Goal: Task Accomplishment & Management: Manage account settings

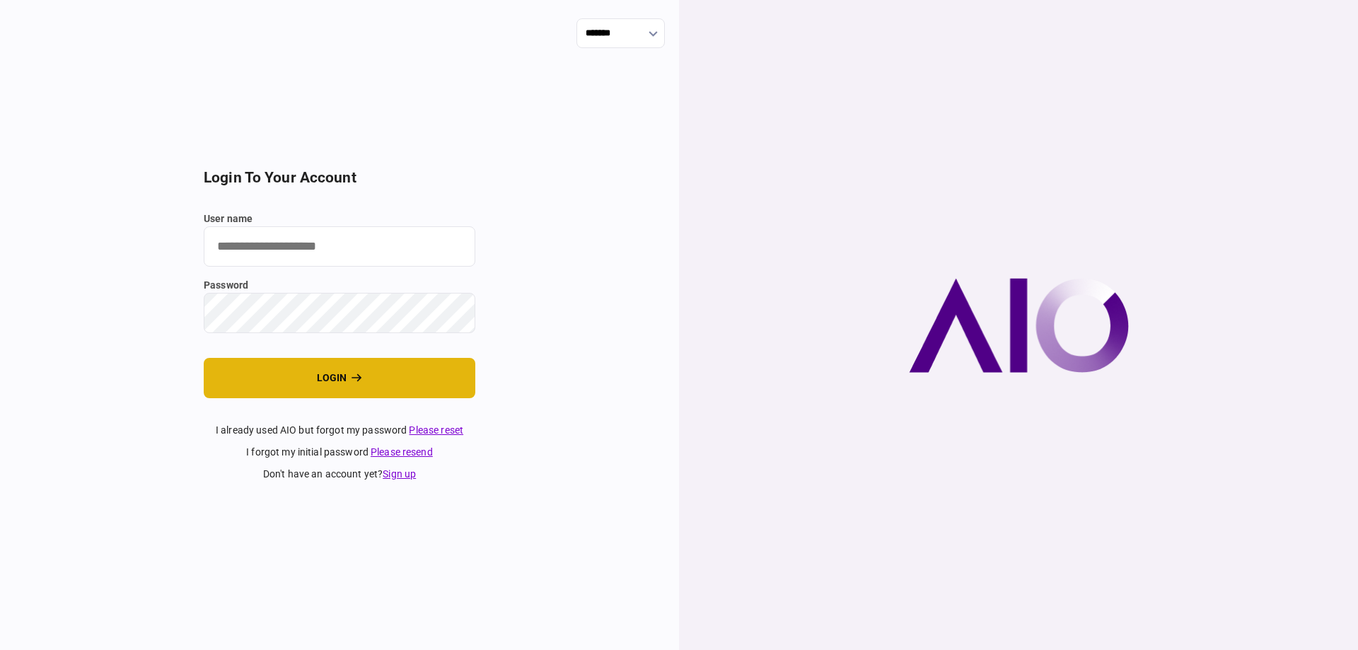
type input "*******"
click at [294, 377] on button "login" at bounding box center [340, 378] width 272 height 40
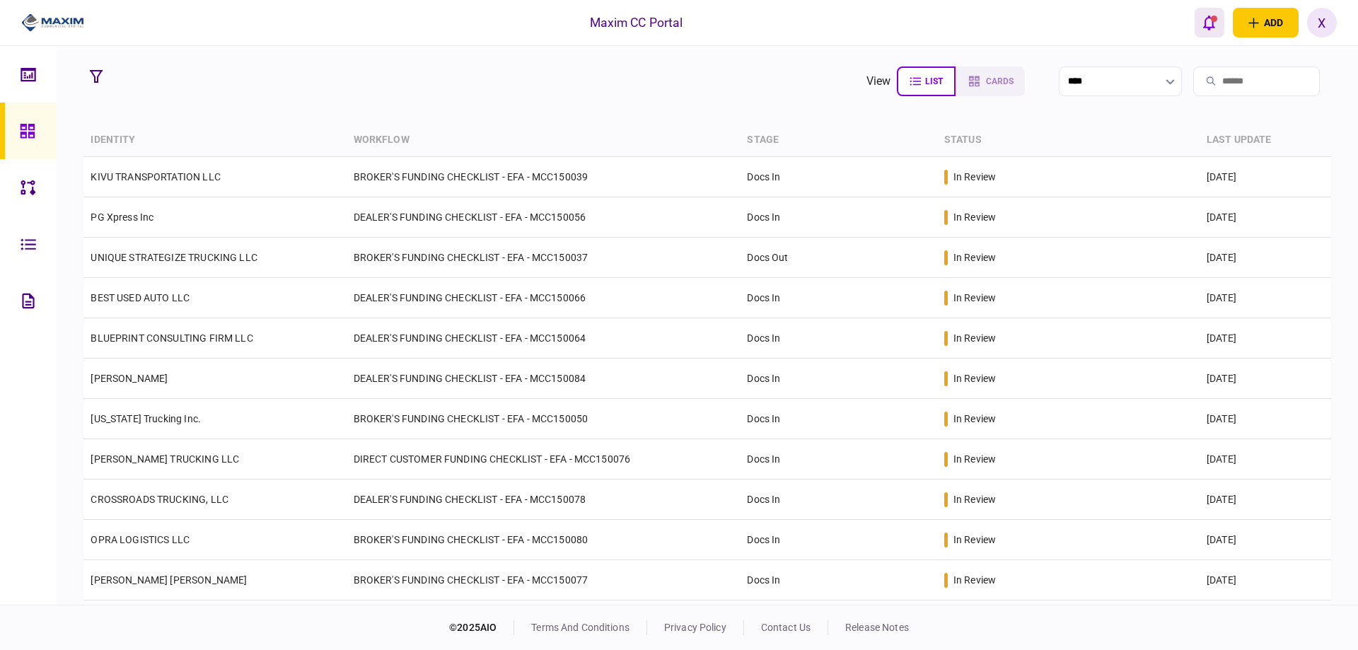
click at [1215, 27] on icon "open notifications list" at bounding box center [1210, 23] width 12 height 15
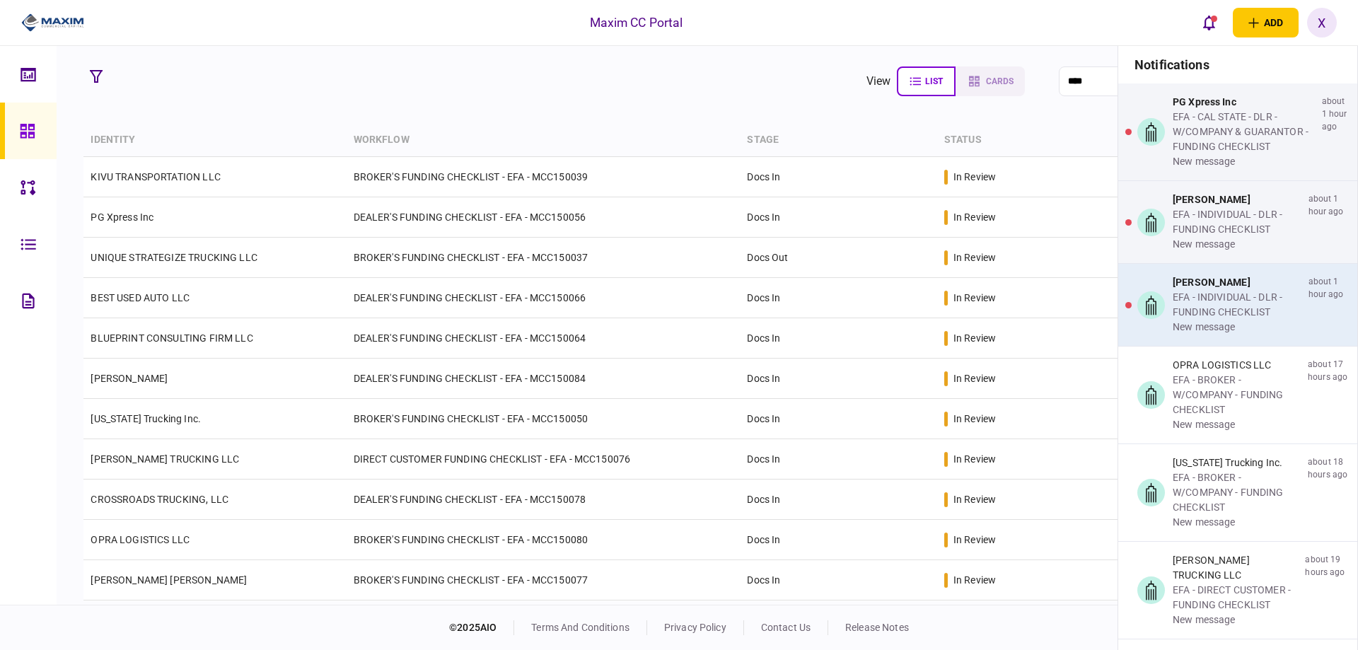
click at [1224, 306] on div "EFA - INDIVIDUAL - DLR - FUNDING CHECKLIST" at bounding box center [1238, 305] width 130 height 30
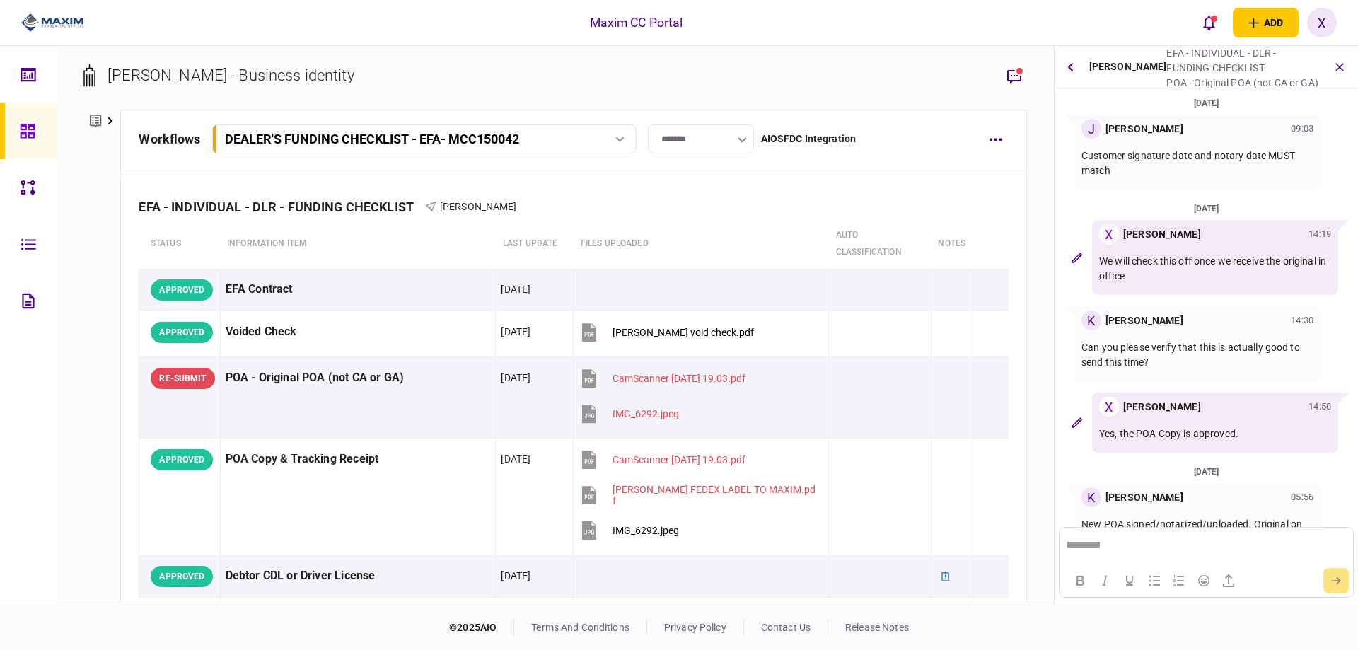
scroll to position [129, 0]
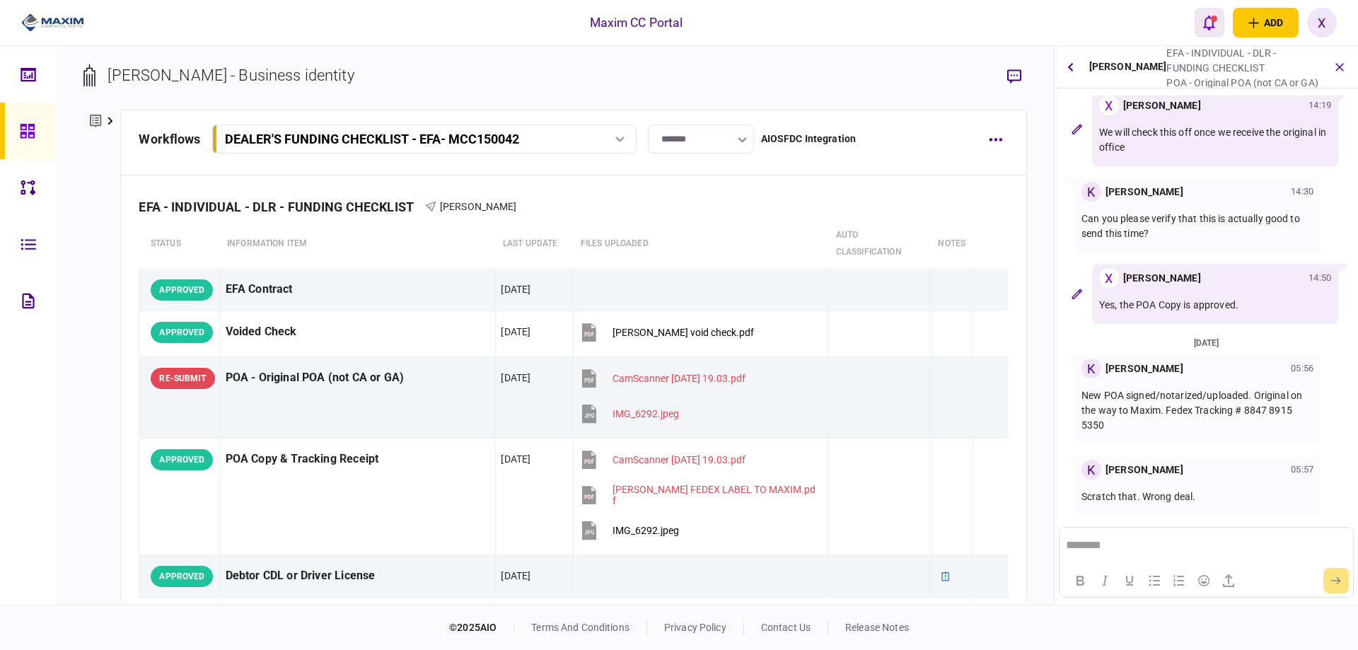
click at [1201, 25] on button "open notifications list" at bounding box center [1210, 23] width 30 height 30
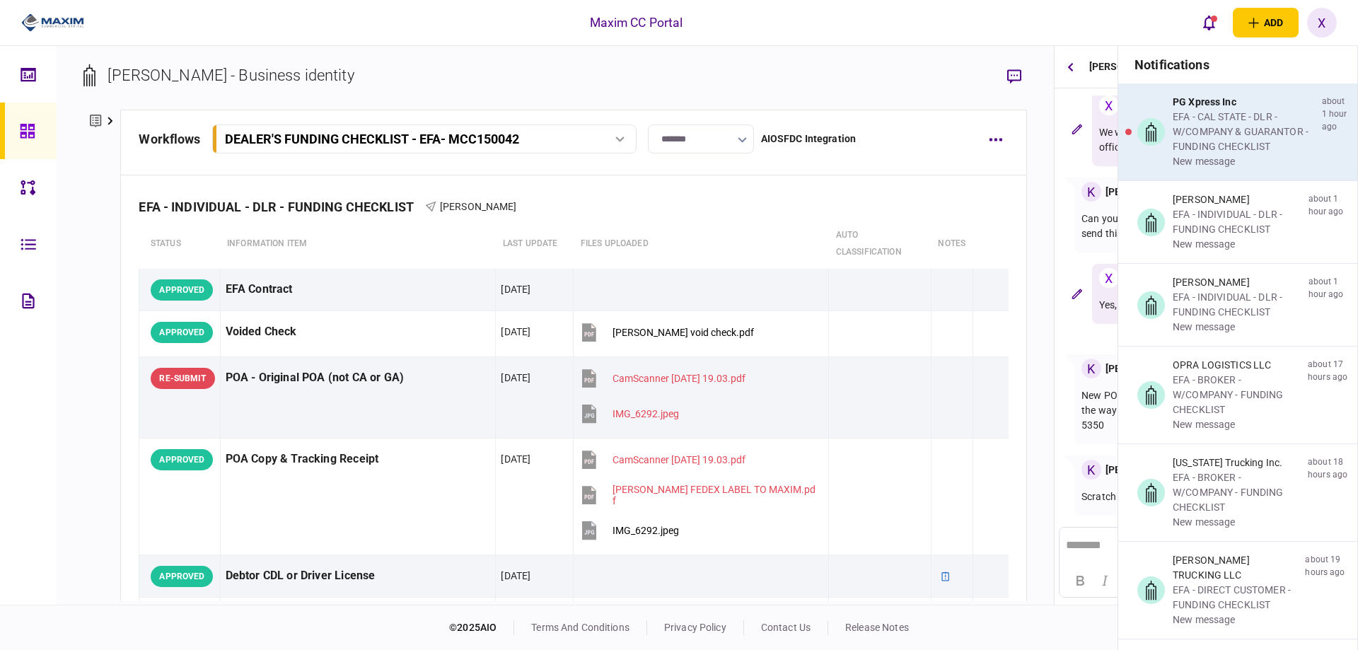
click at [1218, 128] on div "EFA - CAL STATE - DLR - W/COMPANY & GUARANTOR - FUNDING CHECKLIST" at bounding box center [1245, 132] width 144 height 45
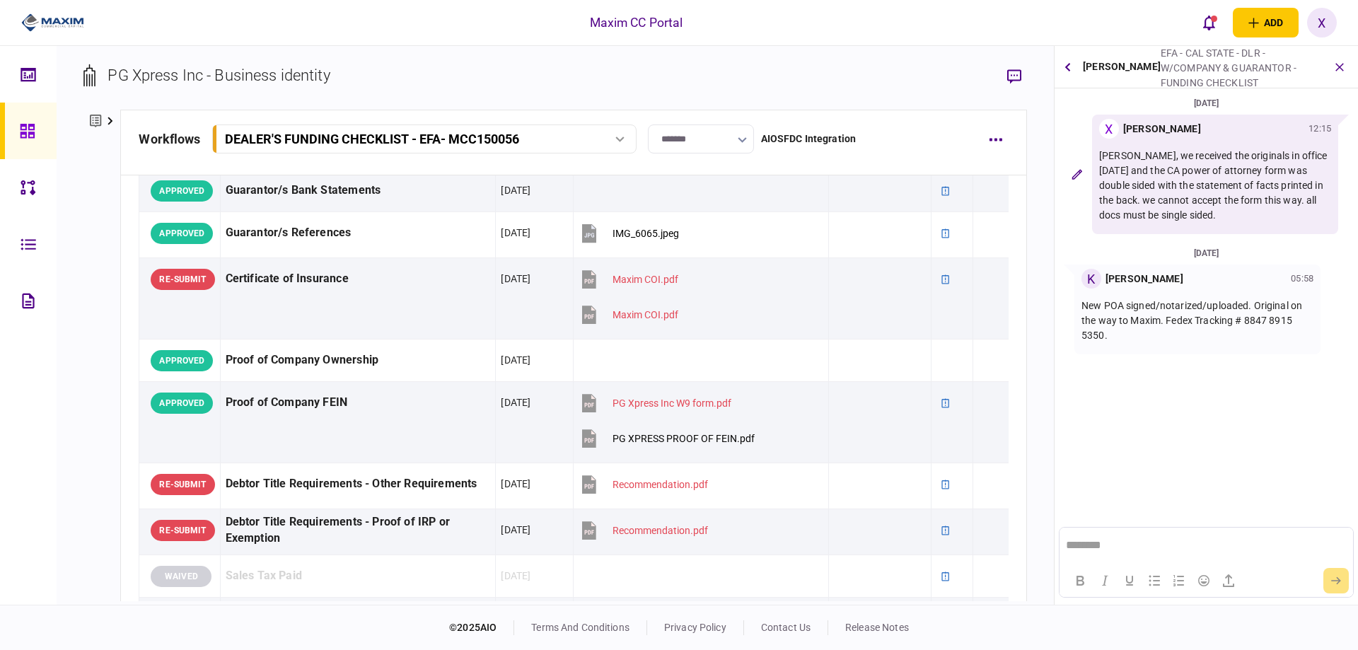
scroll to position [566, 0]
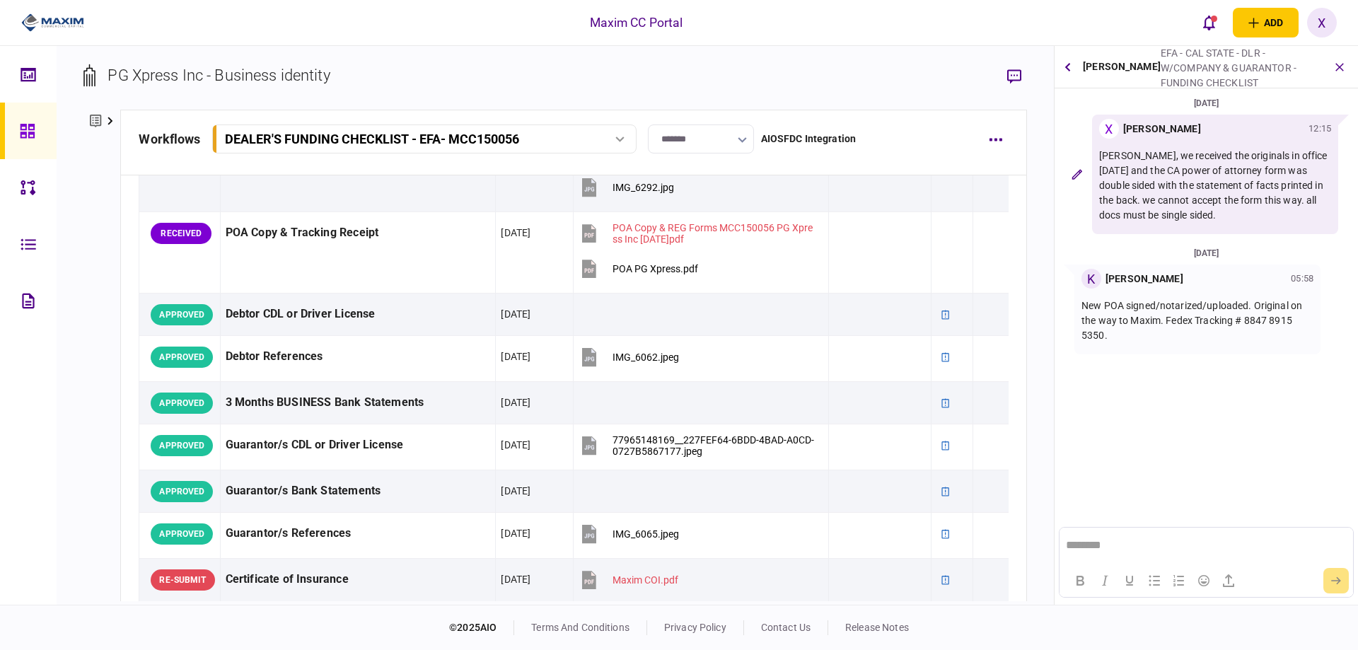
click at [50, 25] on img at bounding box center [52, 22] width 63 height 21
click at [16, 130] on link at bounding box center [28, 131] width 57 height 57
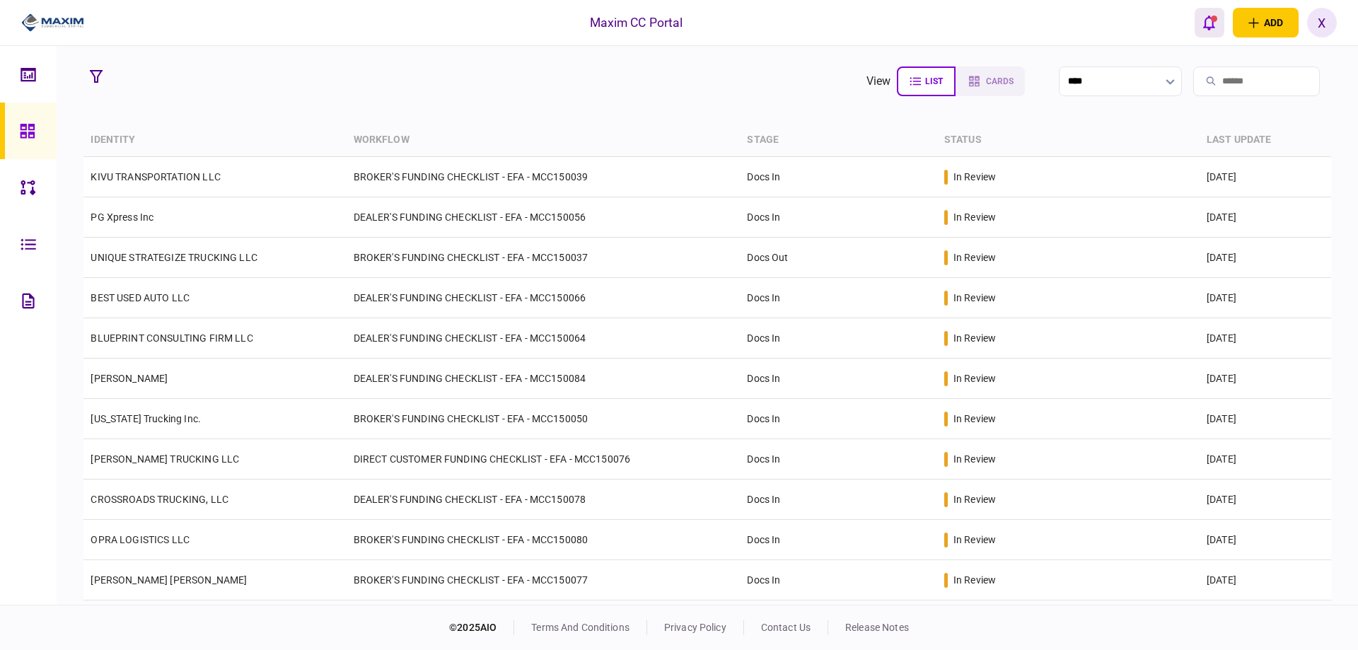
click at [1208, 31] on button "open notifications list" at bounding box center [1210, 23] width 30 height 30
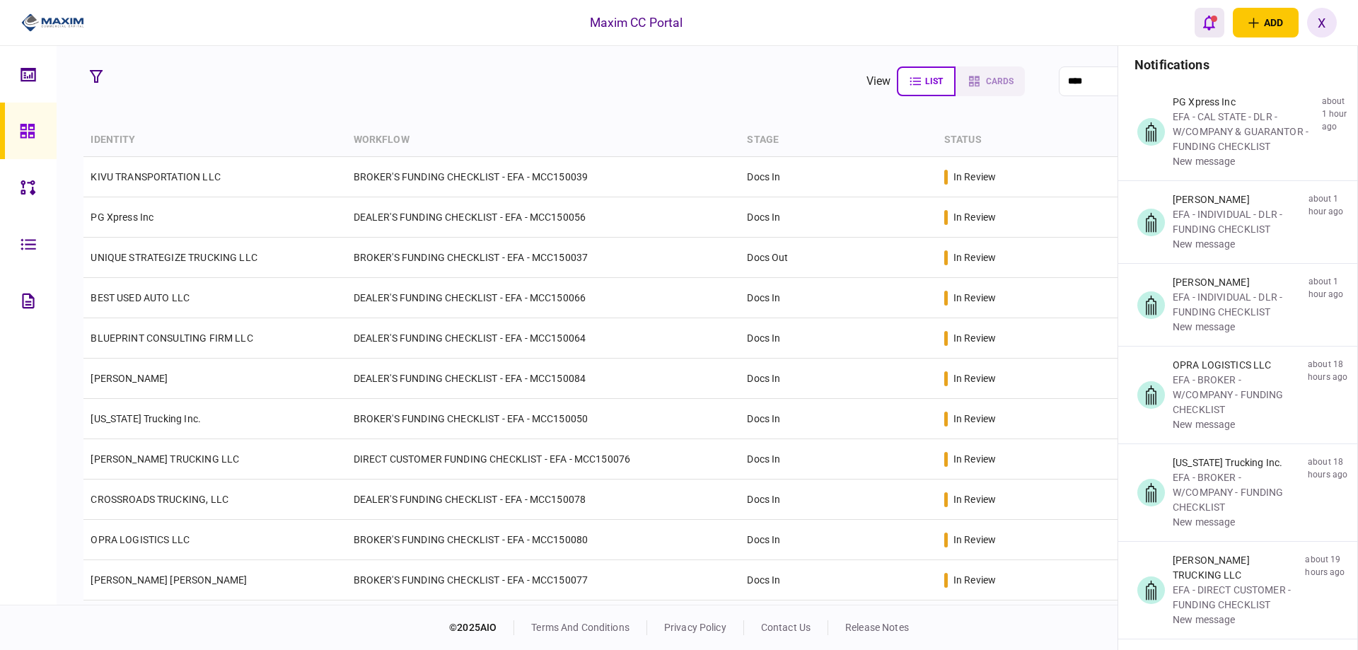
click at [1206, 19] on icon "open notifications list" at bounding box center [1210, 23] width 12 height 15
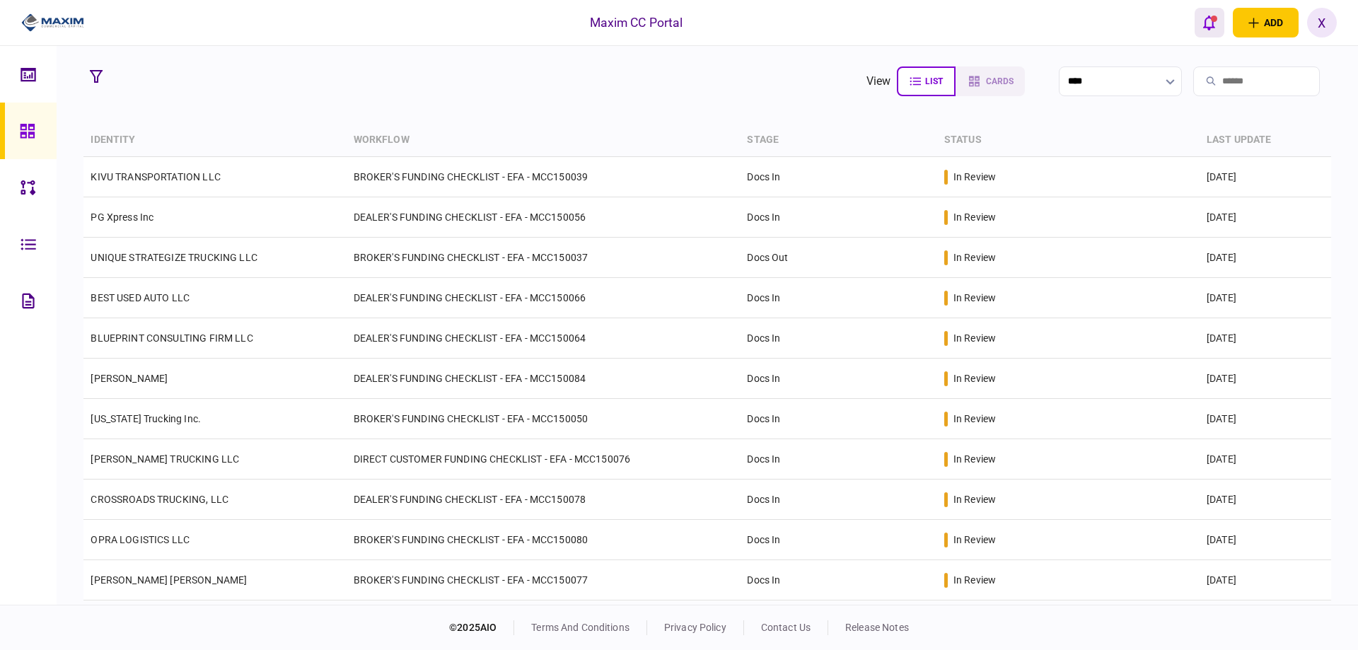
click at [1211, 22] on icon "open notifications list" at bounding box center [1210, 23] width 12 height 16
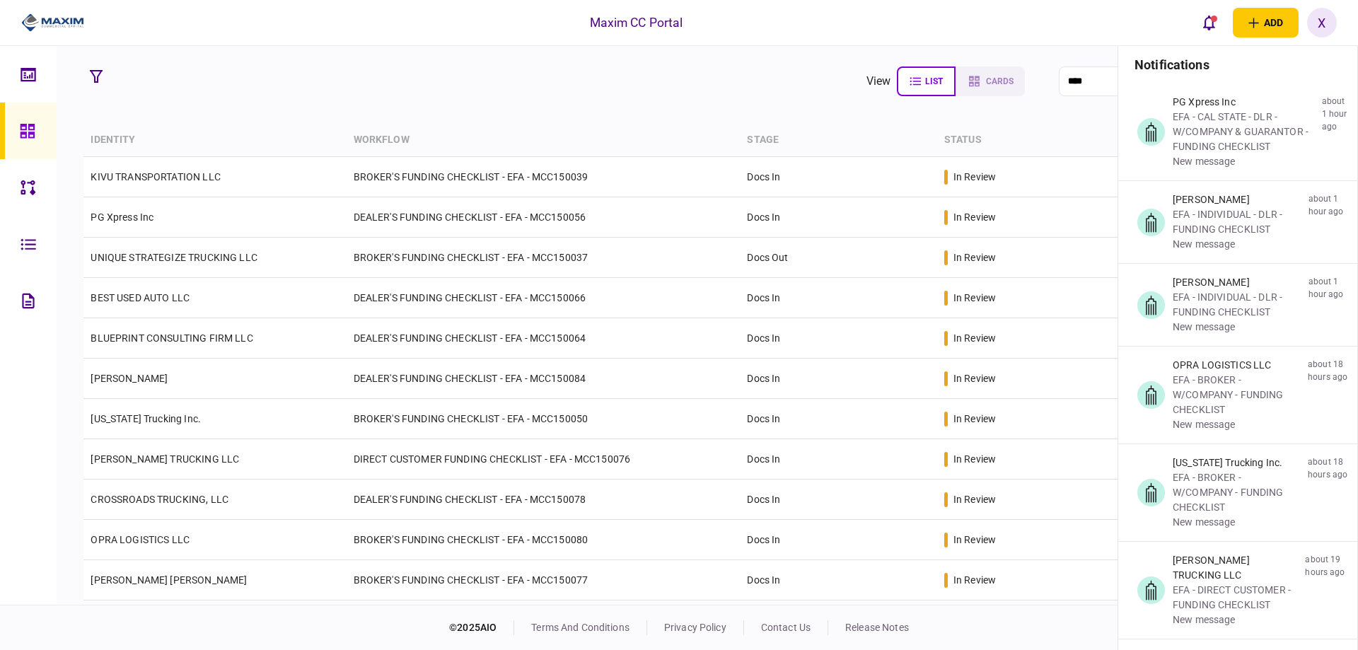
click at [41, 21] on img at bounding box center [52, 22] width 63 height 21
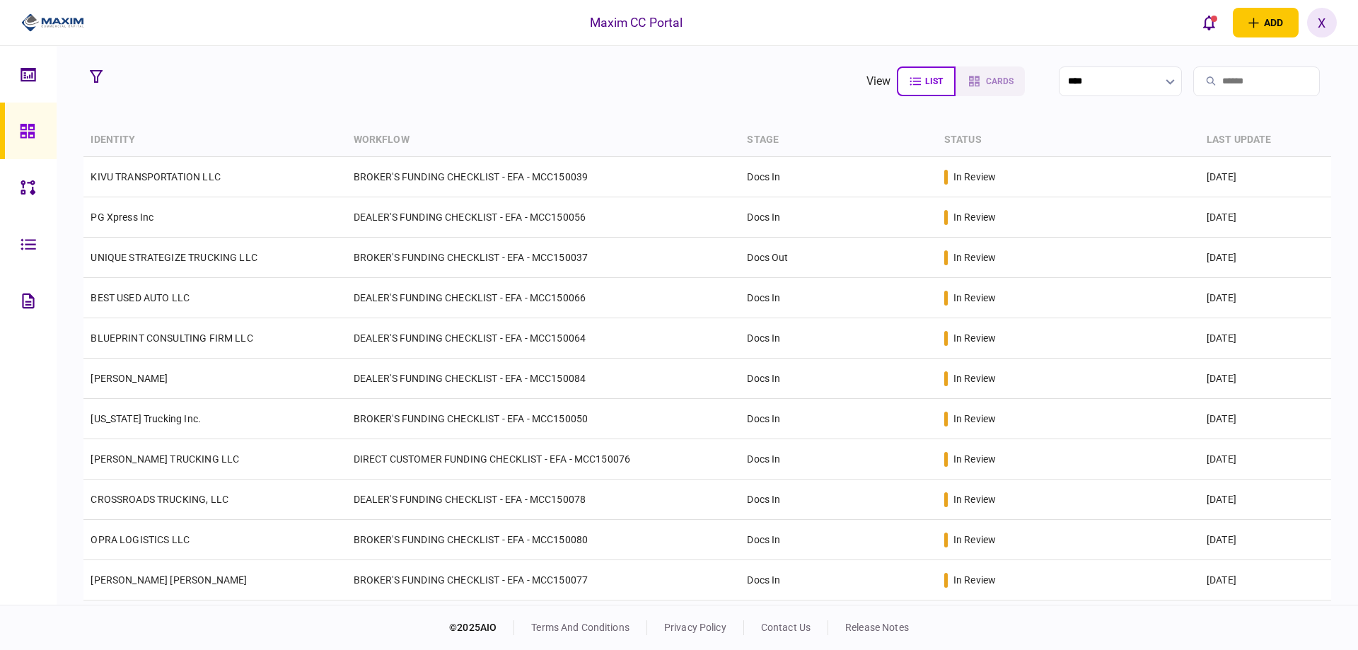
click at [47, 18] on img at bounding box center [52, 22] width 63 height 21
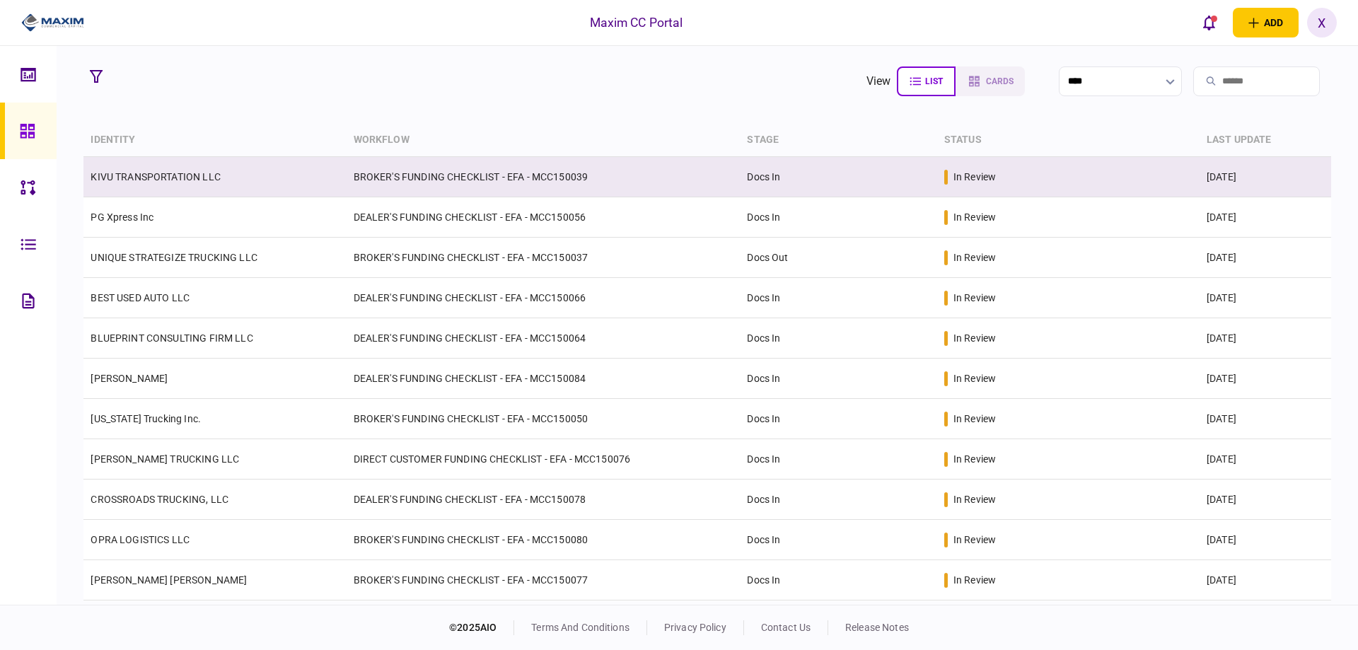
click at [134, 167] on td "KIVU TRANSPORTATION LLC" at bounding box center [214, 177] width 263 height 40
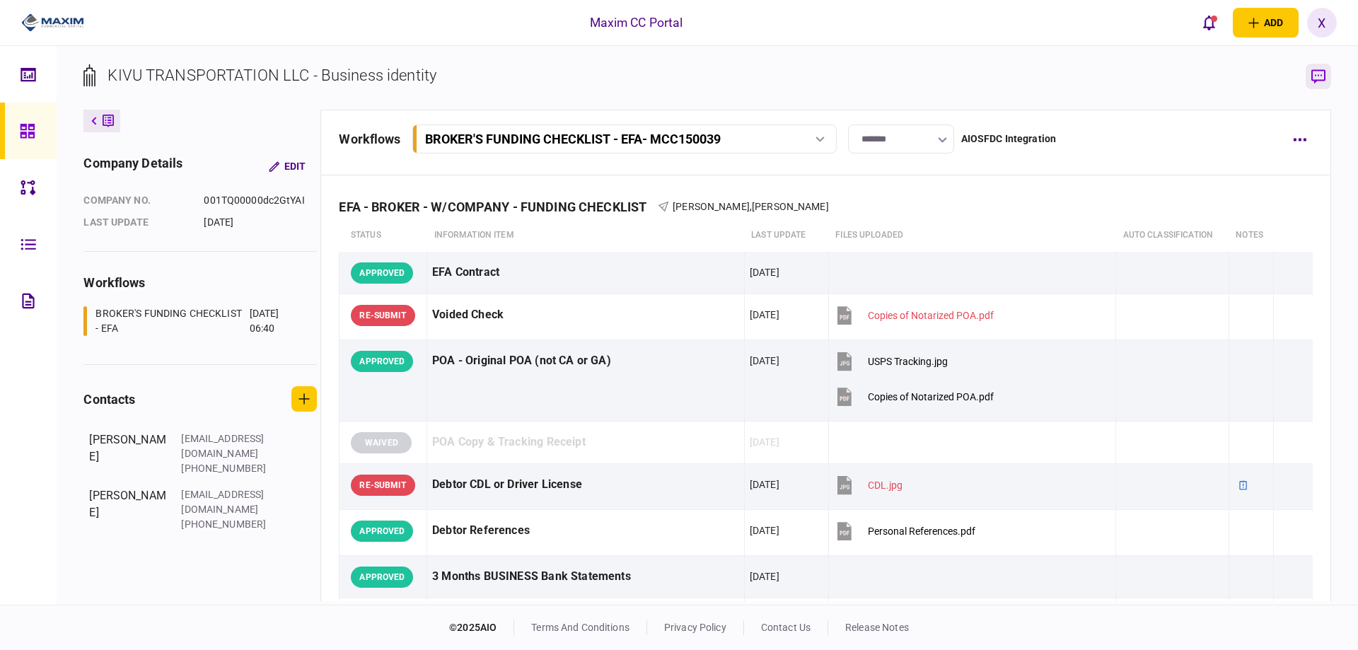
click at [1313, 78] on icon "button" at bounding box center [1319, 76] width 14 height 14
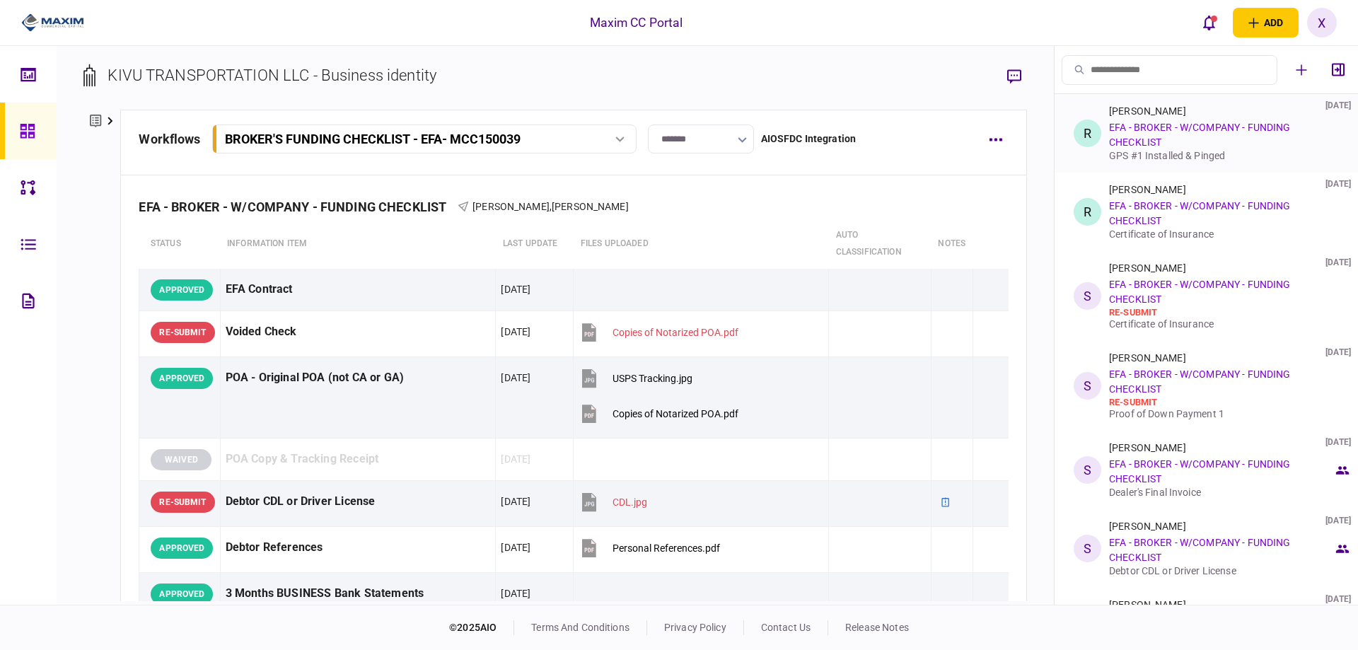
click at [1169, 139] on div "[PERSON_NAME] [DATE] EFA - BROKER - W/COMPANY - FUNDING CHECKLIST GPS #1 Instal…" at bounding box center [1221, 133] width 224 height 56
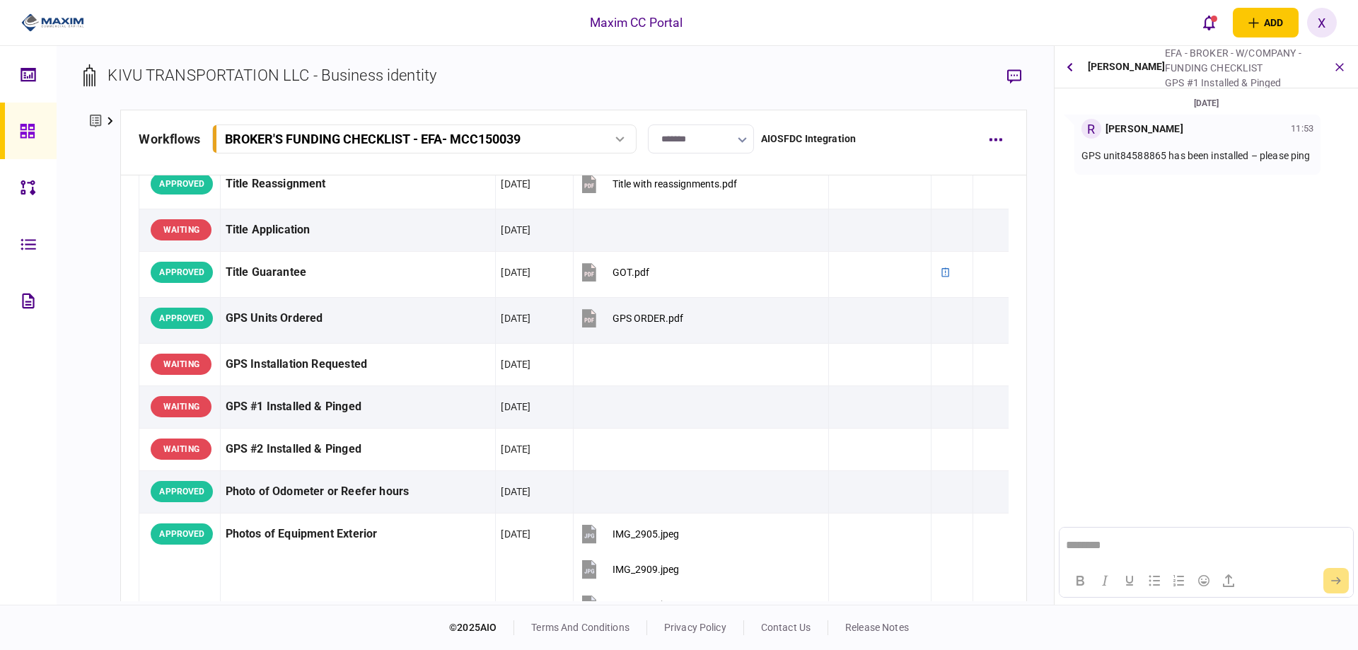
scroll to position [849, 0]
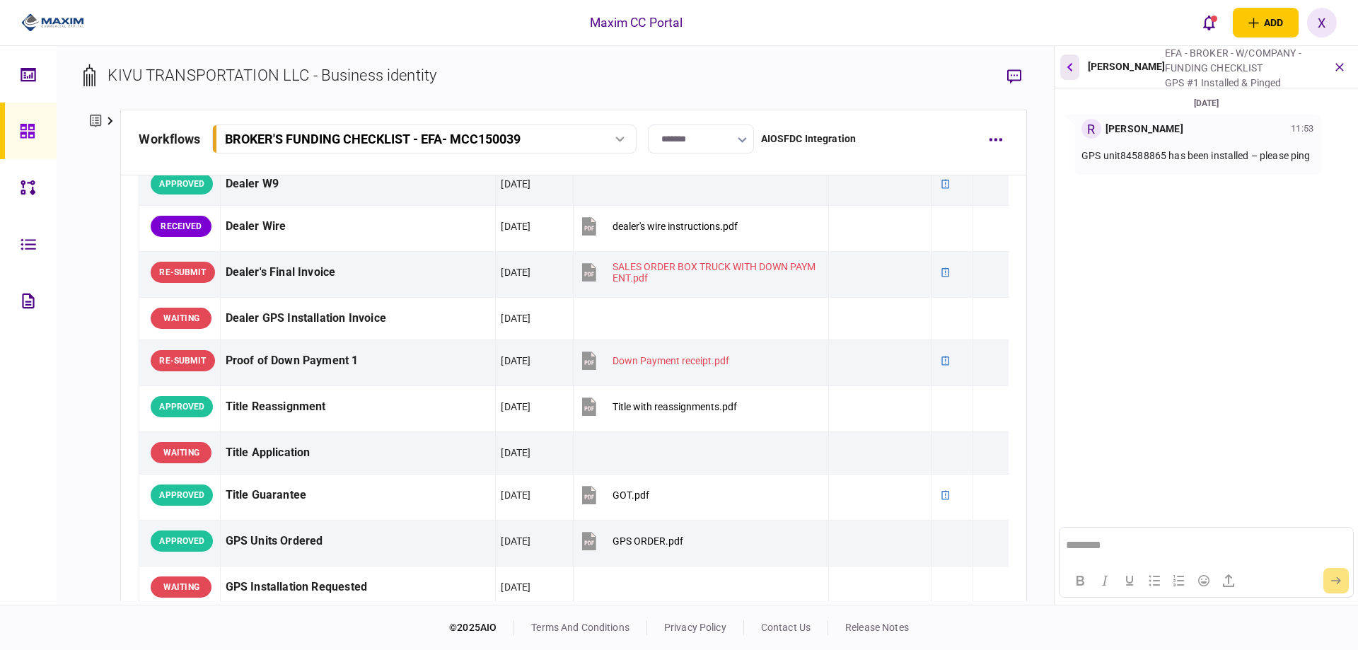
click at [1074, 67] on button "button" at bounding box center [1070, 66] width 19 height 25
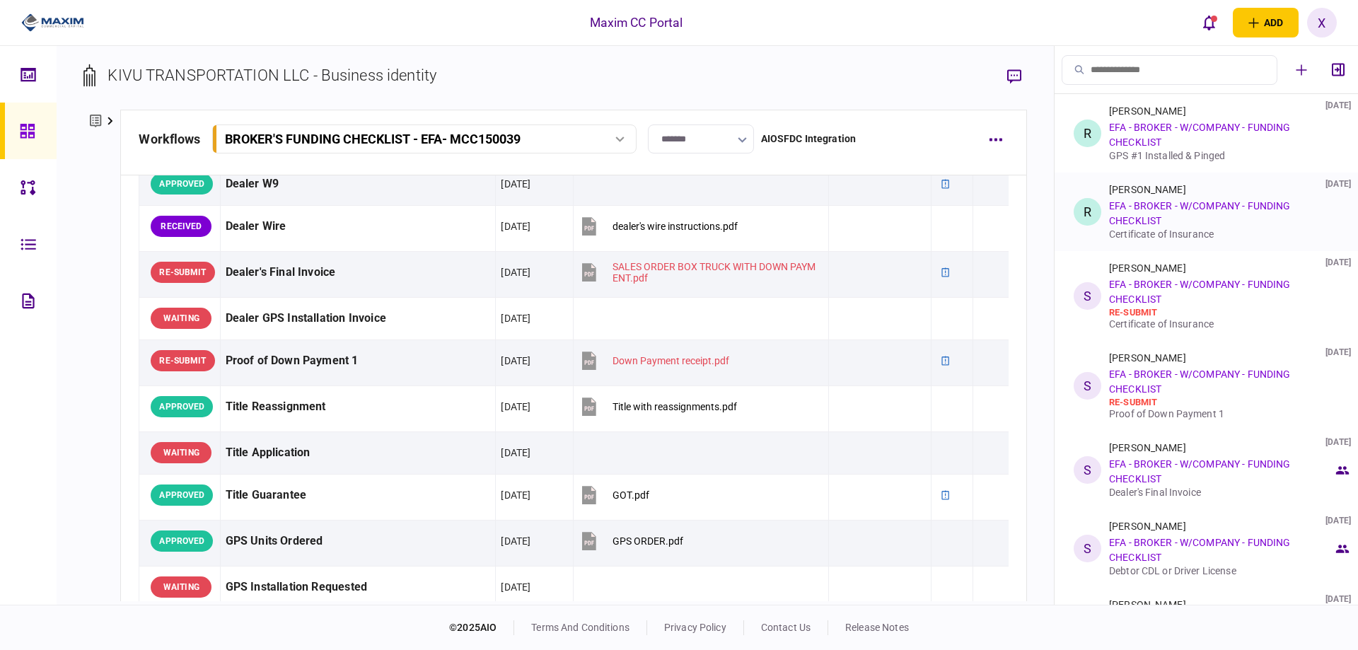
click at [1167, 219] on div "[PERSON_NAME] [DATE] EFA - BROKER - W/COMPANY - FUNDING CHECKLIST Certificate o…" at bounding box center [1221, 212] width 224 height 56
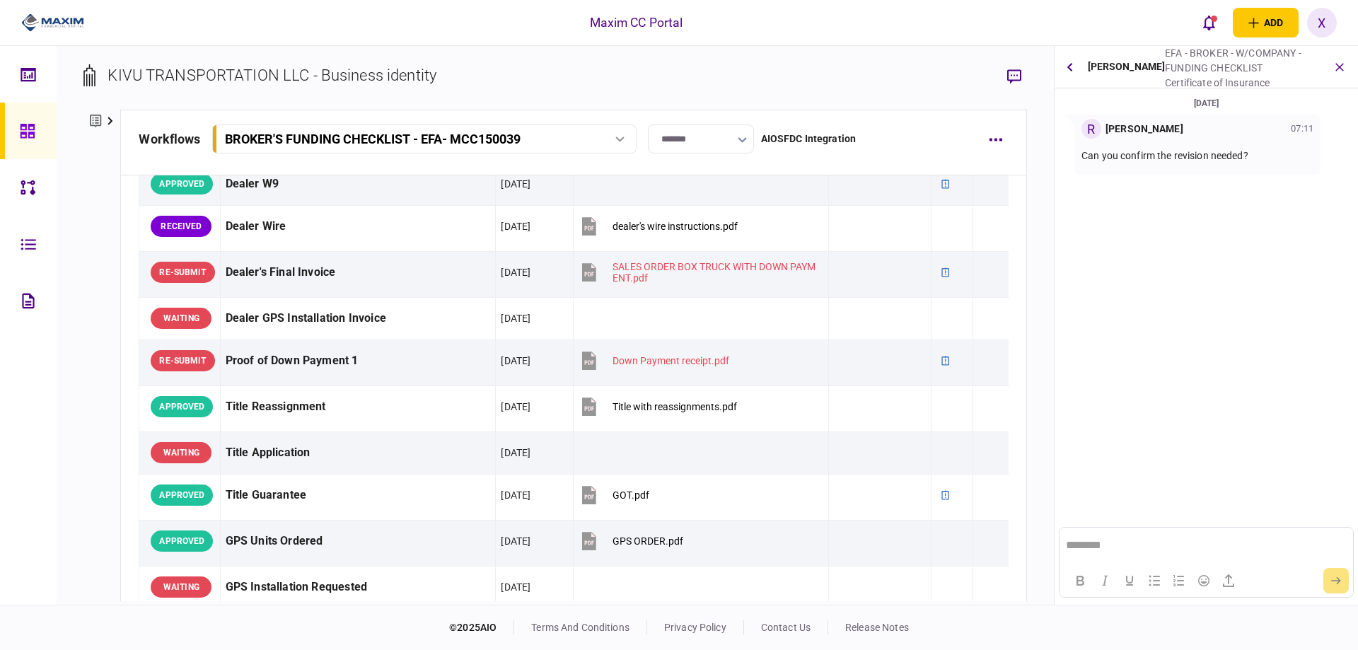
scroll to position [0, 0]
click at [1071, 62] on button "button" at bounding box center [1070, 66] width 19 height 25
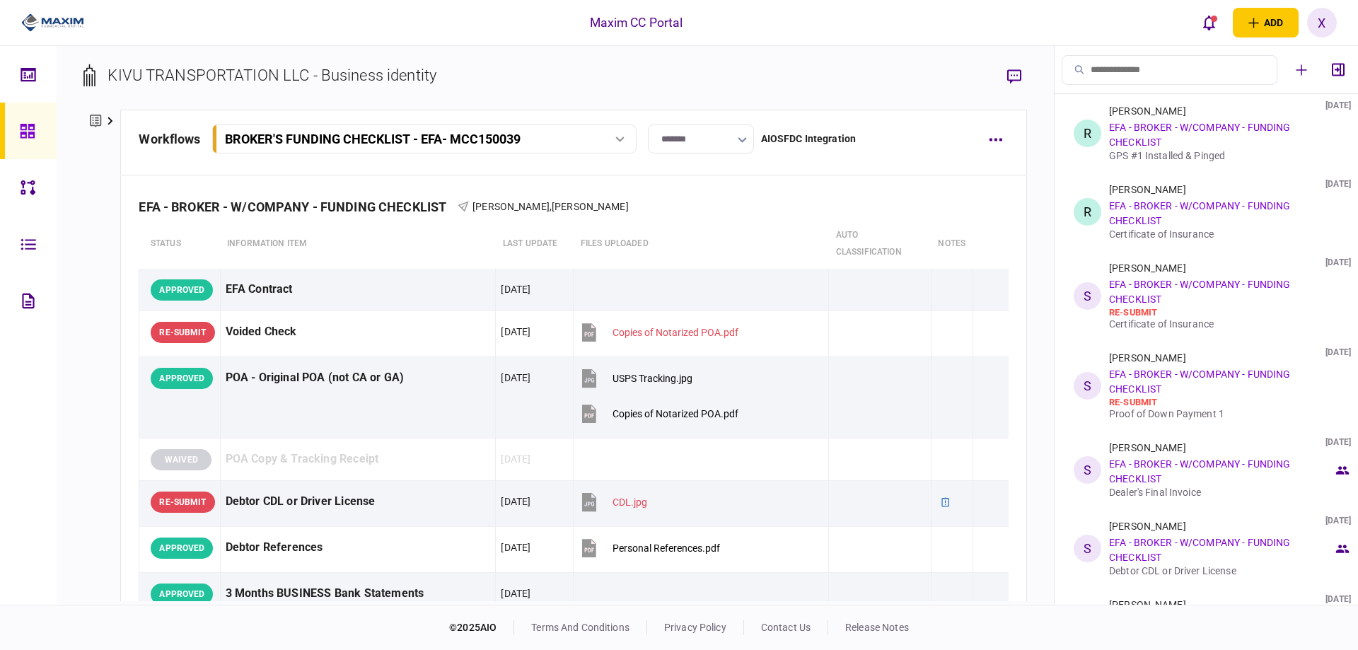
click at [38, 134] on div at bounding box center [31, 131] width 23 height 57
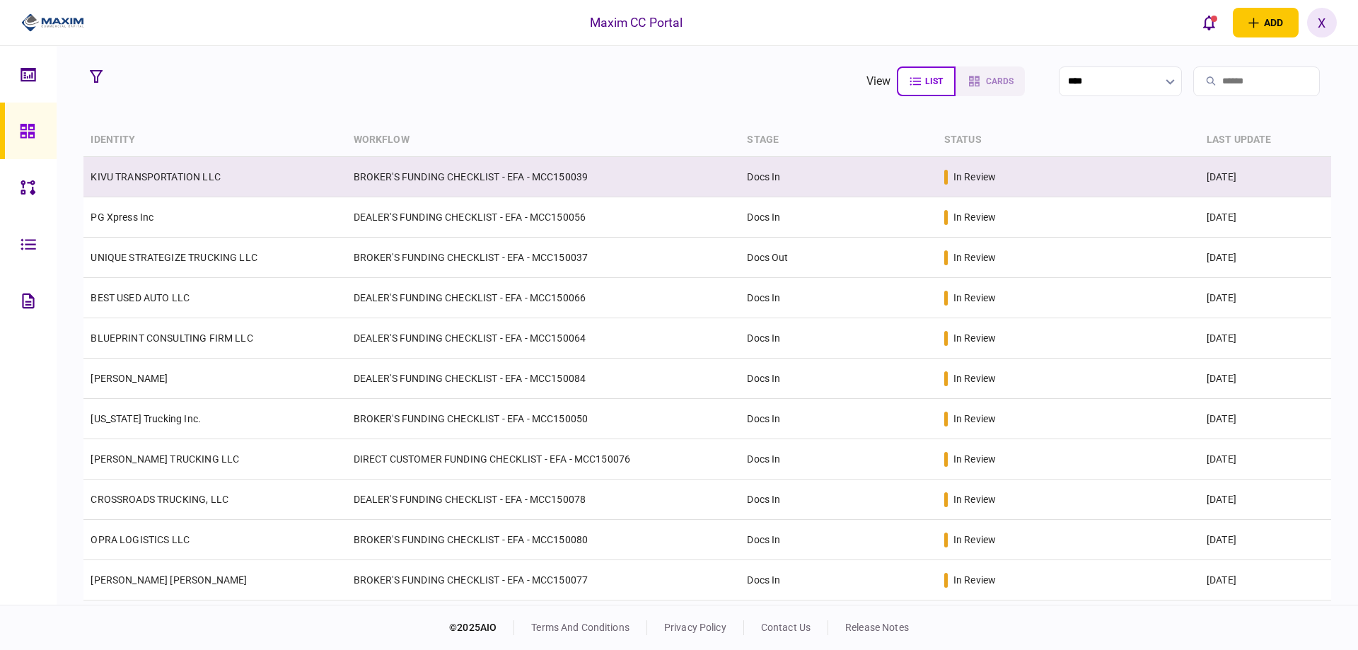
click at [166, 171] on link "KIVU TRANSPORTATION LLC" at bounding box center [155, 176] width 129 height 11
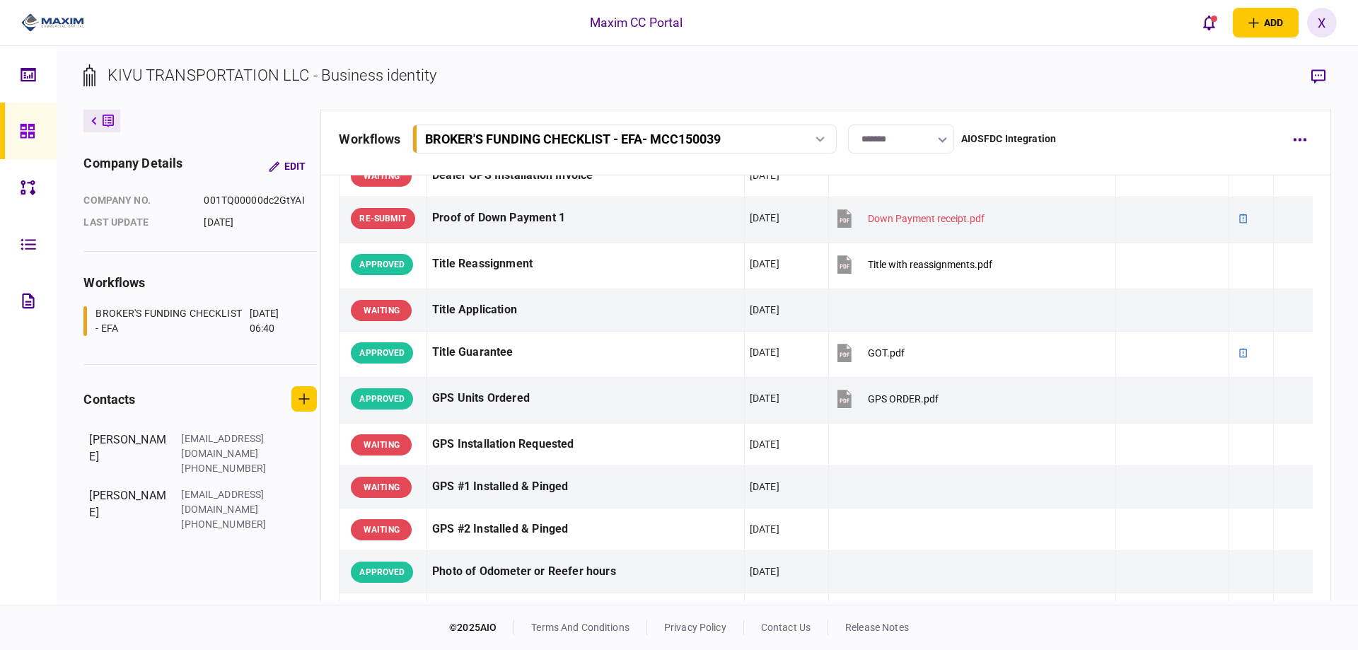
scroll to position [988, 0]
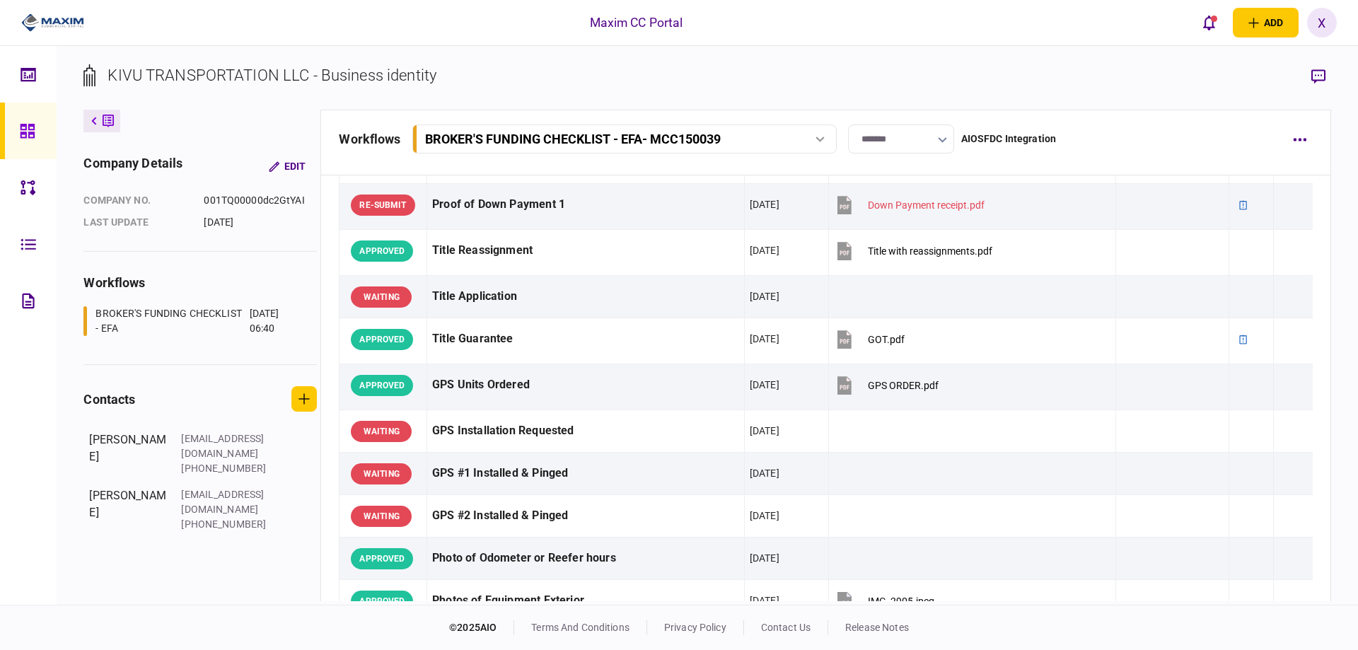
click at [32, 129] on icon at bounding box center [27, 131] width 14 height 14
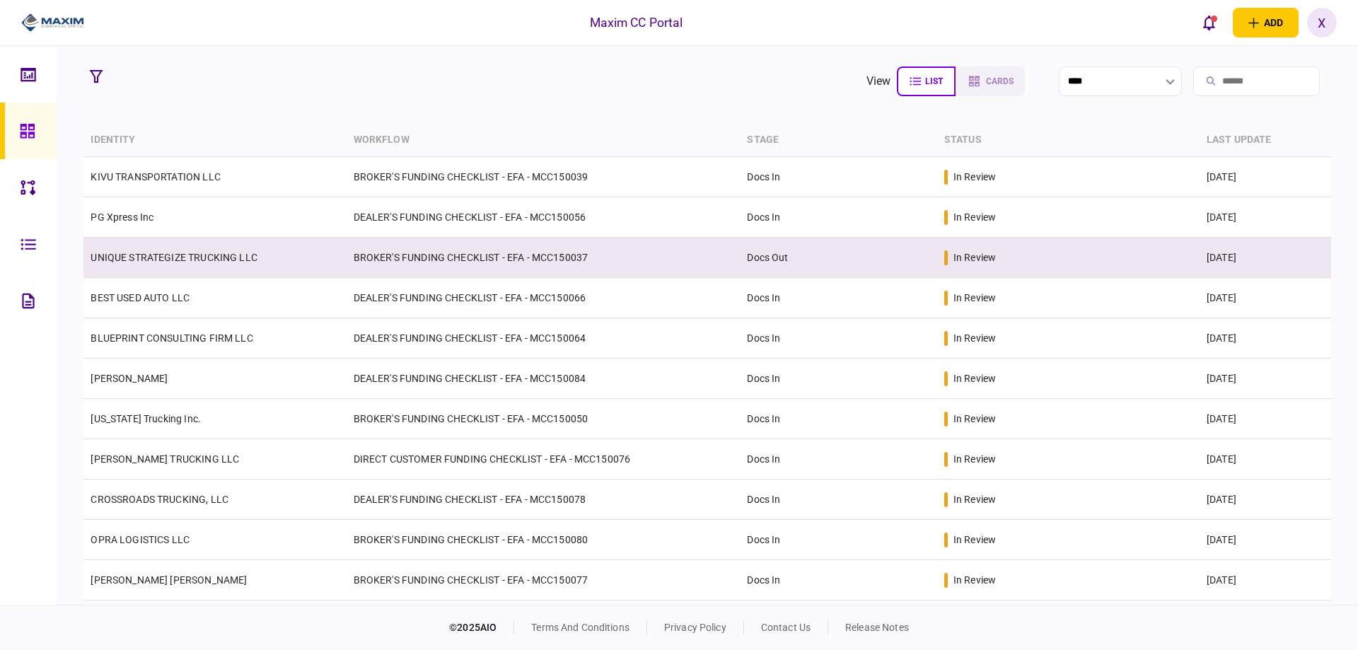
click at [144, 260] on link "UNIQUE STRATEGIZE TRUCKING LLC" at bounding box center [174, 257] width 167 height 11
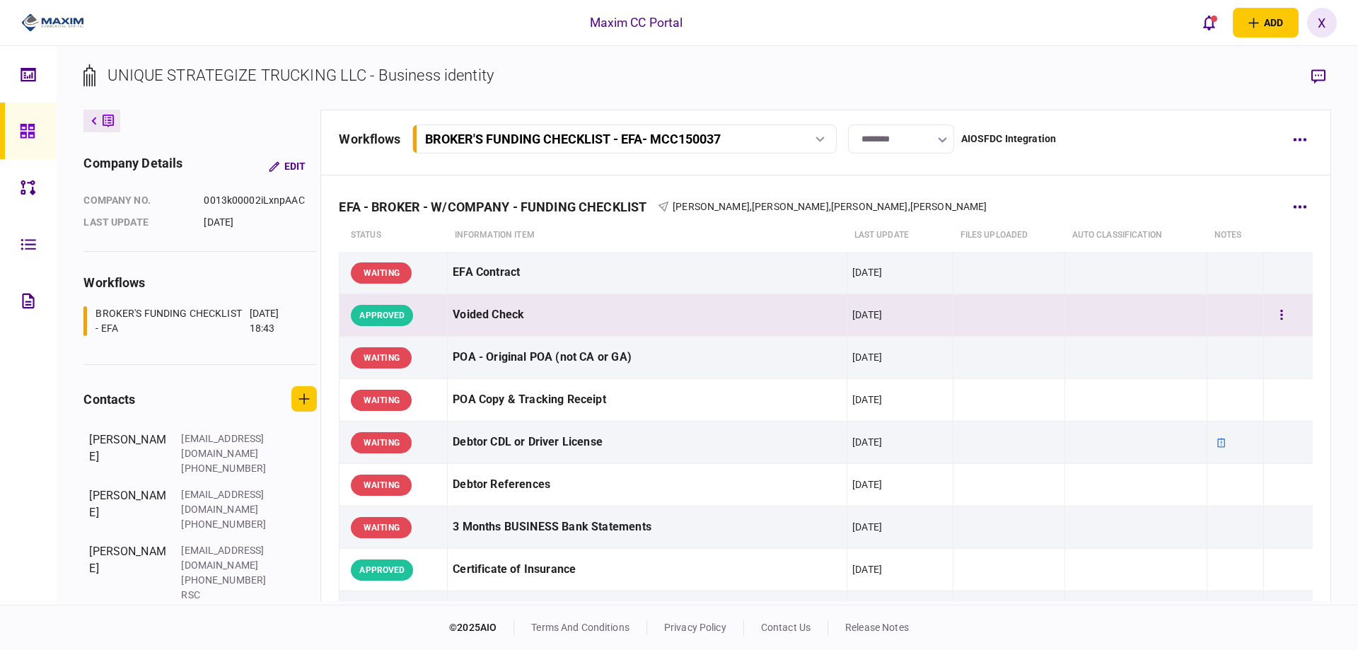
scroll to position [71, 0]
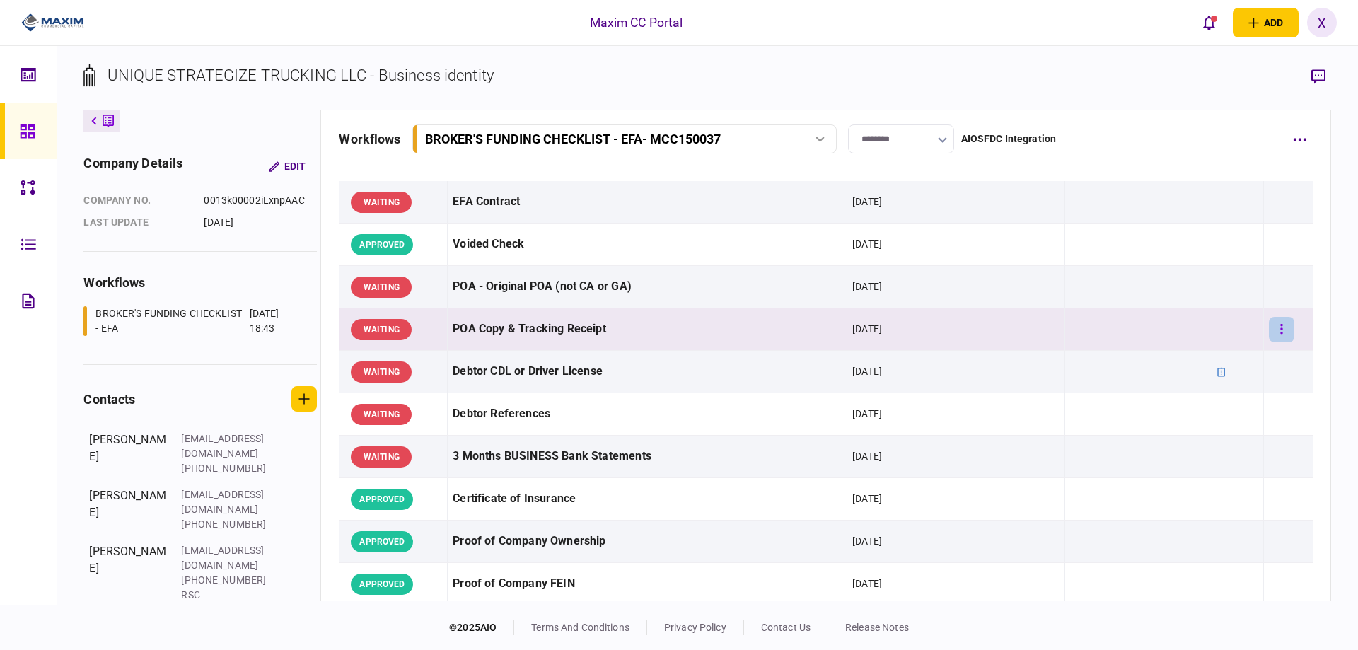
click at [1281, 335] on icon "button" at bounding box center [1282, 329] width 3 height 13
click at [1189, 351] on li "approve" at bounding box center [1194, 357] width 131 height 31
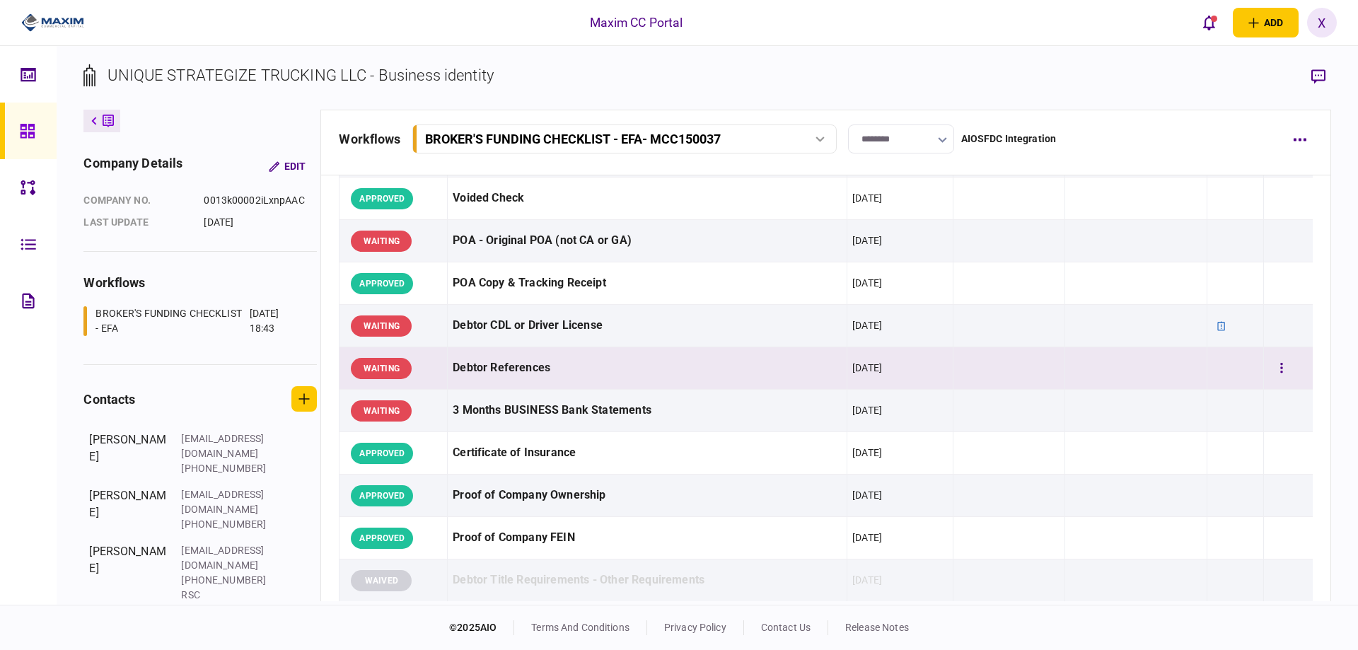
scroll to position [142, 0]
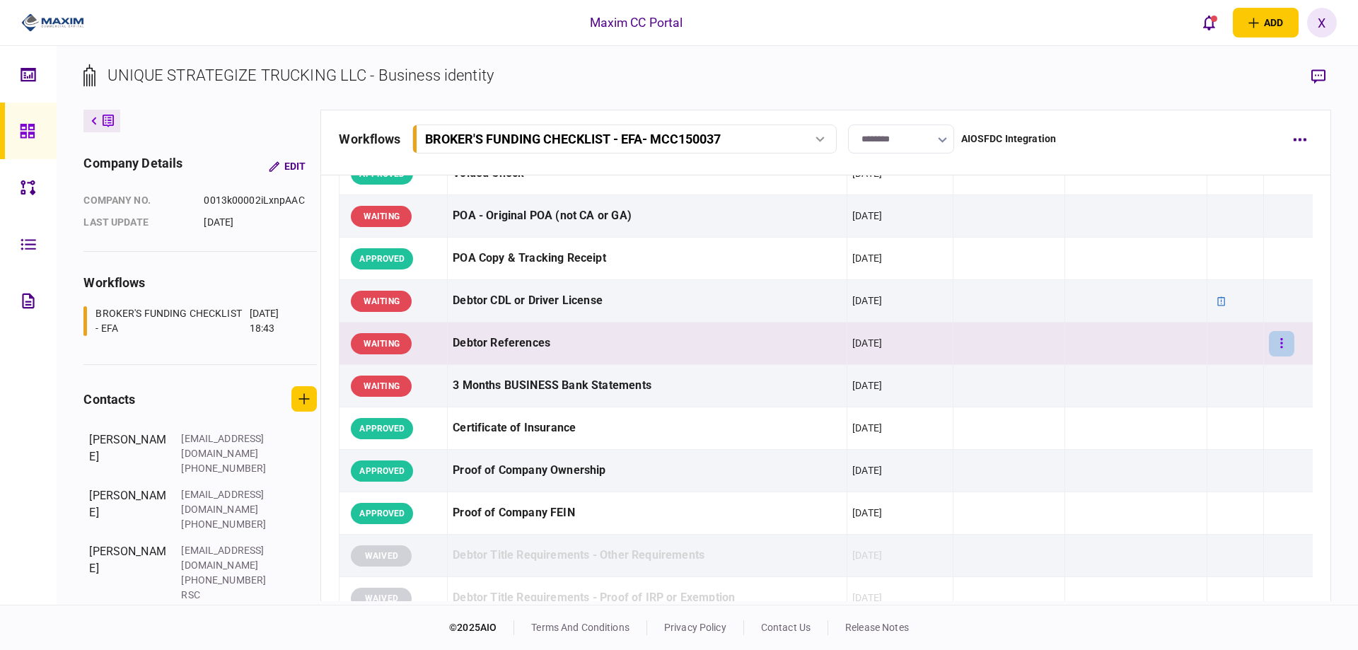
click at [1273, 354] on button "button" at bounding box center [1281, 343] width 25 height 25
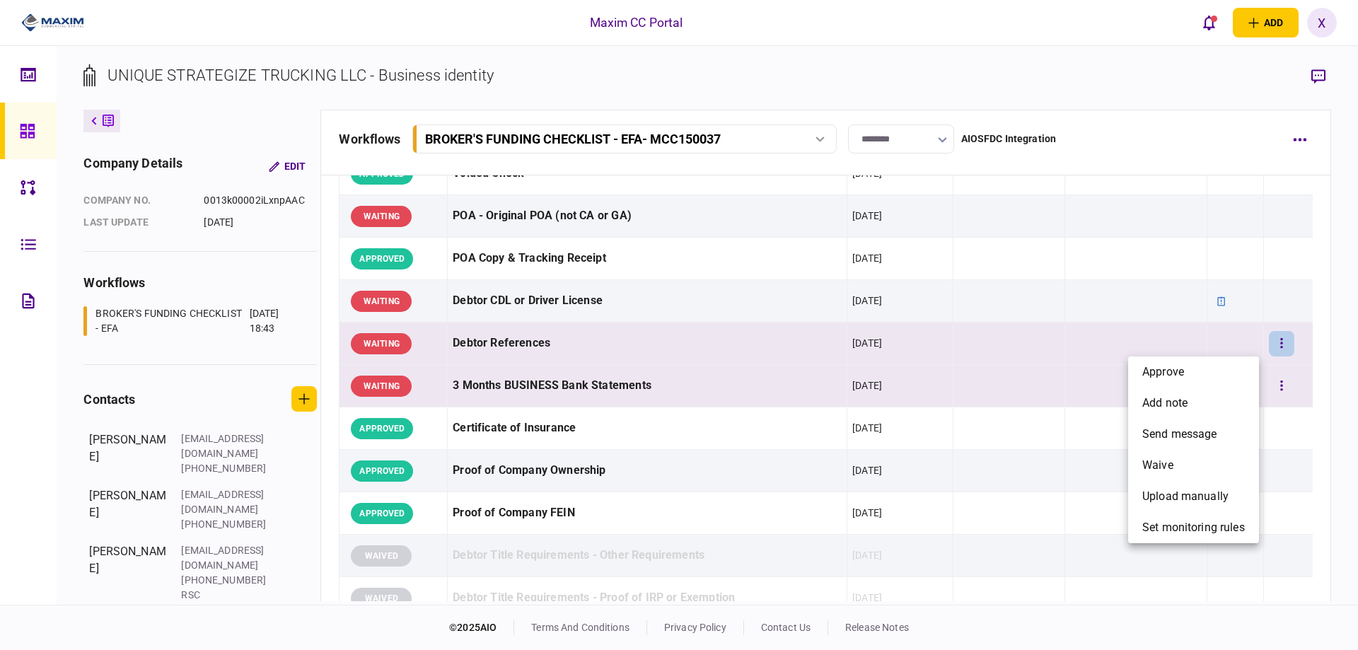
click at [1197, 371] on li "approve" at bounding box center [1194, 372] width 131 height 31
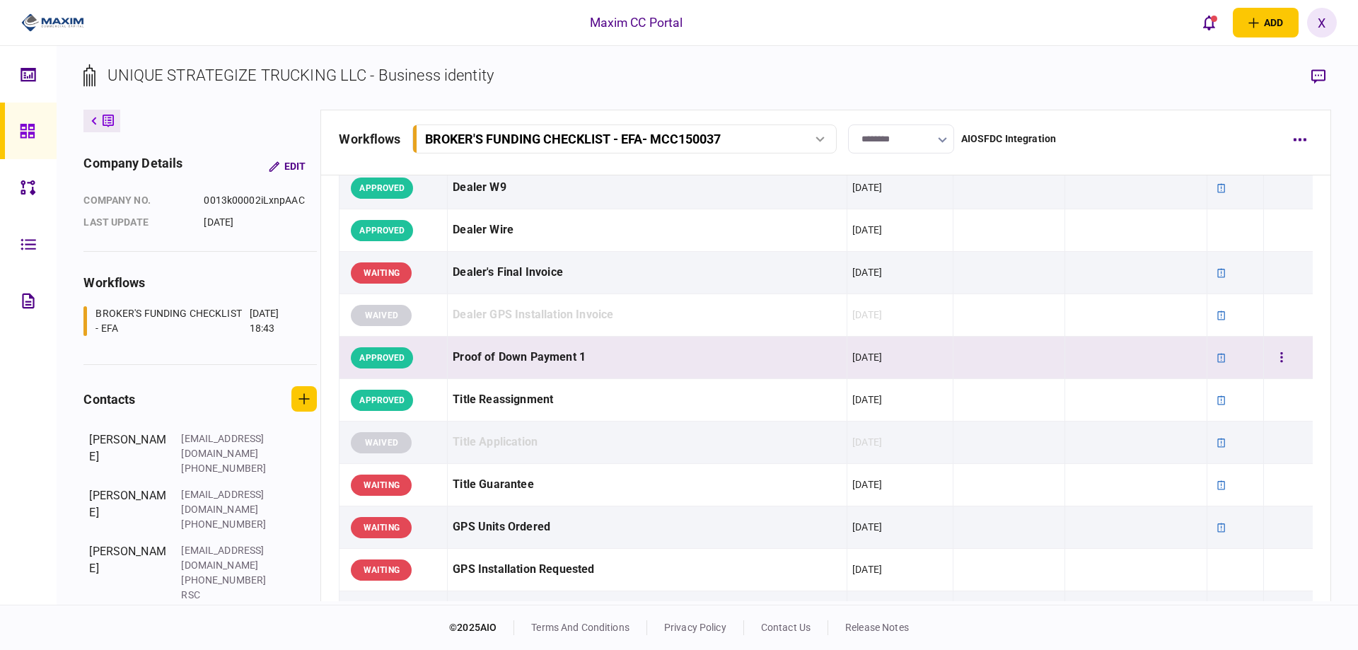
scroll to position [849, 0]
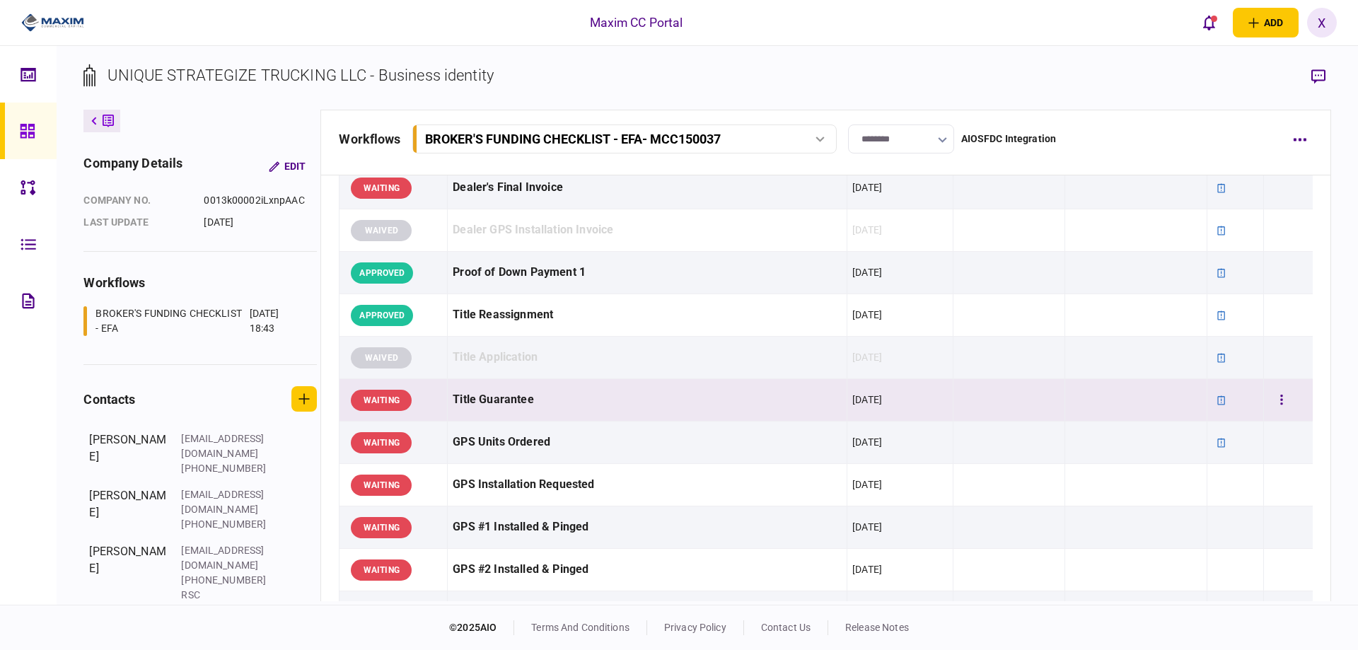
click at [1295, 403] on div at bounding box center [1288, 400] width 38 height 32
click at [1279, 398] on button "button" at bounding box center [1281, 400] width 25 height 25
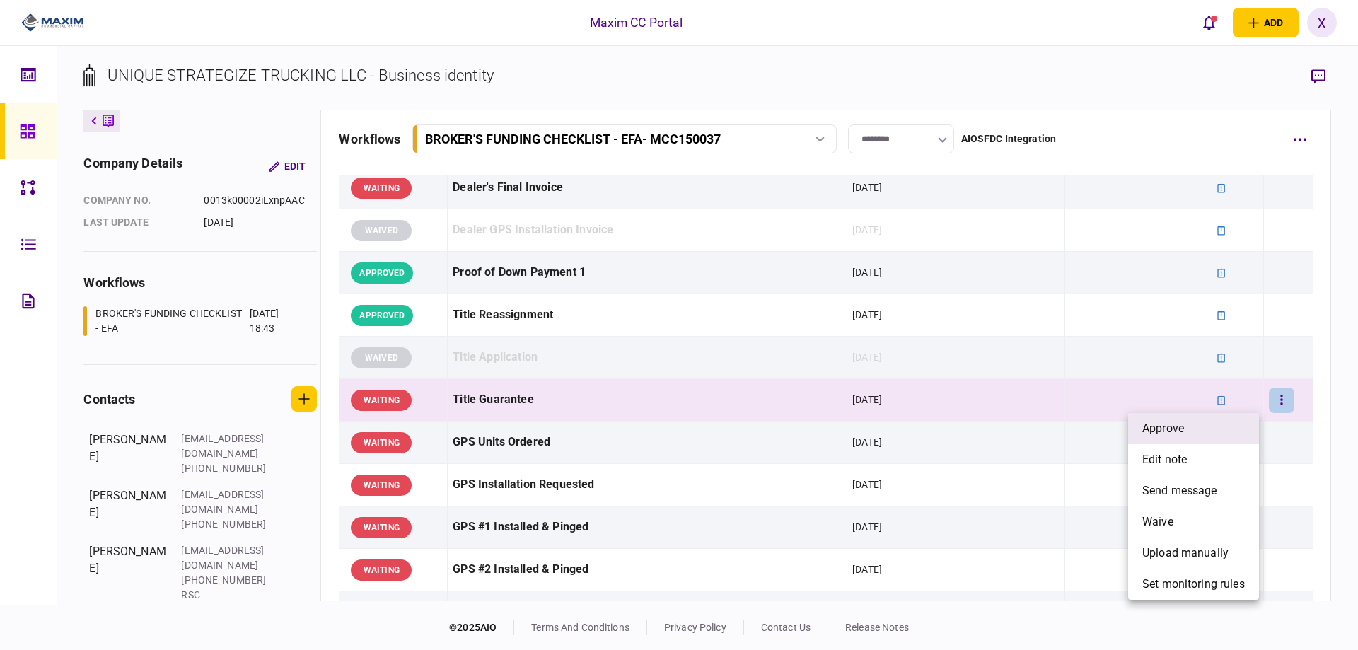
click at [1205, 417] on li "approve" at bounding box center [1194, 428] width 131 height 31
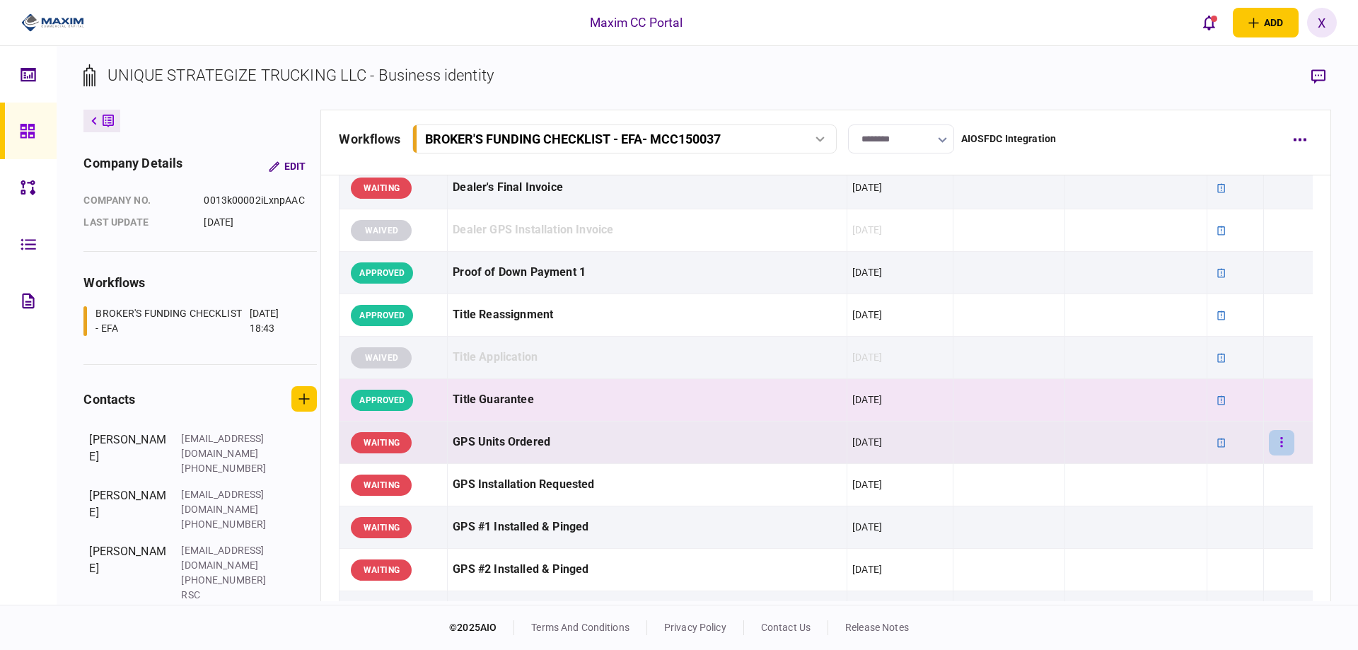
click at [1281, 449] on icon "button" at bounding box center [1282, 442] width 3 height 13
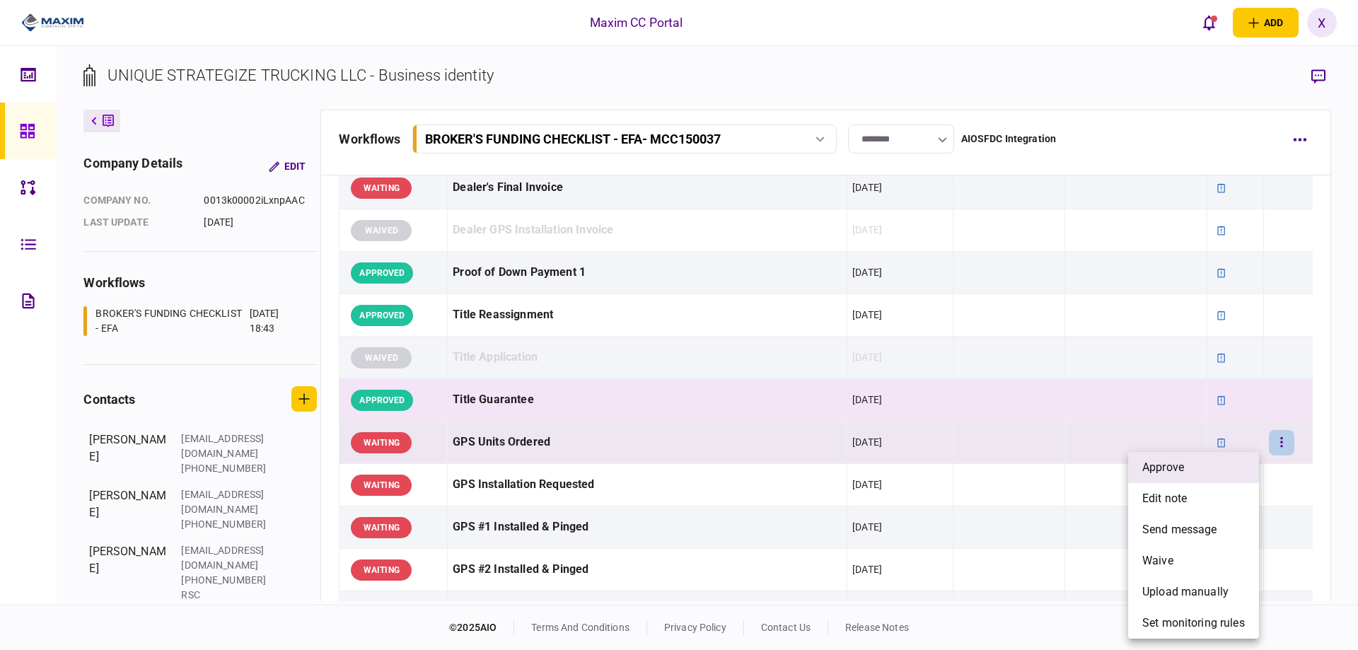
click at [1212, 461] on li "approve" at bounding box center [1194, 467] width 131 height 31
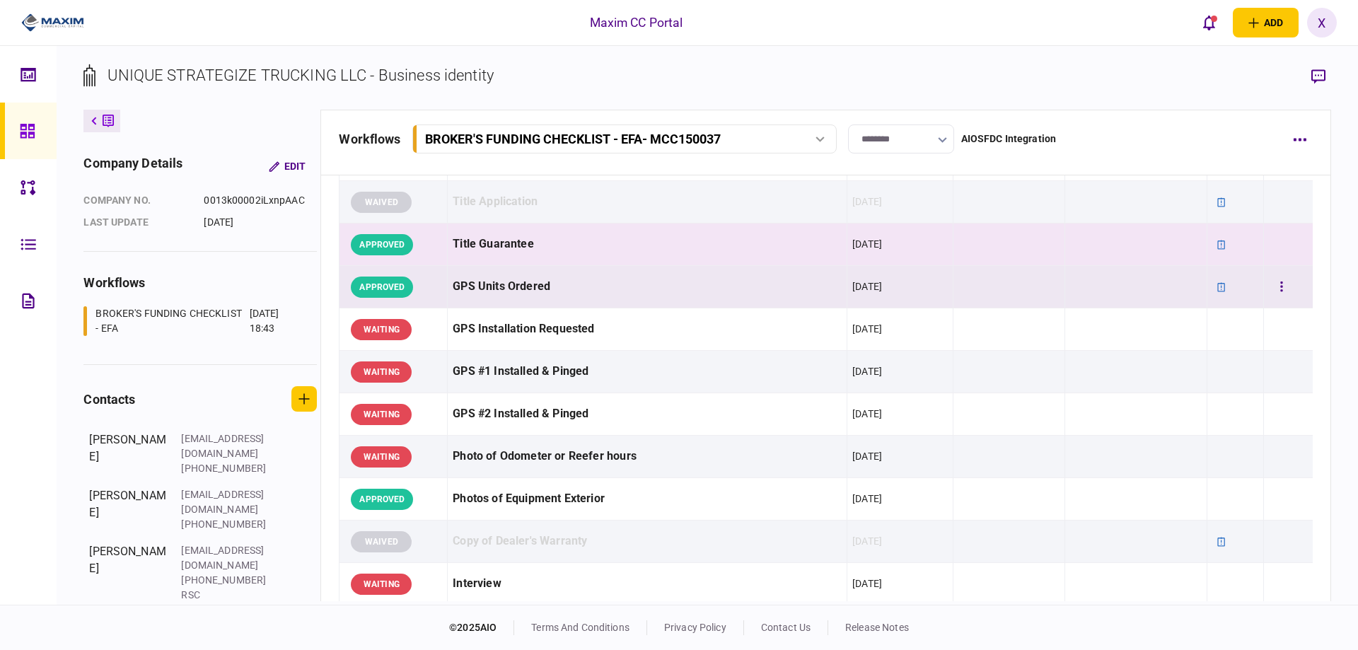
scroll to position [1132, 0]
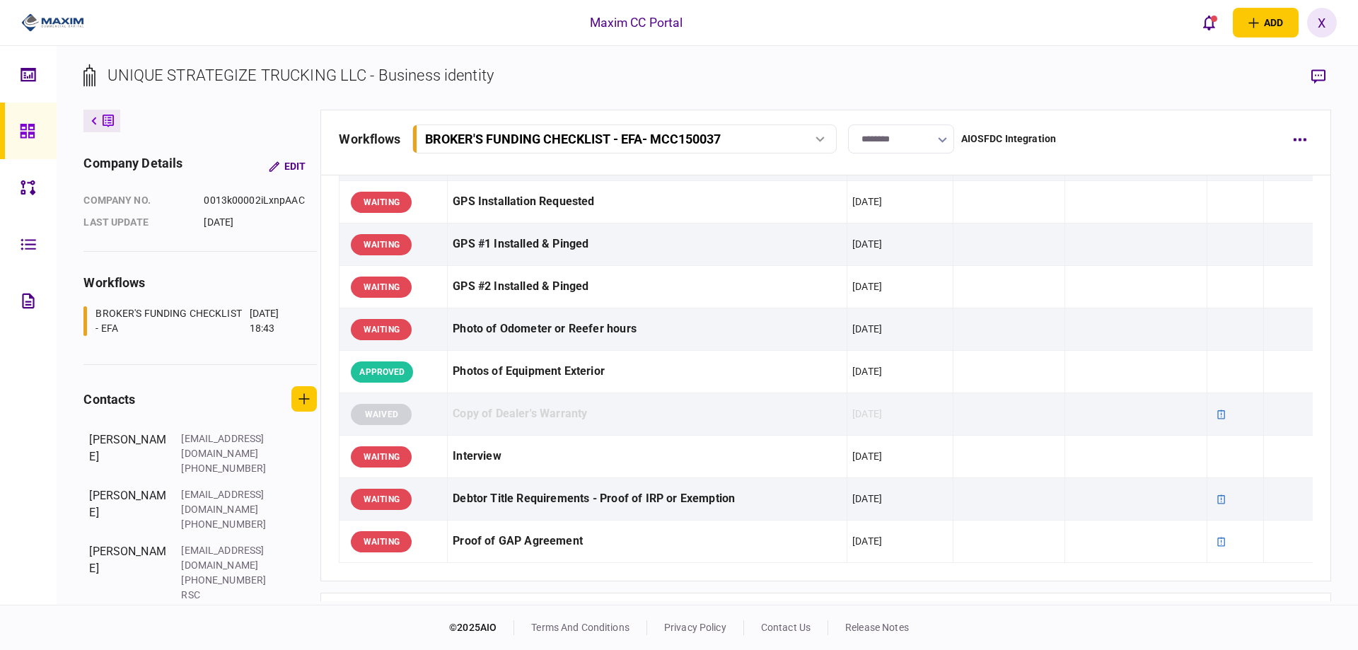
click at [83, 124] on button at bounding box center [101, 121] width 37 height 23
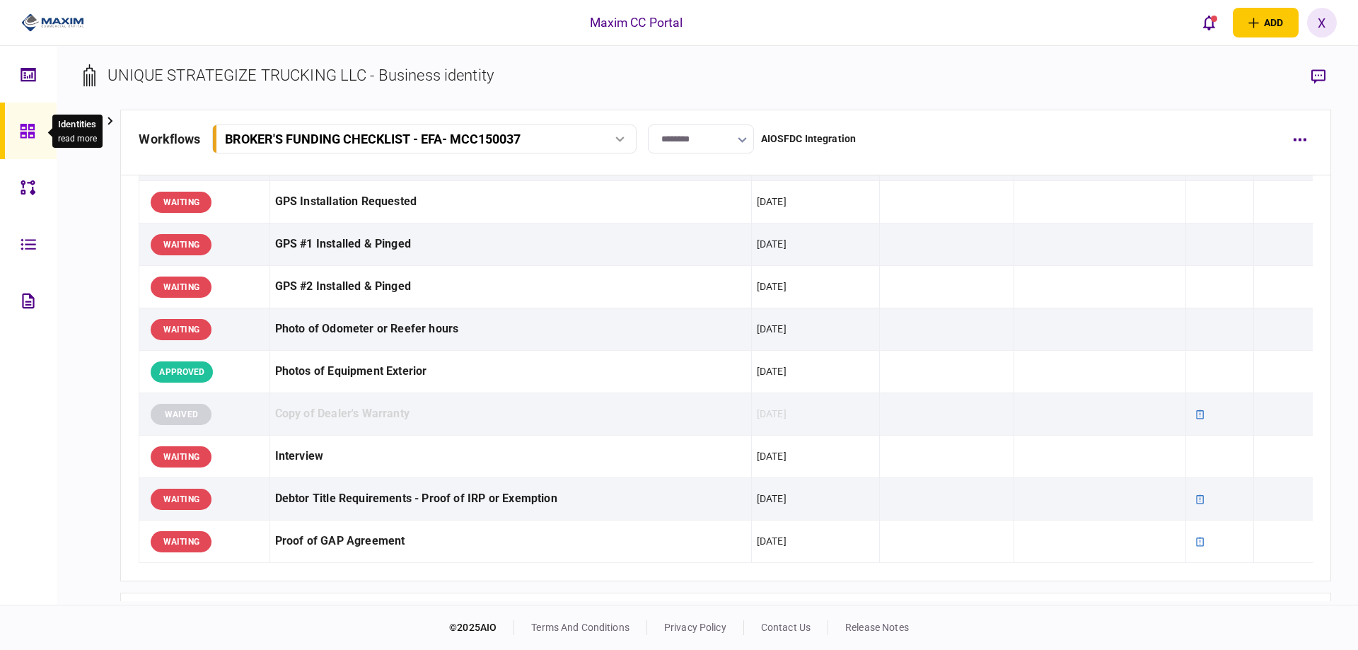
click at [40, 136] on div at bounding box center [31, 131] width 23 height 57
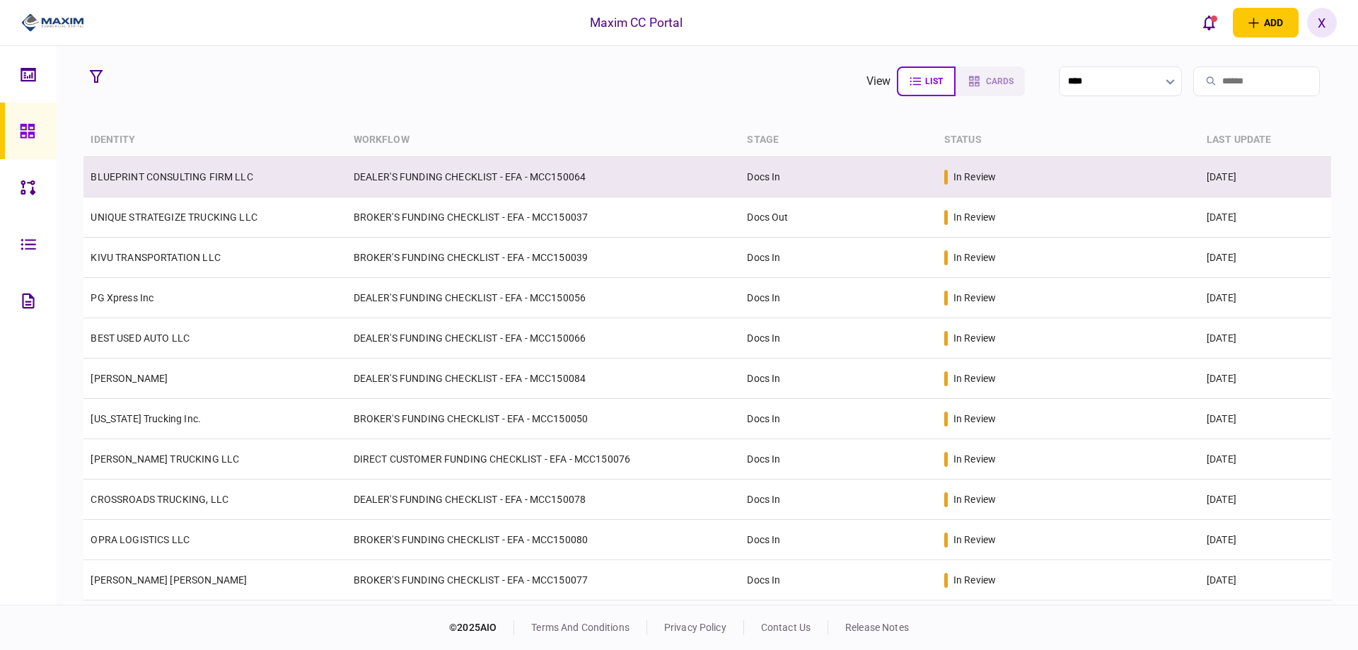
click at [214, 175] on link "BLUEPRINT CONSULTING FIRM LLC" at bounding box center [172, 176] width 162 height 11
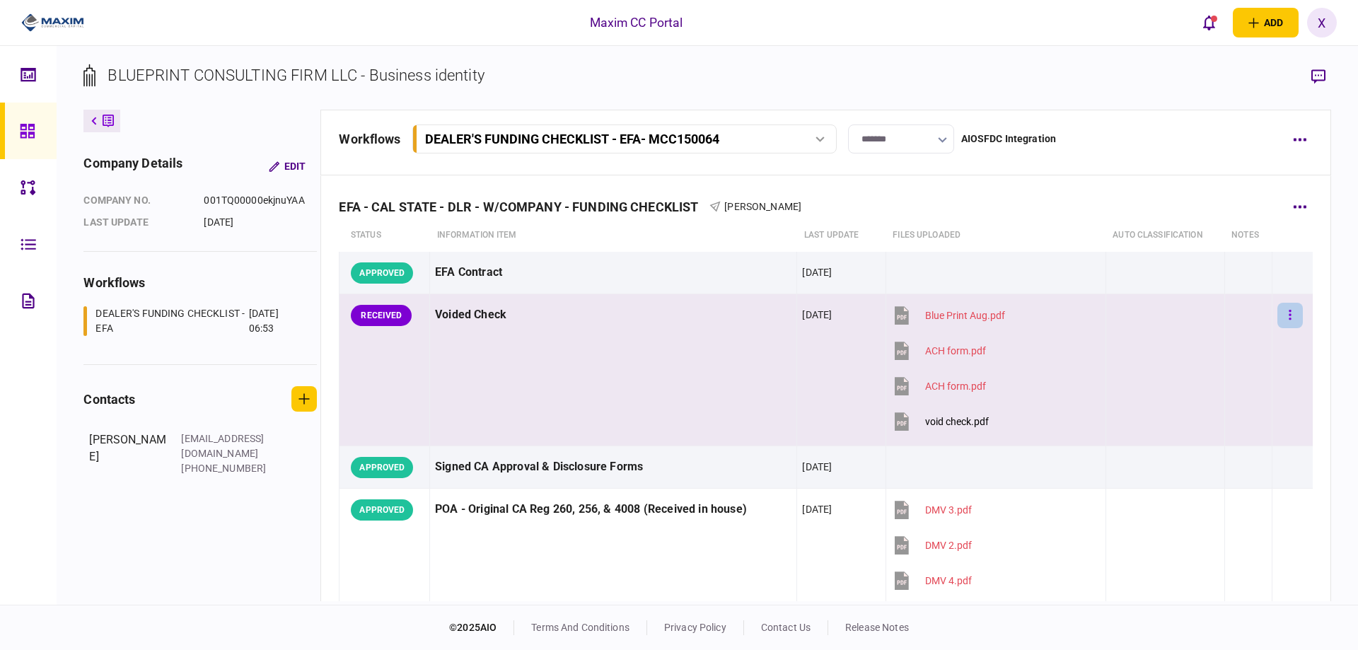
click at [1279, 321] on button "button" at bounding box center [1290, 315] width 25 height 25
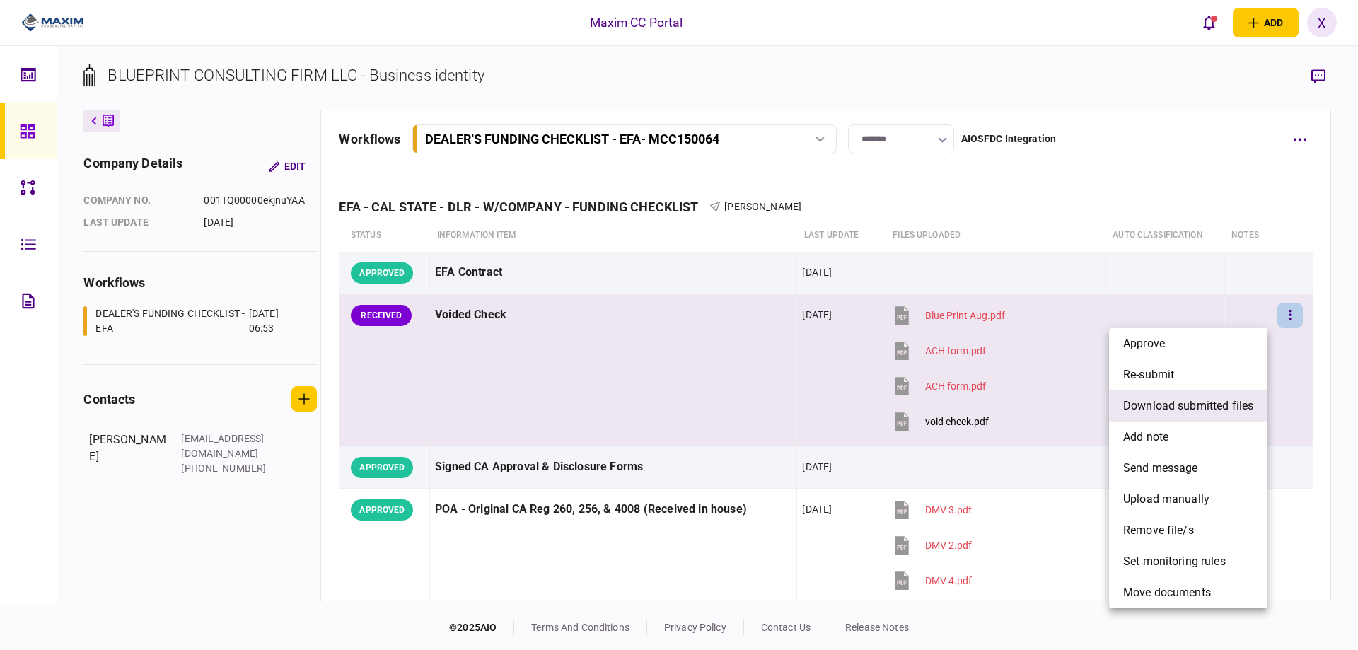
click at [1199, 409] on span "download submitted files" at bounding box center [1189, 406] width 130 height 17
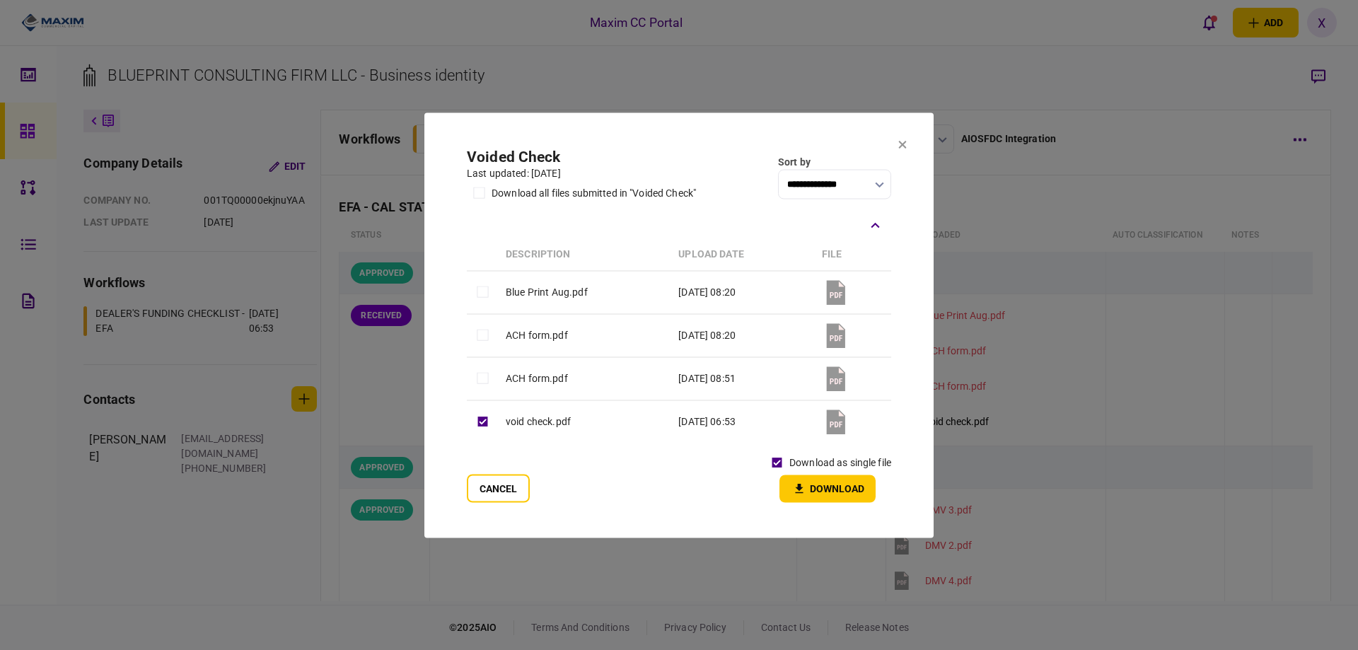
click at [825, 487] on button "Download" at bounding box center [828, 489] width 96 height 28
click at [764, 34] on div at bounding box center [679, 325] width 1358 height 650
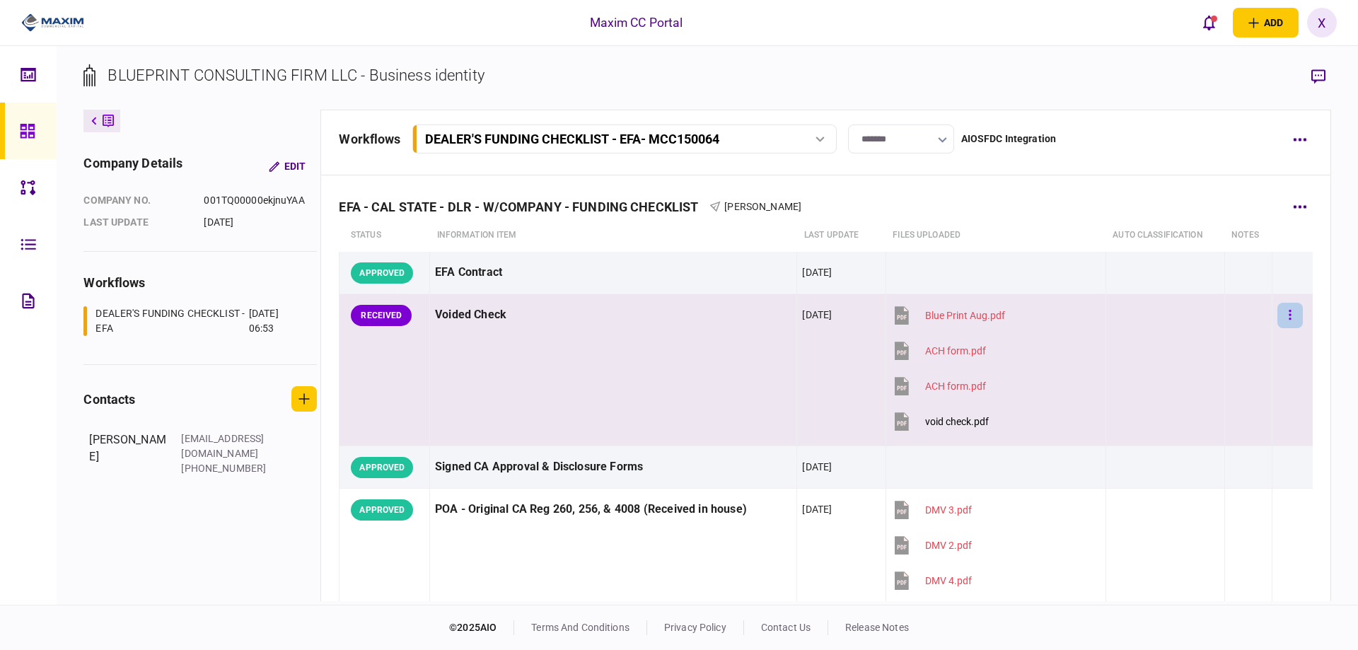
click at [1289, 311] on icon "button" at bounding box center [1290, 314] width 3 height 13
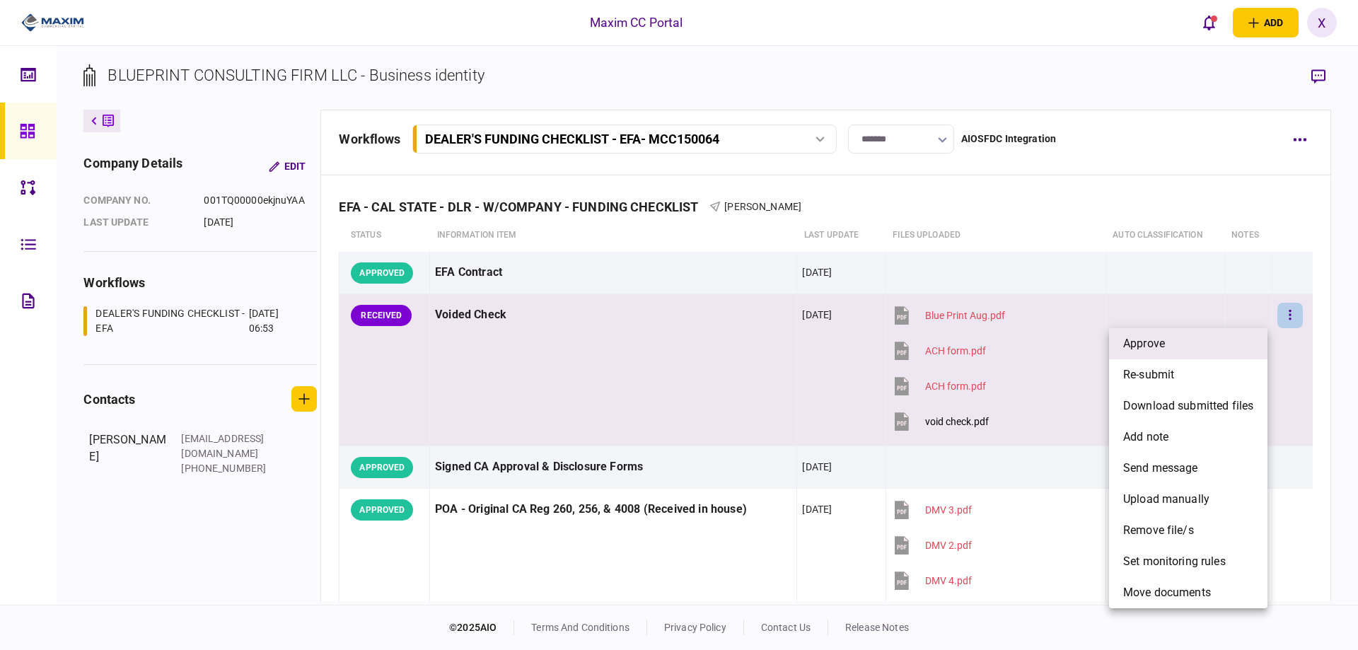
click at [1204, 340] on li "approve" at bounding box center [1188, 343] width 158 height 31
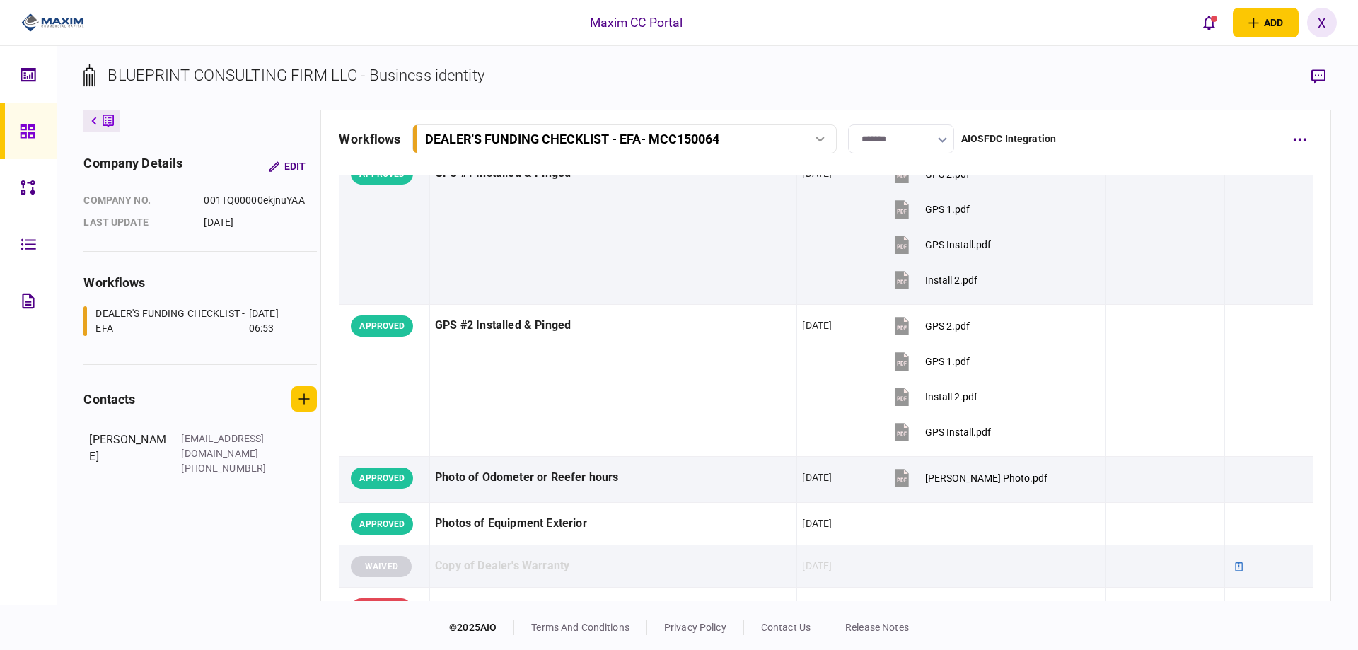
scroll to position [1981, 0]
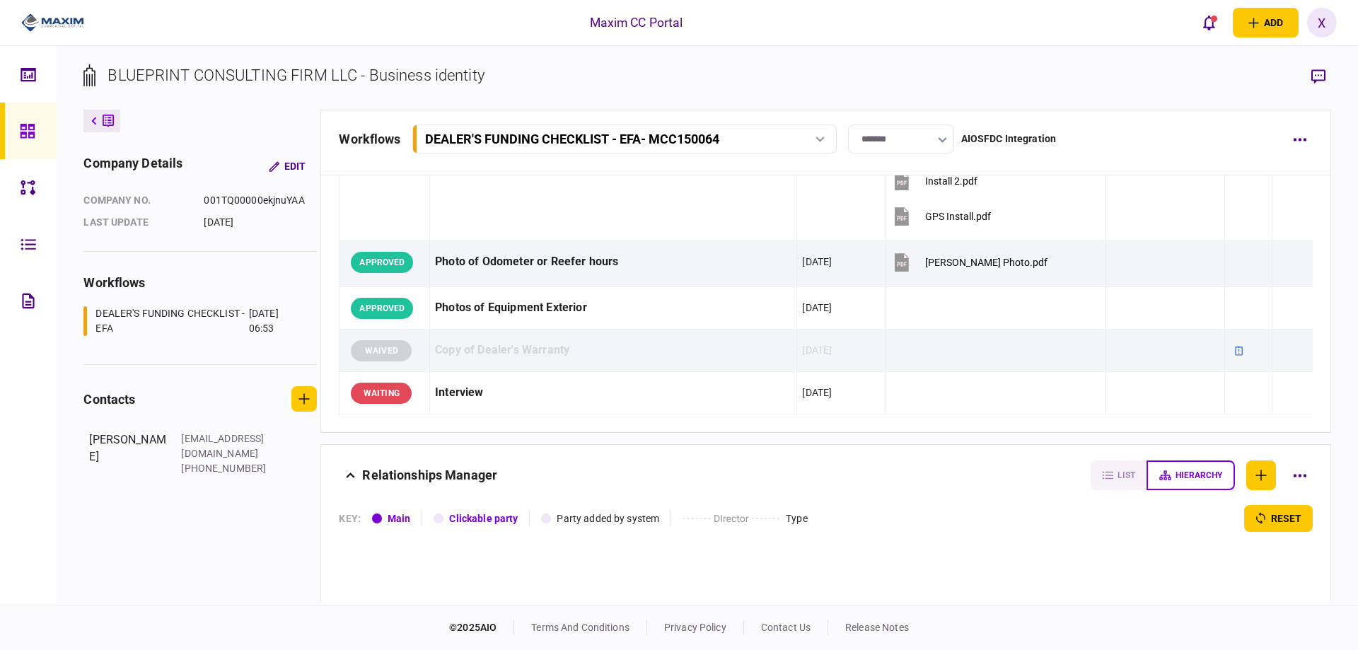
click at [56, 13] on img at bounding box center [52, 22] width 63 height 21
click at [32, 129] on icon at bounding box center [27, 131] width 14 height 14
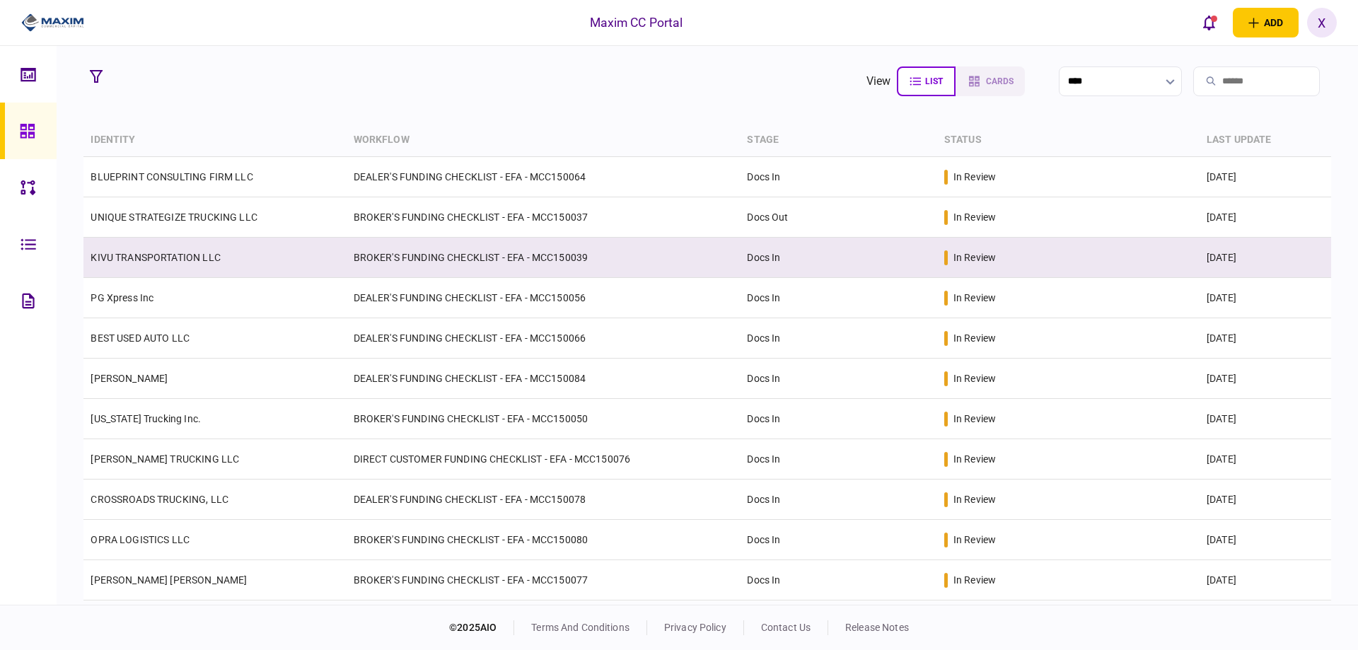
click at [127, 252] on link "KIVU TRANSPORTATION LLC" at bounding box center [155, 257] width 129 height 11
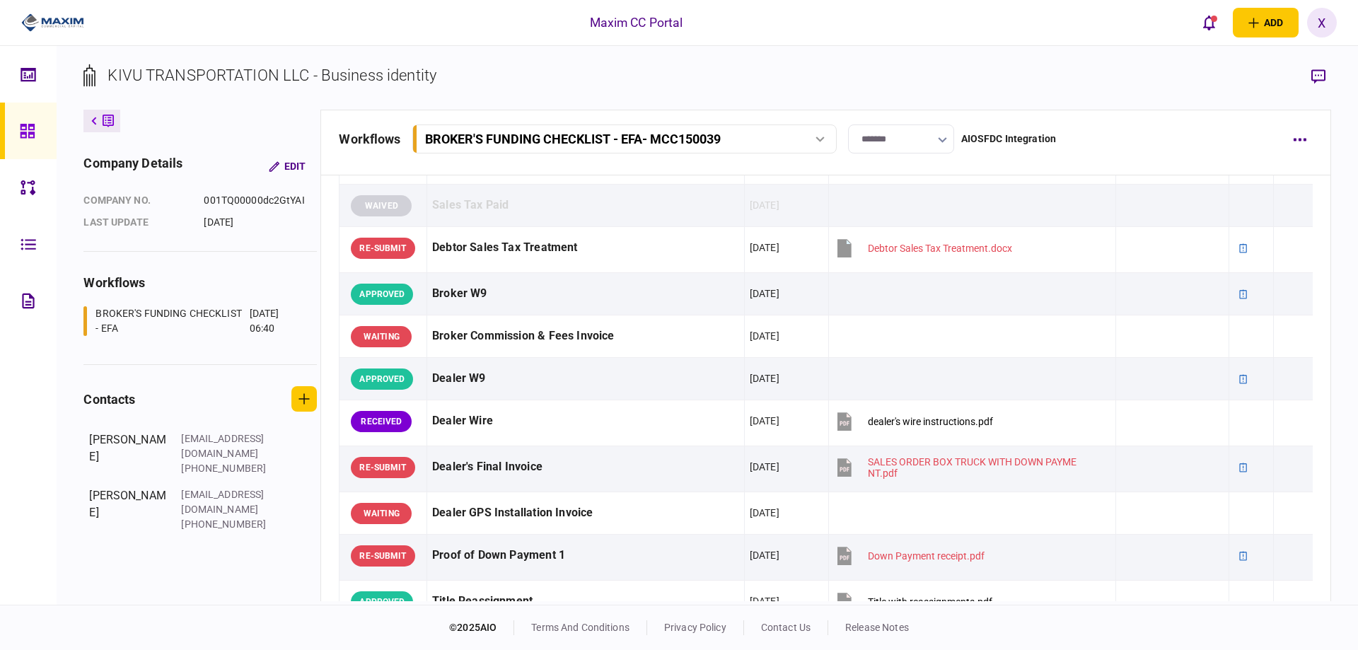
scroll to position [708, 0]
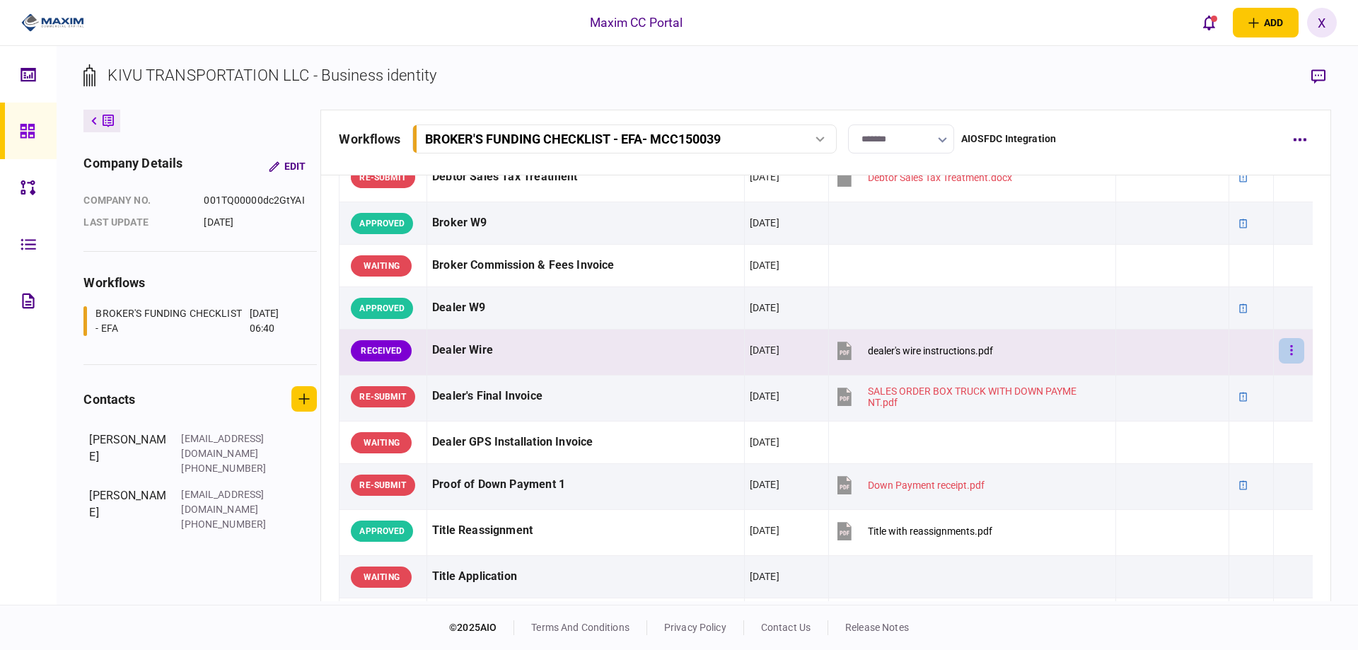
click at [1288, 350] on button "button" at bounding box center [1291, 350] width 25 height 25
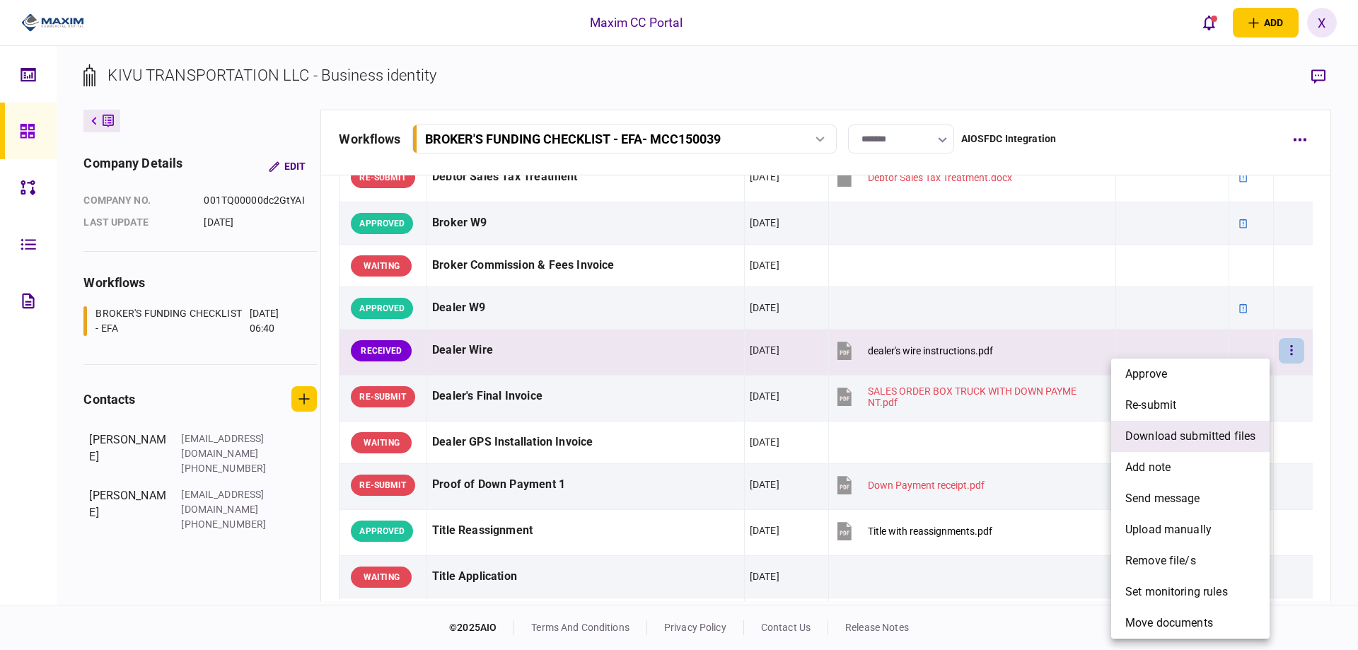
click at [1216, 427] on li "download submitted files" at bounding box center [1191, 436] width 158 height 31
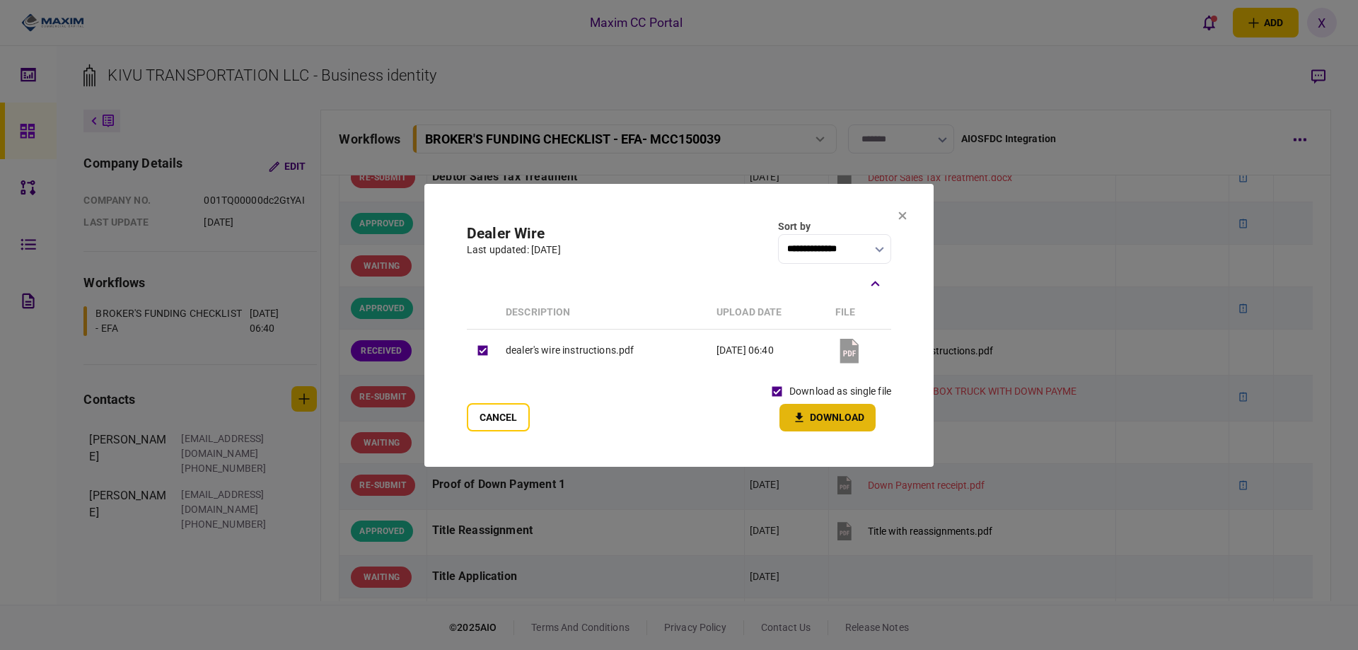
click at [795, 412] on icon "button" at bounding box center [799, 417] width 17 height 13
click at [893, 213] on section "**********" at bounding box center [679, 325] width 509 height 283
click at [899, 215] on icon at bounding box center [903, 216] width 8 height 8
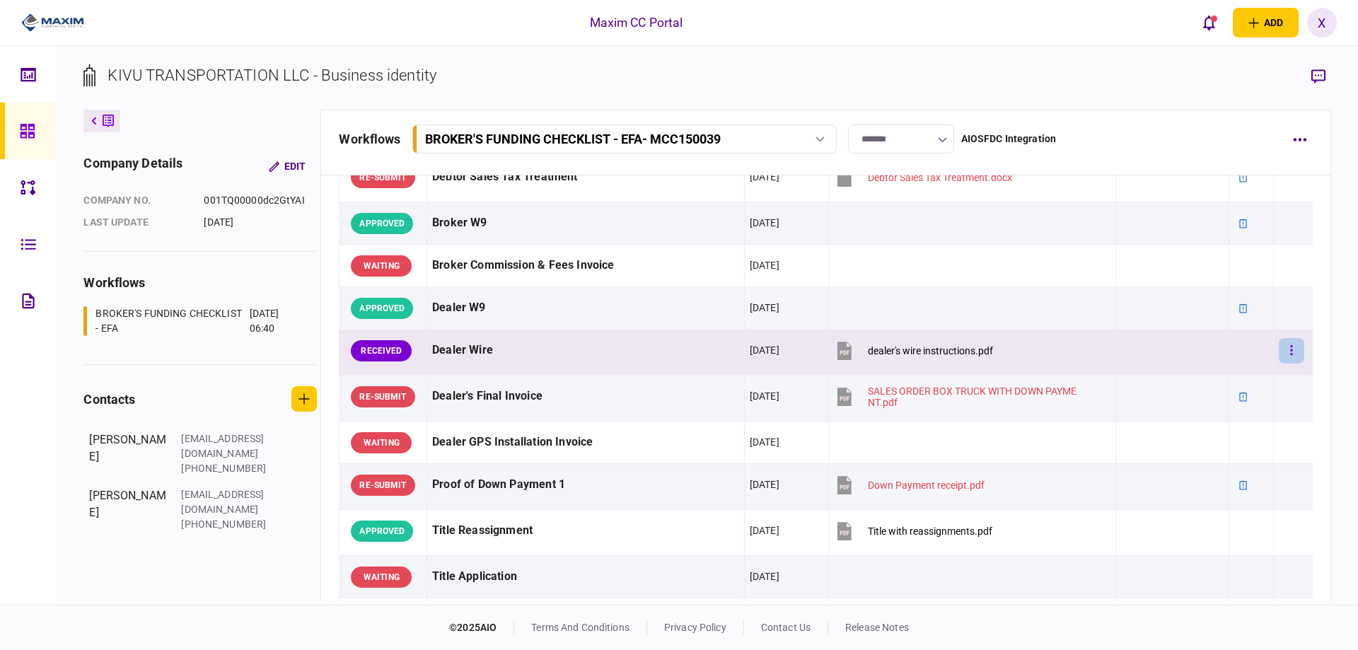
click at [1279, 359] on button "button" at bounding box center [1291, 350] width 25 height 25
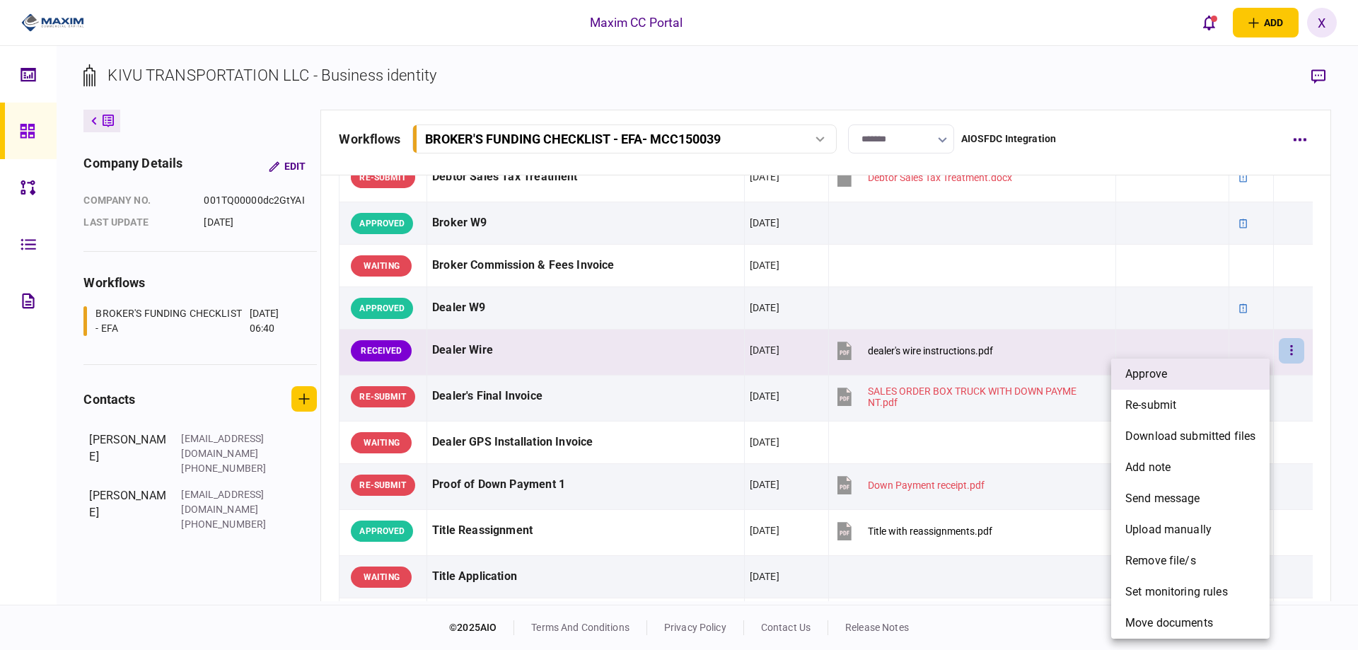
click at [1204, 376] on li "approve" at bounding box center [1191, 374] width 158 height 31
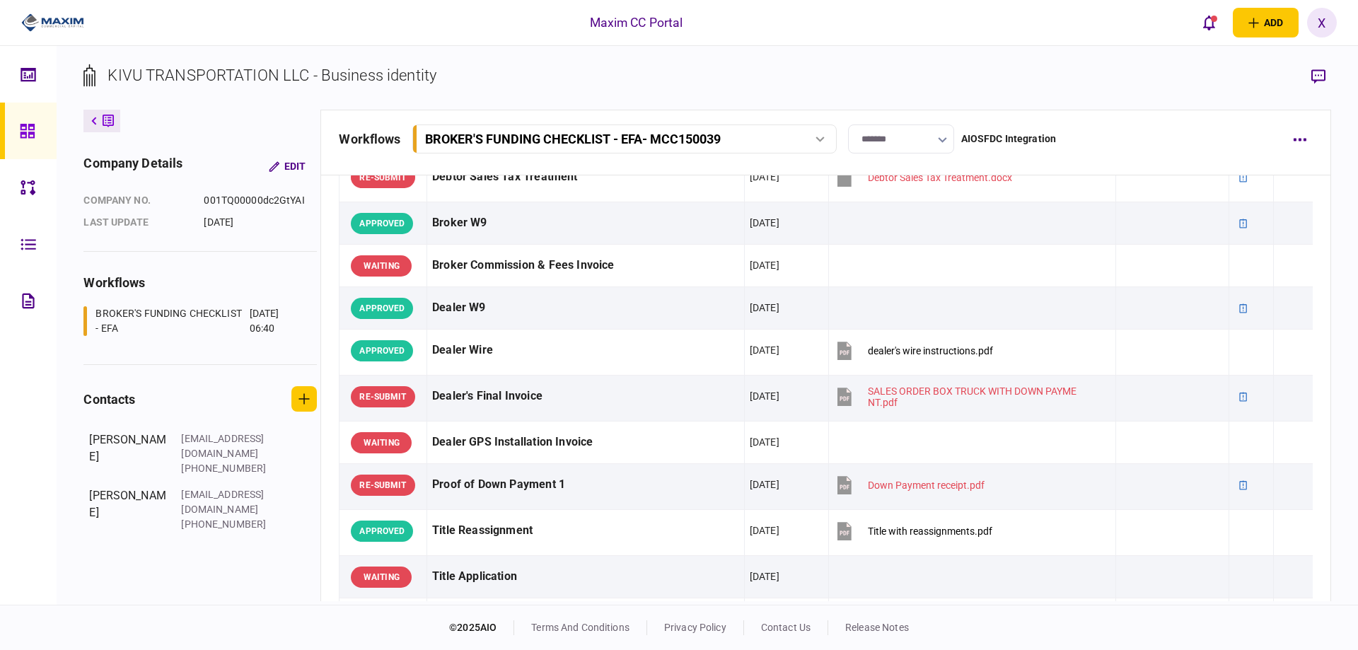
click at [89, 122] on button at bounding box center [101, 121] width 37 height 23
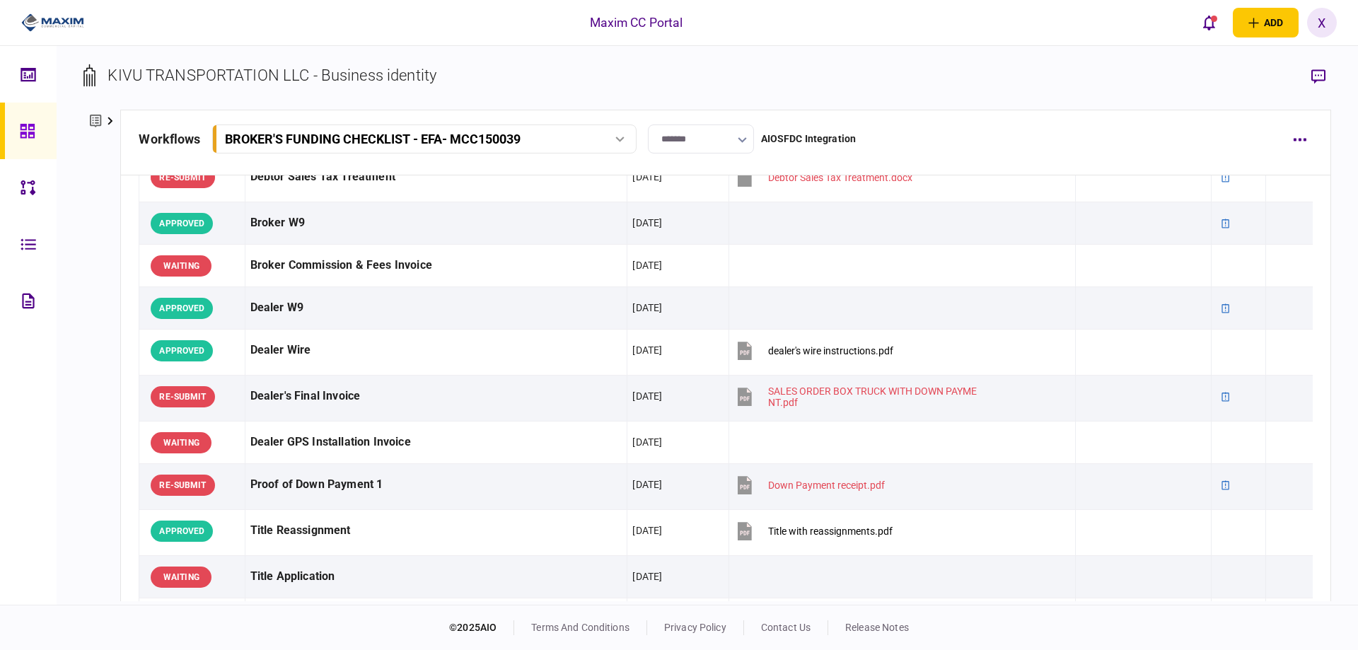
click at [27, 139] on icon at bounding box center [28, 131] width 16 height 16
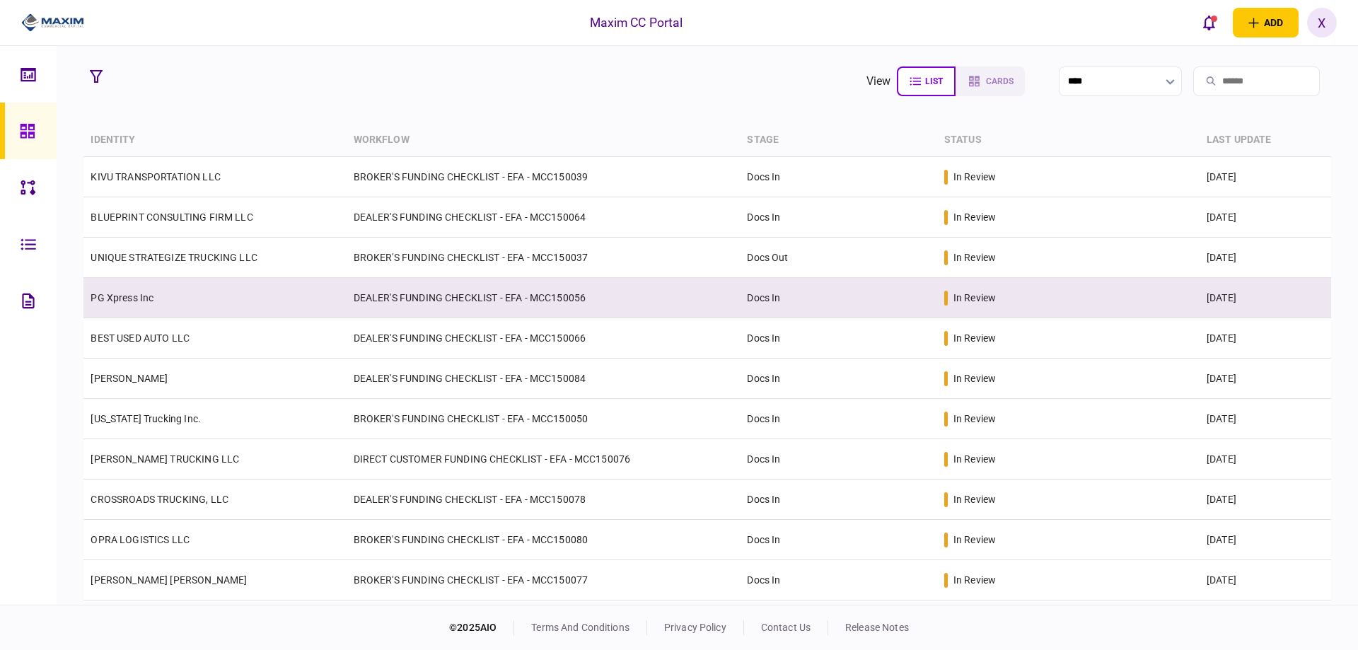
click at [142, 300] on link "PG Xpress Inc" at bounding box center [122, 297] width 63 height 11
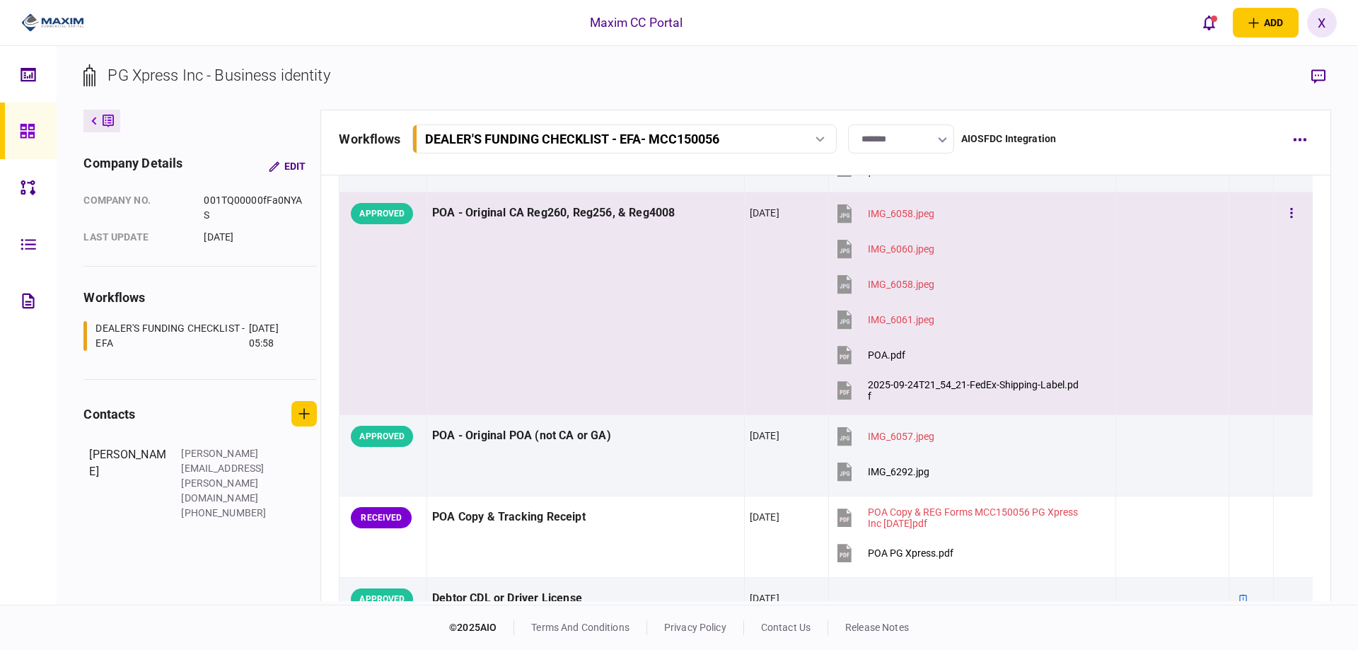
scroll to position [425, 0]
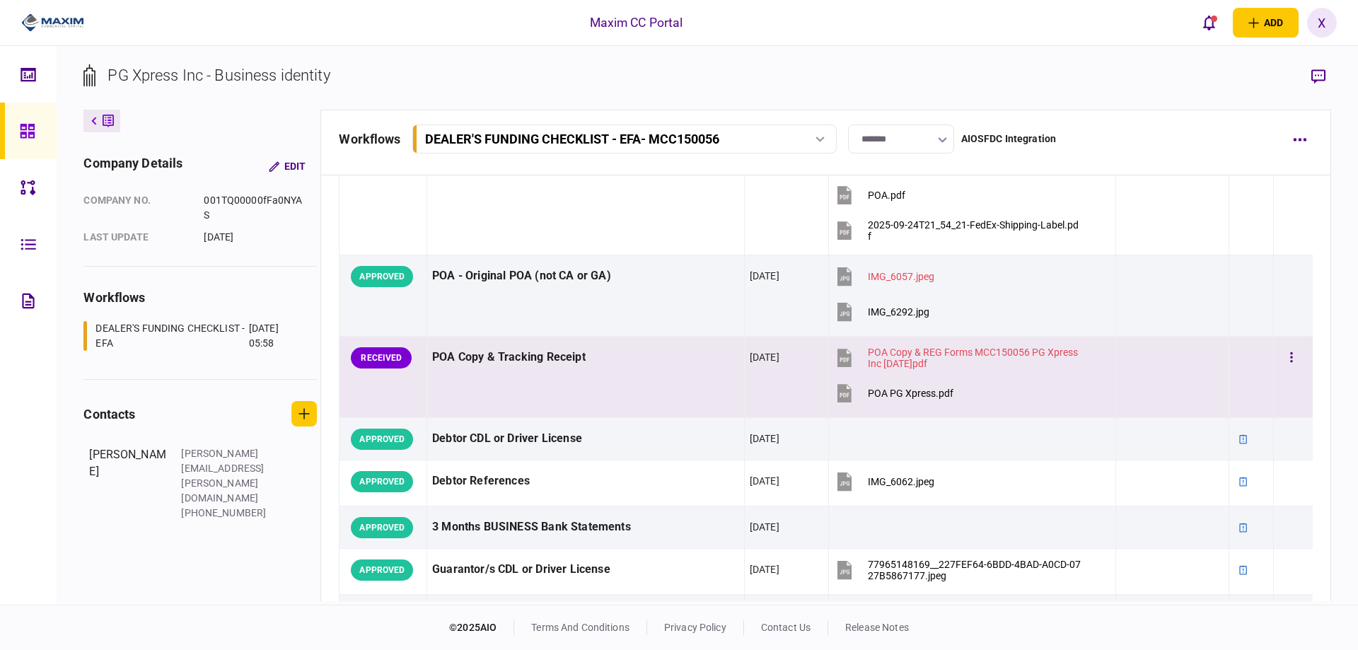
click at [1296, 358] on div at bounding box center [1293, 358] width 28 height 32
click at [1290, 362] on button "button" at bounding box center [1291, 357] width 25 height 25
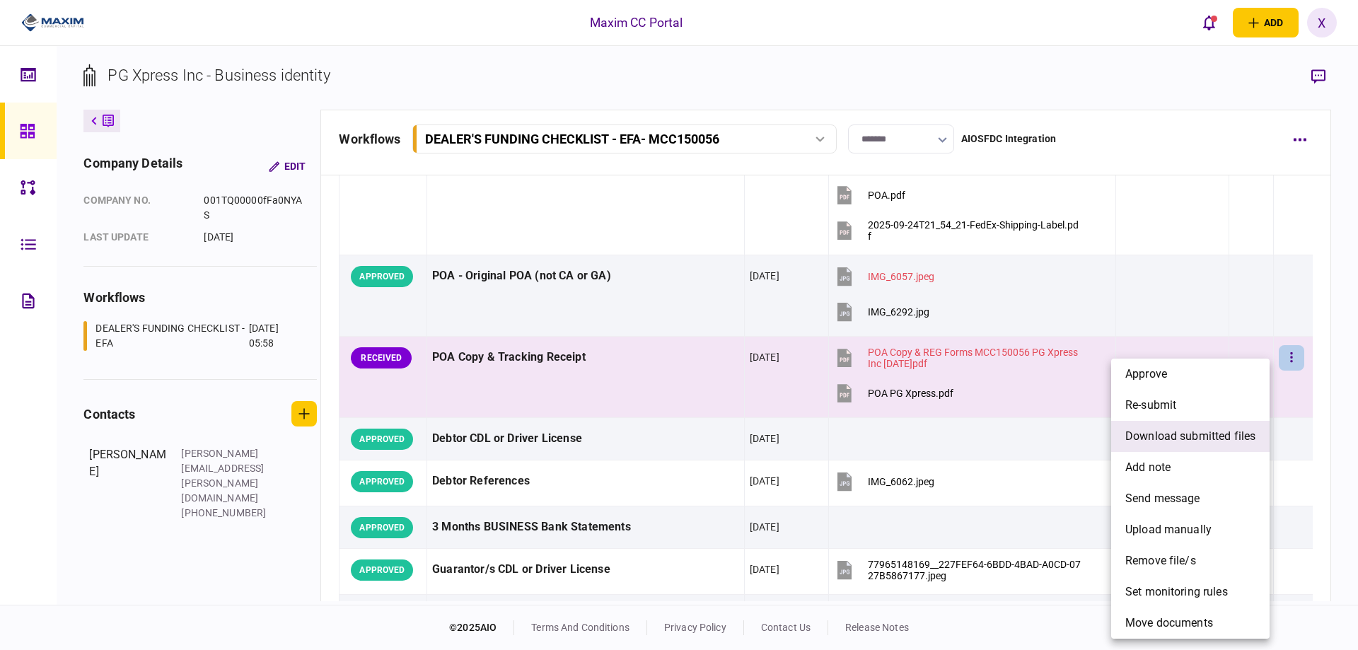
click at [1206, 445] on li "download submitted files" at bounding box center [1191, 436] width 158 height 31
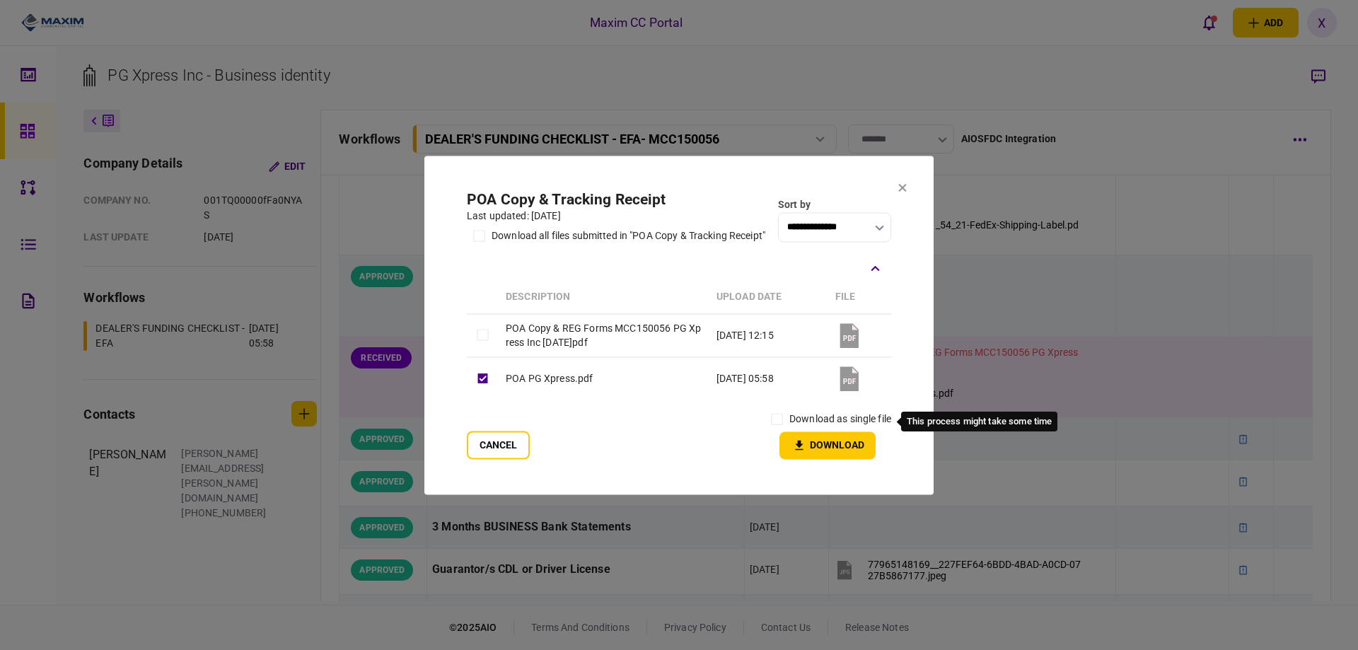
click at [800, 417] on label "download as single file" at bounding box center [841, 419] width 102 height 15
click at [791, 425] on label "download as single file" at bounding box center [841, 419] width 102 height 15
click at [798, 449] on icon "button" at bounding box center [800, 444] width 8 height 9
click at [899, 185] on icon at bounding box center [903, 187] width 8 height 8
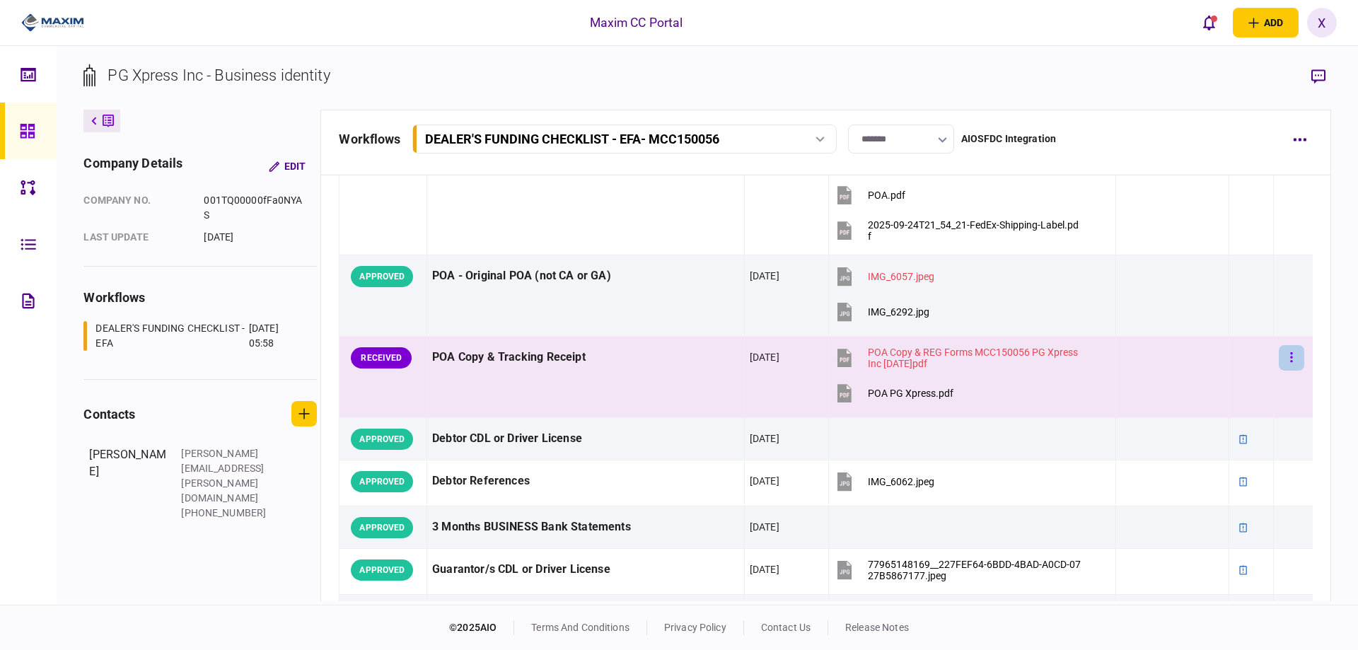
click at [1279, 352] on button "button" at bounding box center [1291, 357] width 25 height 25
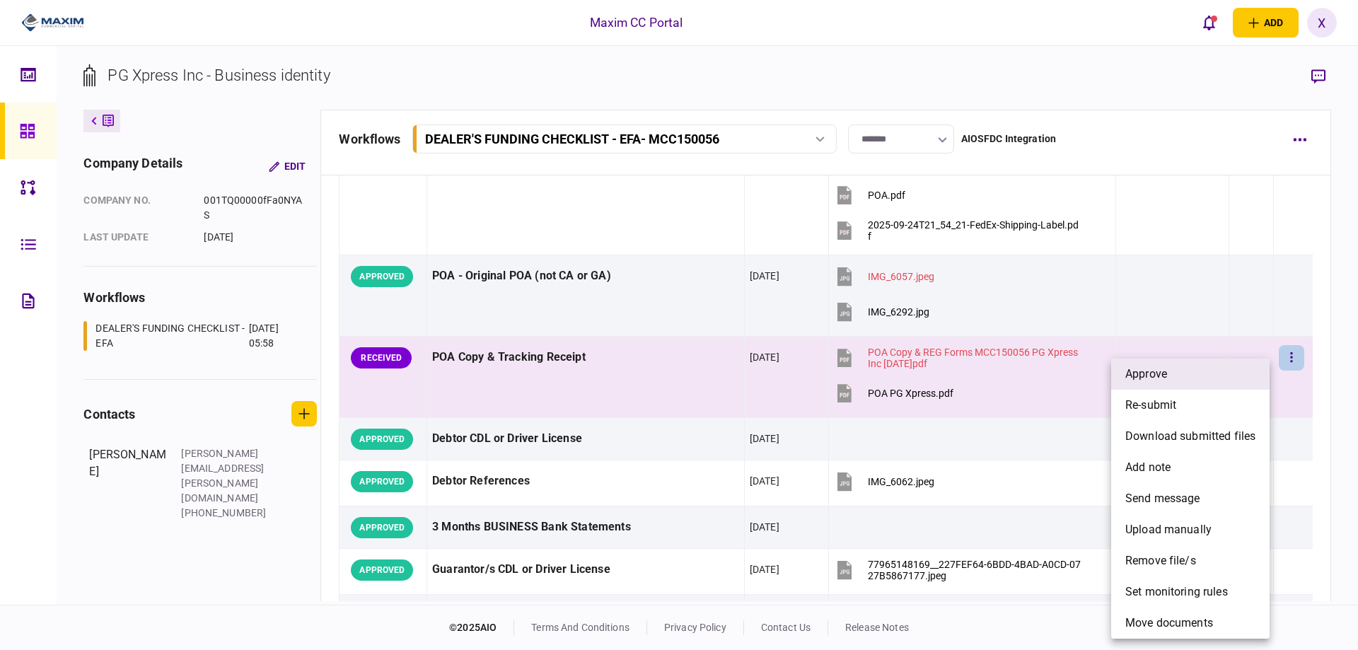
click at [1201, 385] on li "approve" at bounding box center [1191, 374] width 158 height 31
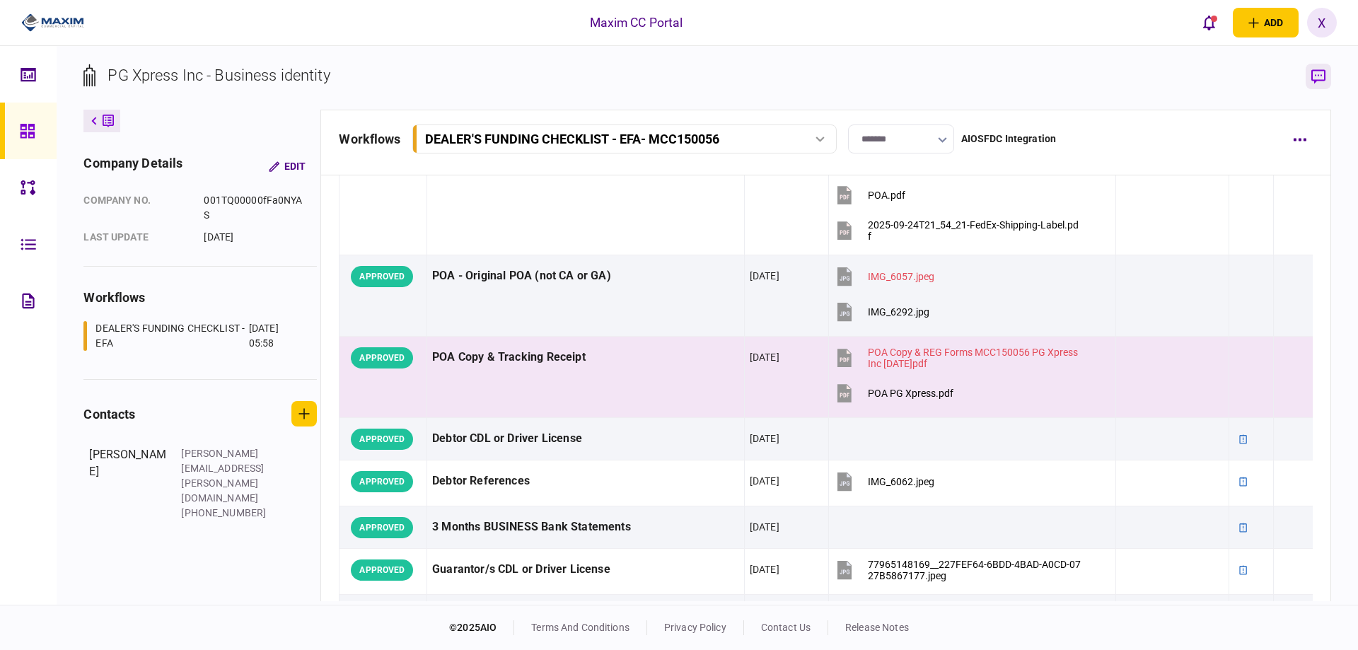
click at [1312, 75] on icon "button" at bounding box center [1319, 76] width 14 height 15
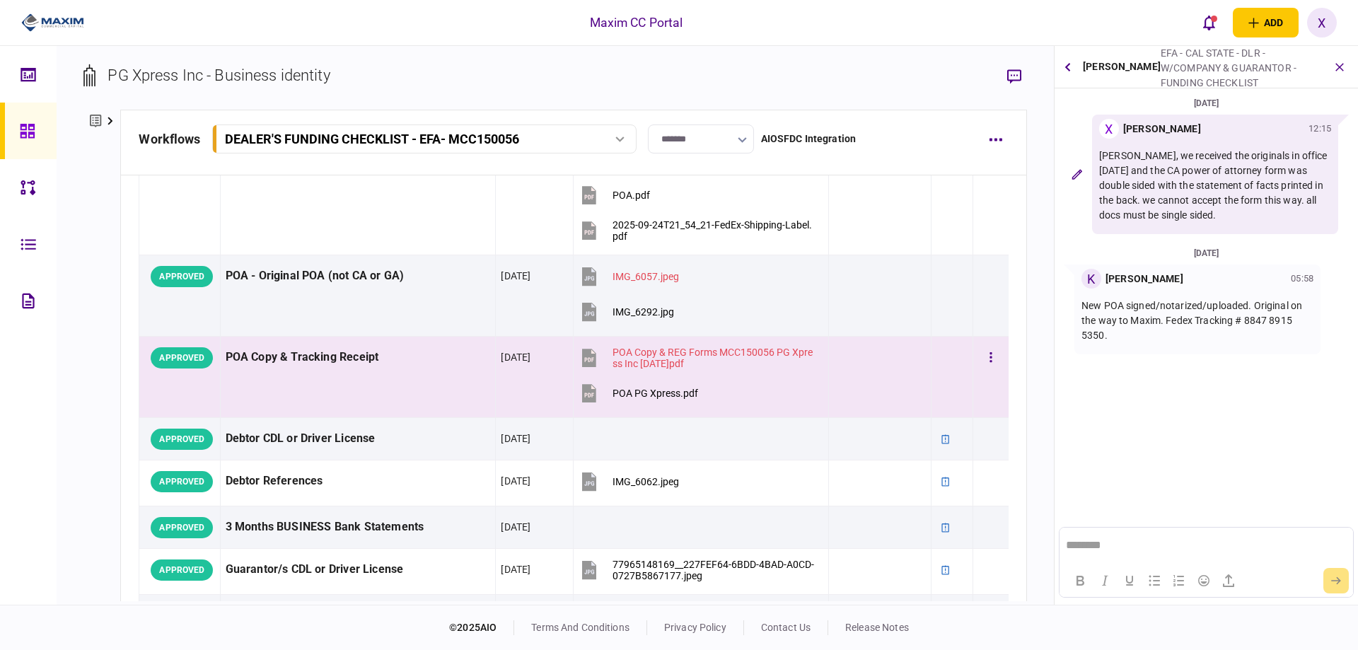
scroll to position [0, 0]
click at [1000, 74] on section "PG Xpress Inc - Business identity" at bounding box center [554, 87] width 943 height 46
click at [1004, 74] on button "button" at bounding box center [1014, 76] width 25 height 25
click at [1071, 73] on button "button" at bounding box center [1068, 66] width 14 height 25
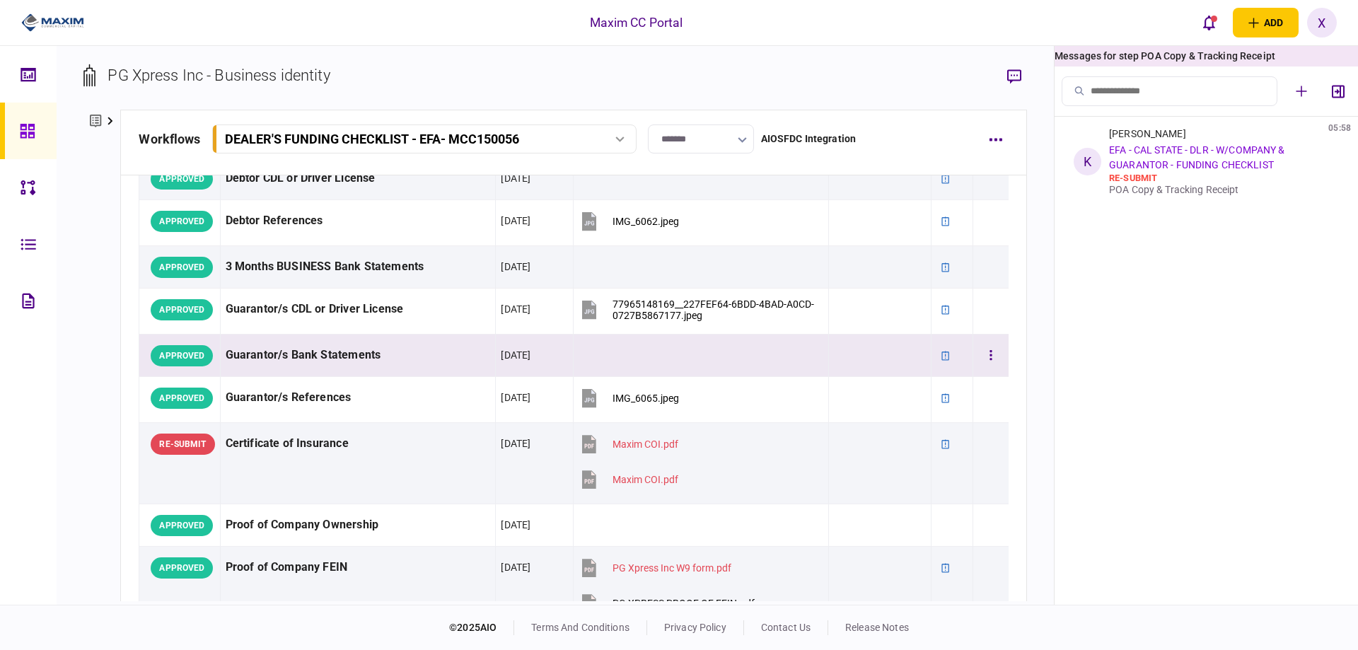
scroll to position [725, 0]
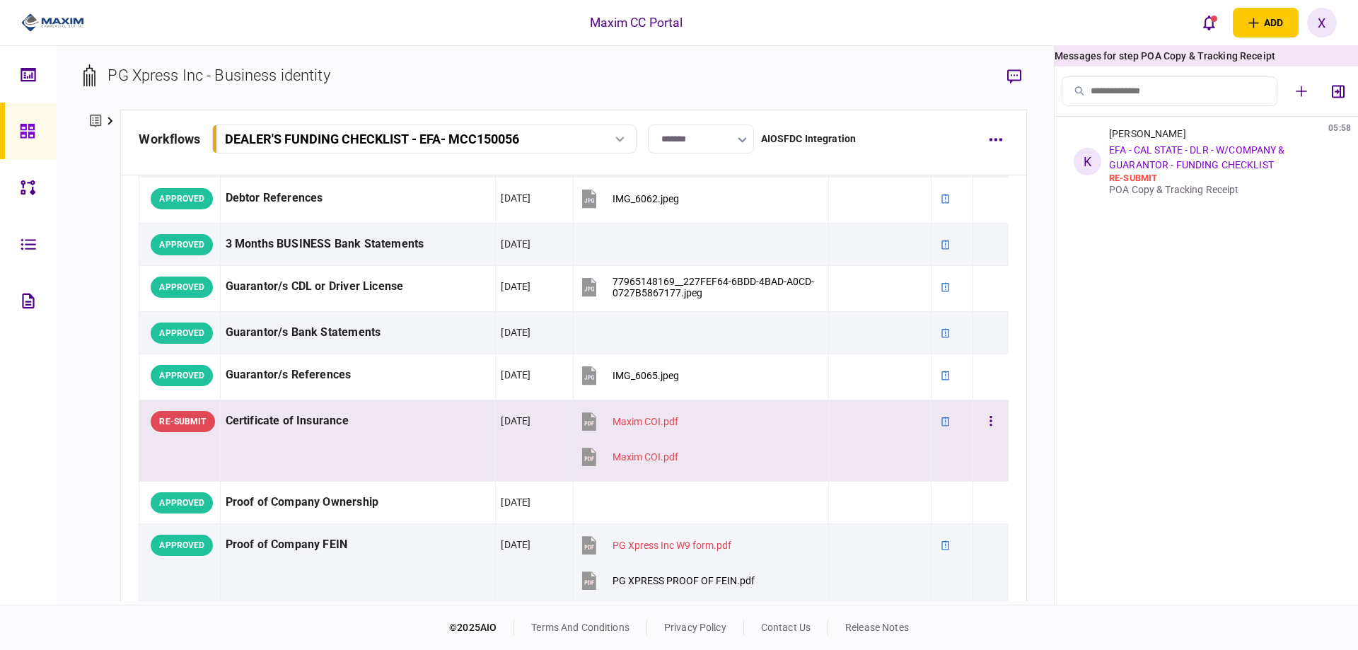
click at [368, 438] on td "Certificate of Insurance" at bounding box center [358, 440] width 276 height 81
click at [1136, 136] on div "[PERSON_NAME]" at bounding box center [1147, 133] width 77 height 11
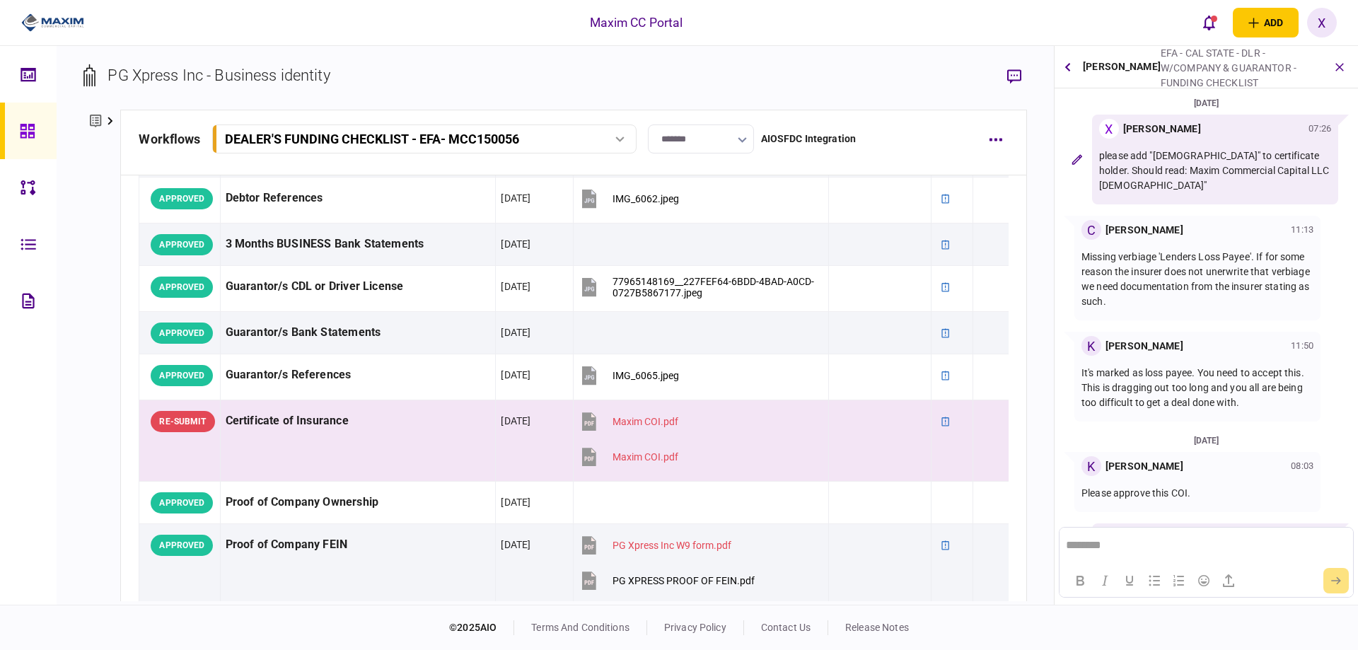
scroll to position [255, 0]
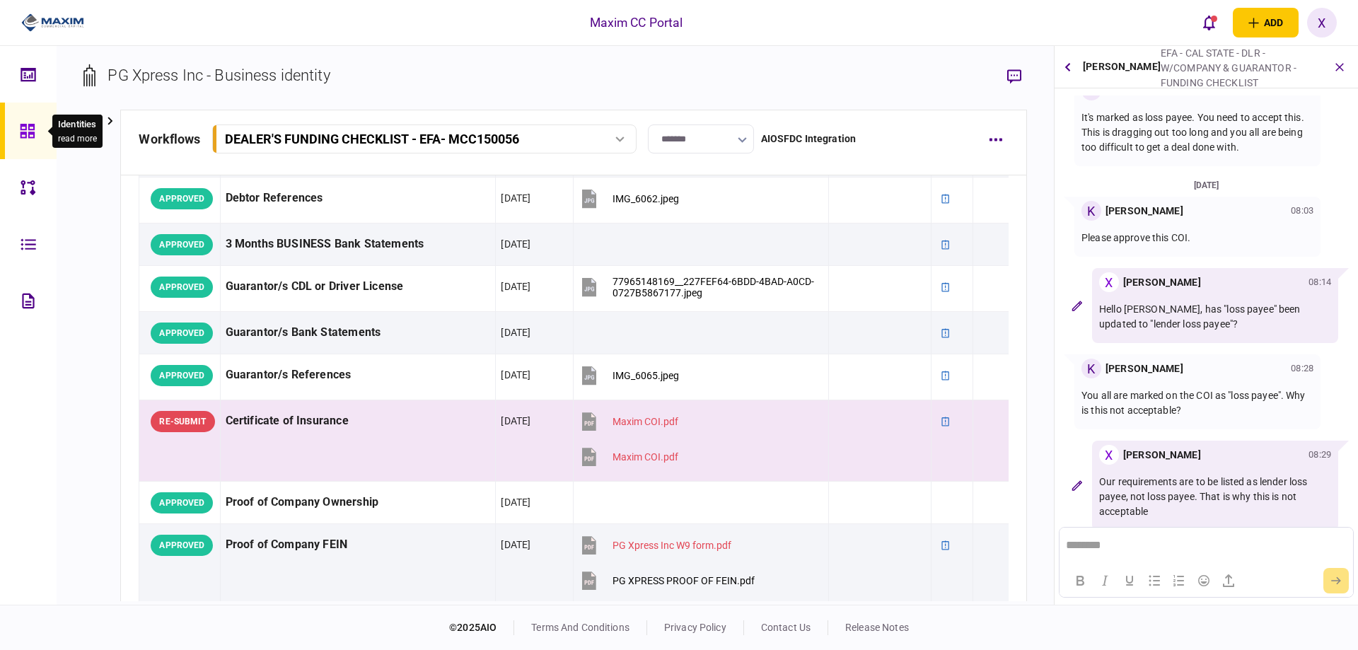
click at [29, 123] on icon at bounding box center [28, 131] width 16 height 16
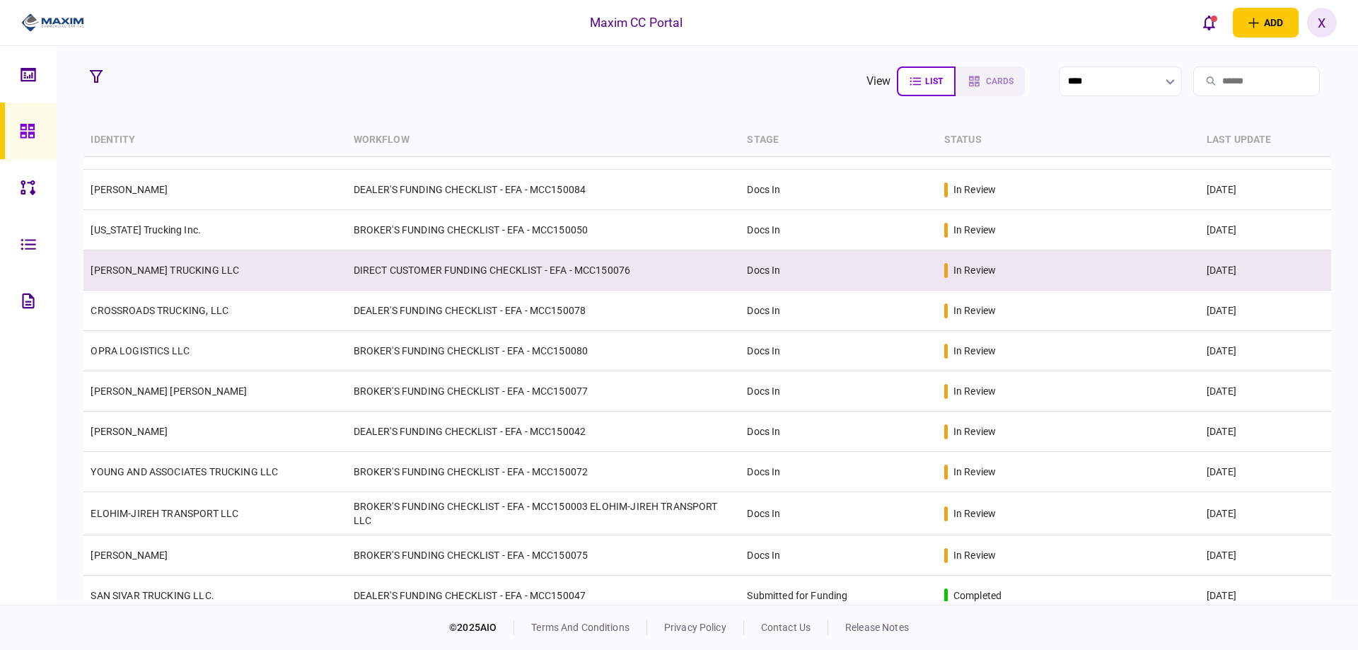
scroll to position [212, 0]
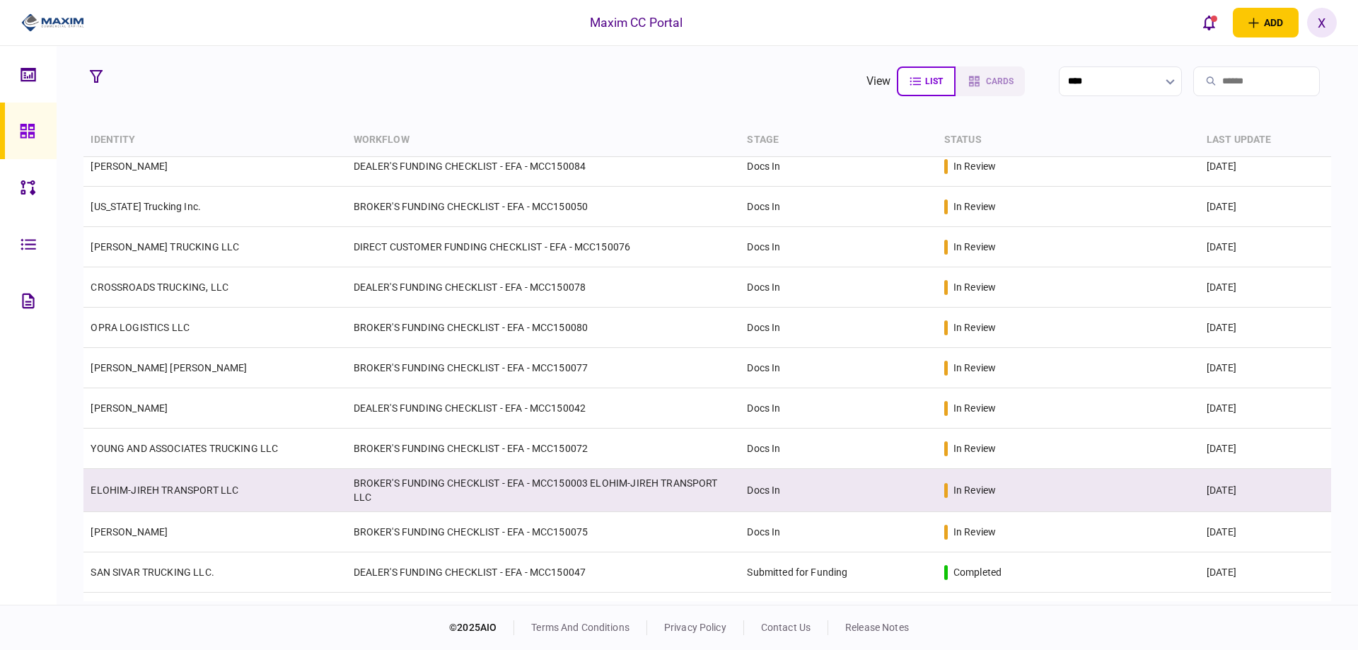
click at [150, 475] on td "ELOHIM-JIREH TRANSPORT LLC" at bounding box center [214, 490] width 263 height 43
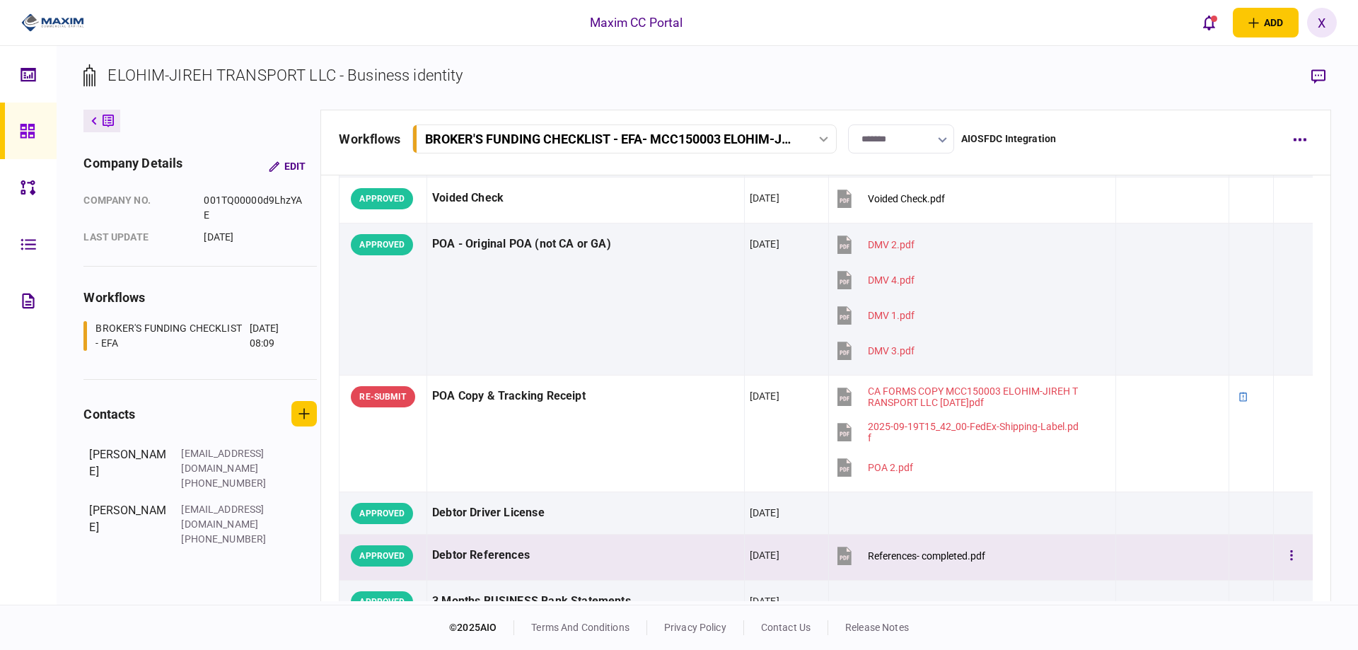
scroll to position [142, 0]
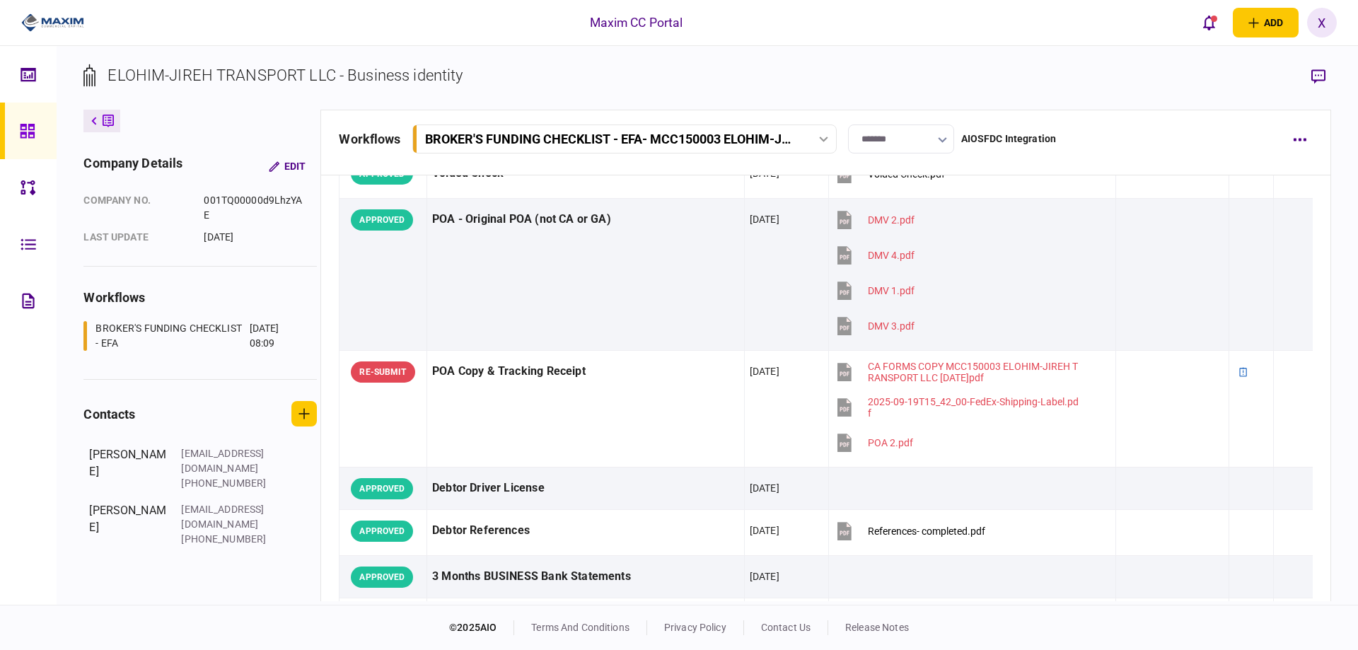
click at [11, 134] on link at bounding box center [28, 131] width 57 height 57
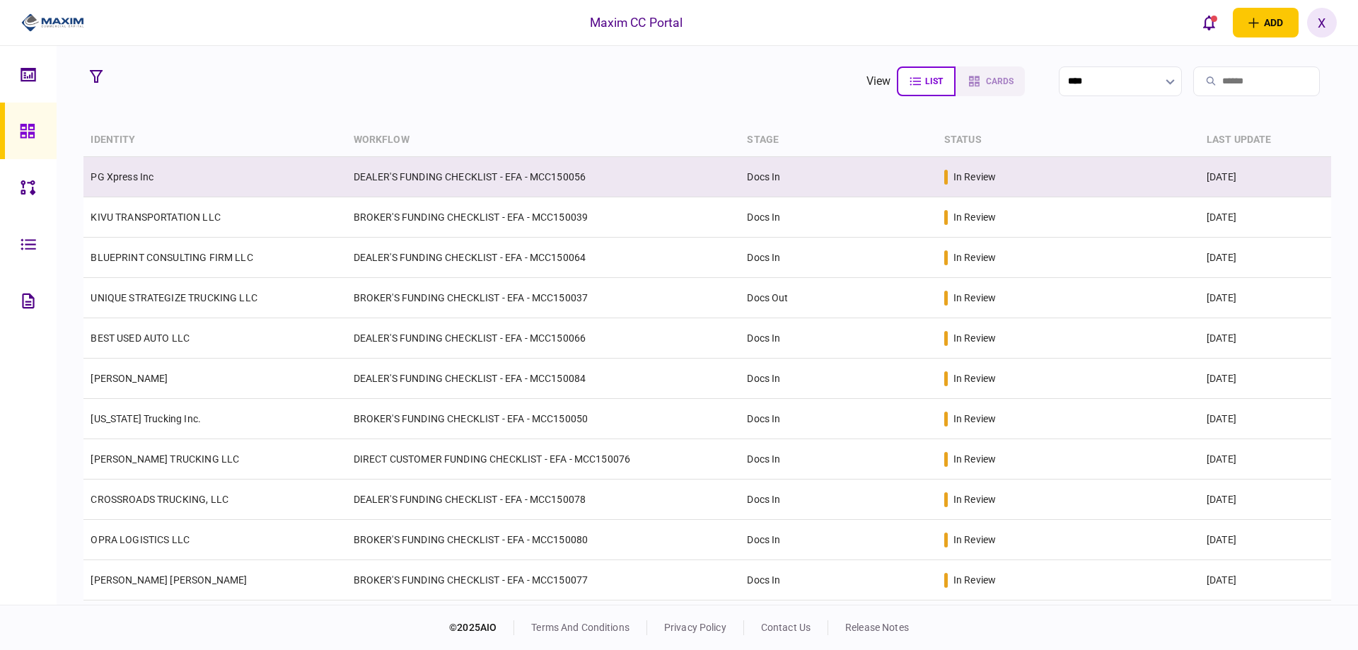
click at [140, 174] on link "PG Xpress Inc" at bounding box center [122, 176] width 63 height 11
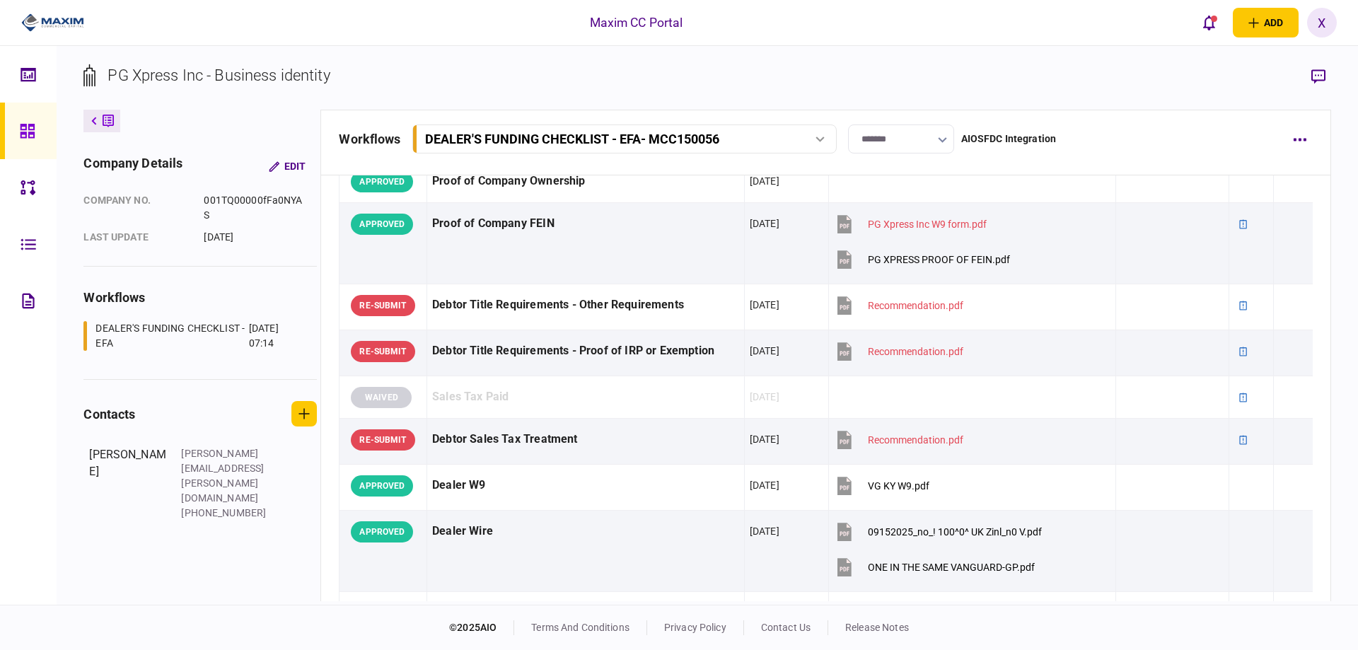
scroll to position [1029, 0]
click at [28, 125] on icon at bounding box center [28, 131] width 16 height 16
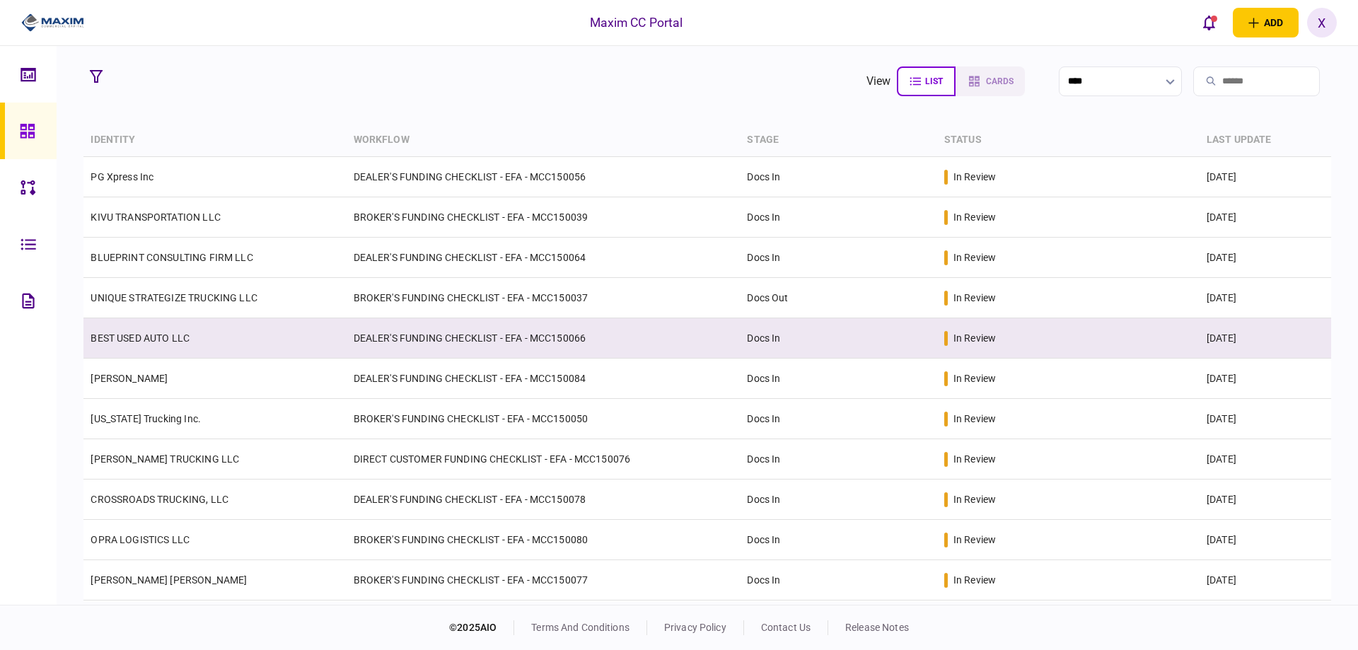
click at [194, 341] on td "BEST USED AUTO LLC" at bounding box center [214, 338] width 263 height 40
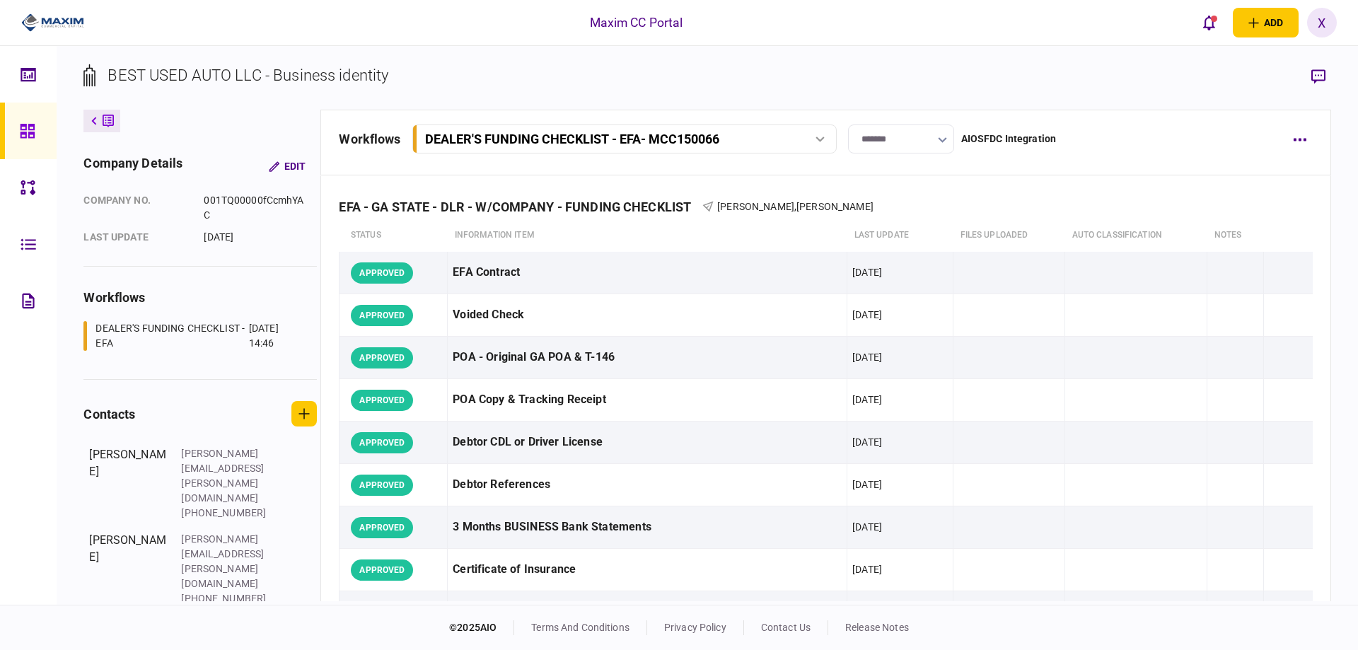
click at [903, 142] on input "*******" at bounding box center [901, 139] width 106 height 29
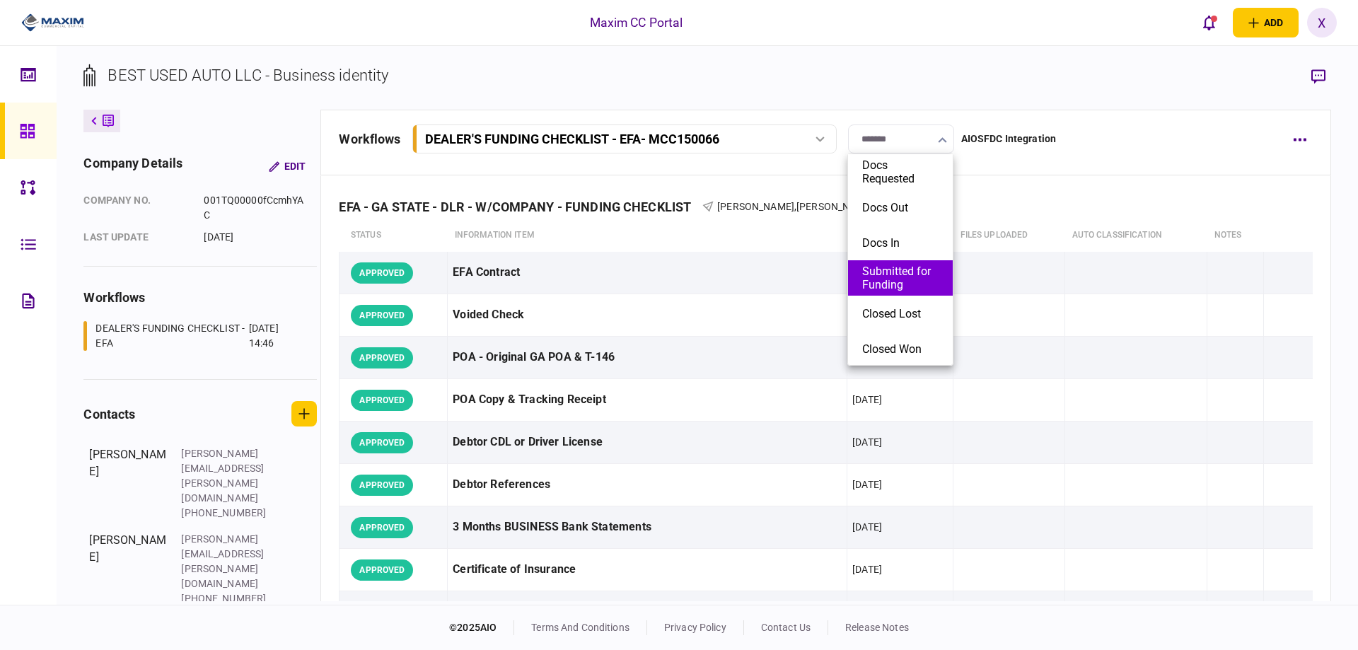
click at [908, 279] on button "Submitted for Funding" at bounding box center [901, 278] width 76 height 27
type input "**********"
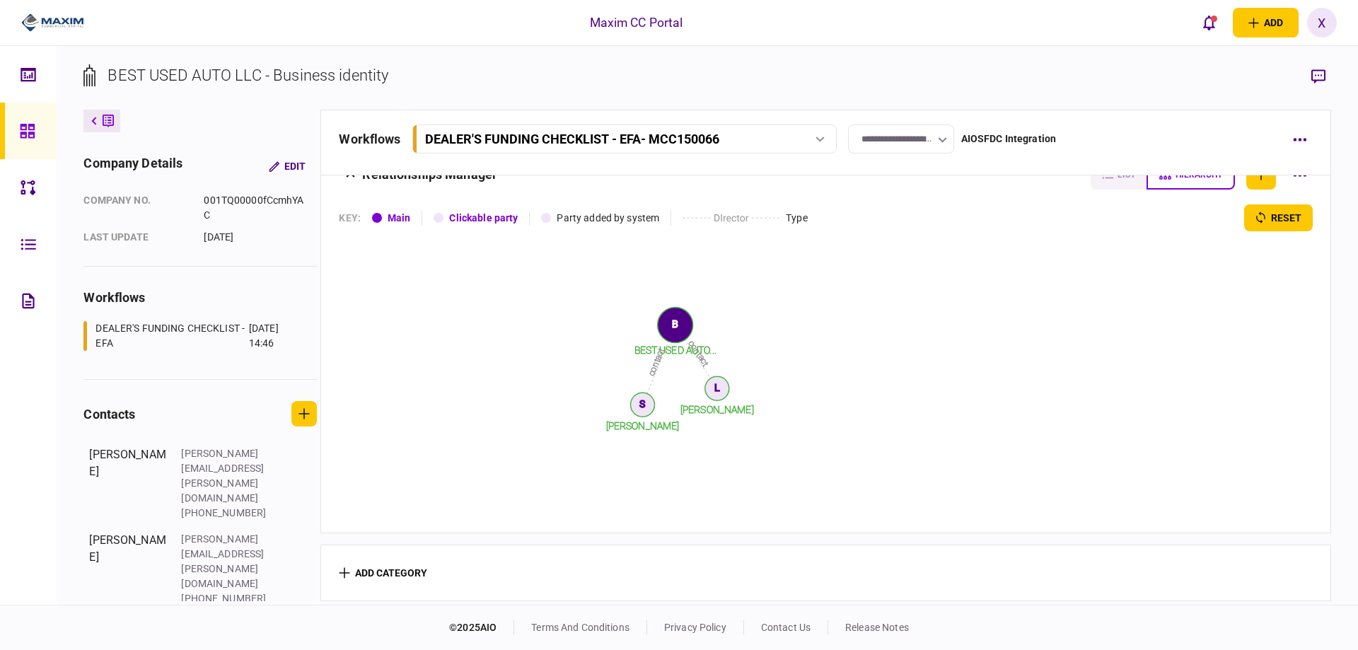
scroll to position [1104, 0]
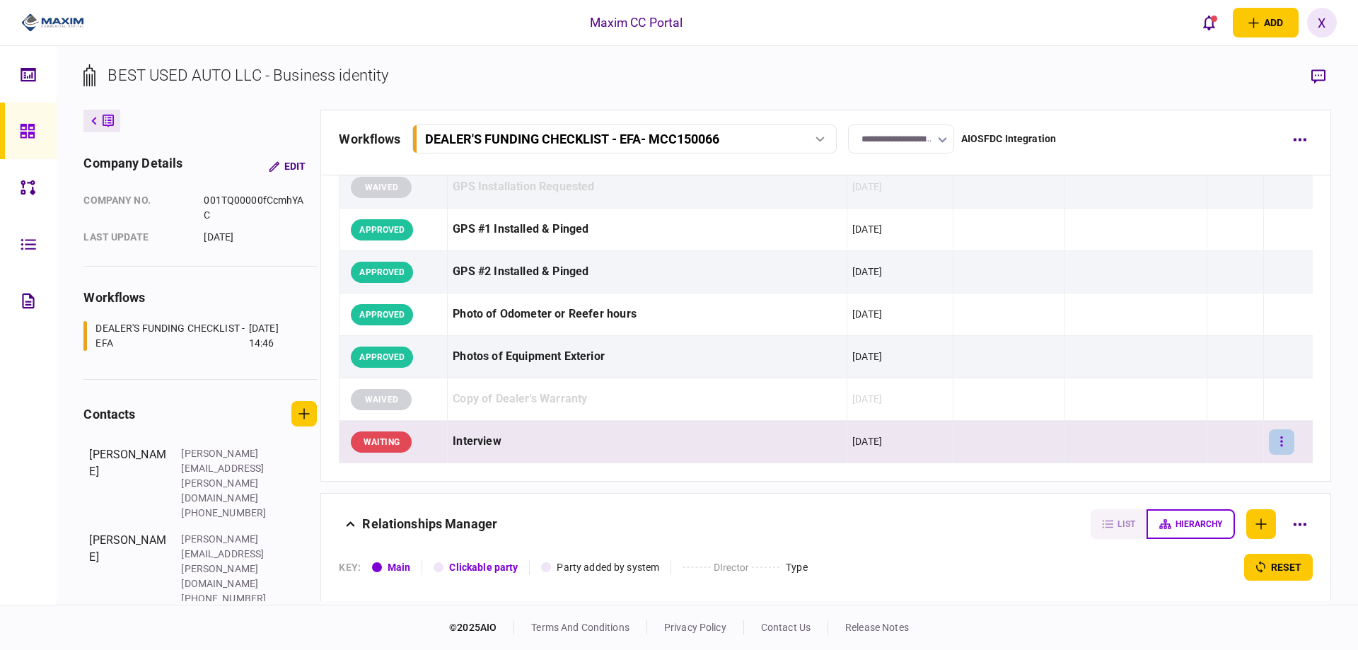
click at [1279, 442] on button "button" at bounding box center [1281, 441] width 25 height 25
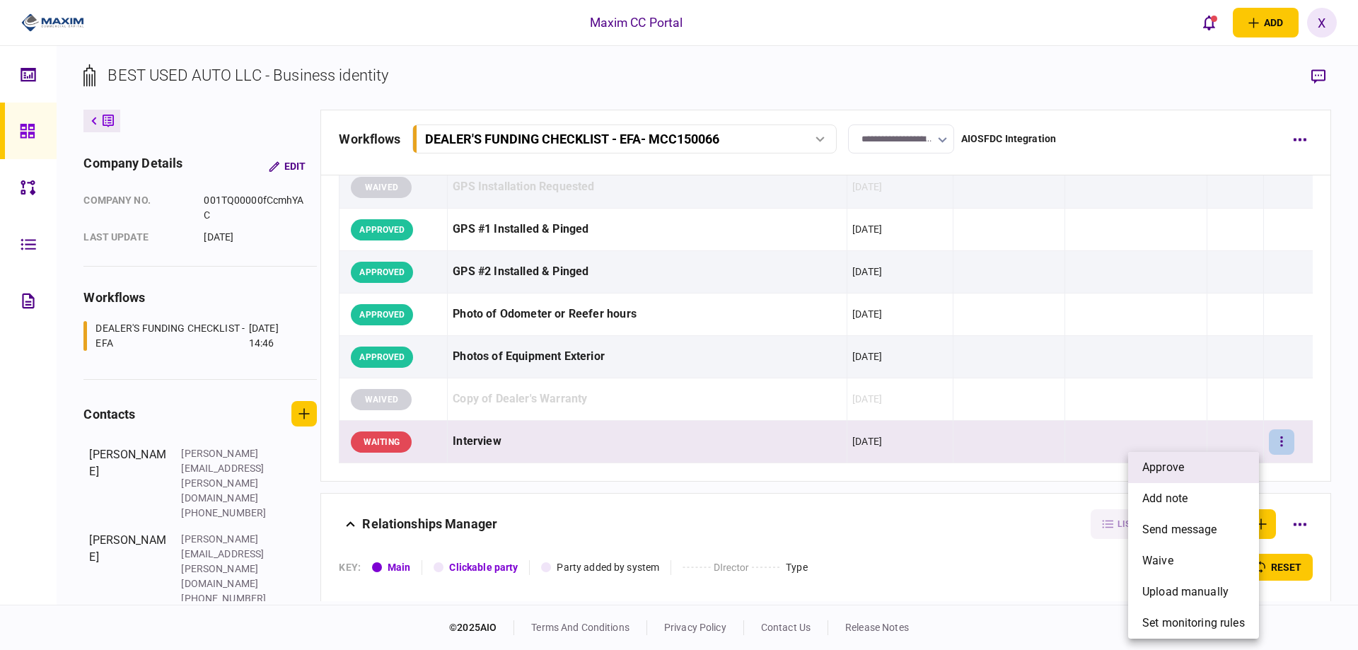
click at [1206, 457] on li "approve" at bounding box center [1194, 467] width 131 height 31
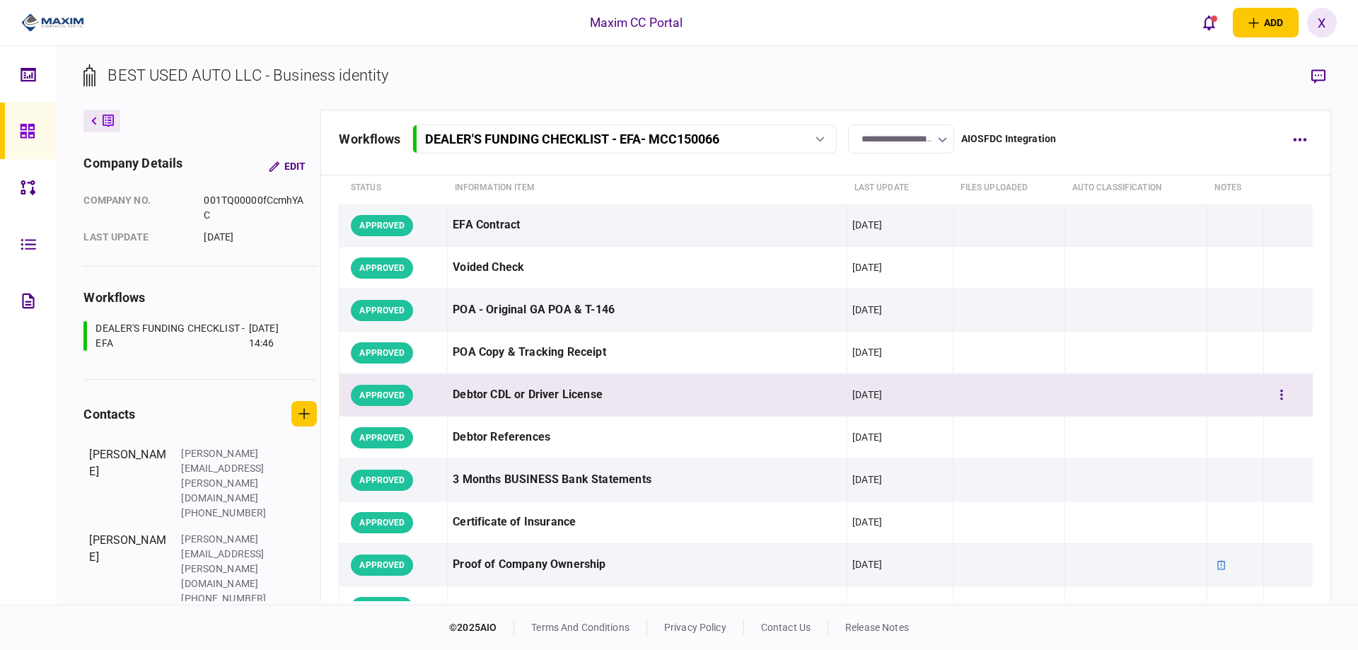
scroll to position [0, 0]
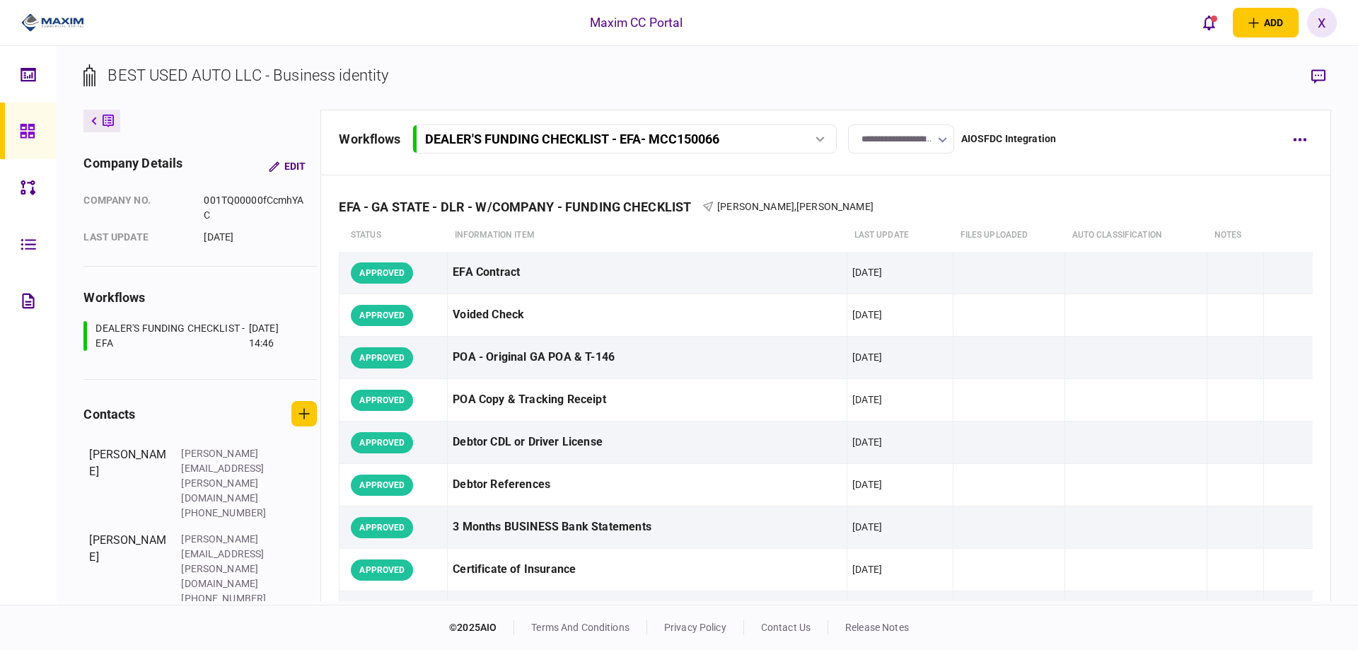
click at [32, 121] on div at bounding box center [31, 131] width 23 height 57
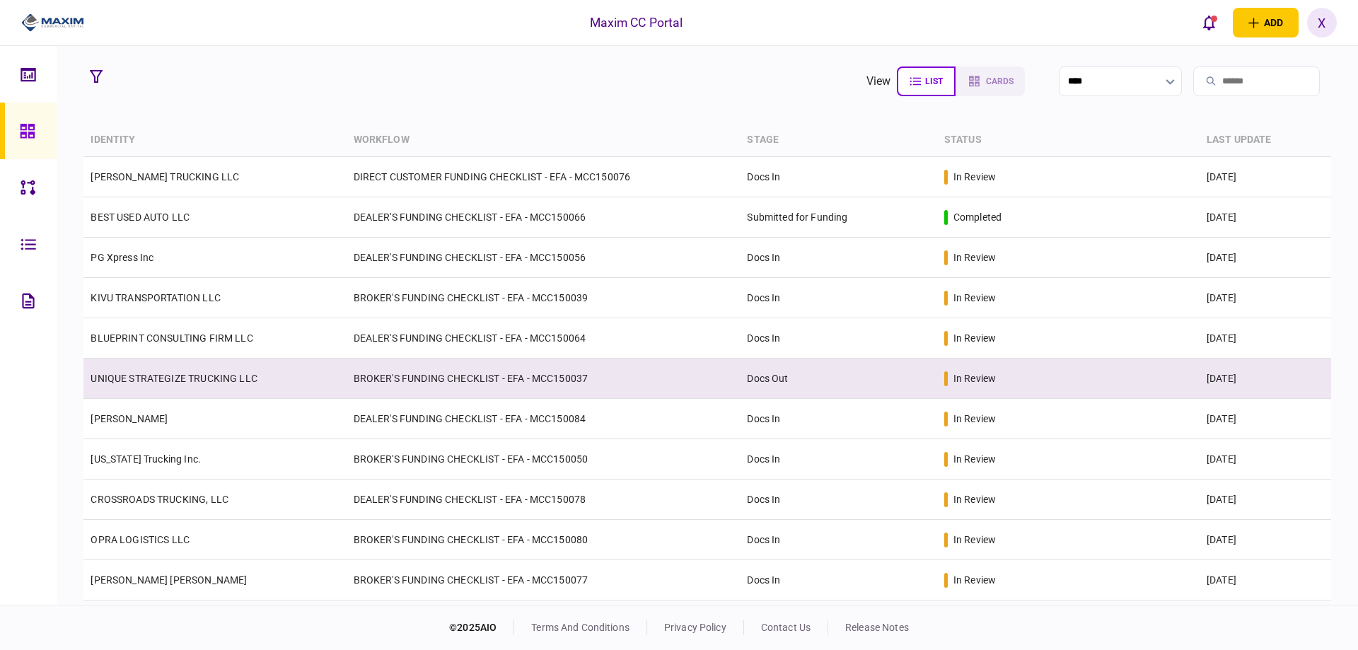
click at [151, 374] on link "UNIQUE STRATEGIZE TRUCKING LLC" at bounding box center [174, 378] width 167 height 11
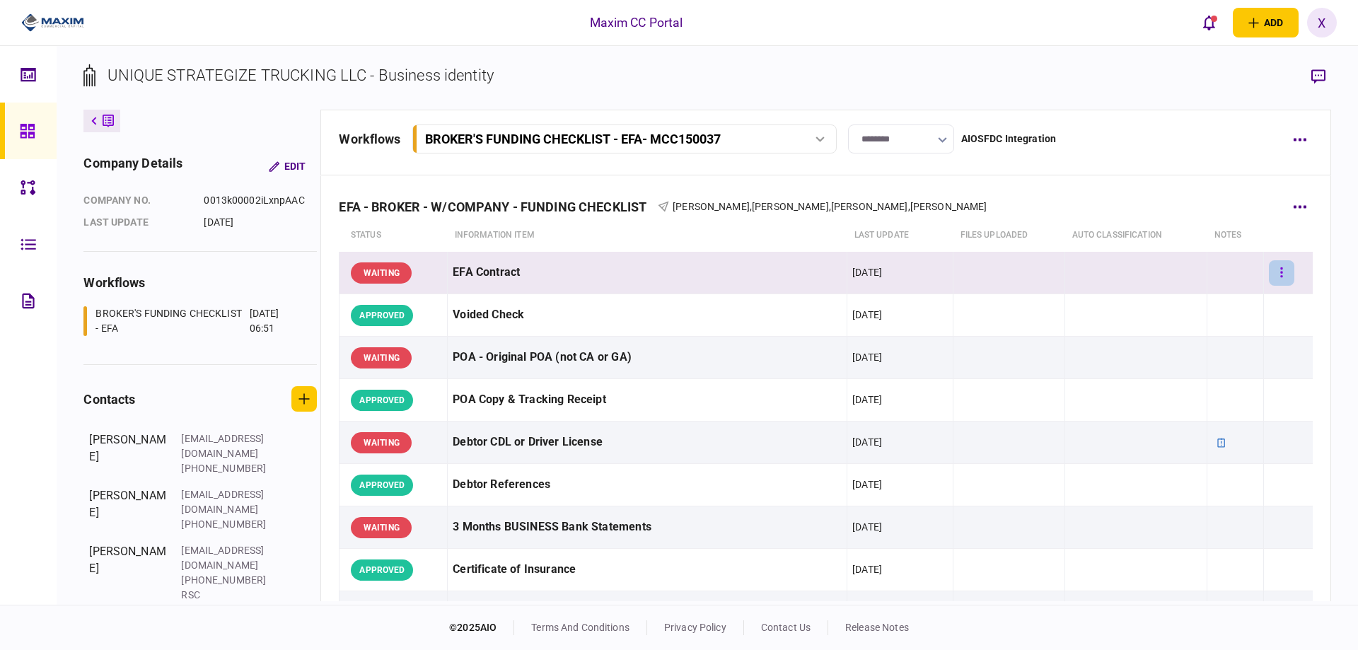
click at [1283, 272] on button "button" at bounding box center [1281, 272] width 25 height 25
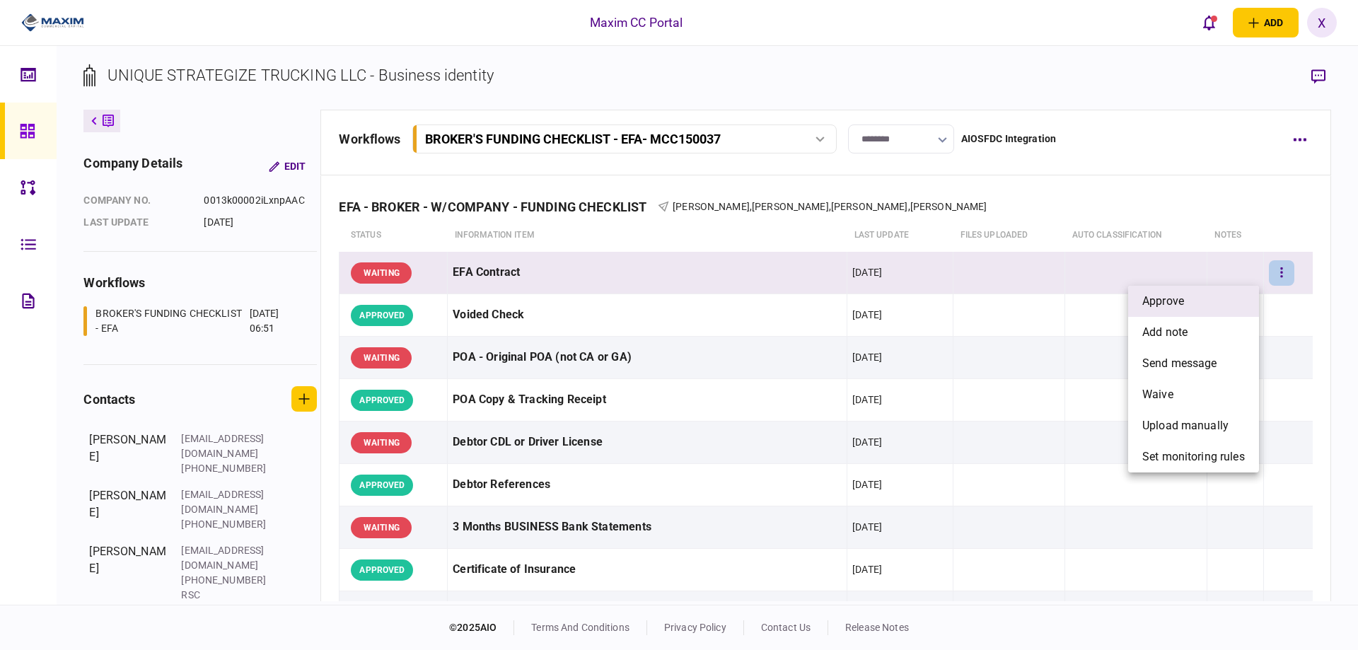
click at [1211, 305] on li "approve" at bounding box center [1194, 301] width 131 height 31
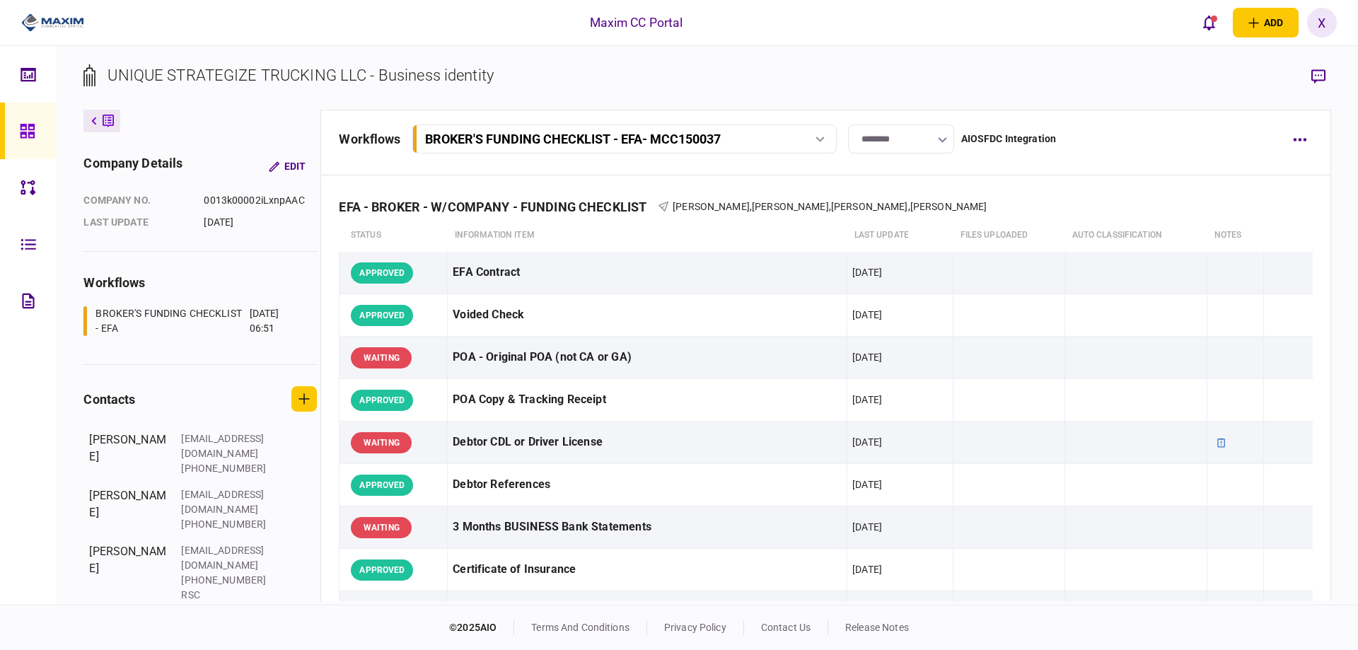
click at [911, 140] on input "********" at bounding box center [901, 139] width 106 height 29
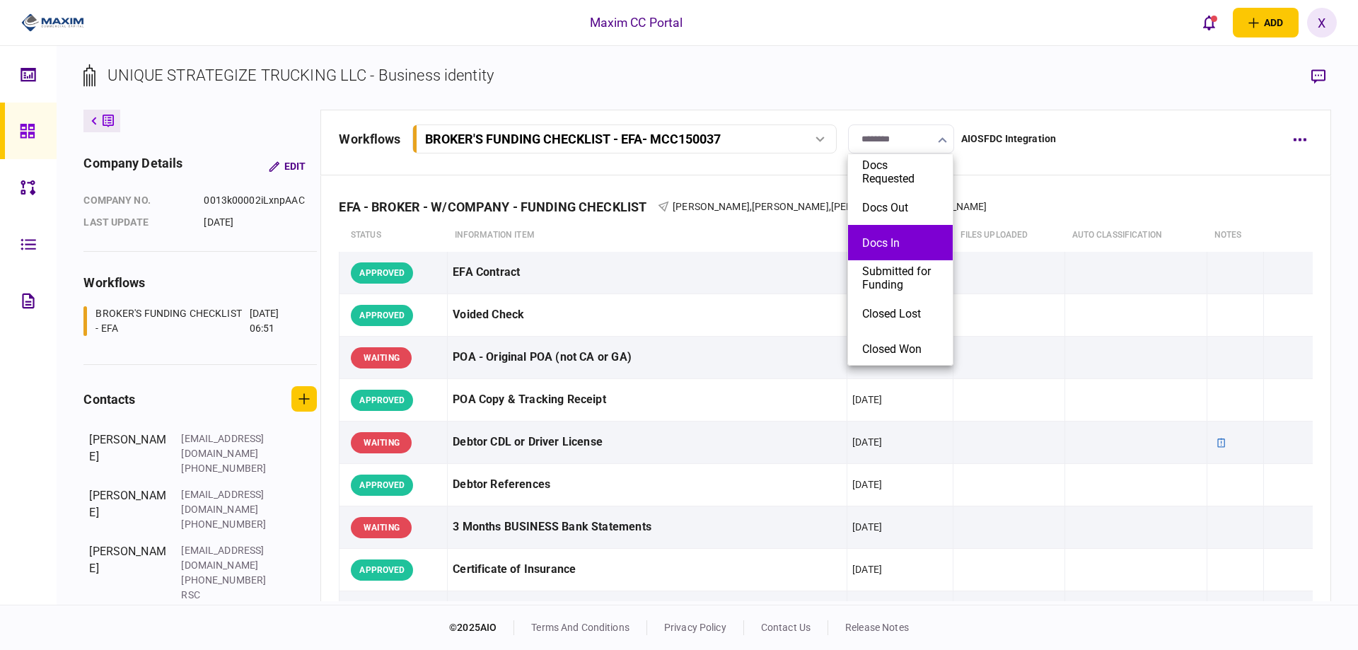
click at [900, 236] on button "Docs In" at bounding box center [901, 242] width 76 height 13
type input "*******"
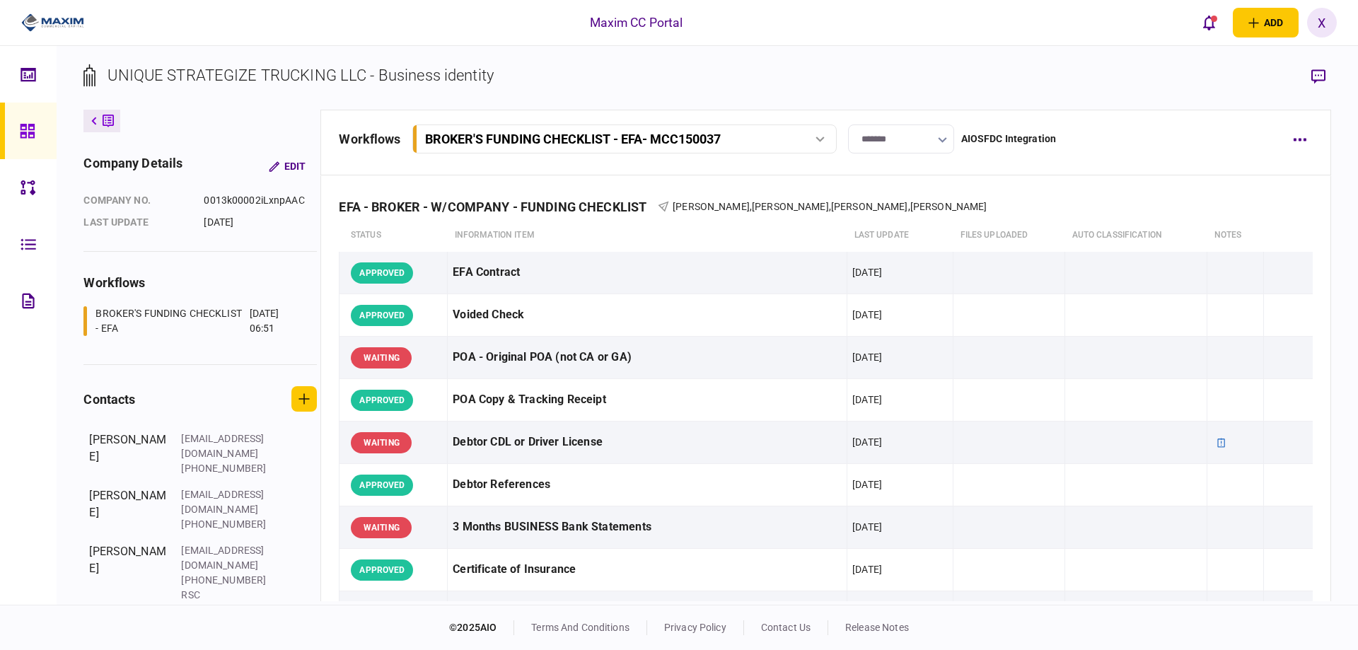
click at [1024, 101] on section "UNIQUE STRATEGIZE TRUCKING LLC - Business identity" at bounding box center [706, 87] width 1247 height 46
click at [28, 123] on icon at bounding box center [28, 131] width 16 height 16
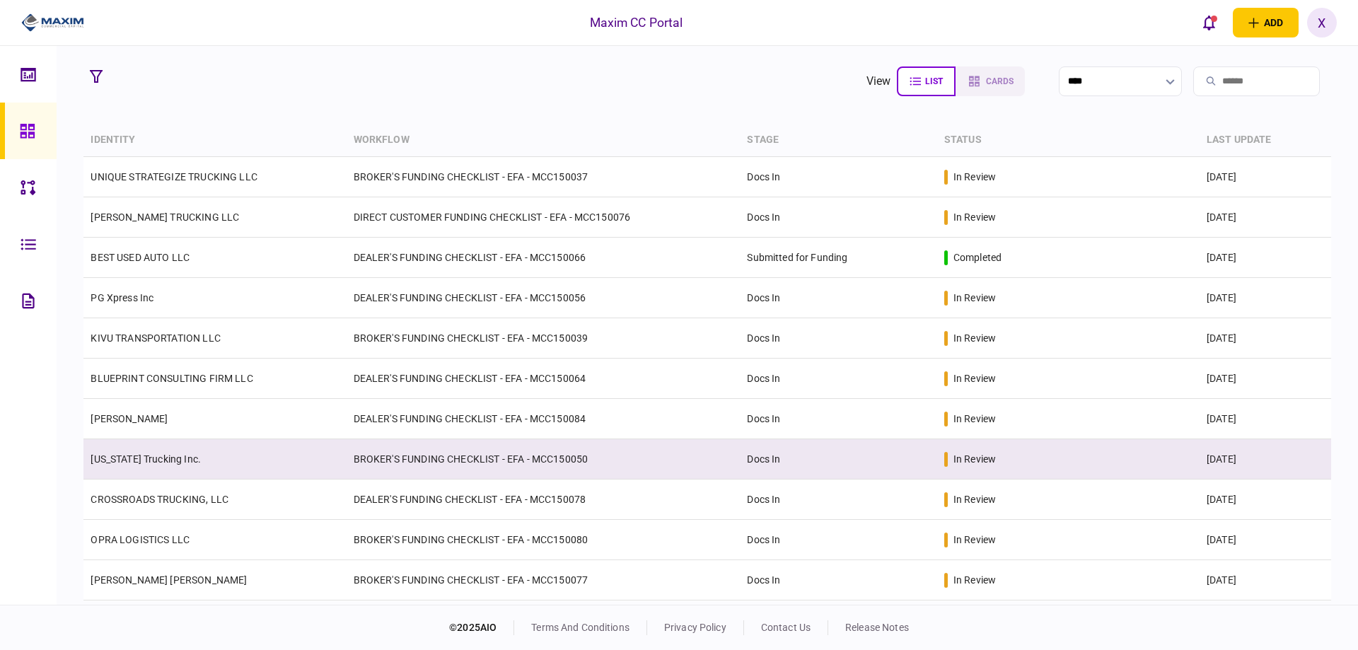
click at [150, 466] on td "[US_STATE] Trucking Inc." at bounding box center [214, 459] width 263 height 40
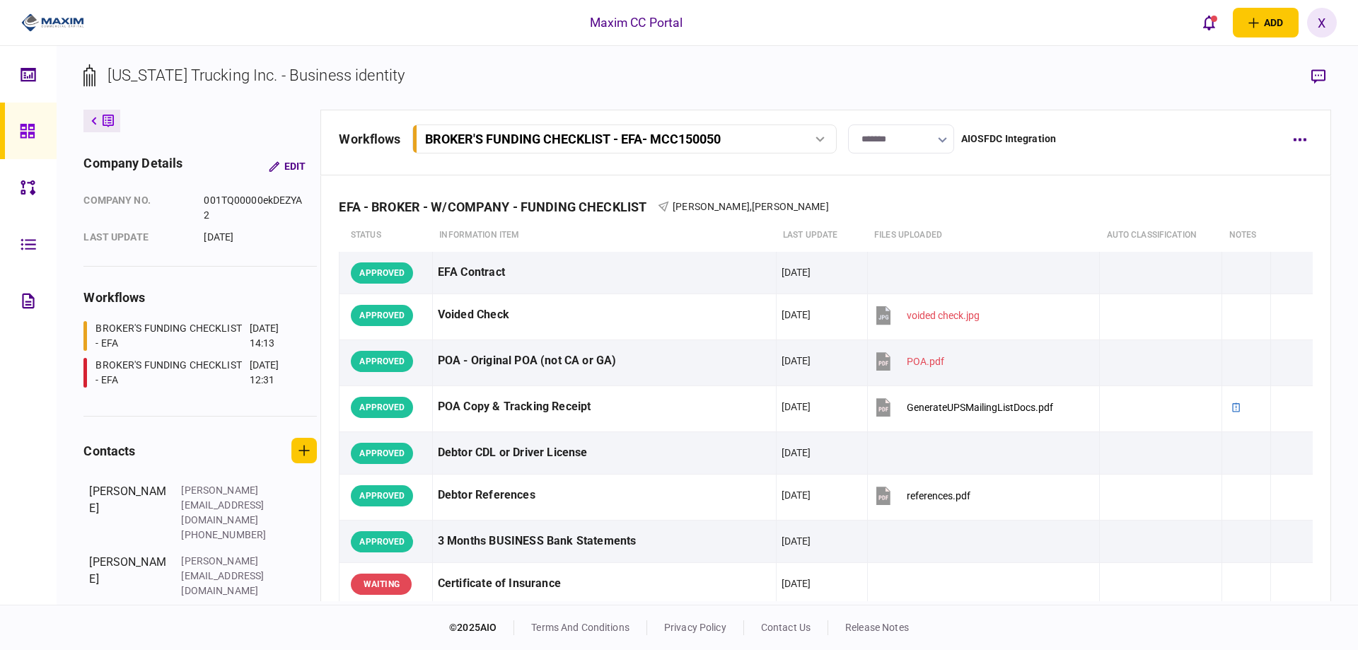
click at [32, 127] on icon at bounding box center [28, 131] width 16 height 16
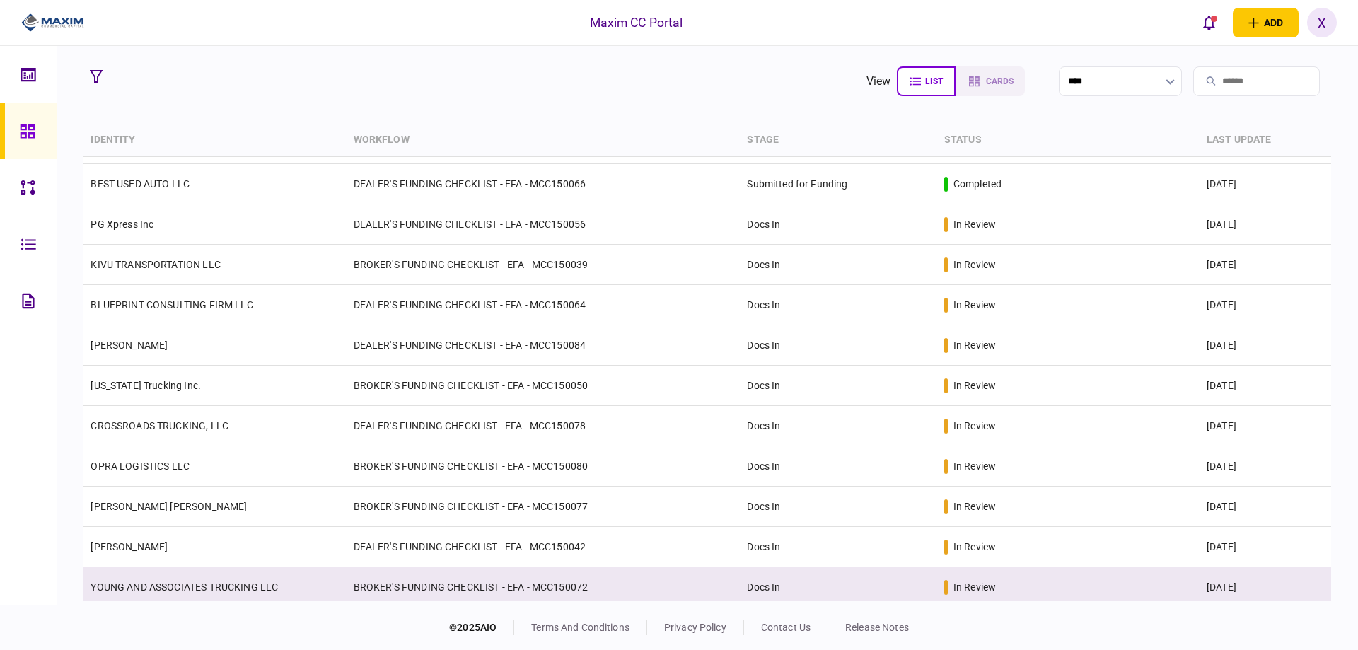
scroll to position [142, 0]
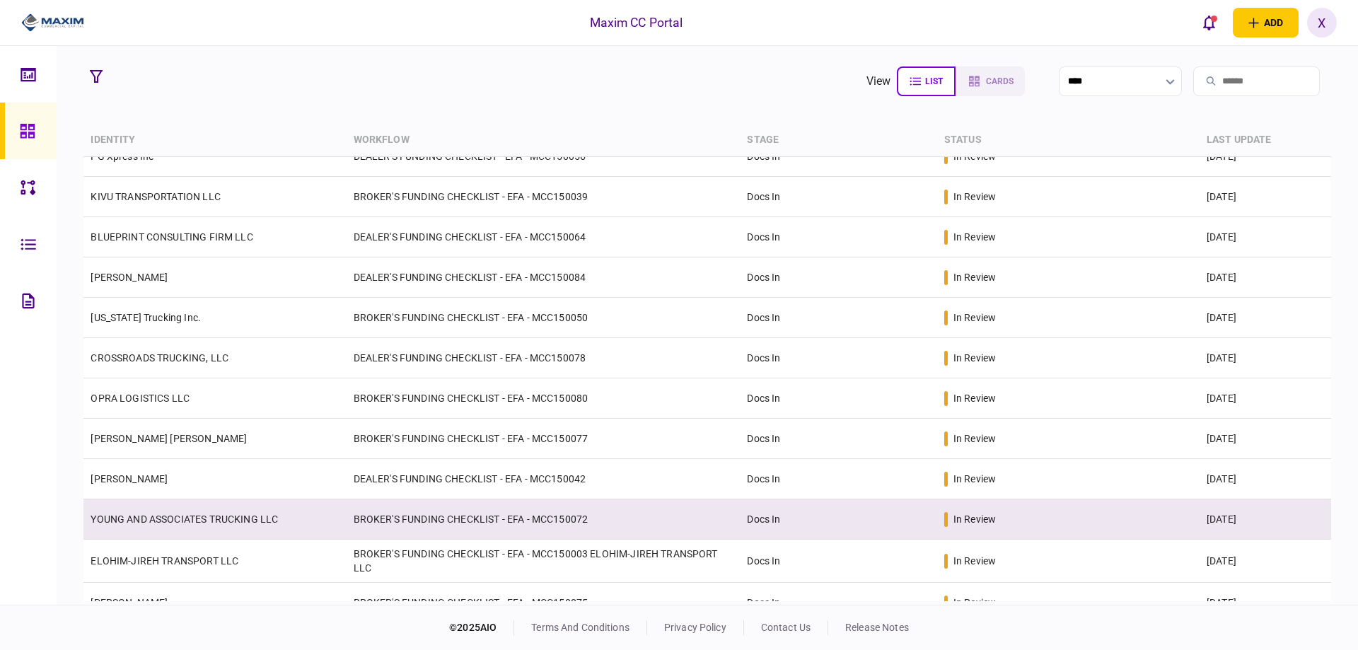
click at [184, 514] on link "YOUNG AND ASSOCIATES TRUCKING LLC" at bounding box center [185, 519] width 188 height 11
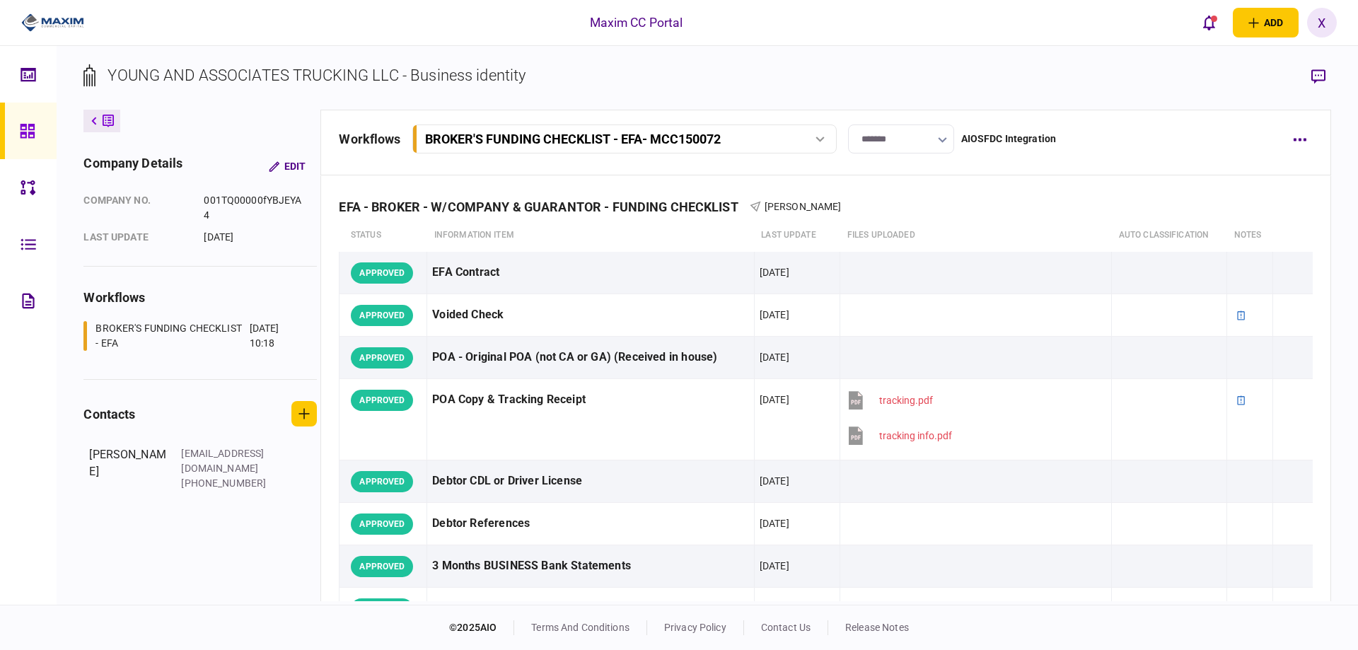
click at [0, 135] on link at bounding box center [28, 131] width 57 height 57
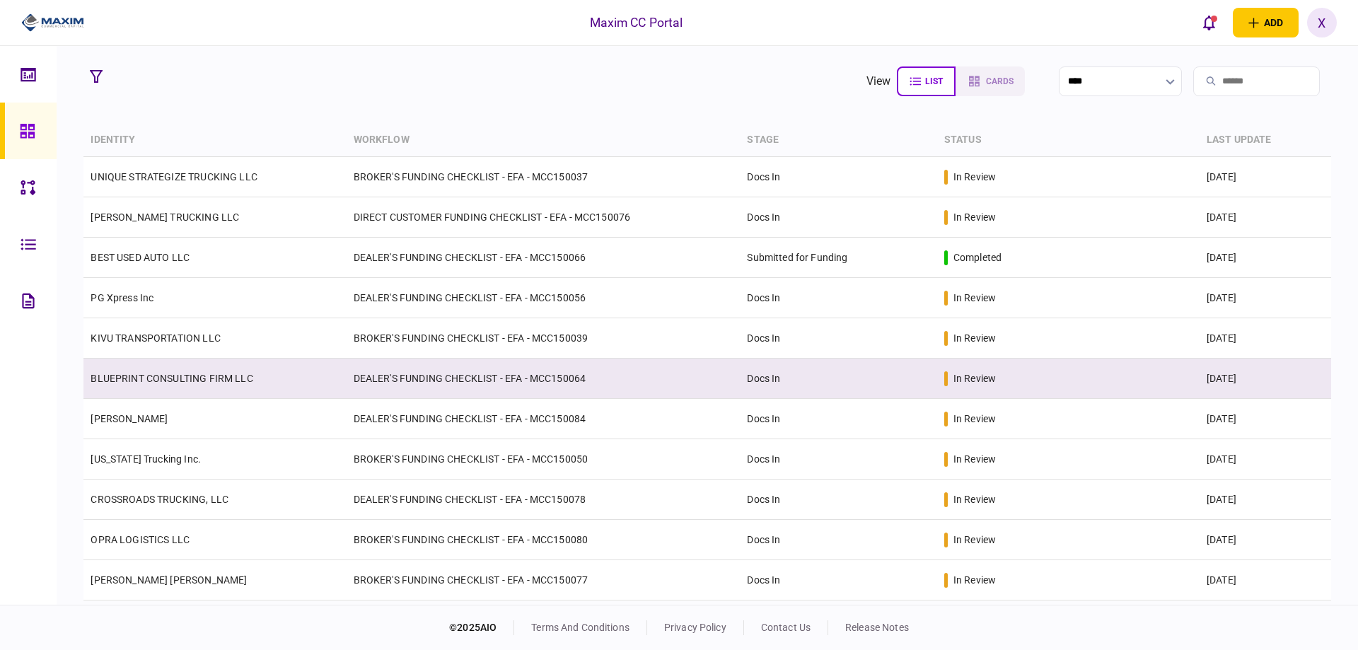
click at [183, 384] on td "BLUEPRINT CONSULTING FIRM LLC" at bounding box center [214, 379] width 263 height 40
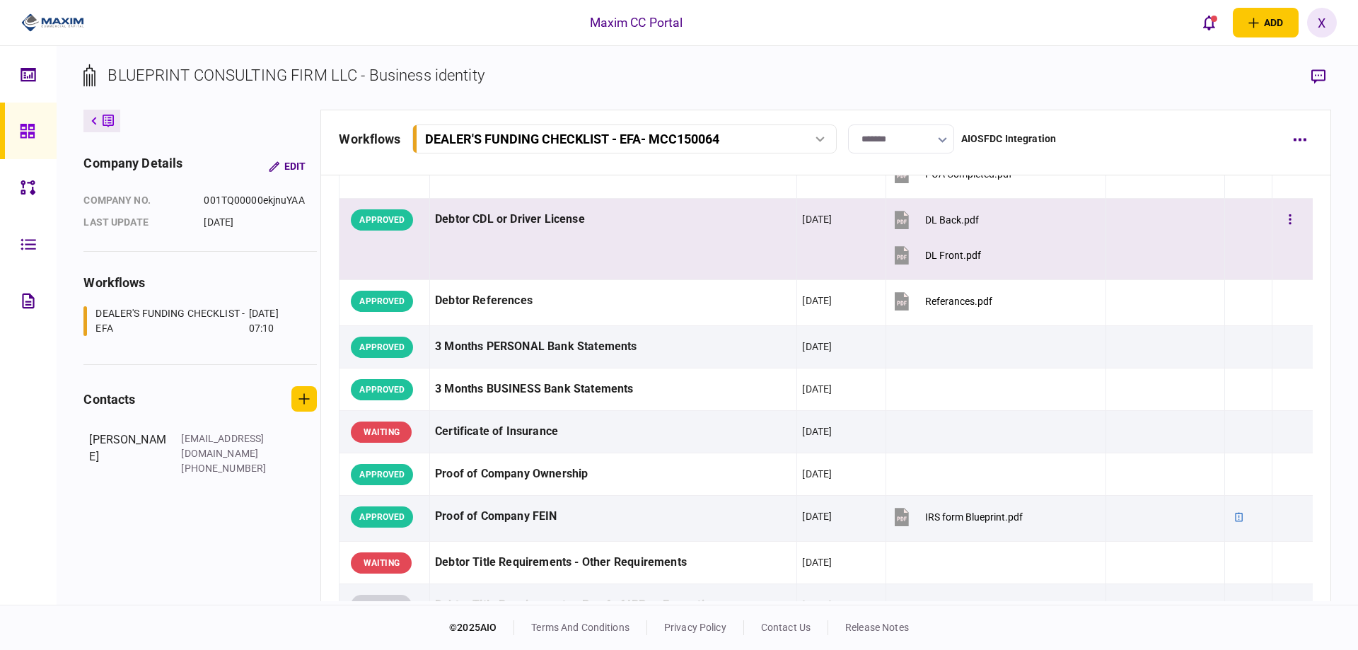
scroll to position [778, 0]
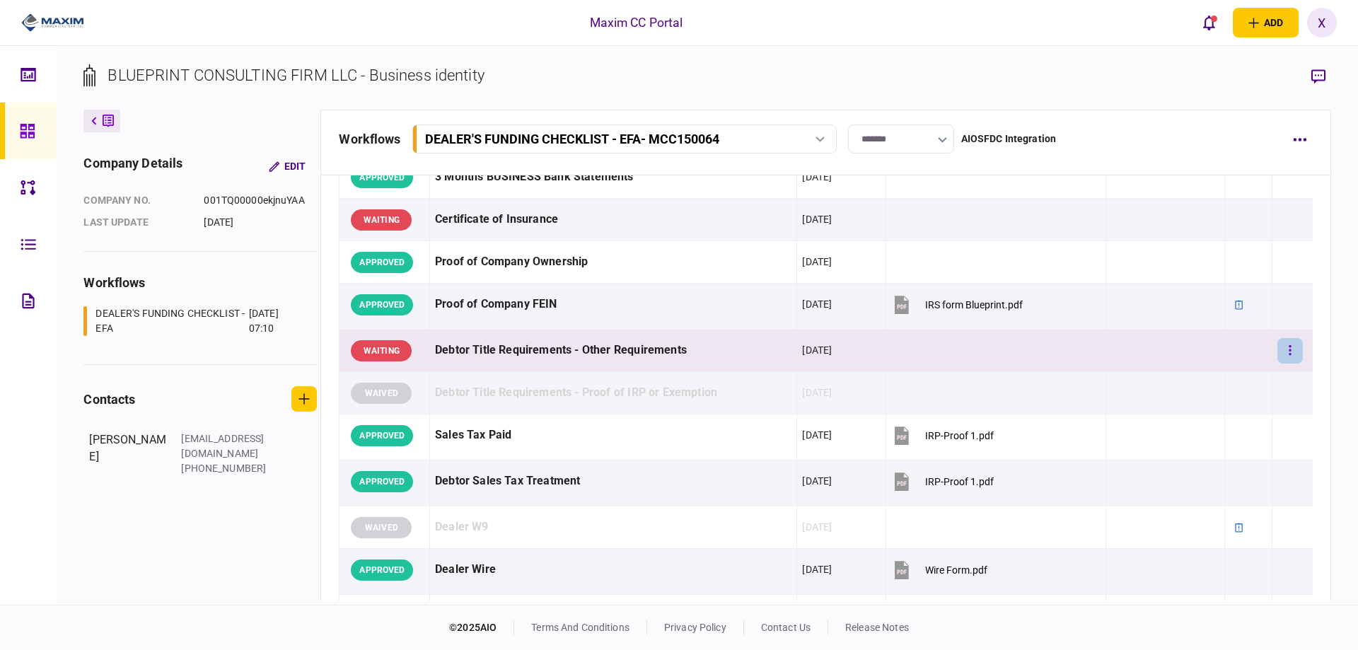
click at [1289, 345] on icon "button" at bounding box center [1290, 350] width 3 height 13
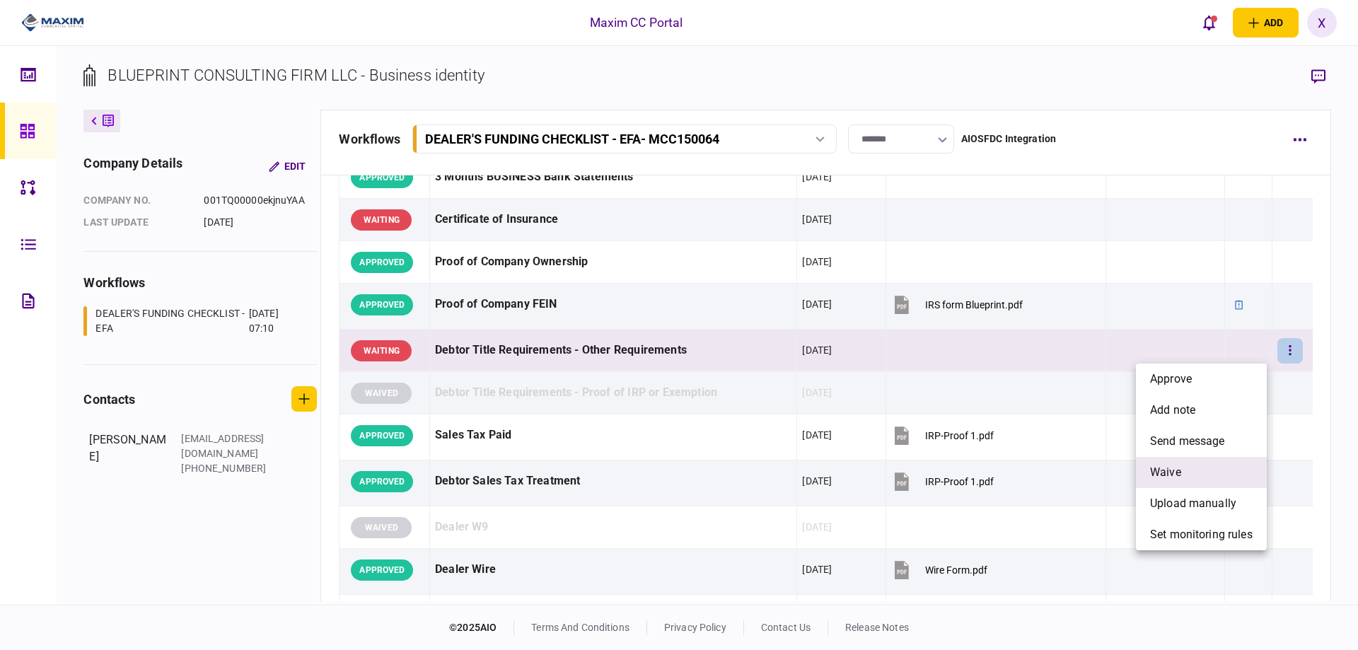
click at [1209, 463] on li "waive" at bounding box center [1201, 472] width 131 height 31
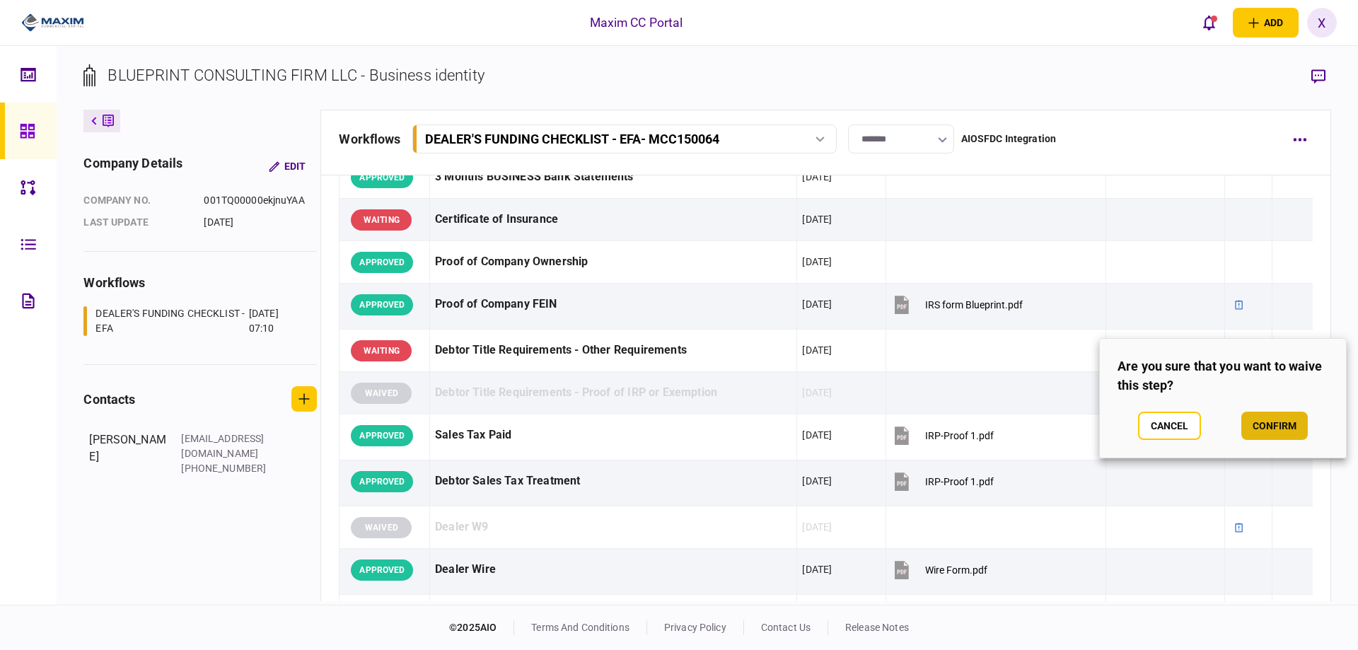
click at [1275, 423] on button "confirm" at bounding box center [1275, 426] width 67 height 28
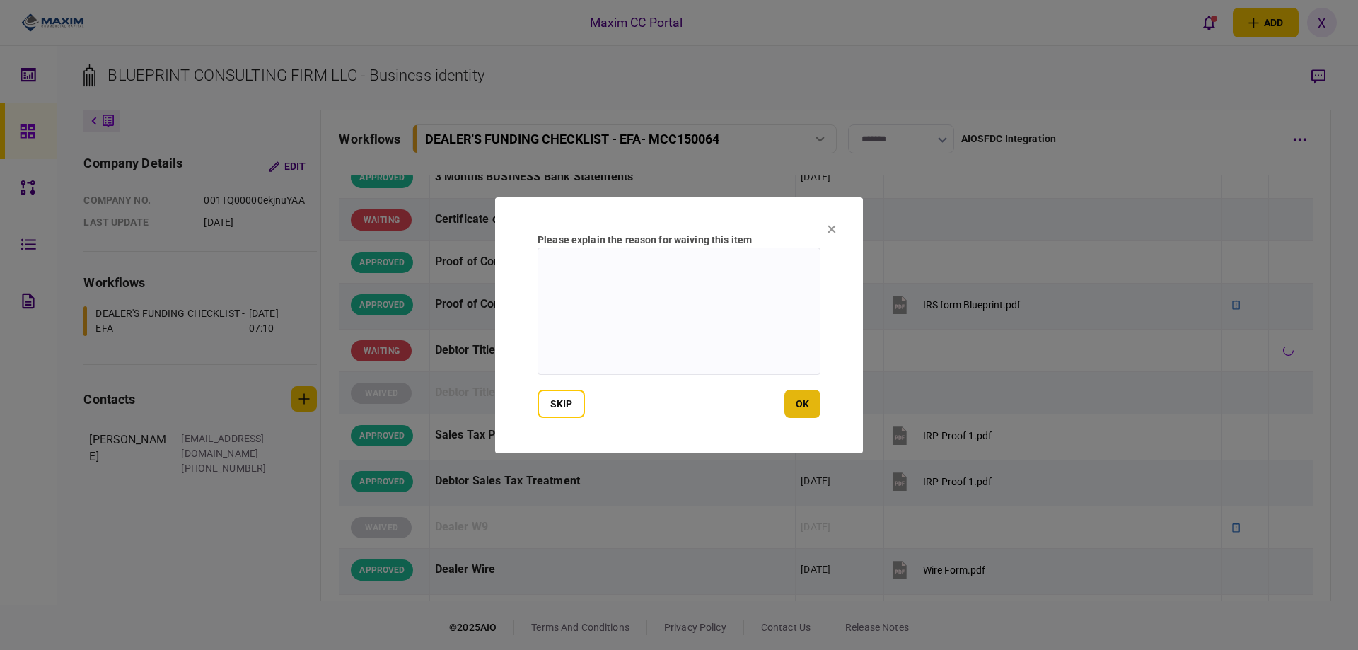
click at [803, 416] on button "ok" at bounding box center [803, 404] width 36 height 28
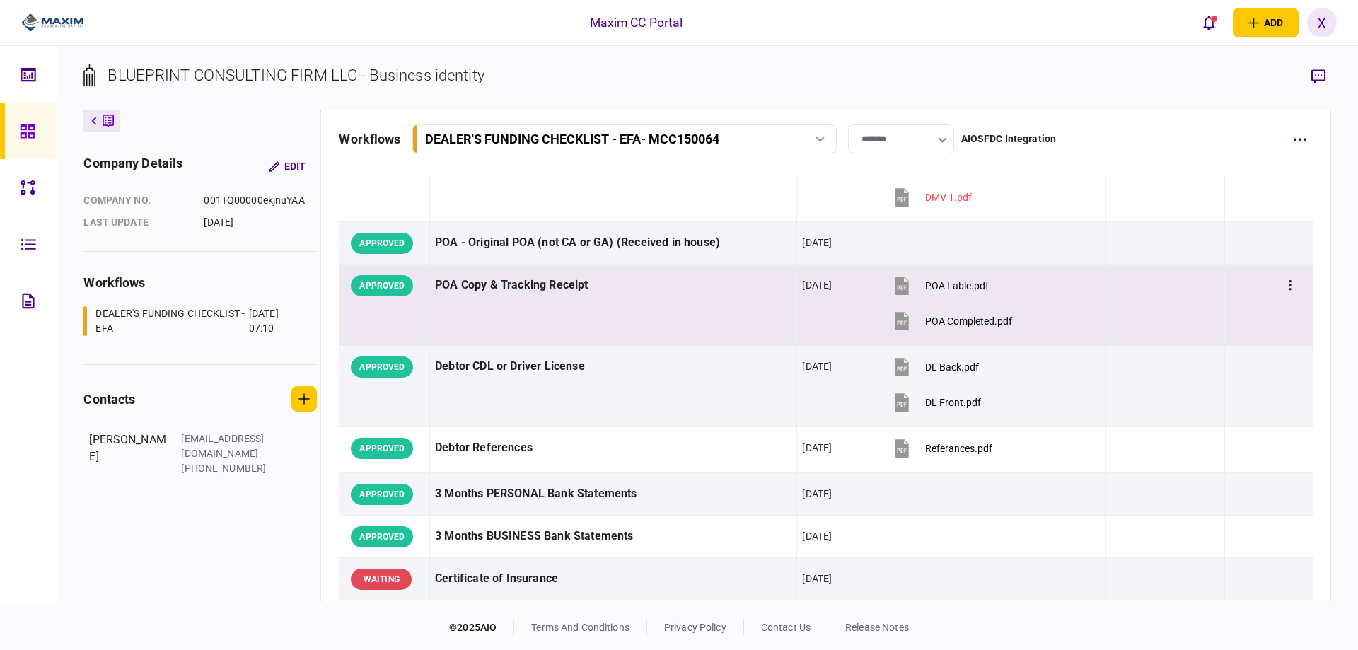
scroll to position [0, 0]
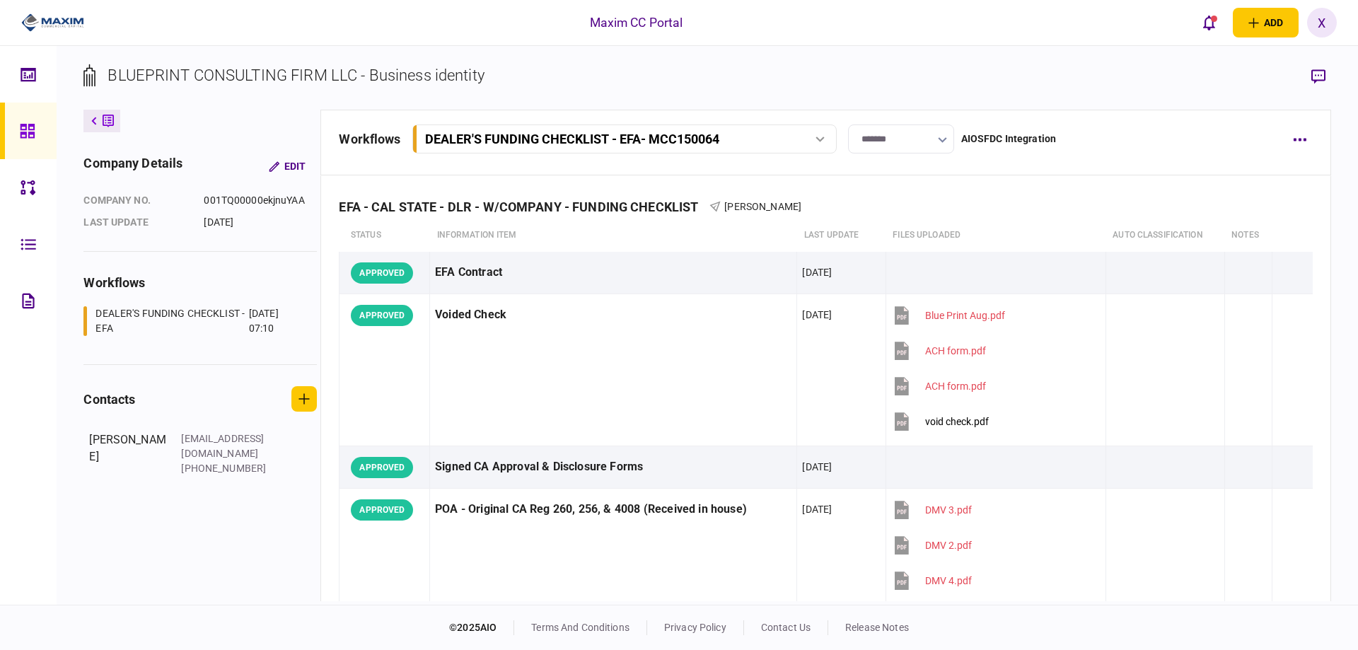
click at [1297, 69] on section "BLUEPRINT CONSULTING FIRM LLC - Business identity" at bounding box center [706, 87] width 1247 height 46
click at [1312, 81] on icon "button" at bounding box center [1319, 76] width 14 height 15
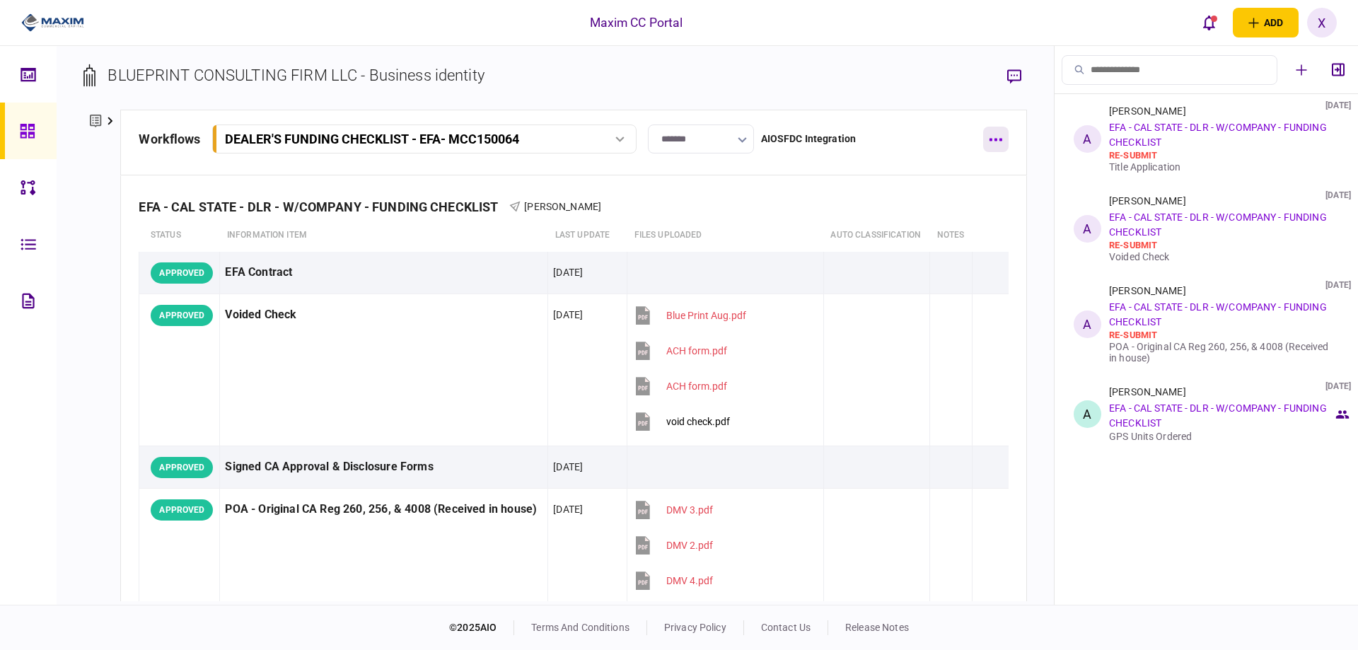
click at [1003, 137] on button "button" at bounding box center [995, 139] width 25 height 25
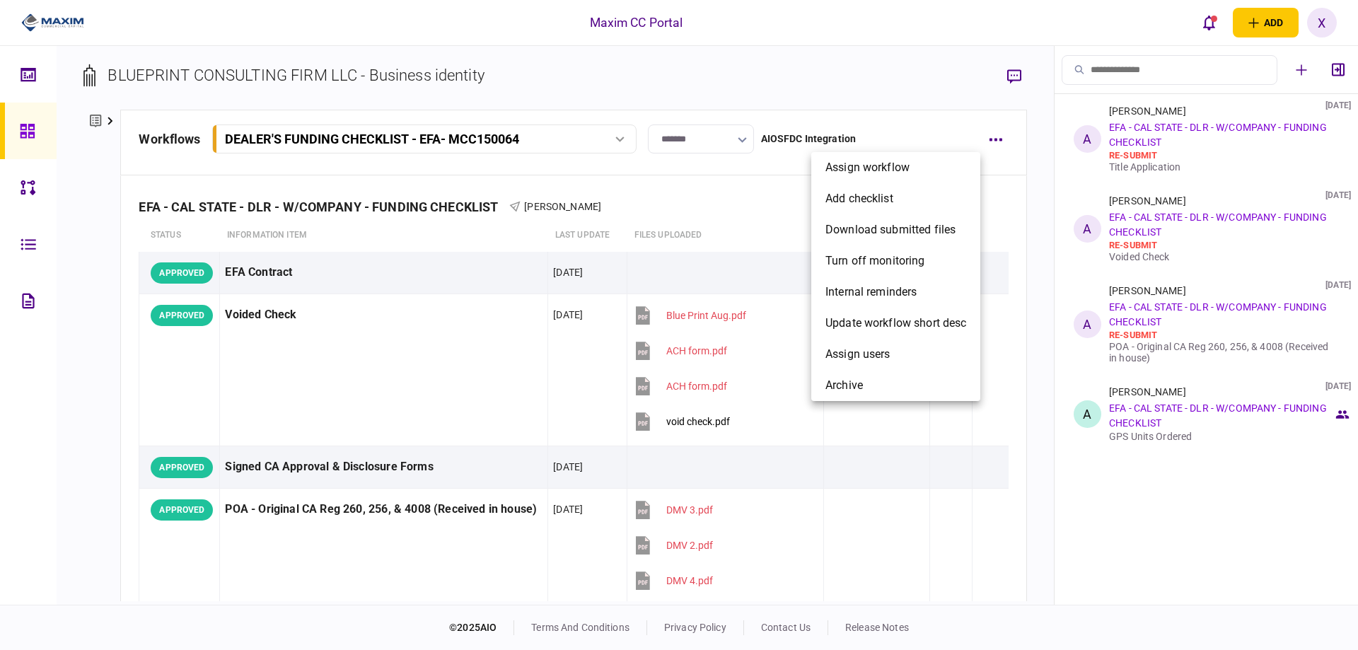
click at [1011, 129] on div at bounding box center [679, 325] width 1358 height 650
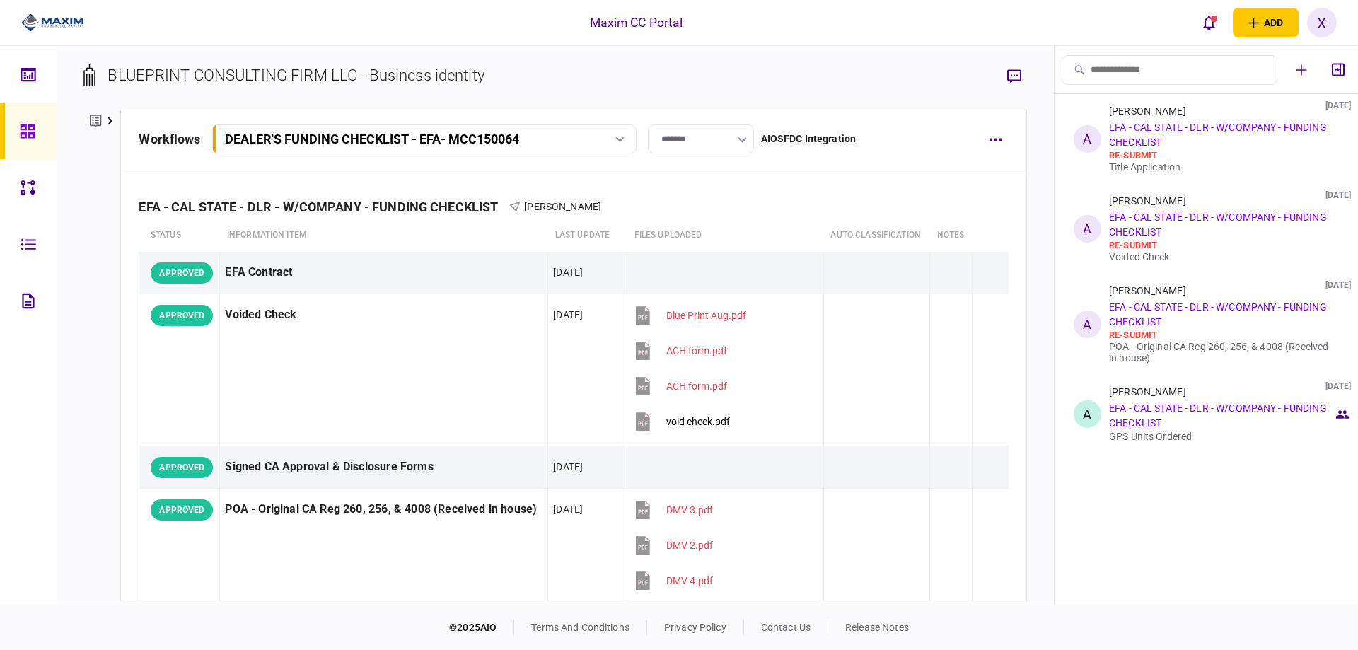
click at [949, 78] on section "BLUEPRINT CONSULTING FIRM LLC - Business identity" at bounding box center [554, 87] width 943 height 46
click at [1000, 212] on button "button" at bounding box center [995, 206] width 25 height 25
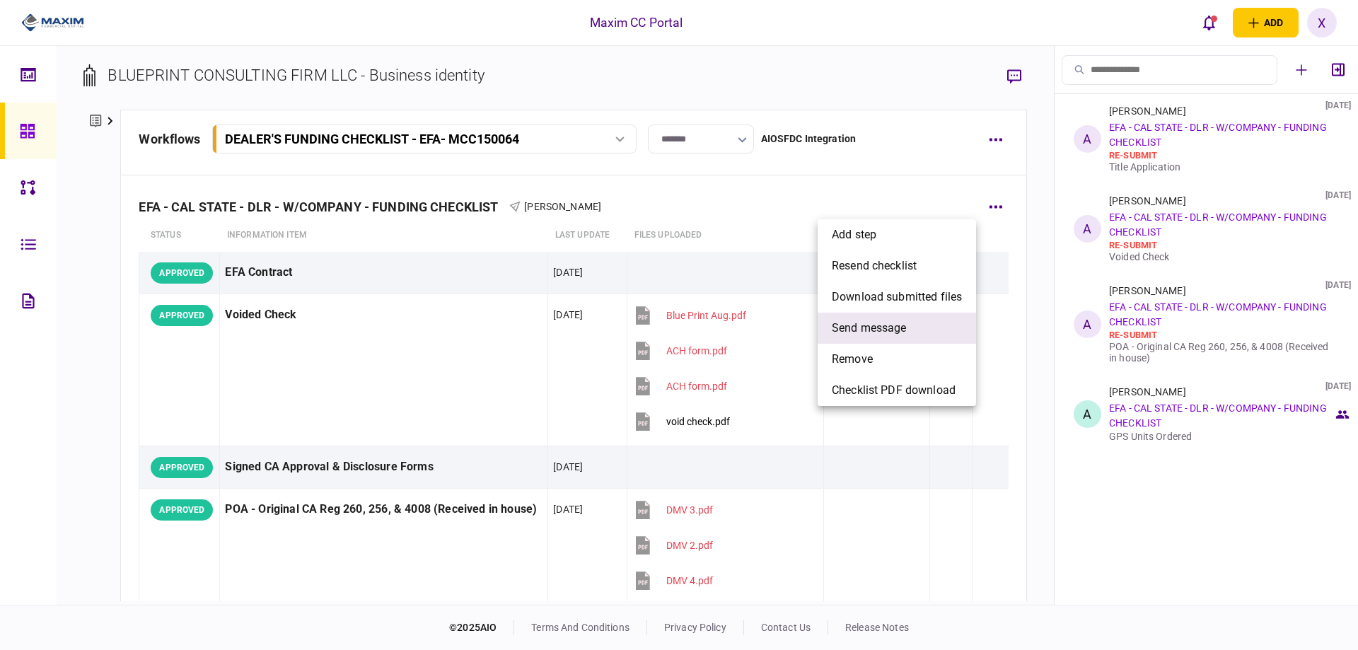
click at [932, 322] on li "send message" at bounding box center [897, 328] width 158 height 31
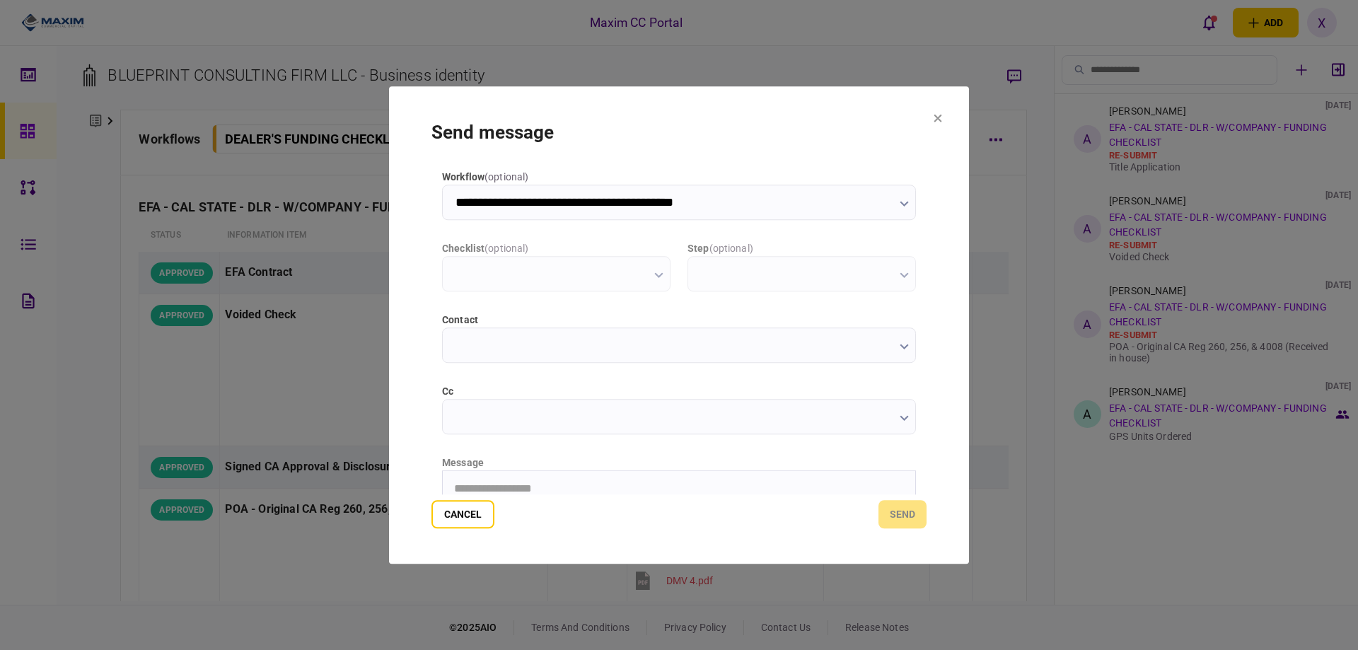
type input "**********"
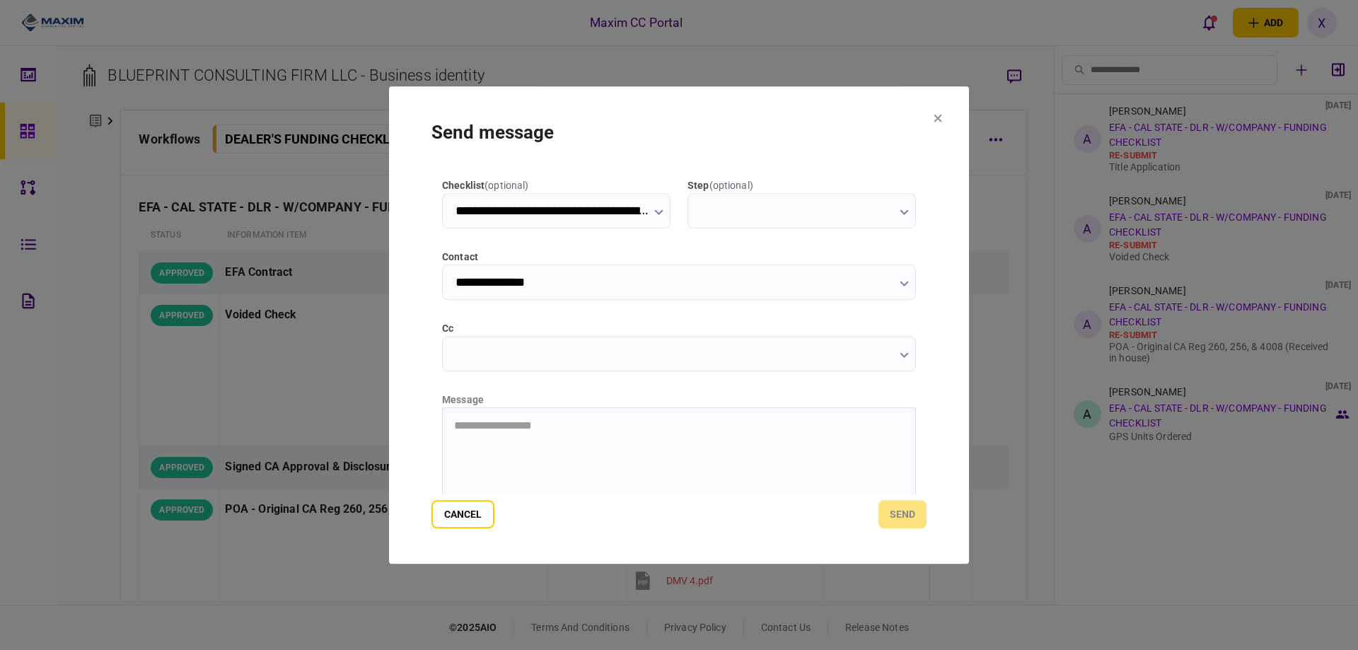
scroll to position [142, 0]
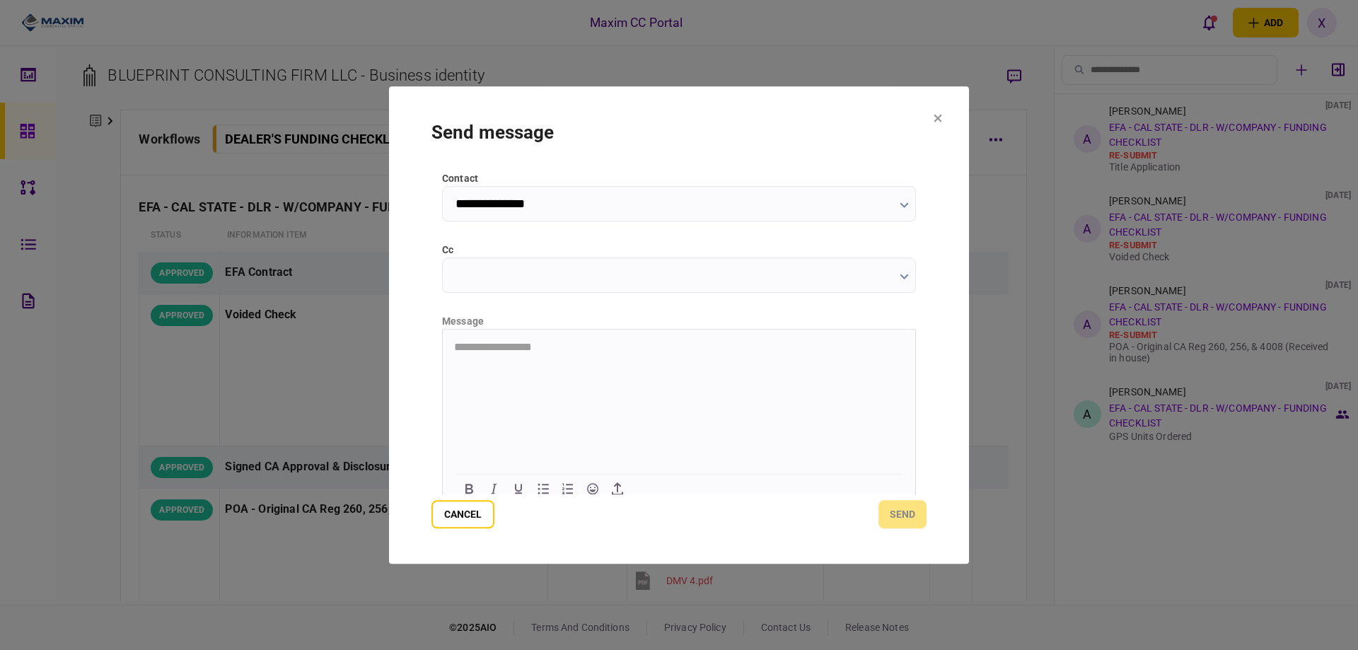
click at [499, 364] on html "**********" at bounding box center [679, 346] width 473 height 35
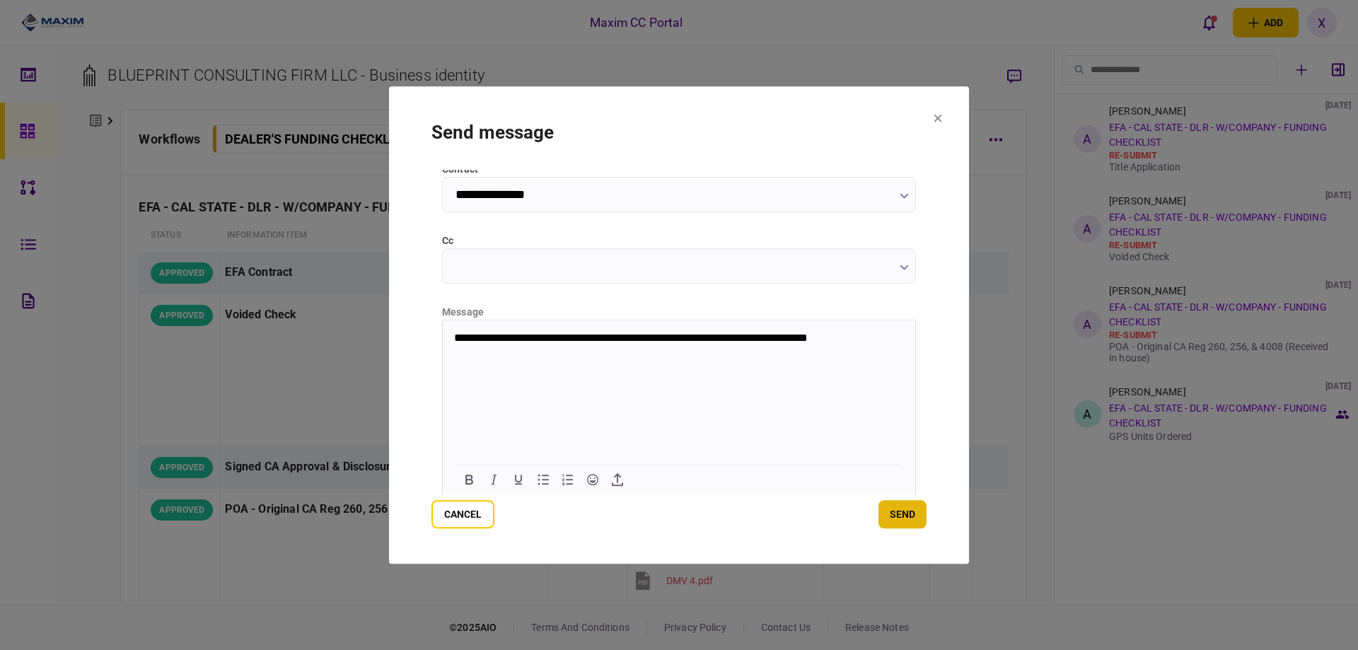
scroll to position [152, 0]
click at [913, 506] on button "send" at bounding box center [903, 514] width 48 height 28
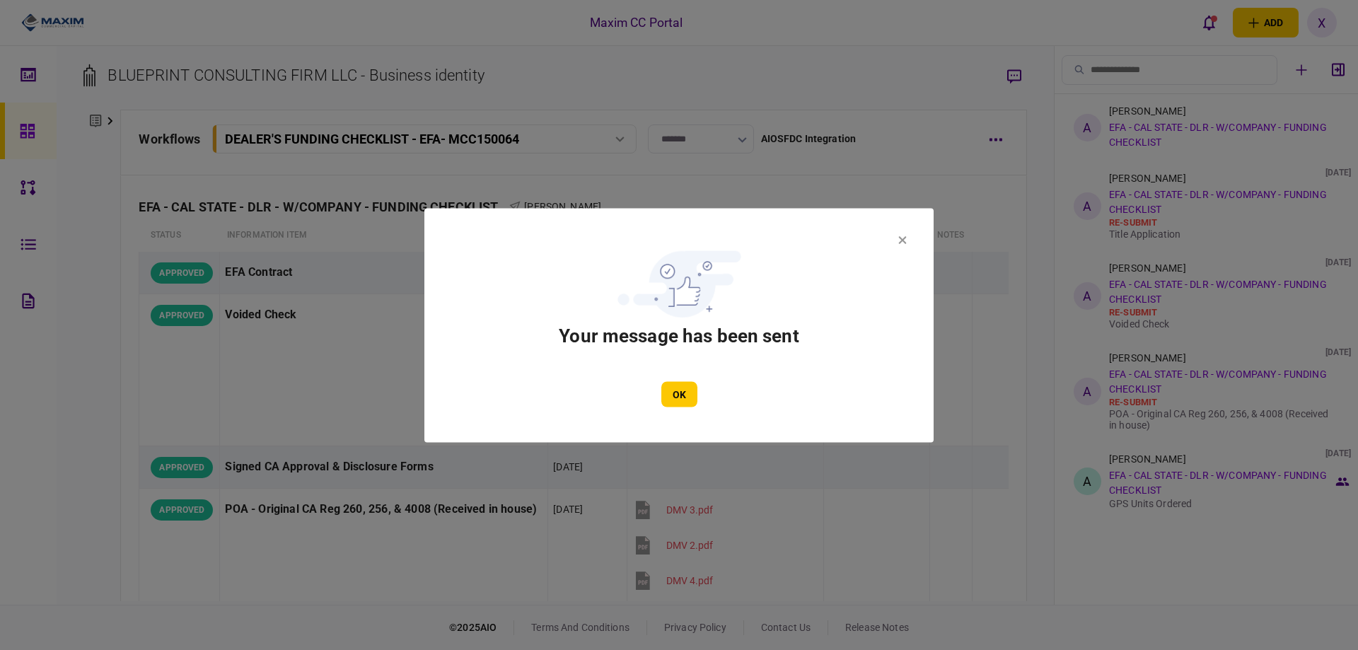
click at [907, 244] on section "Your message has been sent OK" at bounding box center [679, 325] width 509 height 234
click at [905, 242] on icon at bounding box center [903, 240] width 8 height 8
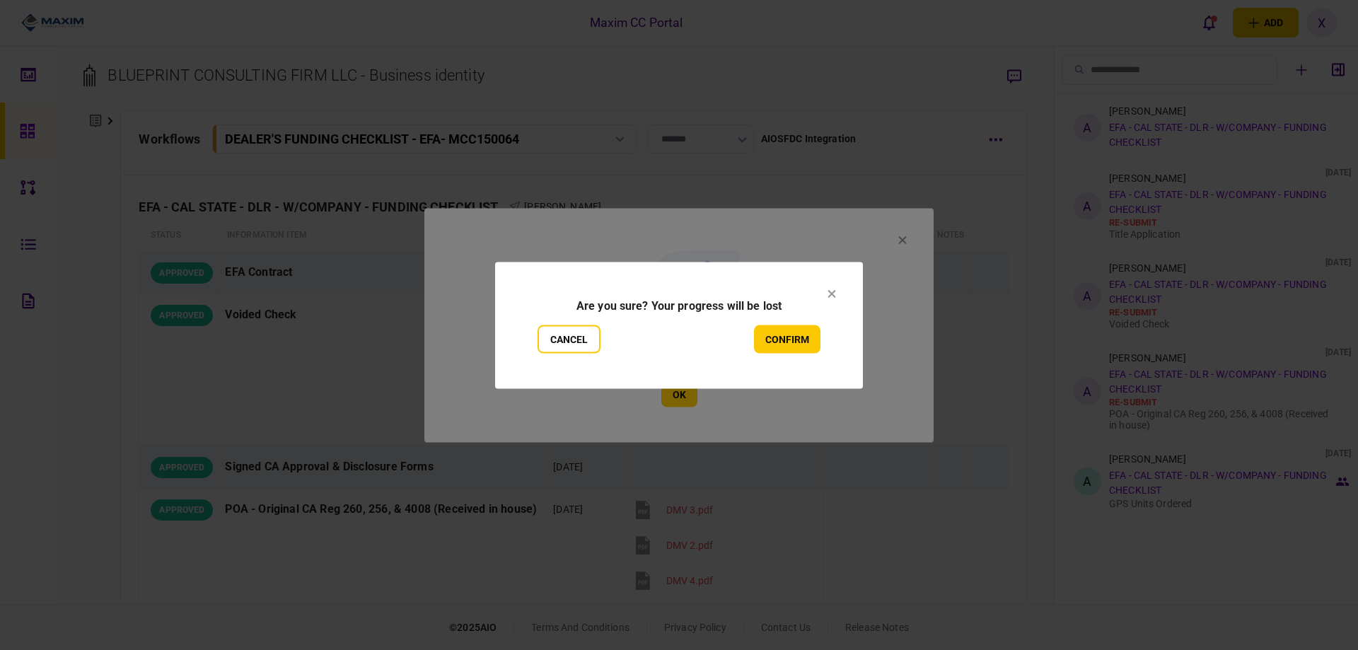
click at [536, 331] on section "Are you sure? Your progress will be lost Cancel confirm" at bounding box center [679, 325] width 368 height 127
click at [560, 333] on button "Cancel" at bounding box center [569, 339] width 63 height 28
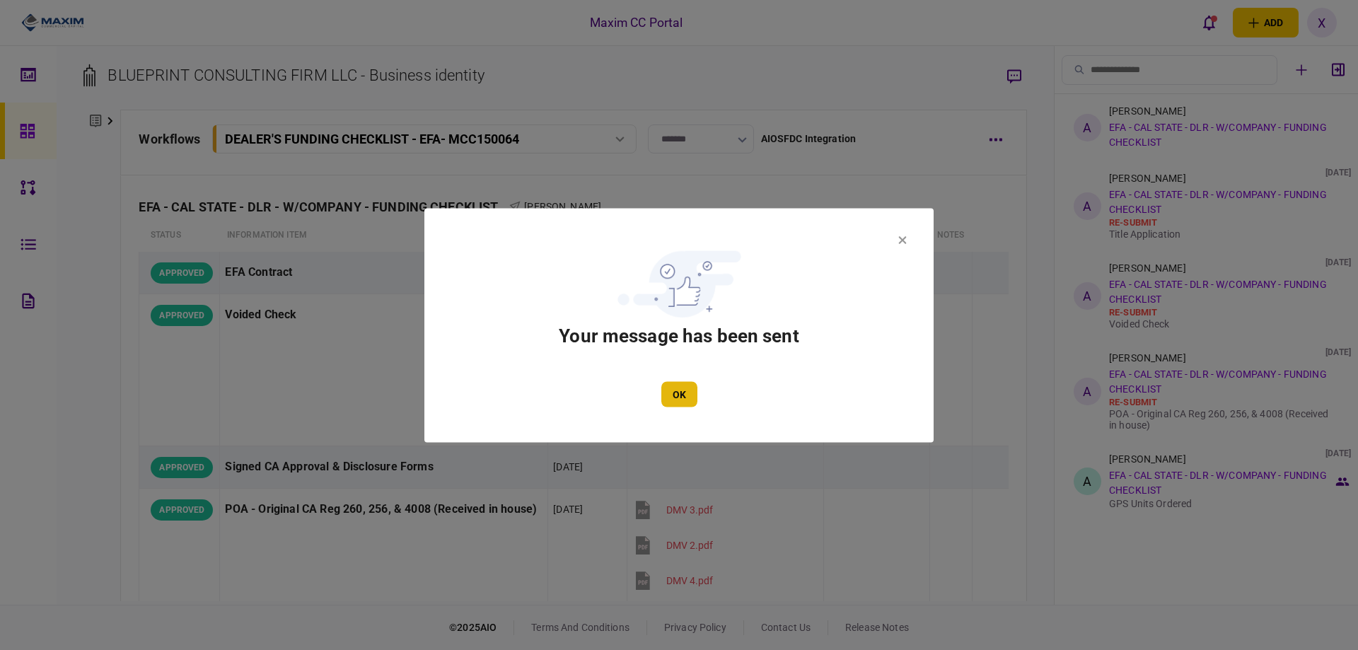
click at [678, 403] on button "OK" at bounding box center [680, 393] width 36 height 25
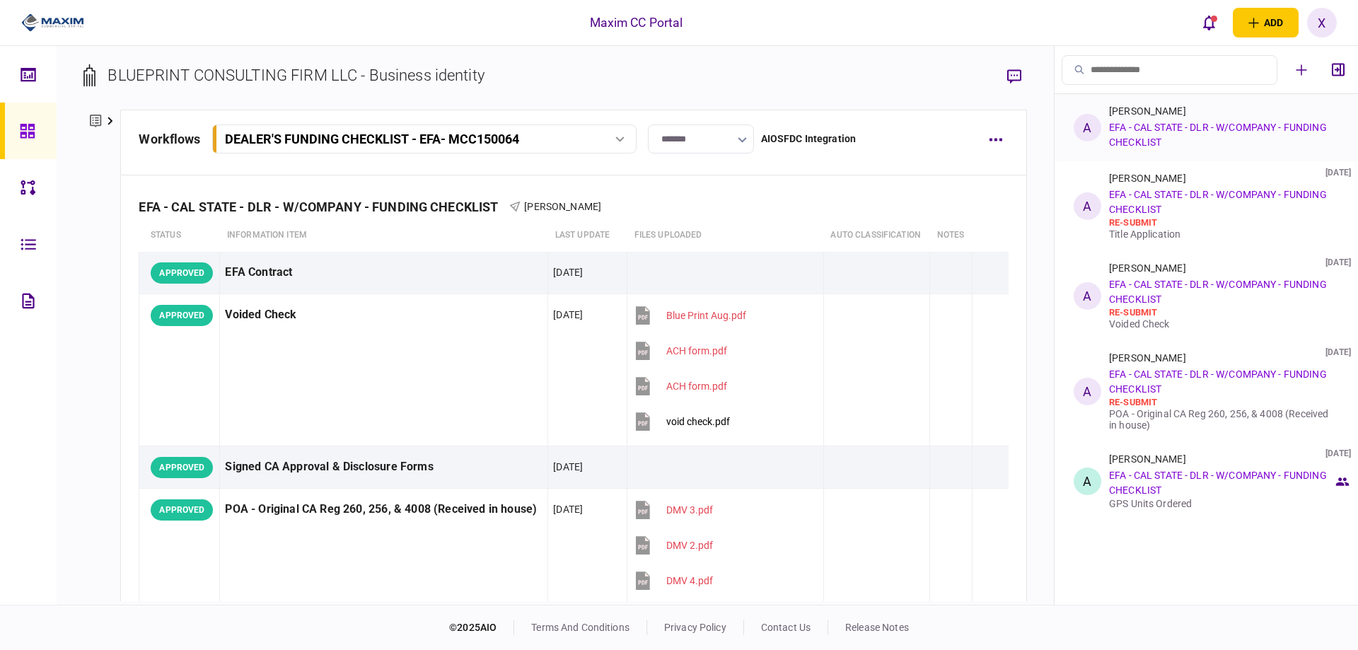
click at [1228, 144] on div "[PERSON_NAME] EFA - CAL STATE - DLR - W/COMPANY - FUNDING CHECKLIST" at bounding box center [1221, 127] width 224 height 45
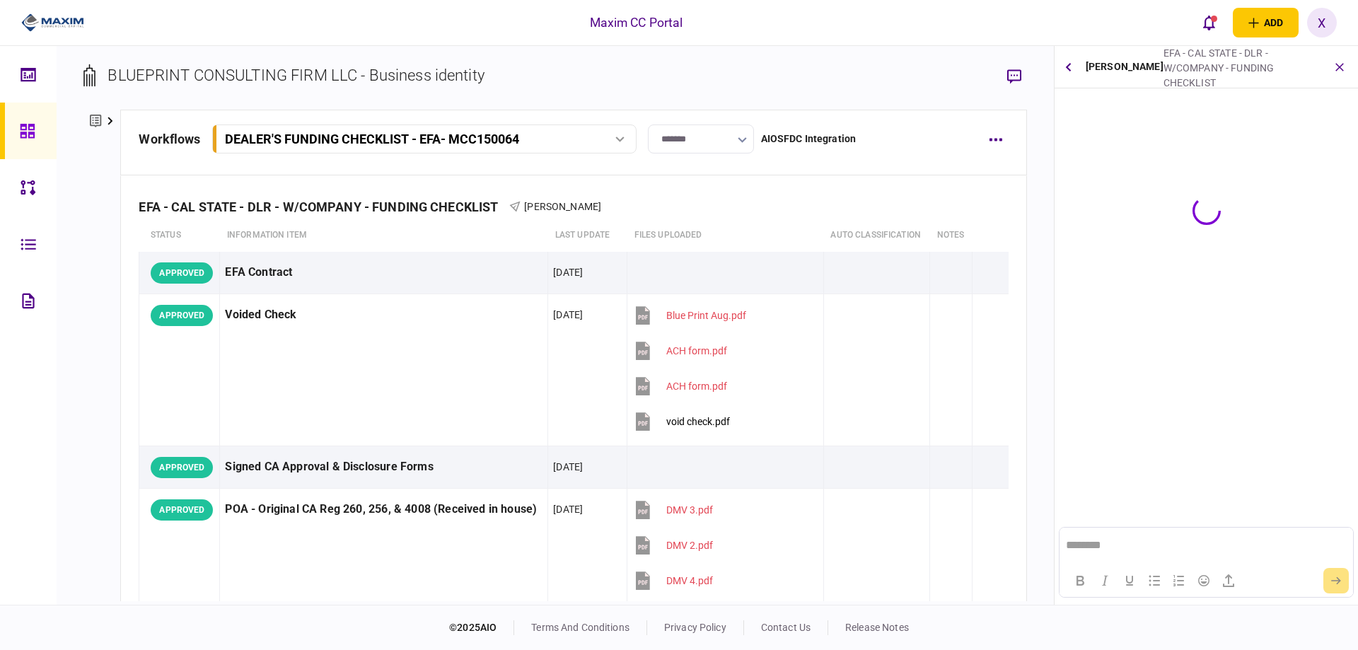
scroll to position [0, 0]
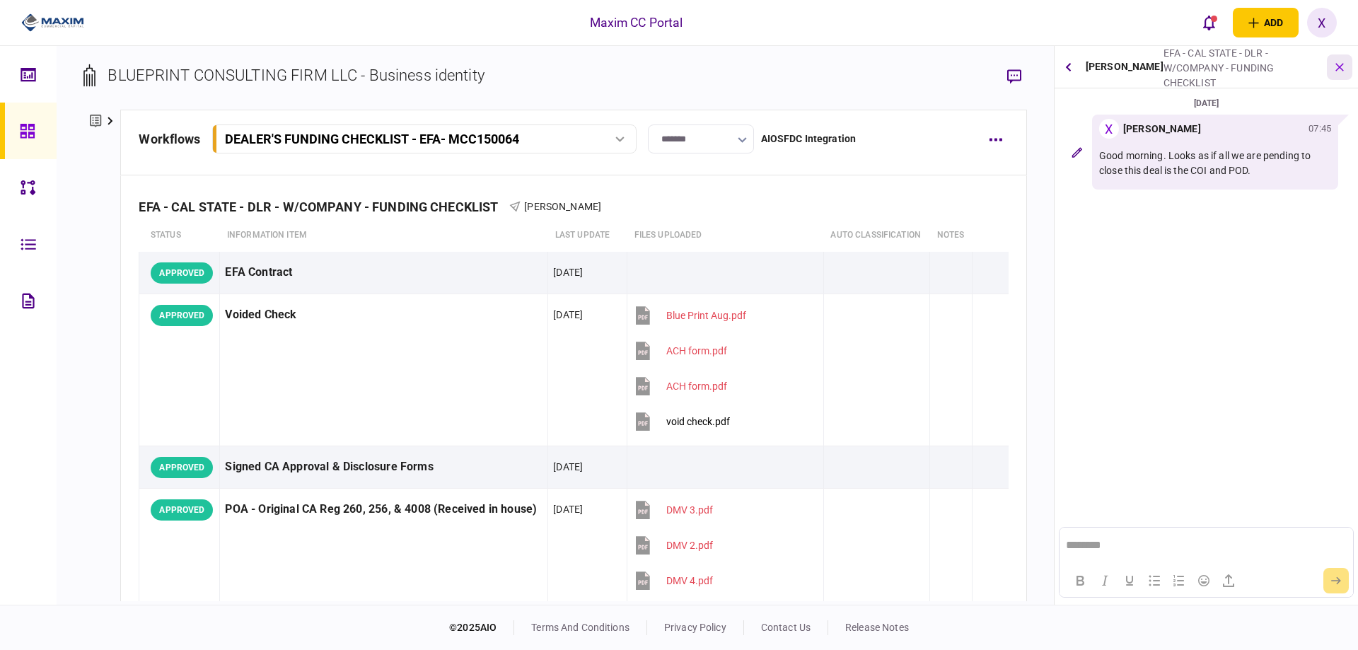
click at [1337, 64] on icon "button" at bounding box center [1339, 66] width 15 height 15
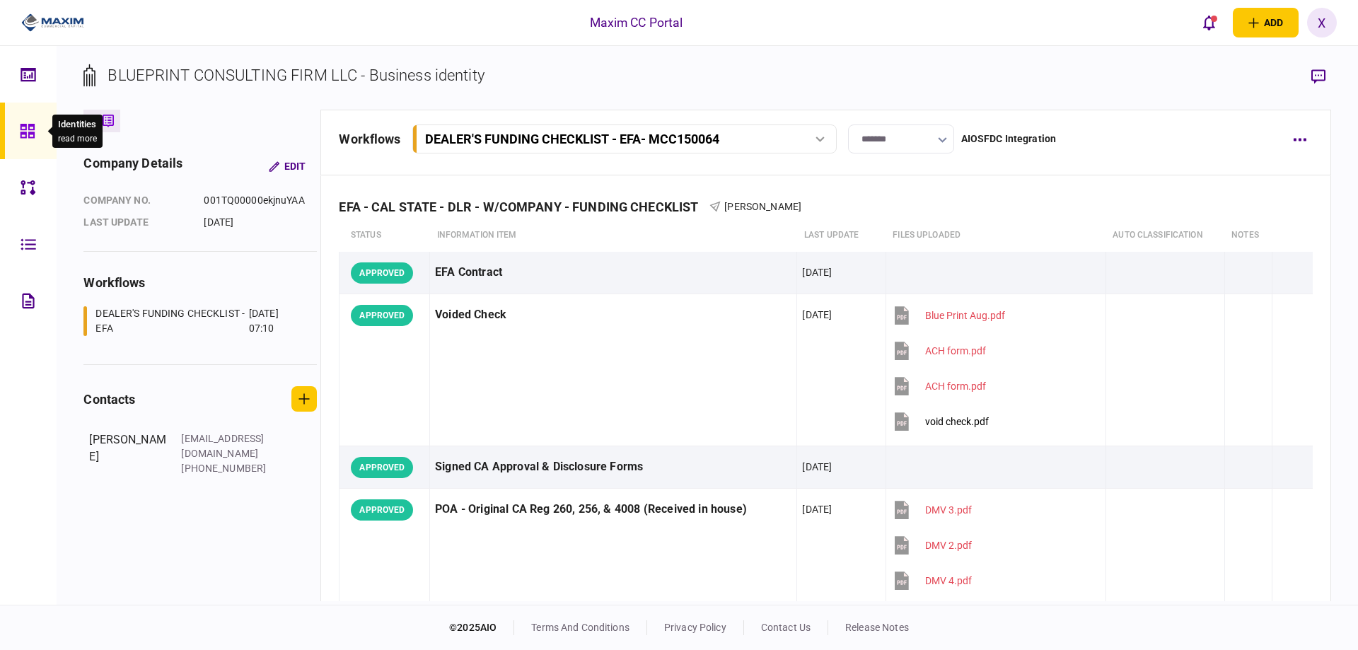
click at [21, 126] on icon at bounding box center [27, 131] width 14 height 14
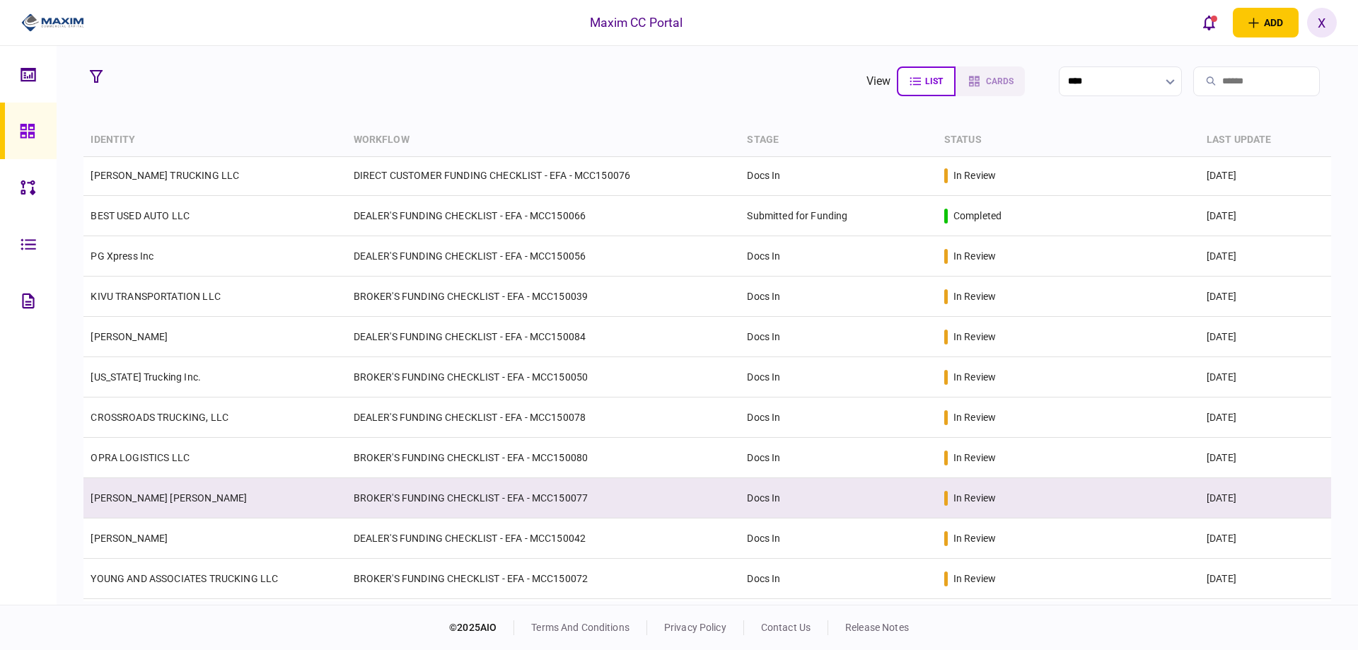
scroll to position [212, 0]
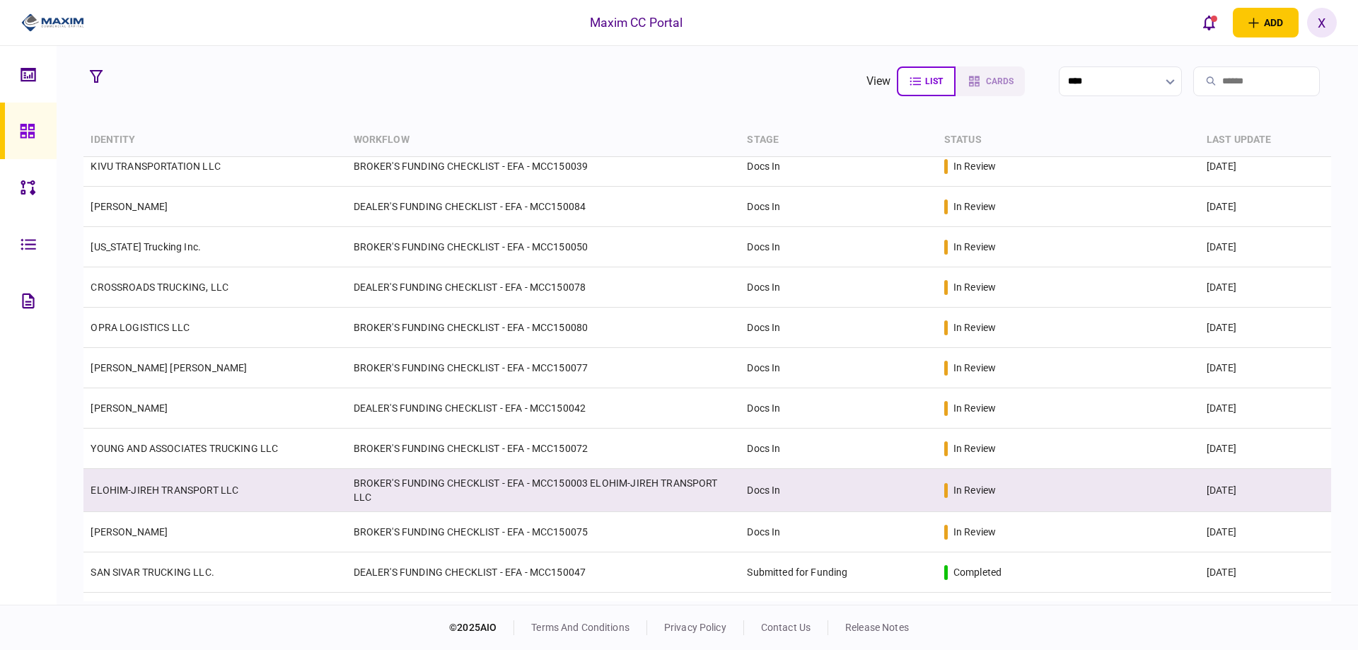
click at [159, 491] on link "ELOHIM-JIREH TRANSPORT LLC" at bounding box center [165, 490] width 148 height 11
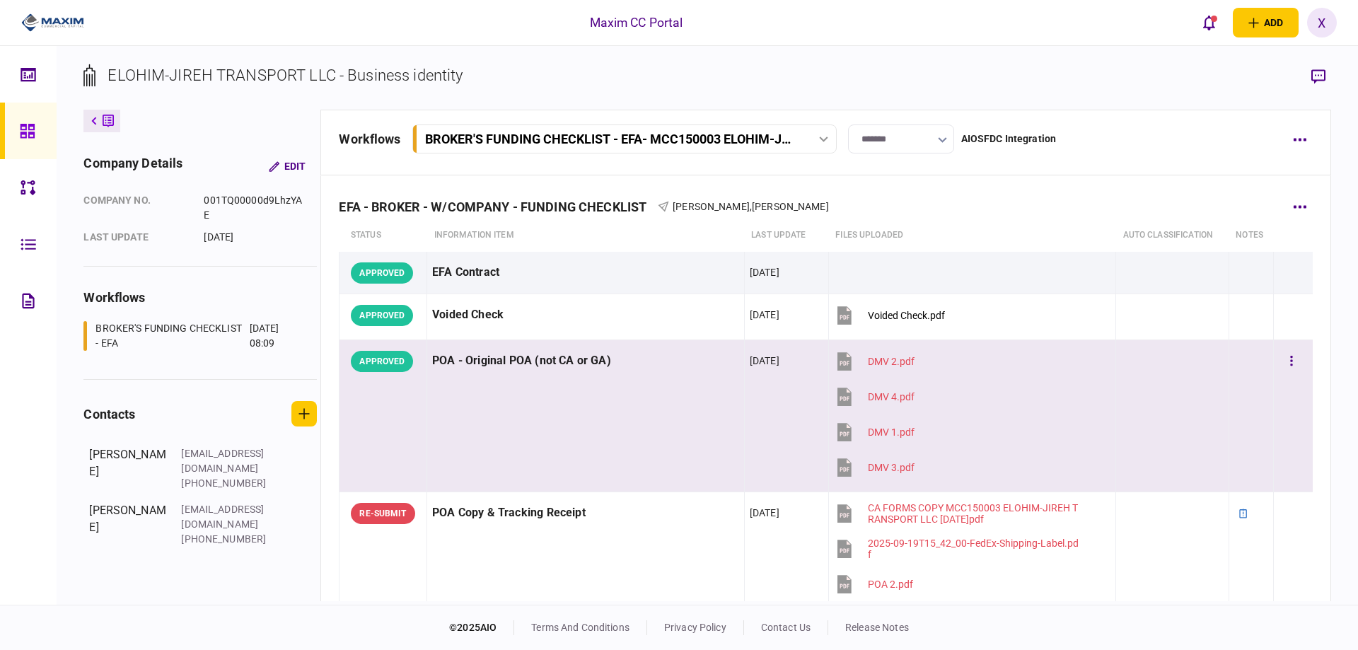
click at [529, 408] on td "POA - Original POA (not CA or GA)" at bounding box center [586, 416] width 318 height 152
click at [1318, 88] on button "button" at bounding box center [1318, 76] width 25 height 25
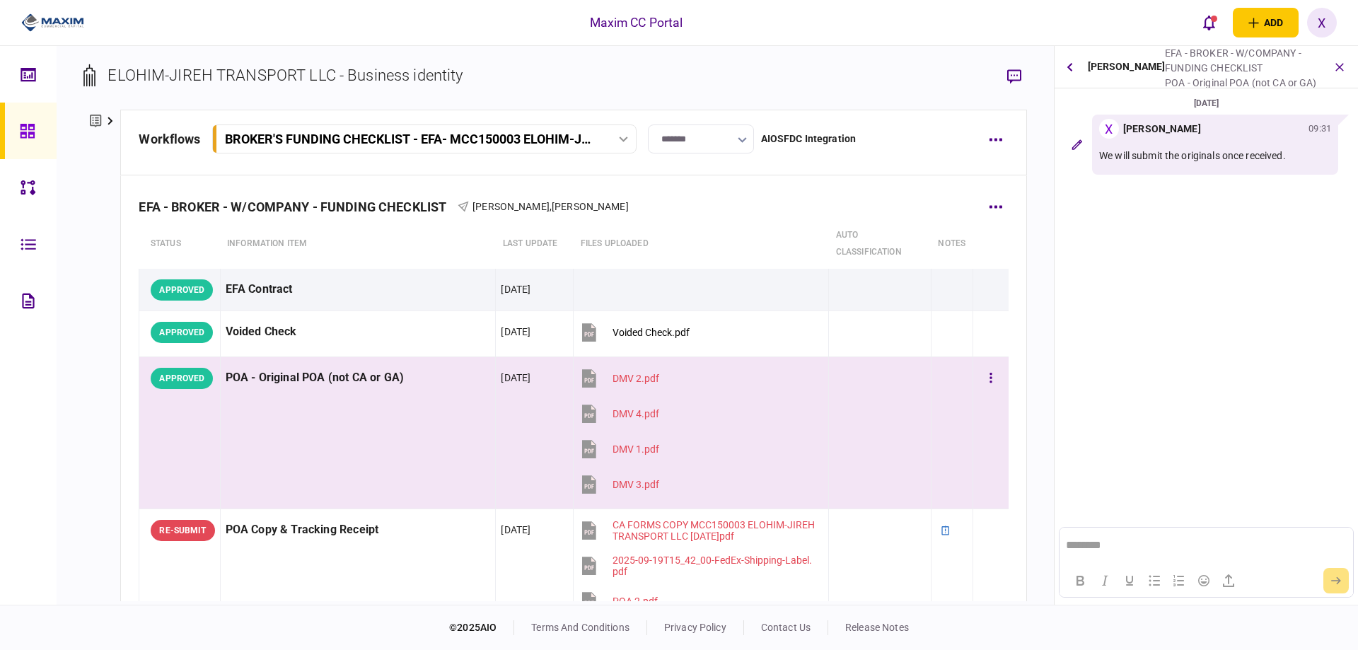
scroll to position [71, 0]
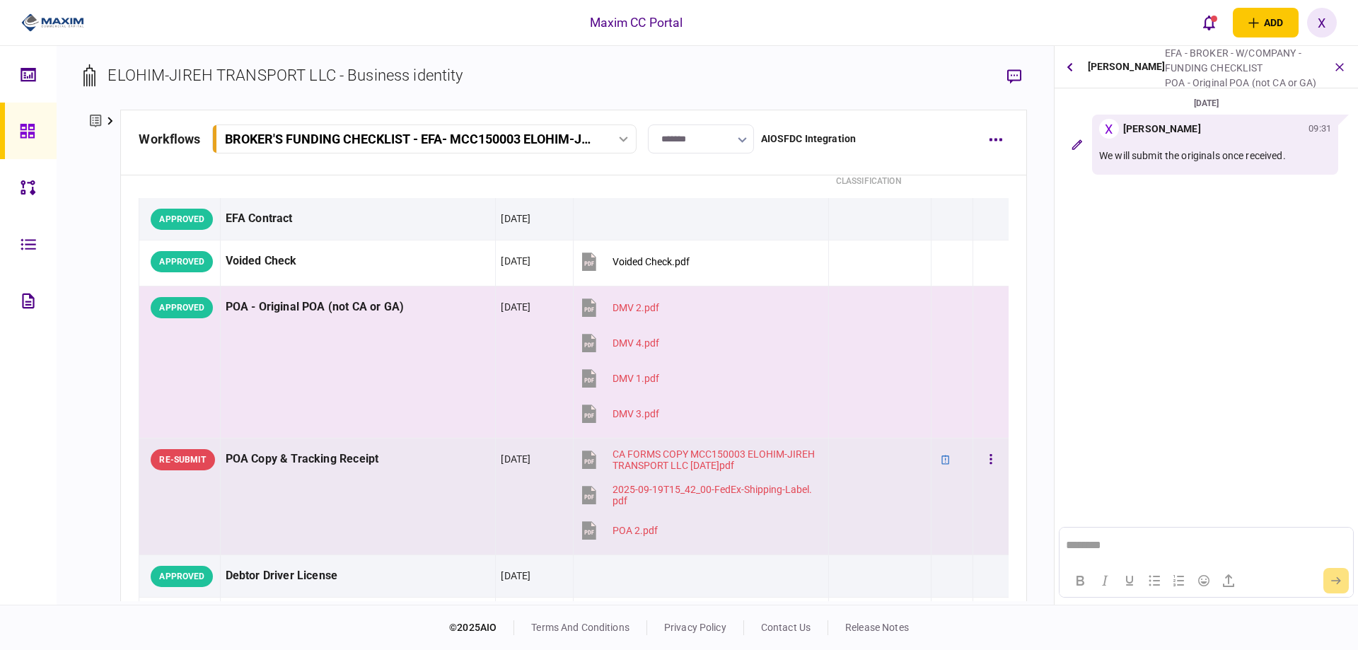
click at [387, 473] on div "POA Copy & Tracking Receipt" at bounding box center [358, 460] width 265 height 32
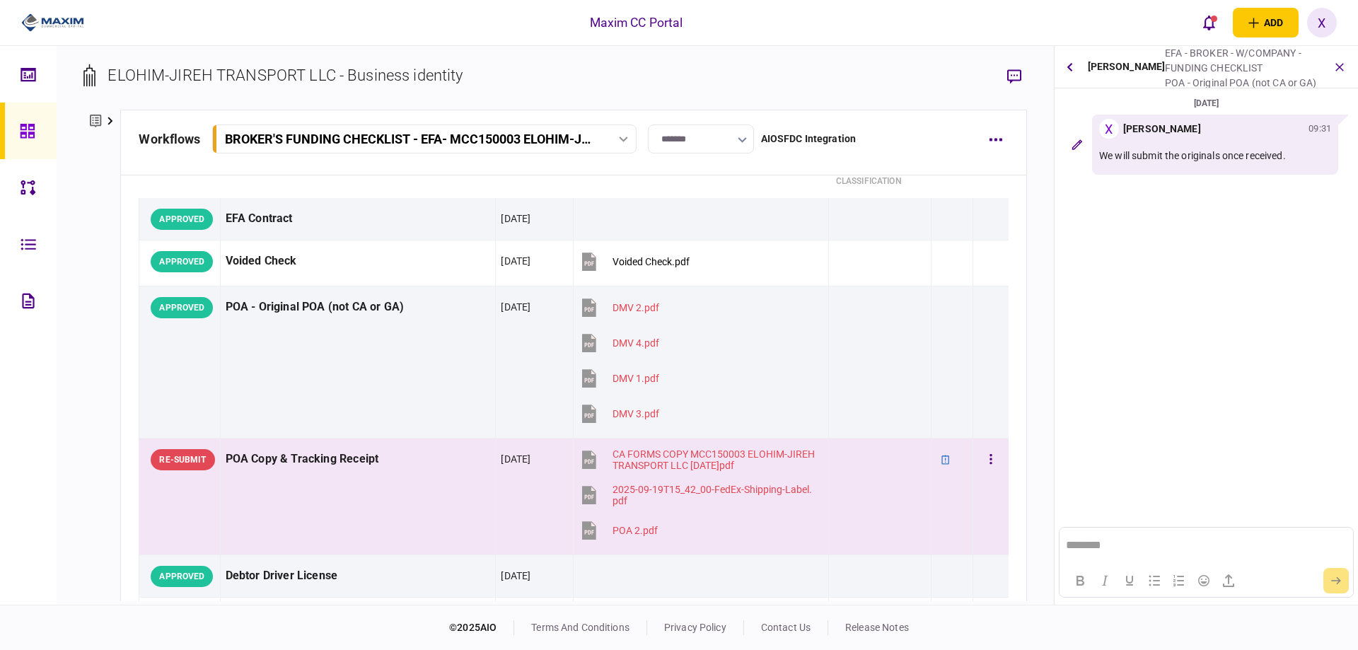
click at [376, 476] on td "POA Copy & Tracking Receipt" at bounding box center [358, 497] width 276 height 117
click at [325, 468] on div "POA Copy & Tracking Receipt" at bounding box center [358, 460] width 265 height 32
click at [1019, 71] on icon "button" at bounding box center [1015, 76] width 14 height 15
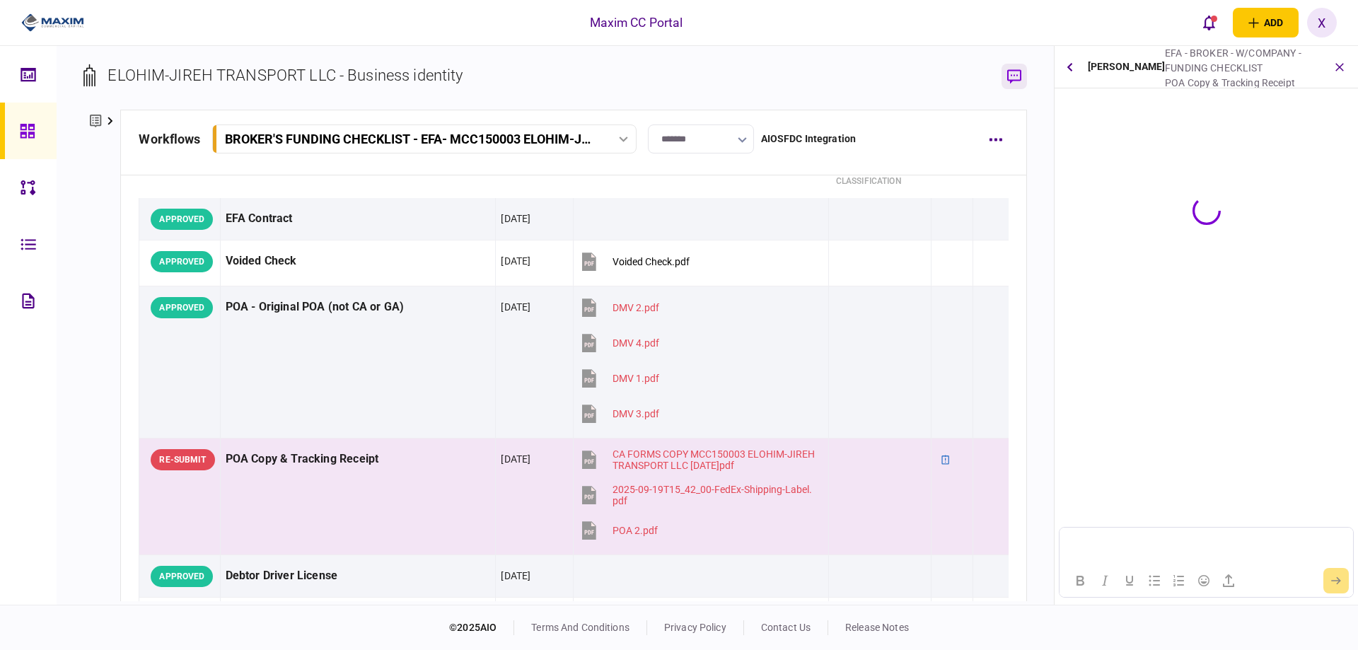
scroll to position [0, 0]
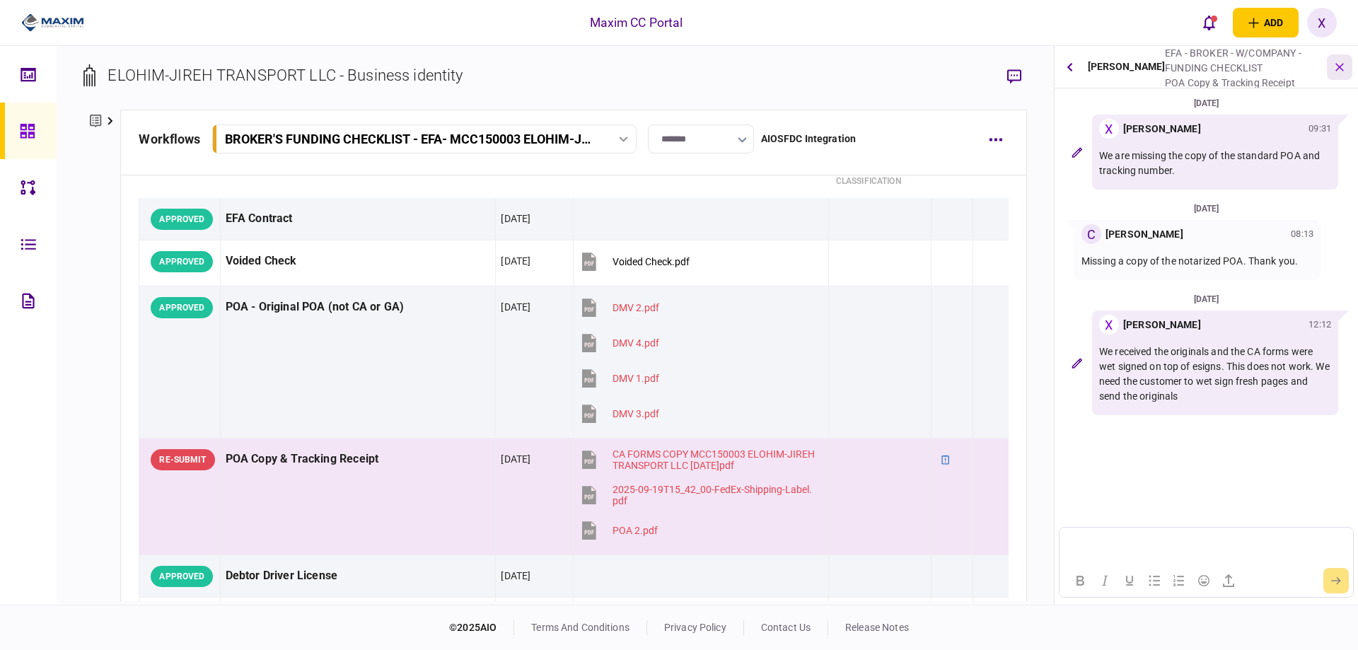
click at [1334, 68] on icon "button" at bounding box center [1340, 67] width 16 height 16
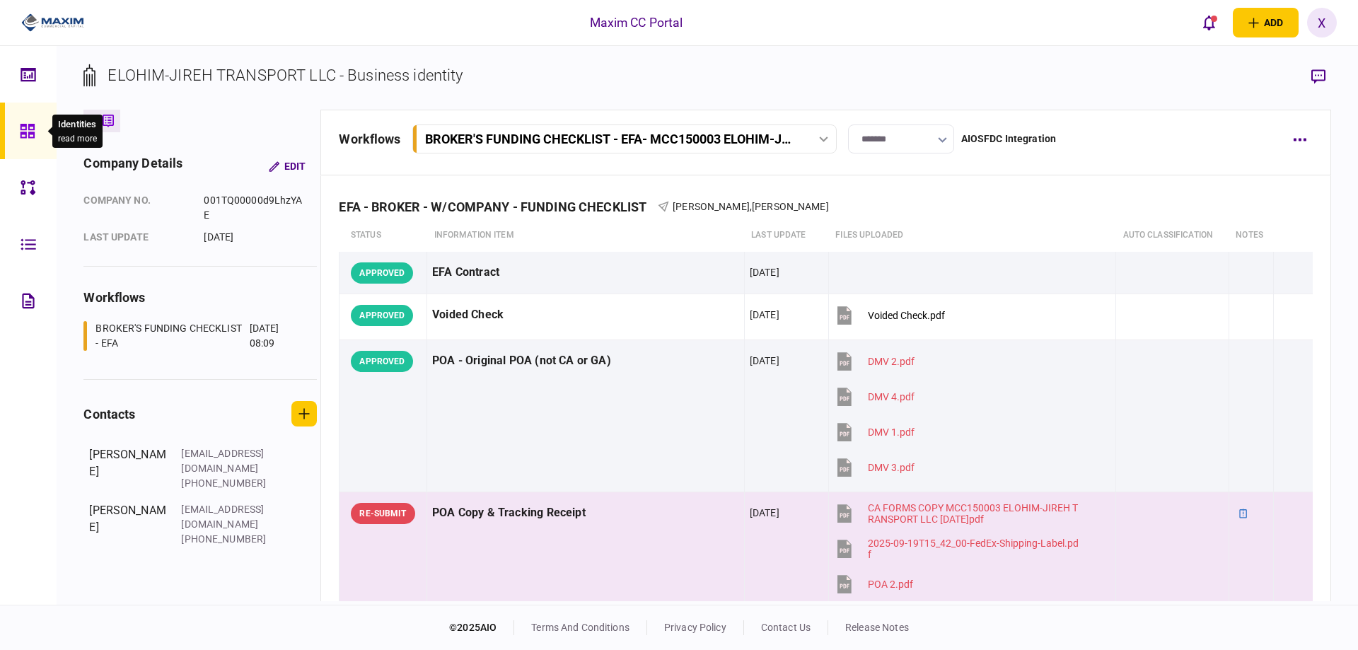
click at [33, 127] on icon at bounding box center [27, 131] width 14 height 14
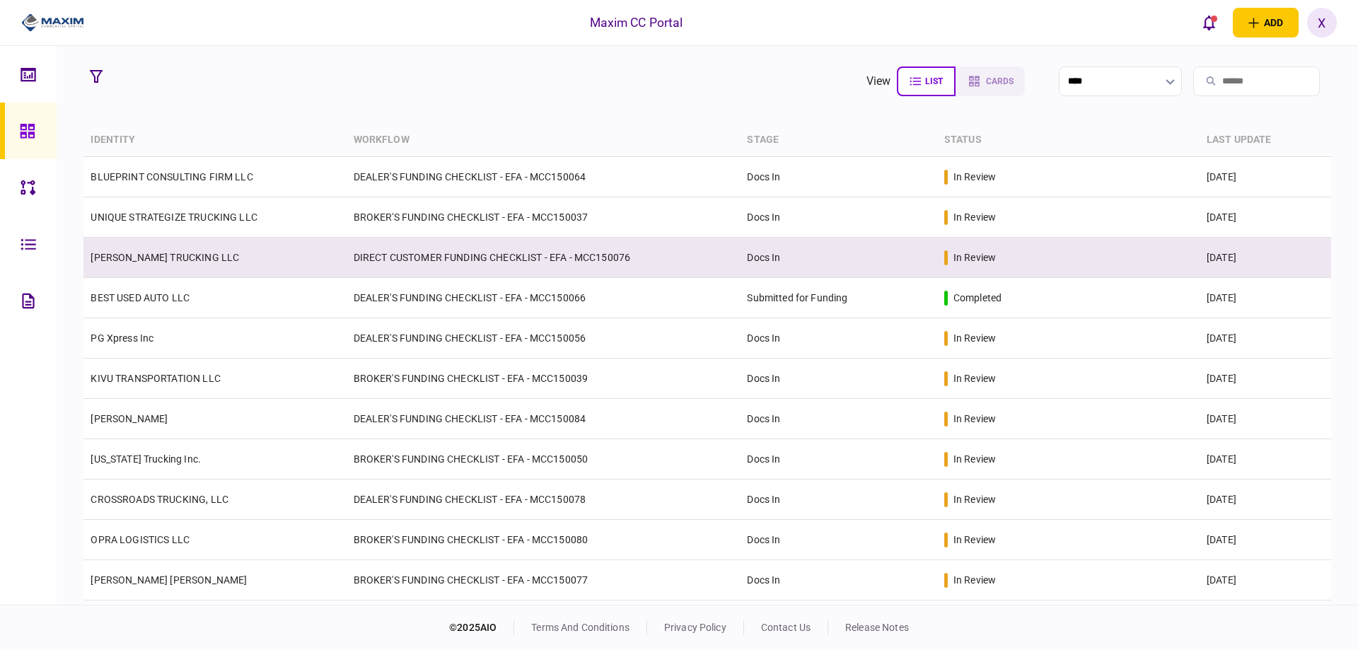
click at [167, 249] on td "[PERSON_NAME] TRUCKING LLC" at bounding box center [214, 258] width 263 height 40
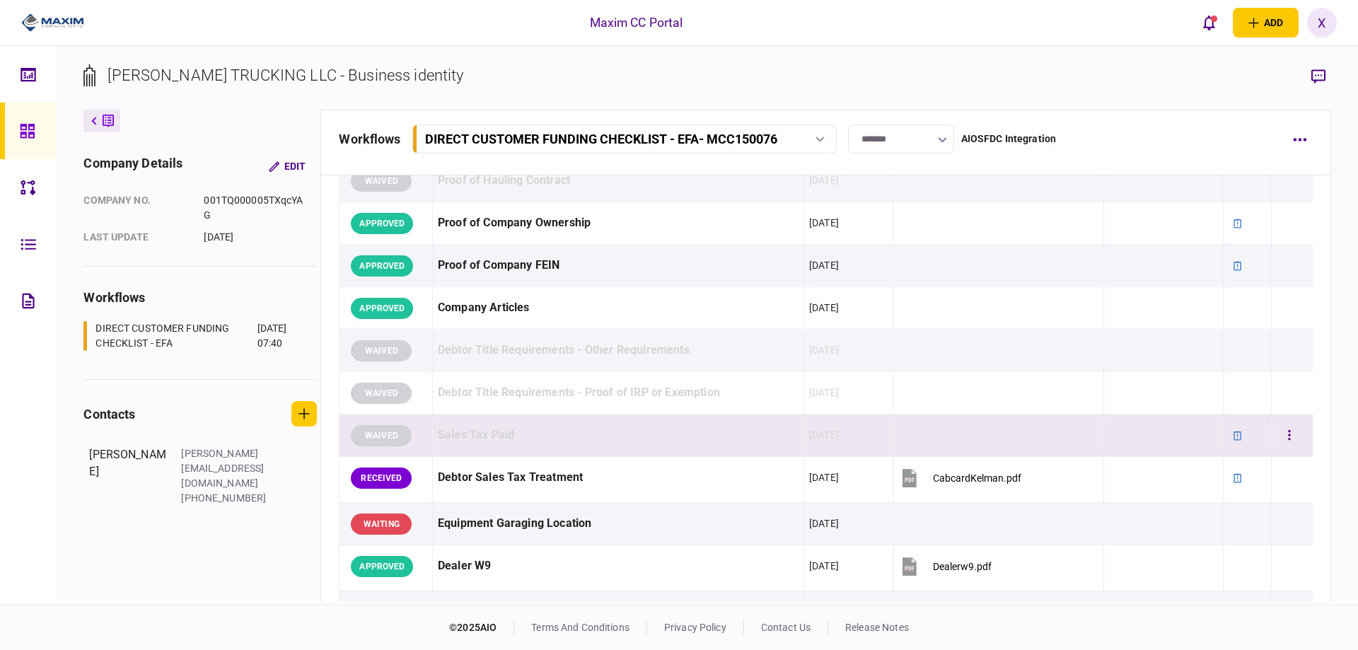
scroll to position [849, 0]
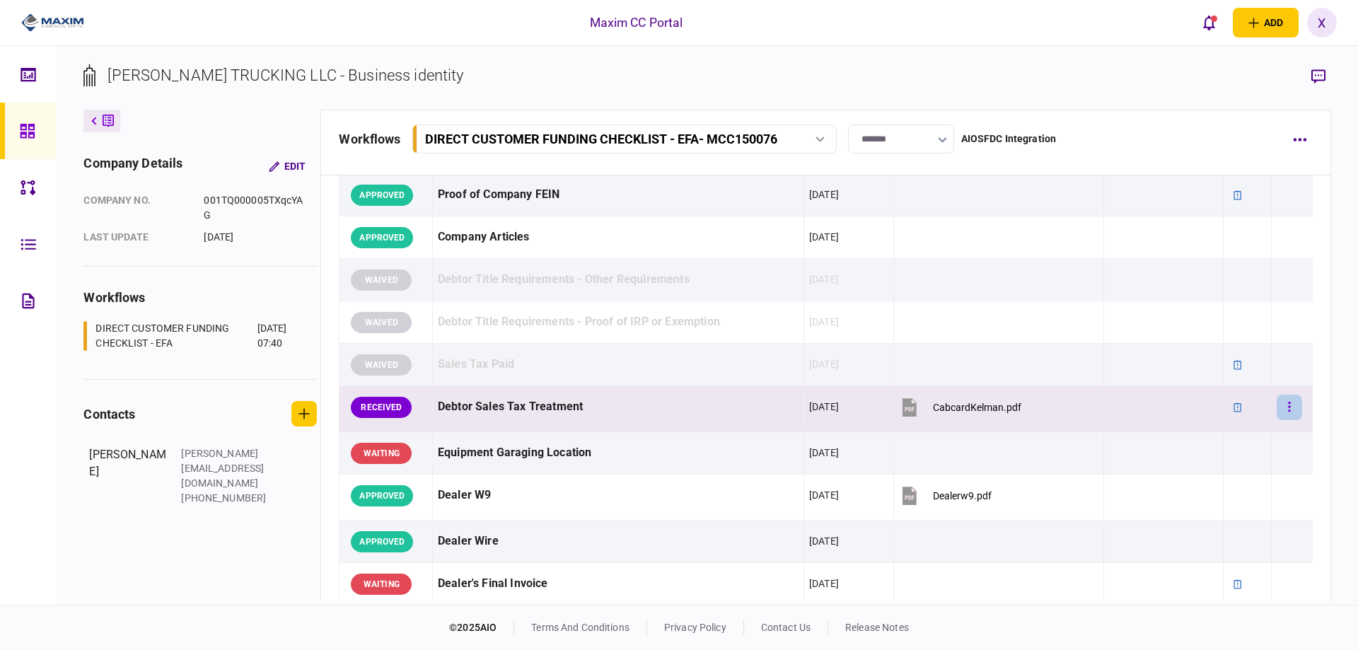
click at [1277, 411] on button "button" at bounding box center [1289, 407] width 25 height 25
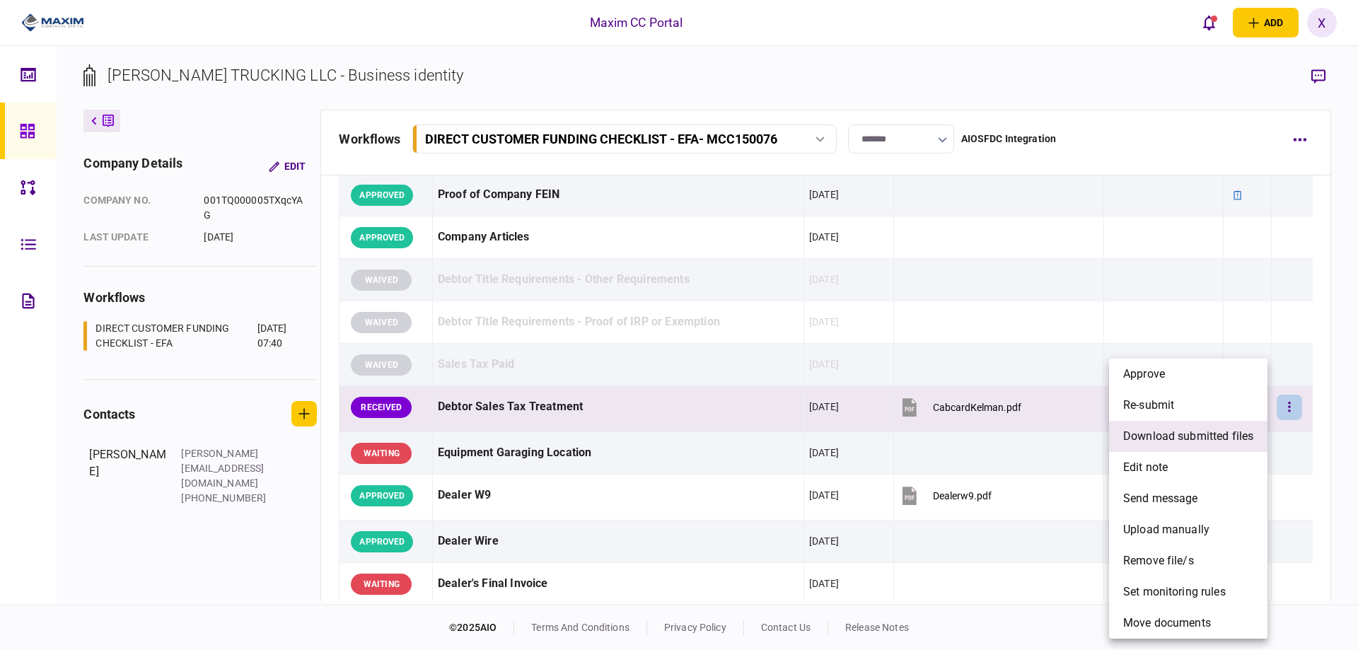
click at [1225, 442] on span "download submitted files" at bounding box center [1189, 436] width 130 height 17
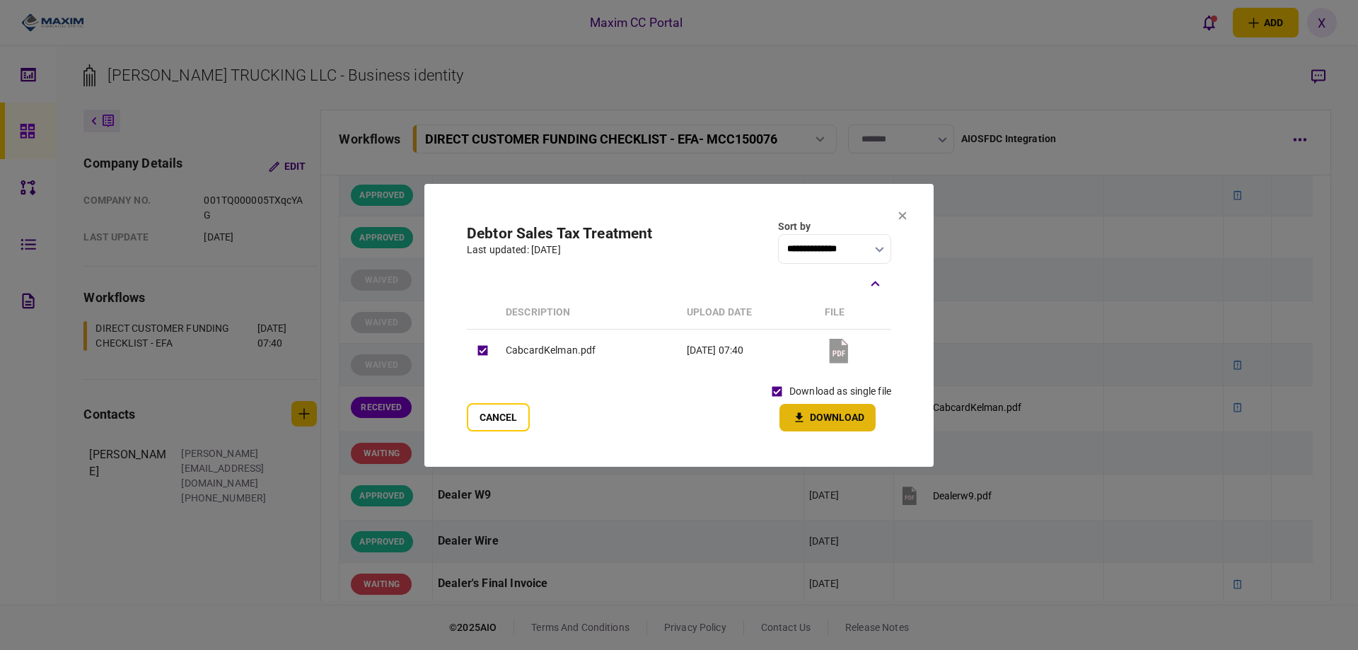
click at [810, 413] on button "Download" at bounding box center [828, 418] width 96 height 28
click at [491, 405] on button "Cancel" at bounding box center [498, 417] width 63 height 28
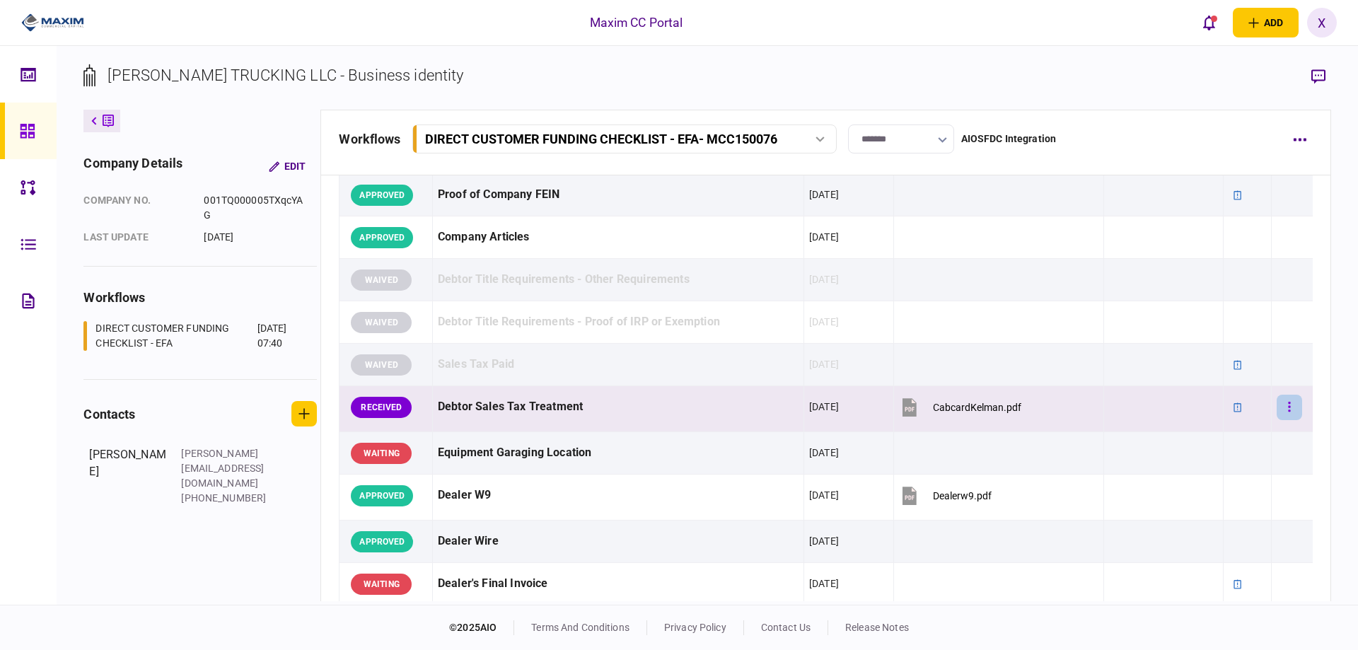
click at [1291, 412] on button "button" at bounding box center [1289, 407] width 25 height 25
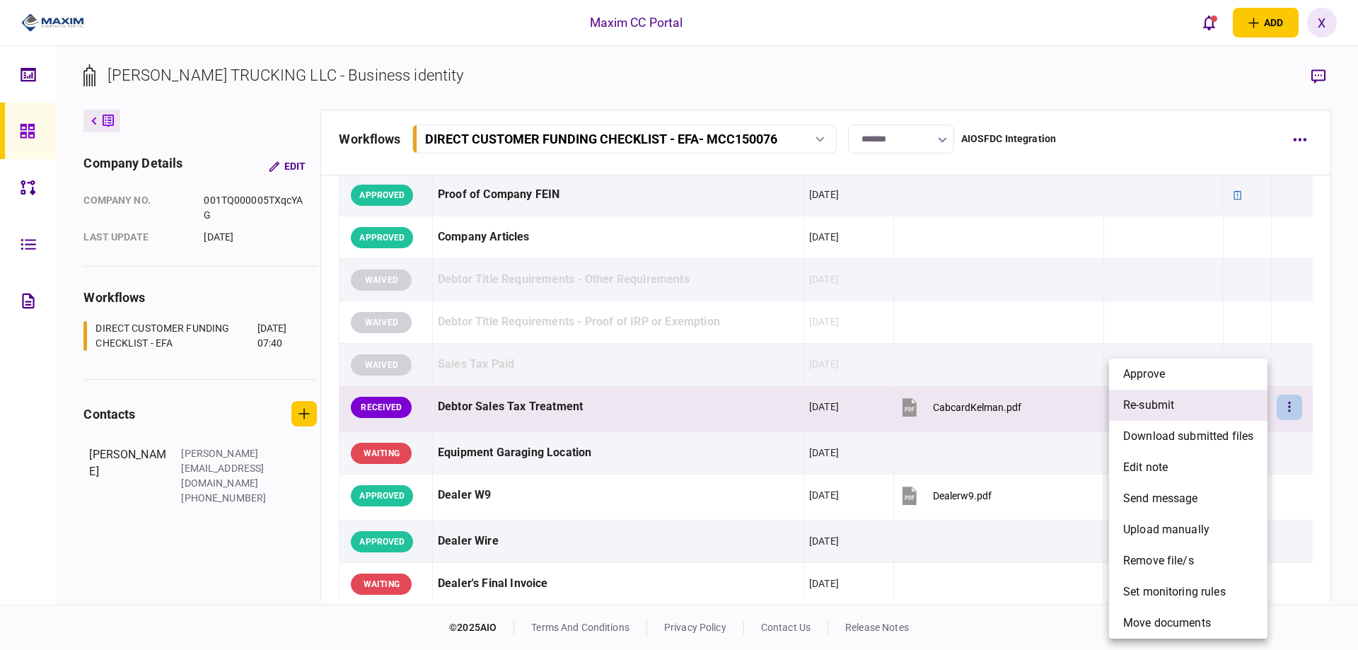
click at [1213, 411] on li "re-submit" at bounding box center [1188, 405] width 158 height 31
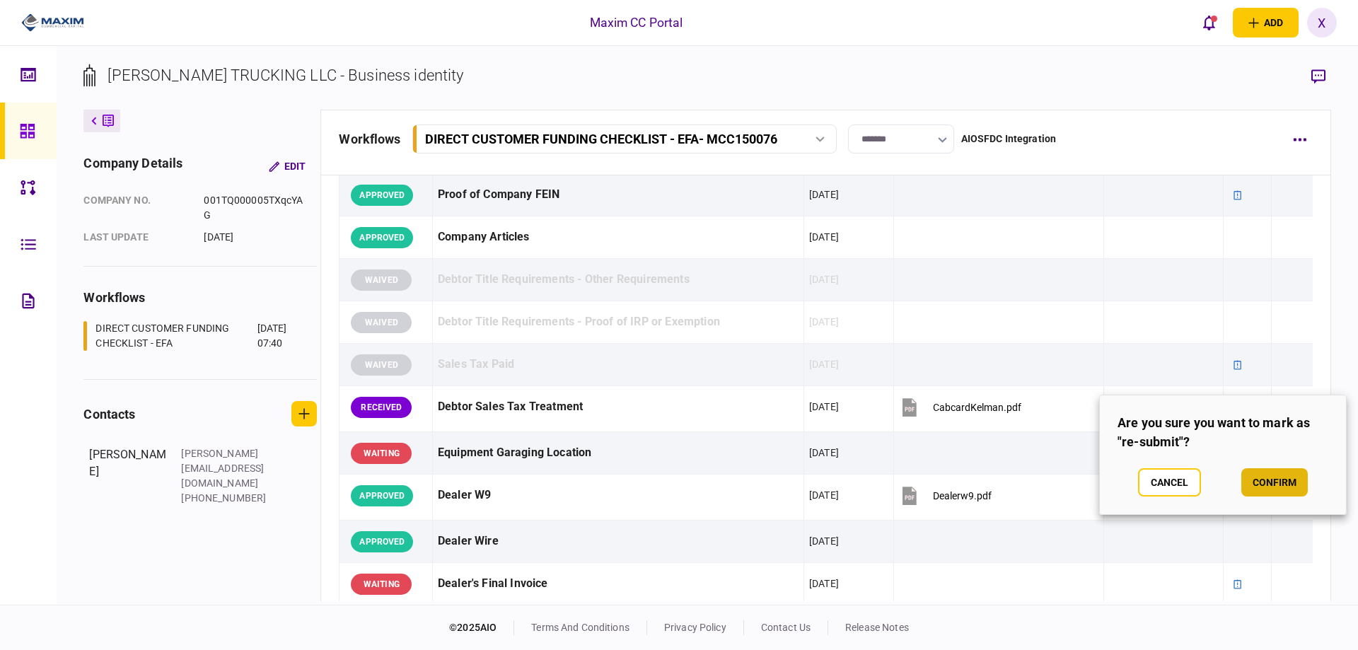
click at [1294, 477] on button "confirm" at bounding box center [1275, 482] width 67 height 28
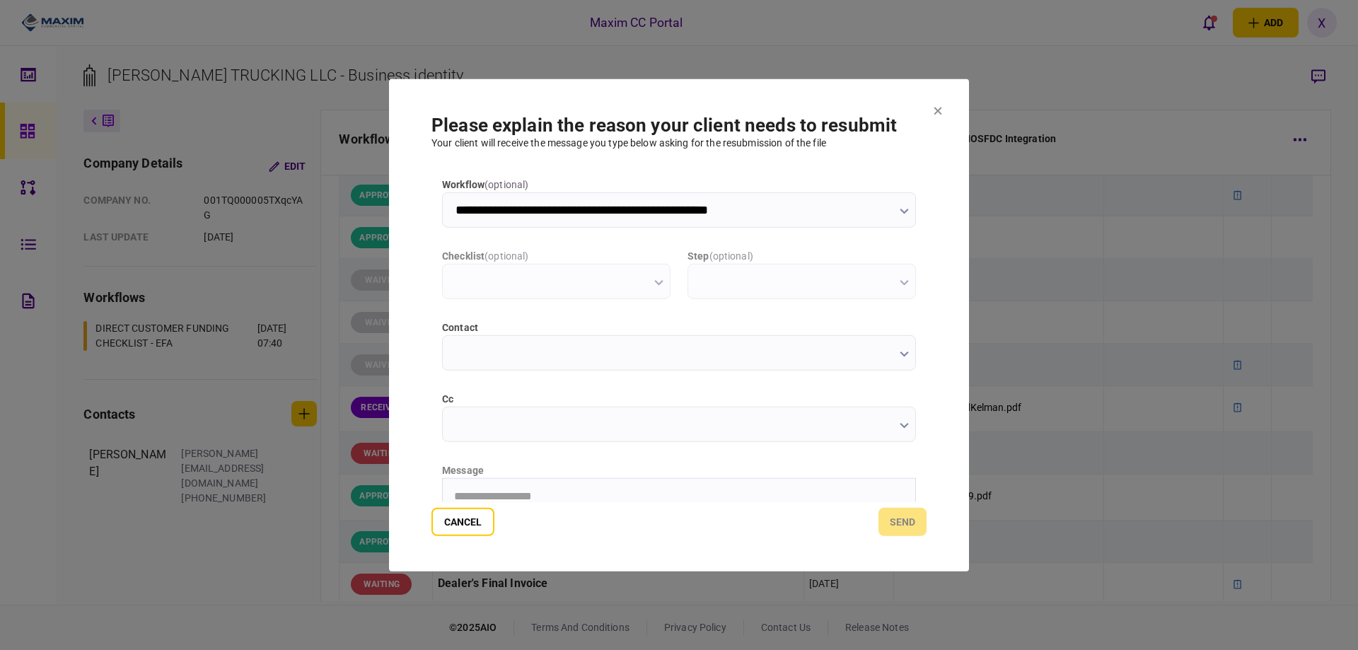
scroll to position [0, 0]
type input "**********"
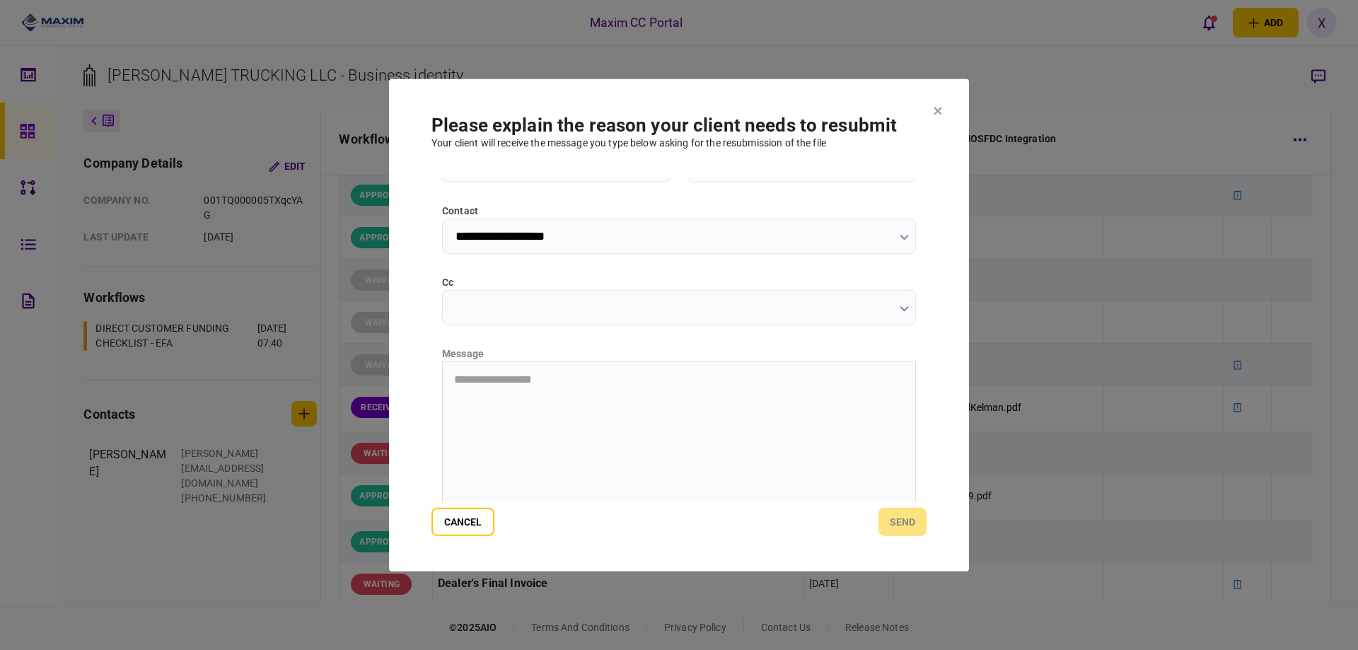
scroll to position [142, 0]
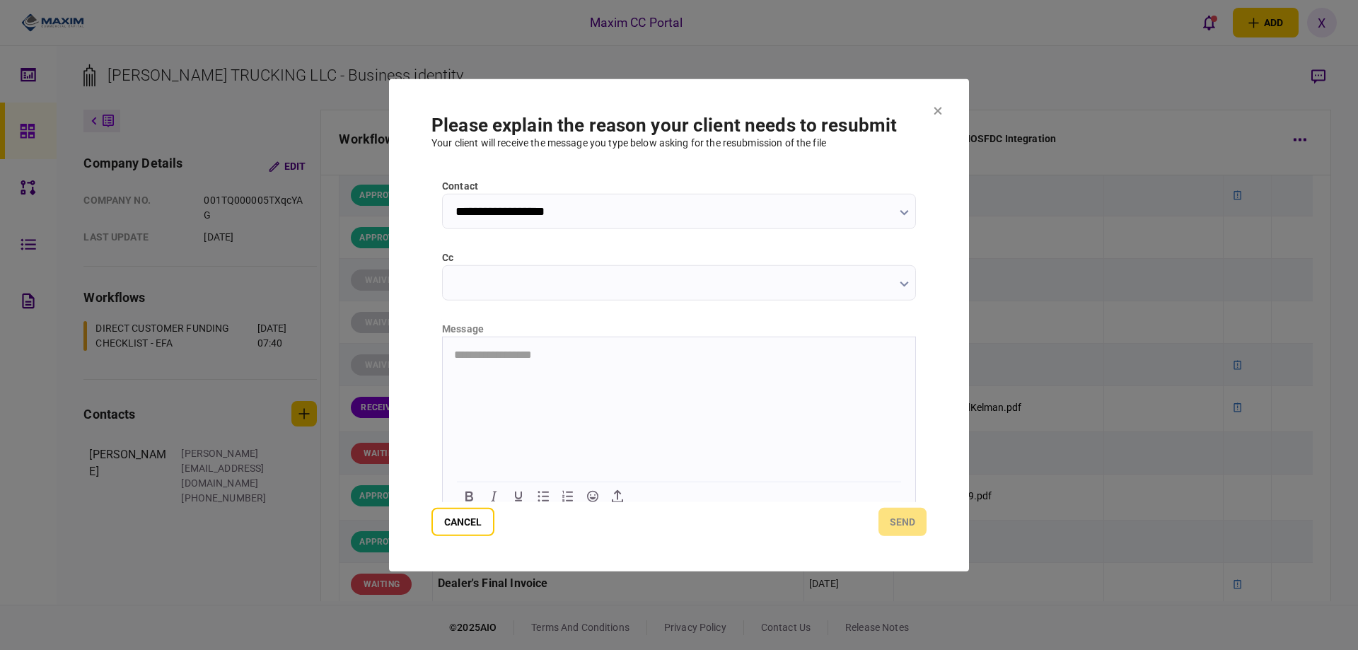
click at [592, 372] on html "**********" at bounding box center [679, 354] width 473 height 35
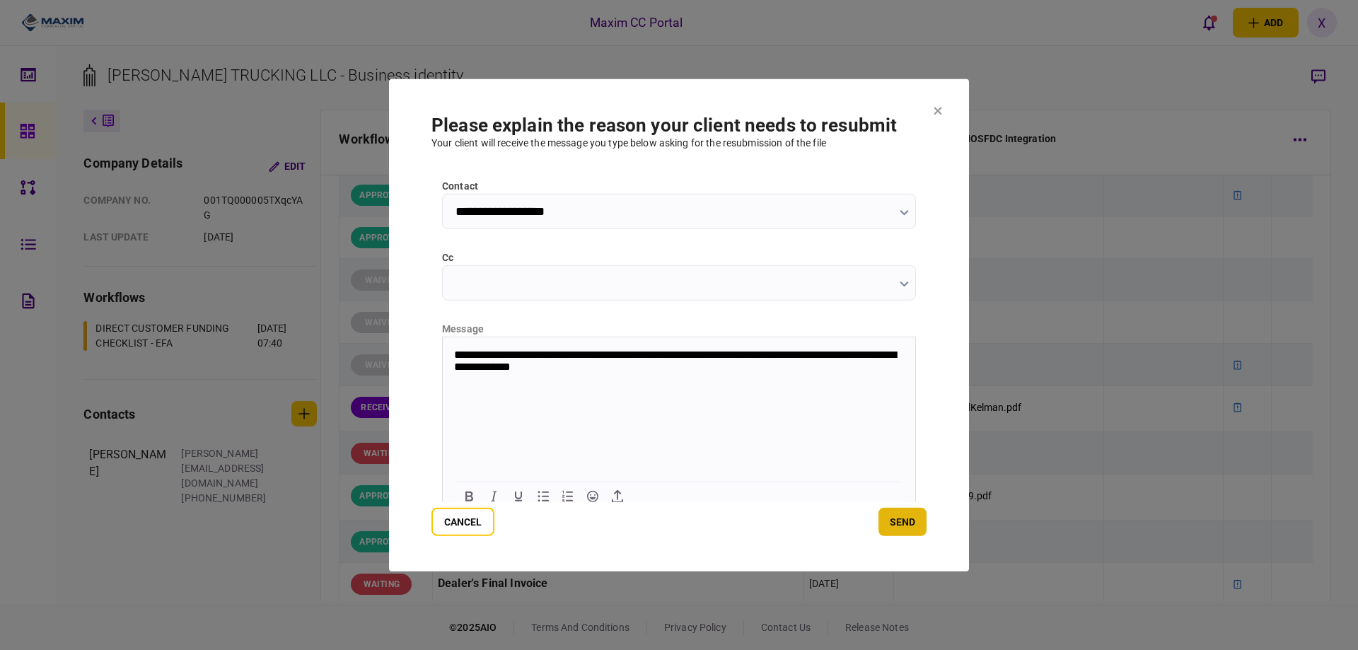
click at [925, 529] on button "send" at bounding box center [903, 522] width 48 height 28
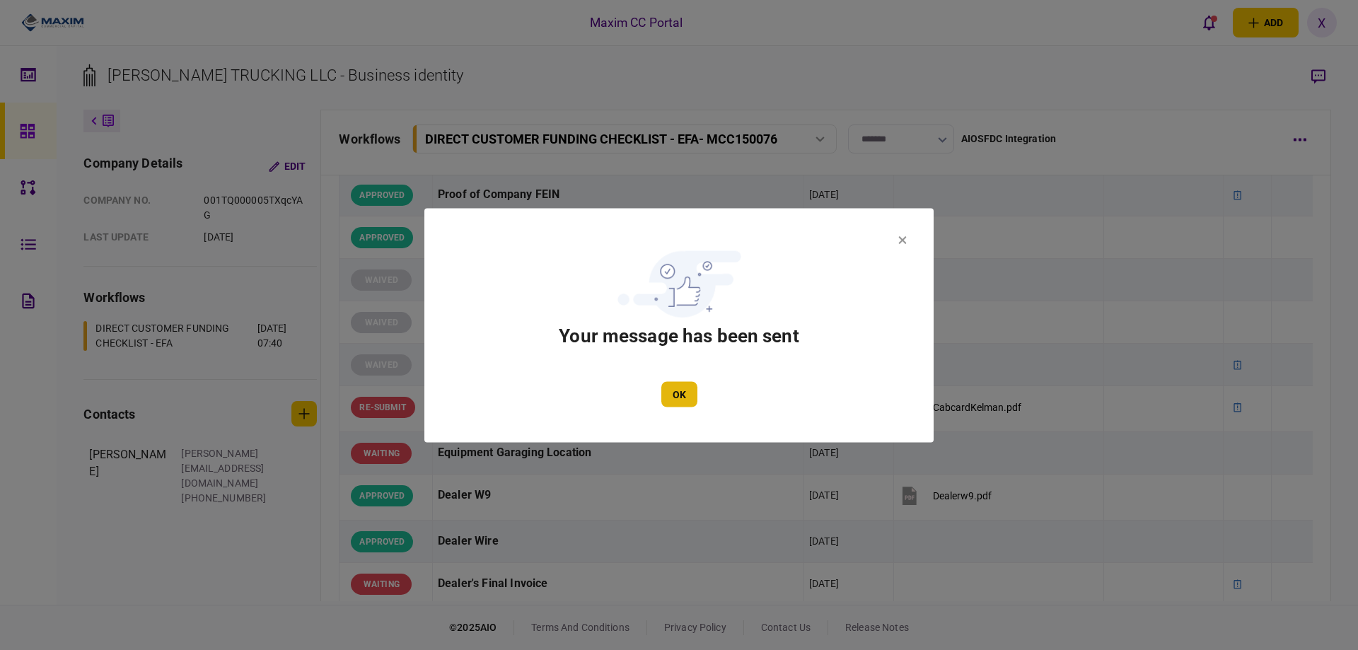
click at [679, 386] on button "OK" at bounding box center [680, 393] width 36 height 25
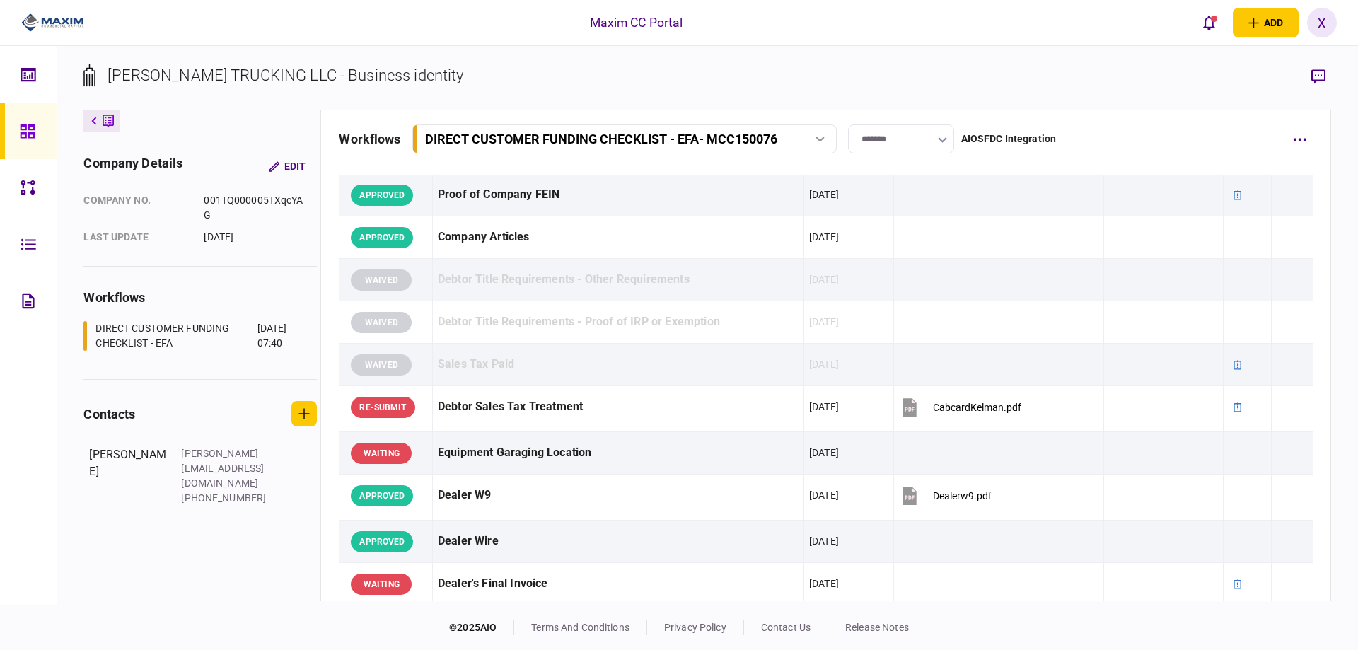
click at [38, 18] on img at bounding box center [52, 22] width 63 height 21
click at [13, 127] on link at bounding box center [28, 131] width 57 height 57
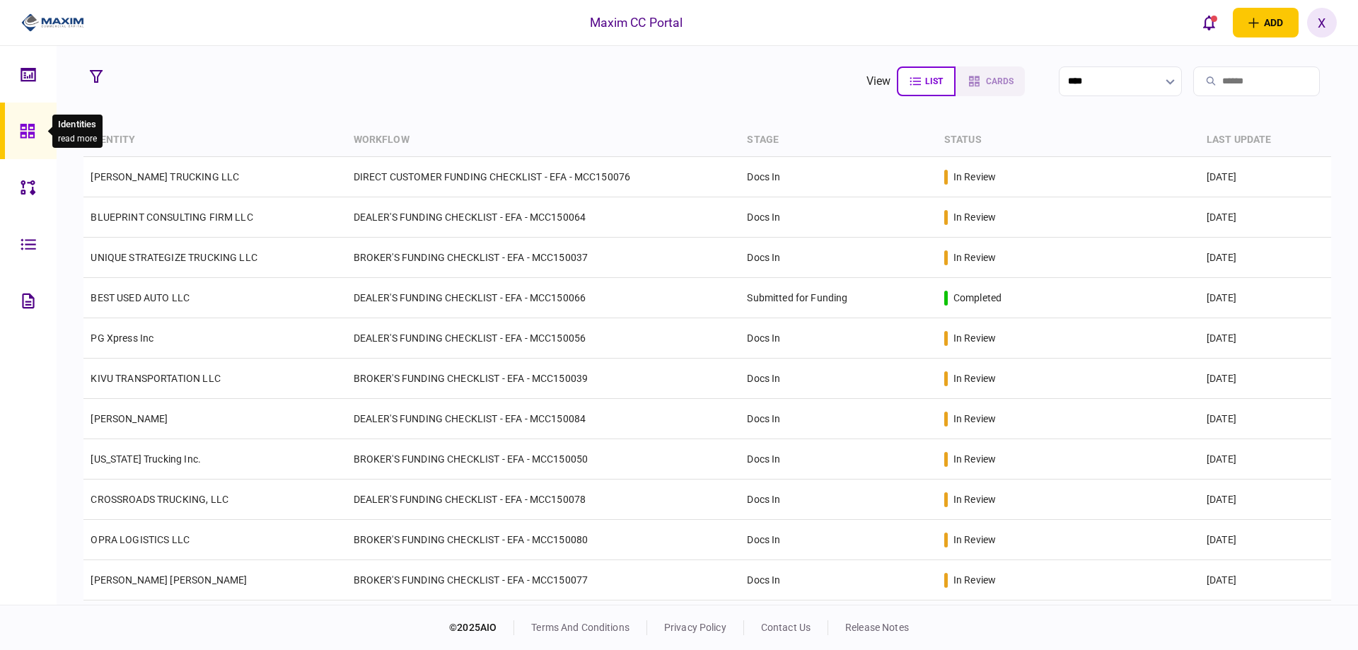
drag, startPoint x: 28, startPoint y: 145, endPoint x: 30, endPoint y: 8, distance: 136.6
click at [28, 145] on div at bounding box center [31, 131] width 23 height 57
click at [33, 132] on icon at bounding box center [27, 131] width 14 height 14
click at [34, 125] on icon at bounding box center [27, 131] width 14 height 14
click at [49, 28] on img at bounding box center [52, 22] width 63 height 21
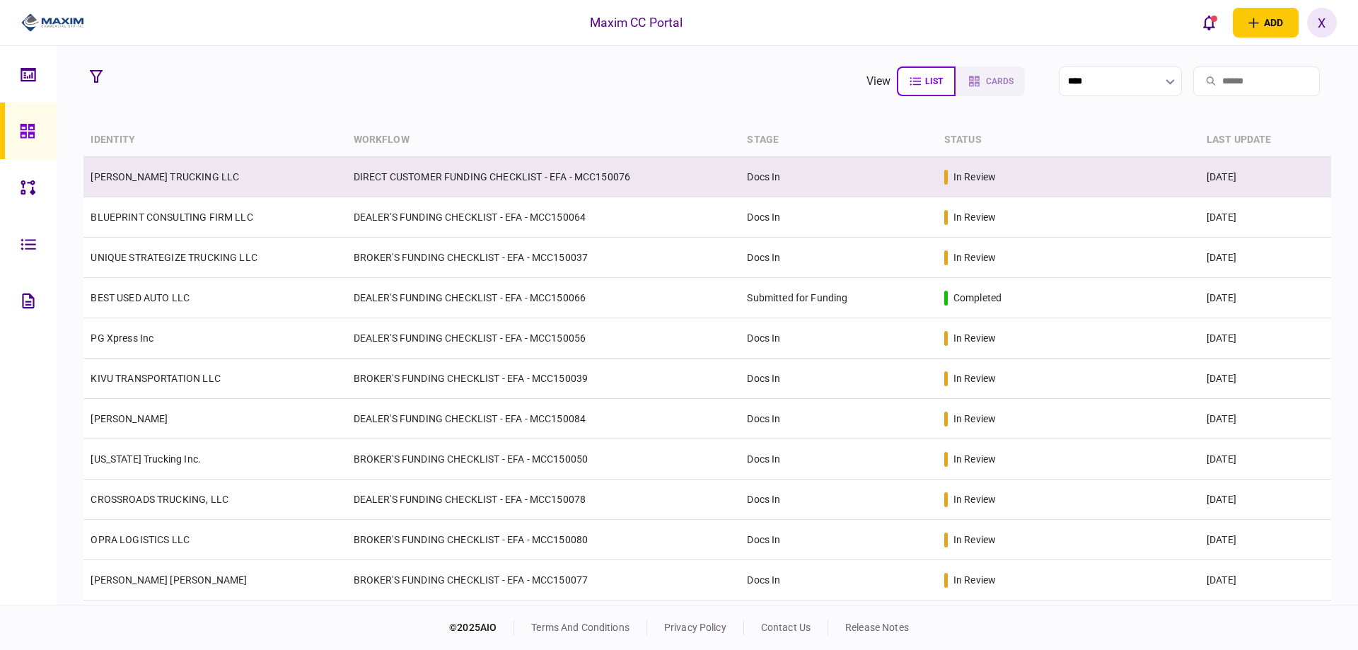
click at [151, 166] on td "[PERSON_NAME] TRUCKING LLC" at bounding box center [214, 177] width 263 height 40
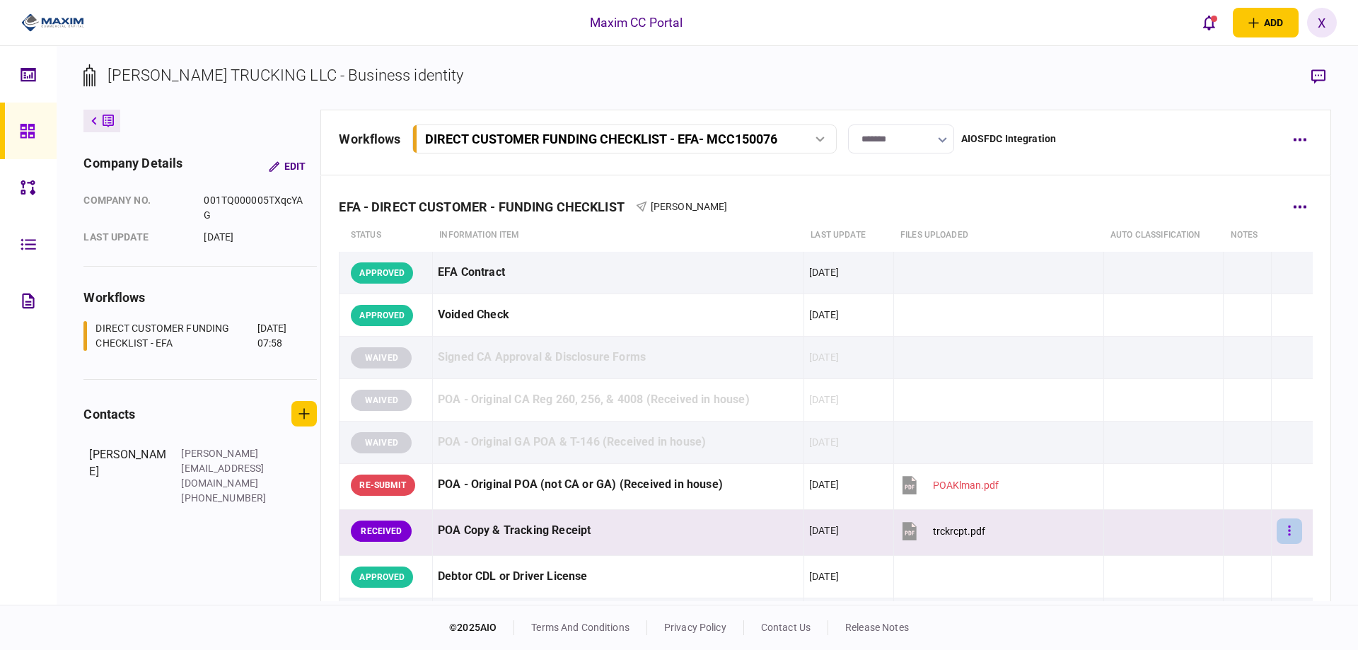
click at [1283, 533] on button "button" at bounding box center [1289, 531] width 25 height 25
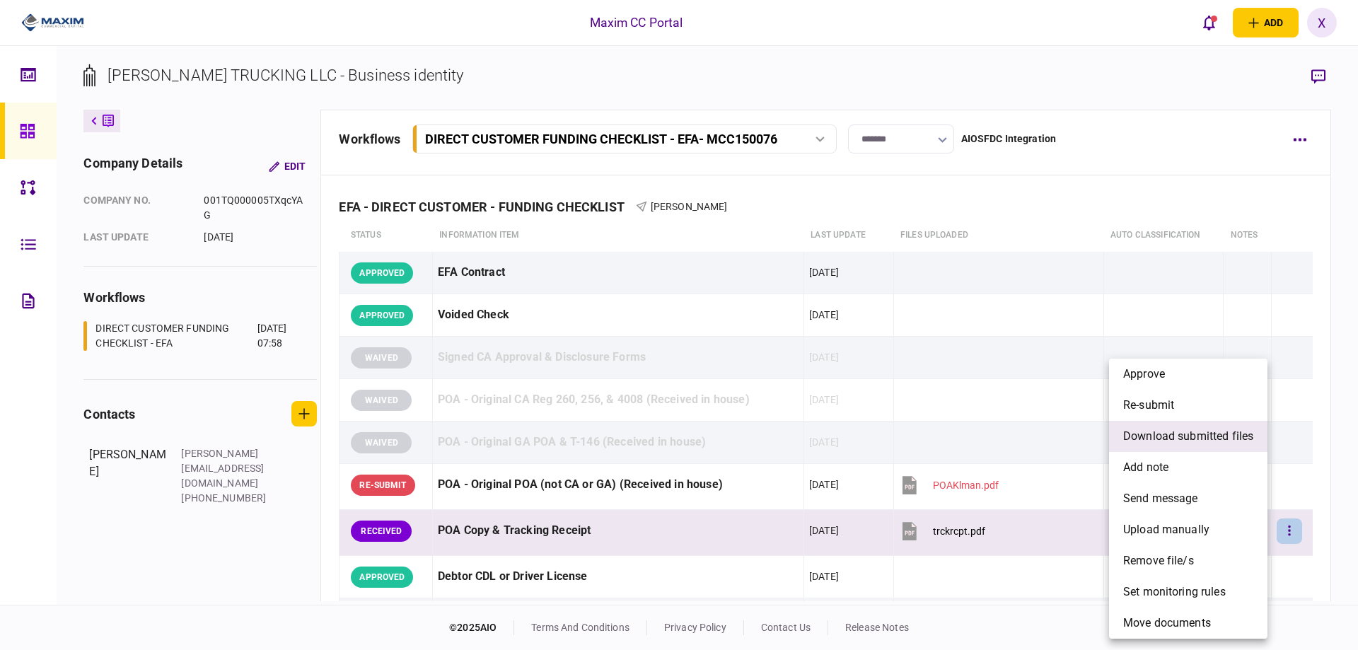
click at [1229, 442] on span "download submitted files" at bounding box center [1189, 436] width 130 height 17
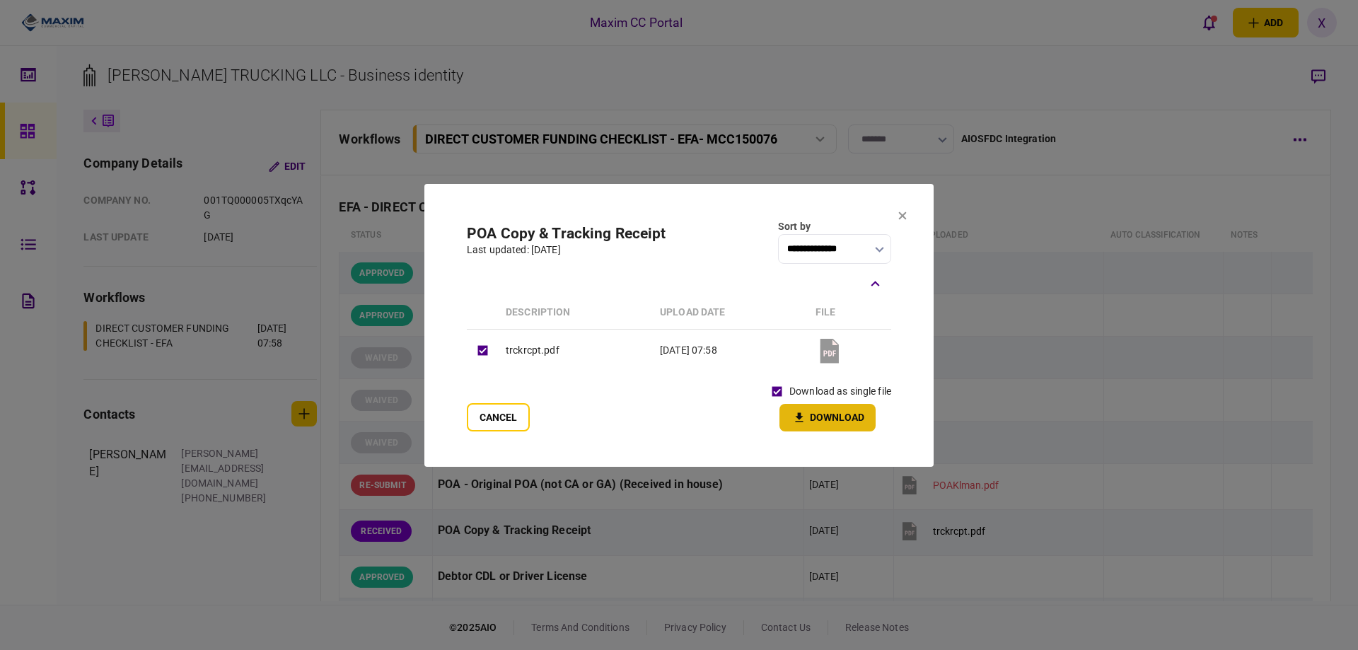
click at [812, 427] on button "Download" at bounding box center [828, 418] width 96 height 28
drag, startPoint x: 901, startPoint y: 217, endPoint x: 894, endPoint y: 209, distance: 9.5
click at [901, 217] on icon at bounding box center [903, 216] width 8 height 8
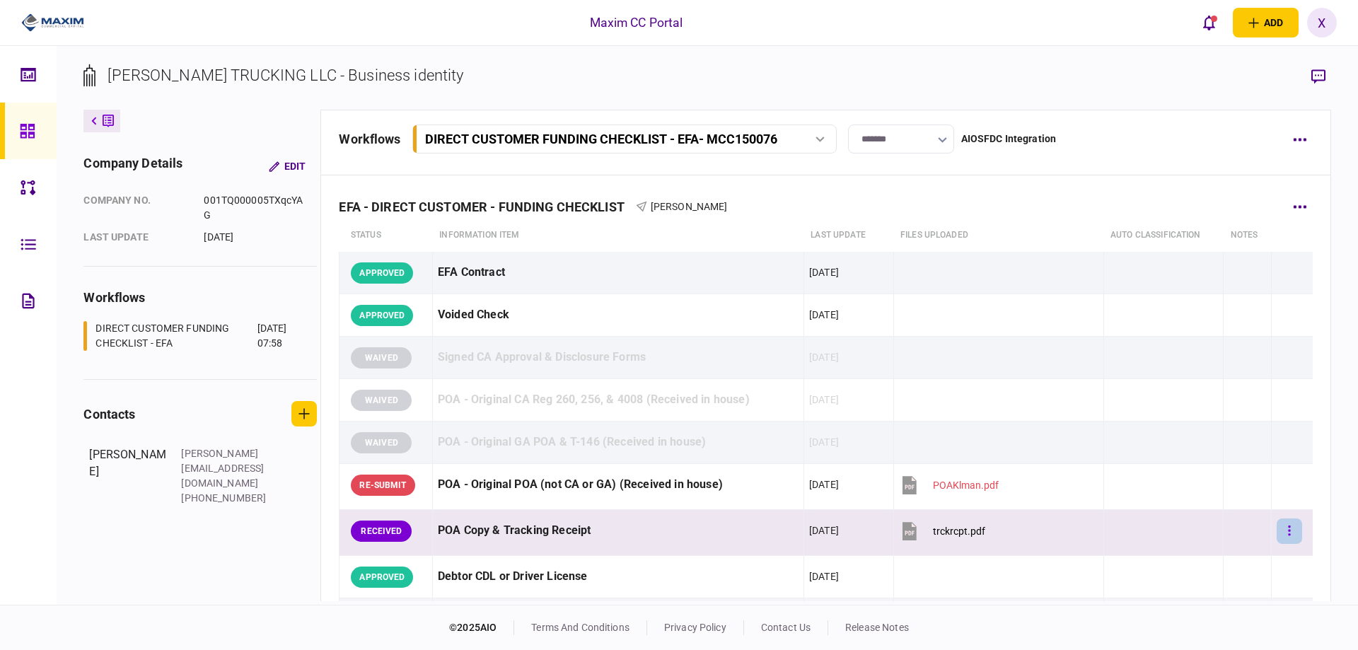
click at [1282, 537] on button "button" at bounding box center [1289, 531] width 25 height 25
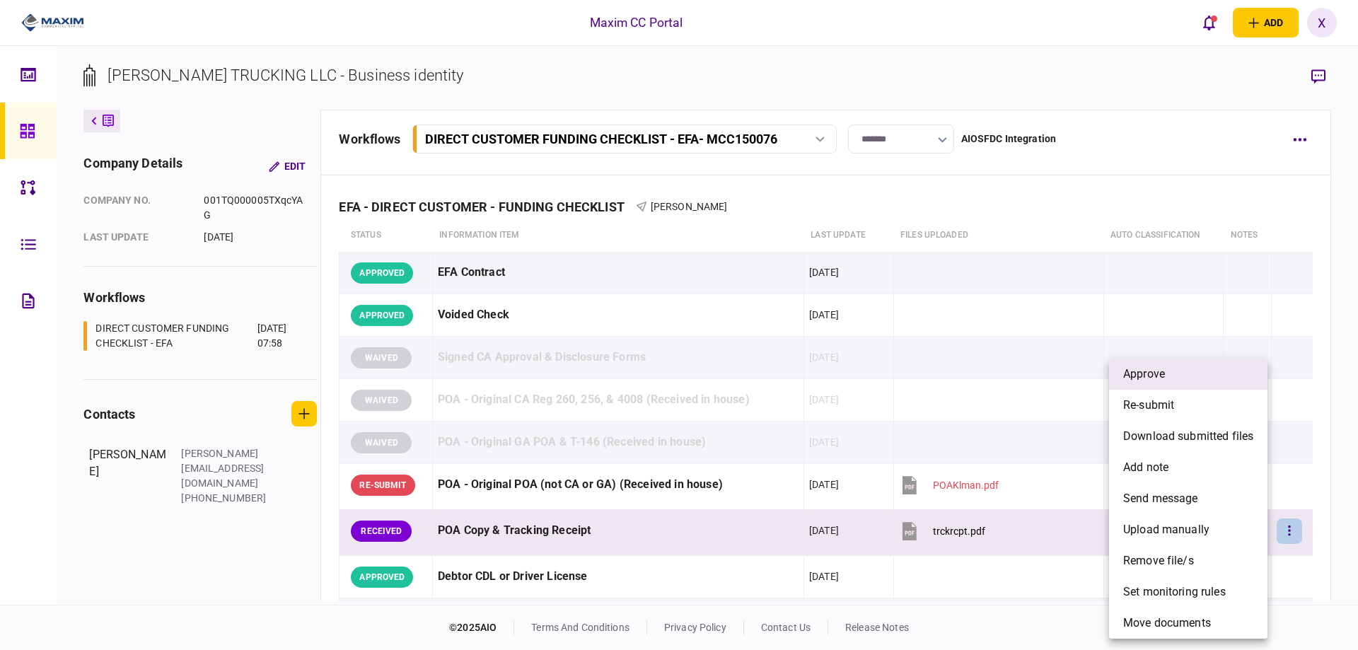
click at [1152, 387] on li "approve" at bounding box center [1188, 374] width 158 height 31
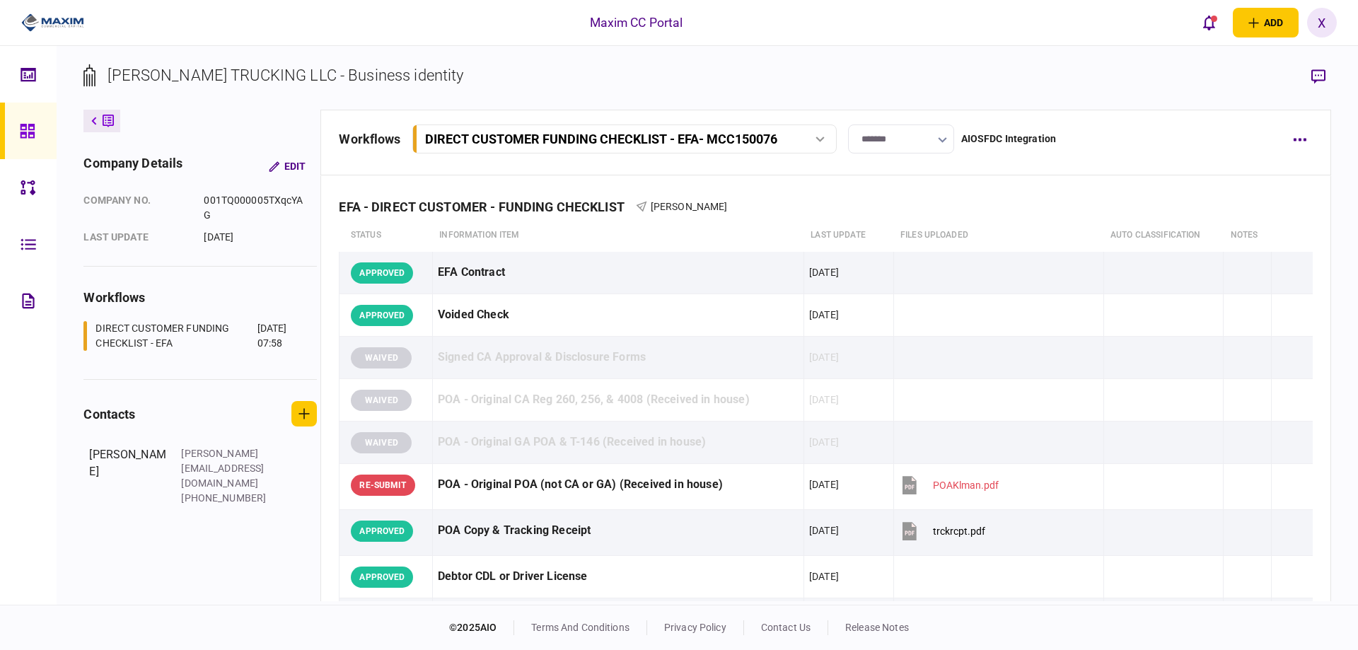
click at [0, 129] on link at bounding box center [28, 131] width 57 height 57
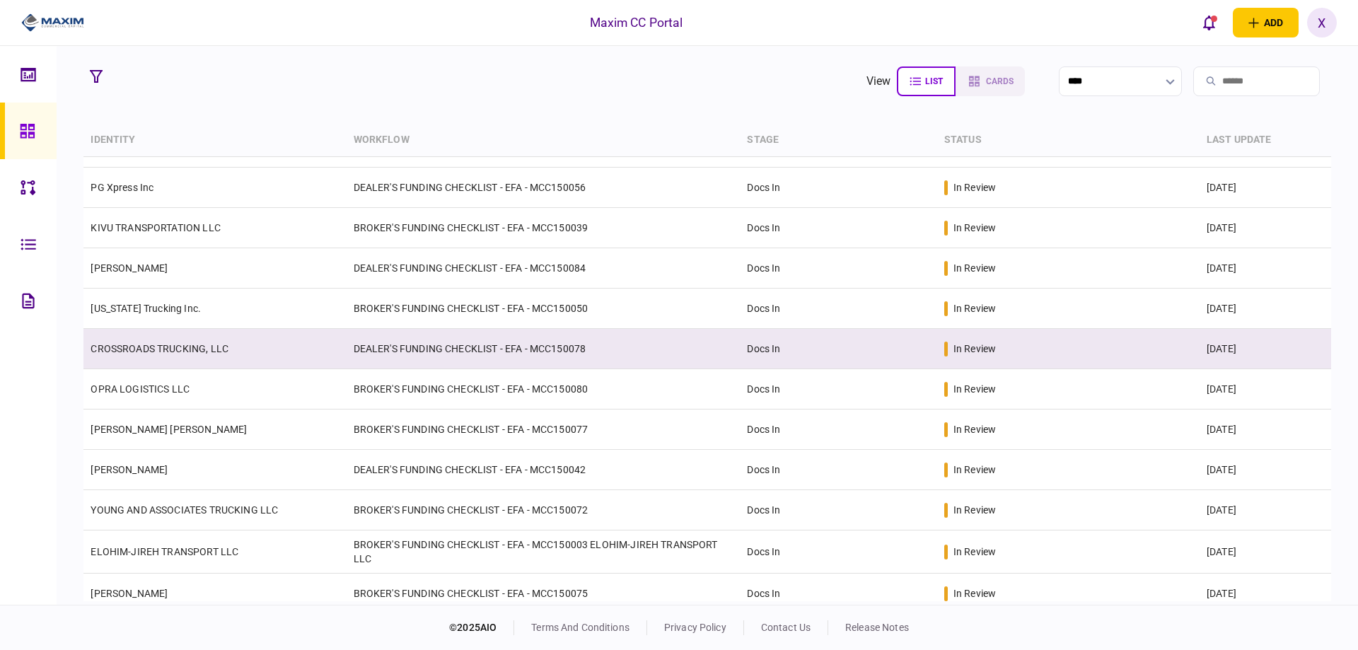
scroll to position [212, 0]
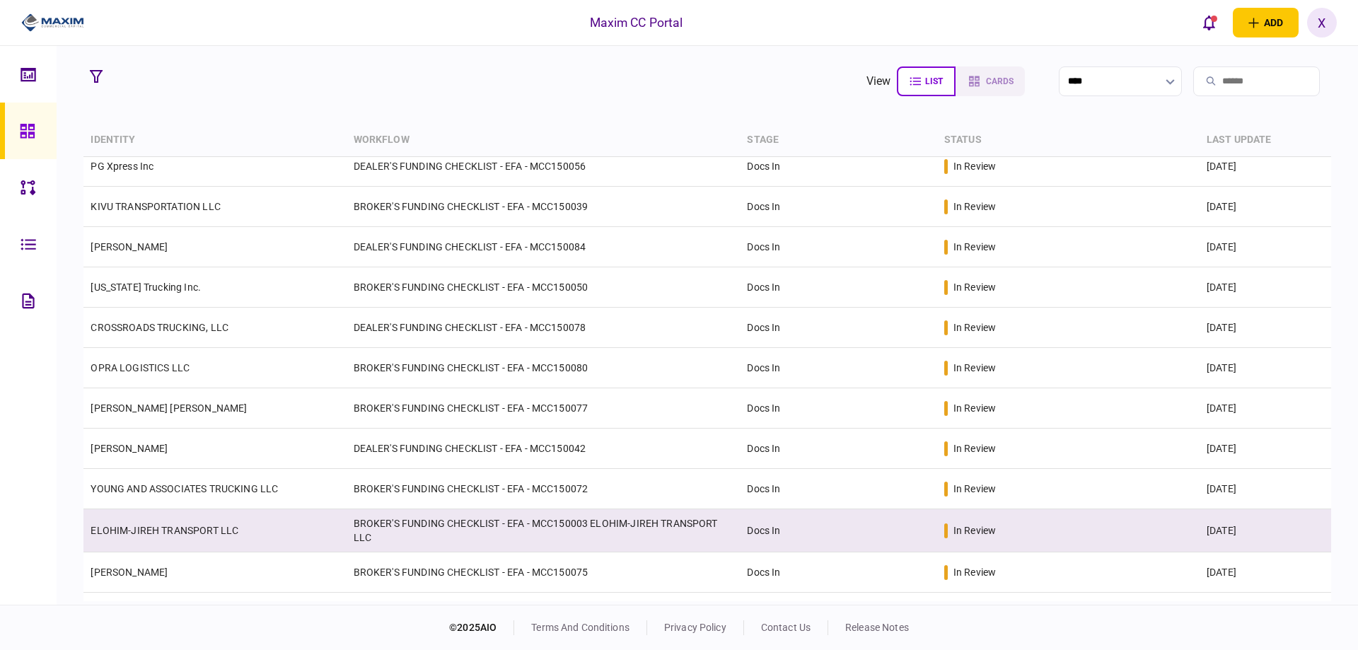
click at [166, 512] on td "ELOHIM-JIREH TRANSPORT LLC" at bounding box center [214, 530] width 263 height 43
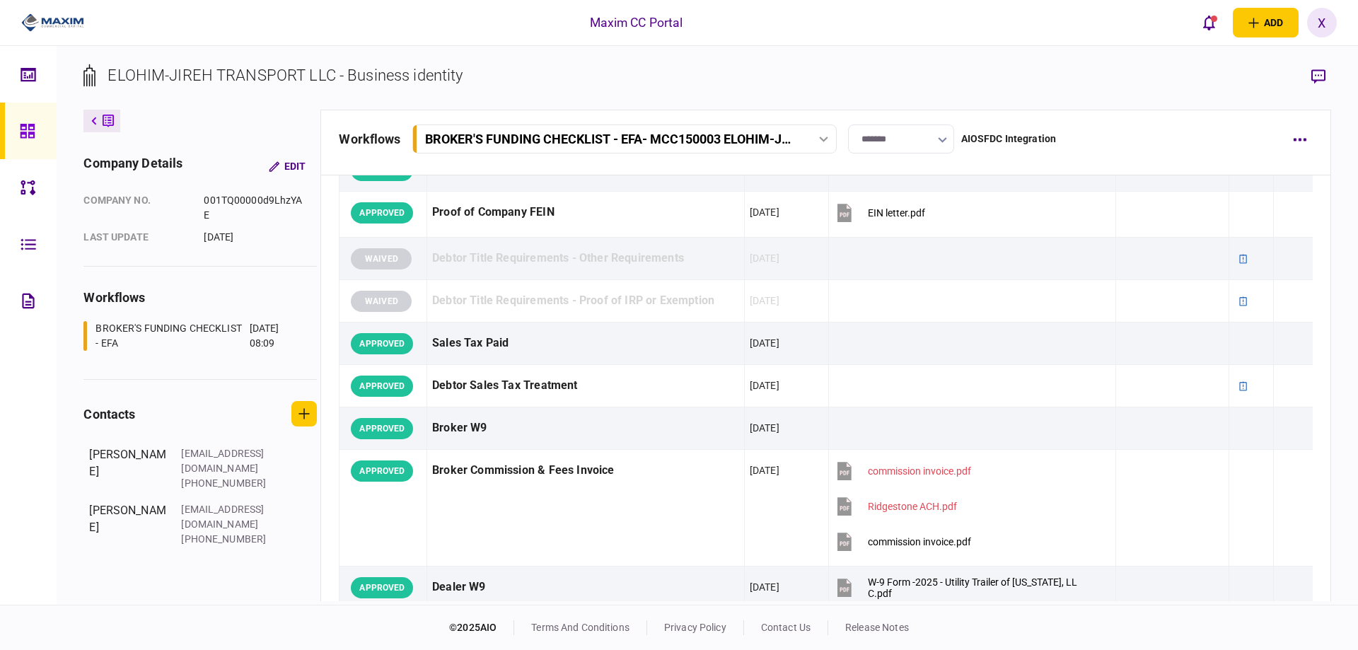
scroll to position [708, 0]
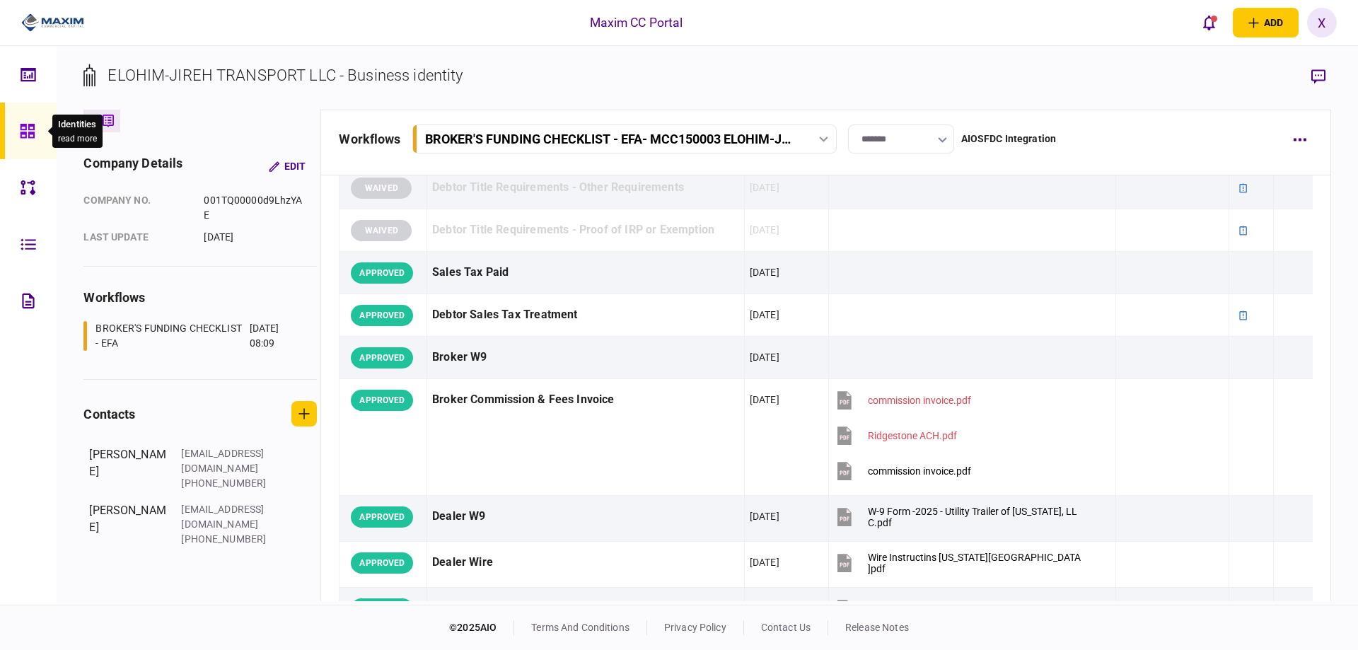
click at [41, 134] on div at bounding box center [31, 131] width 23 height 57
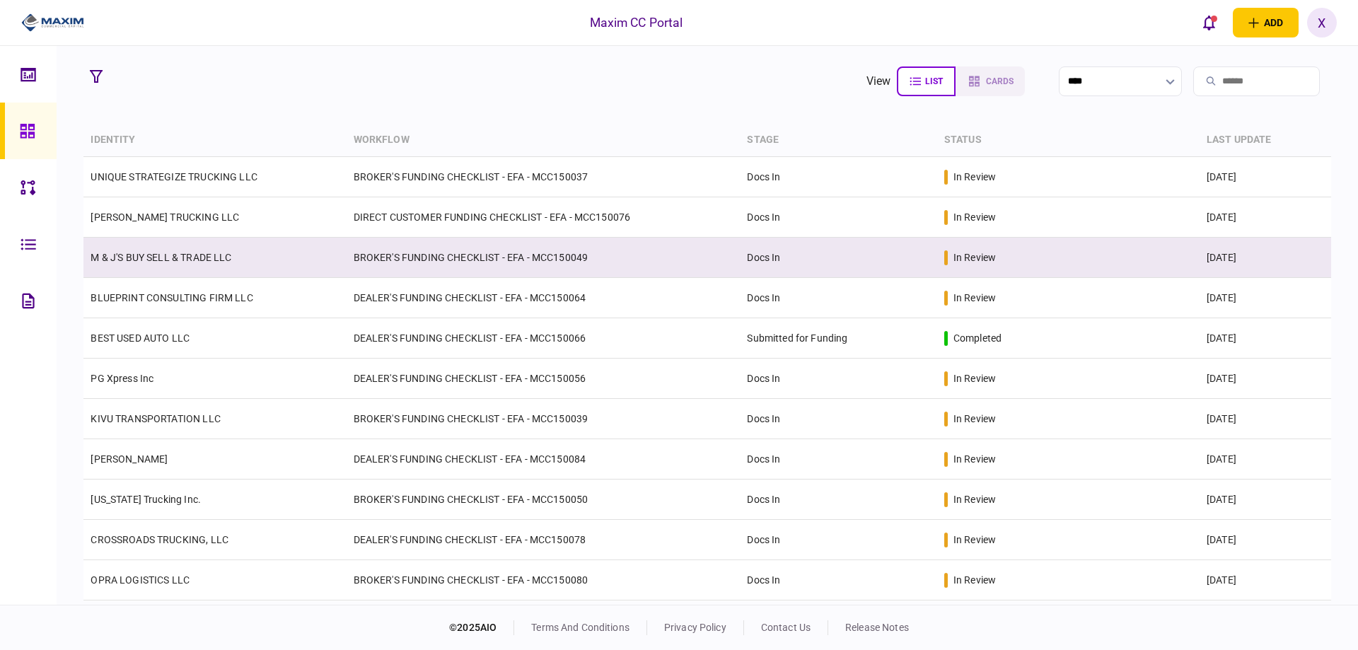
click at [170, 252] on link "M & J'S BUY SELL & TRADE LLC" at bounding box center [161, 257] width 141 height 11
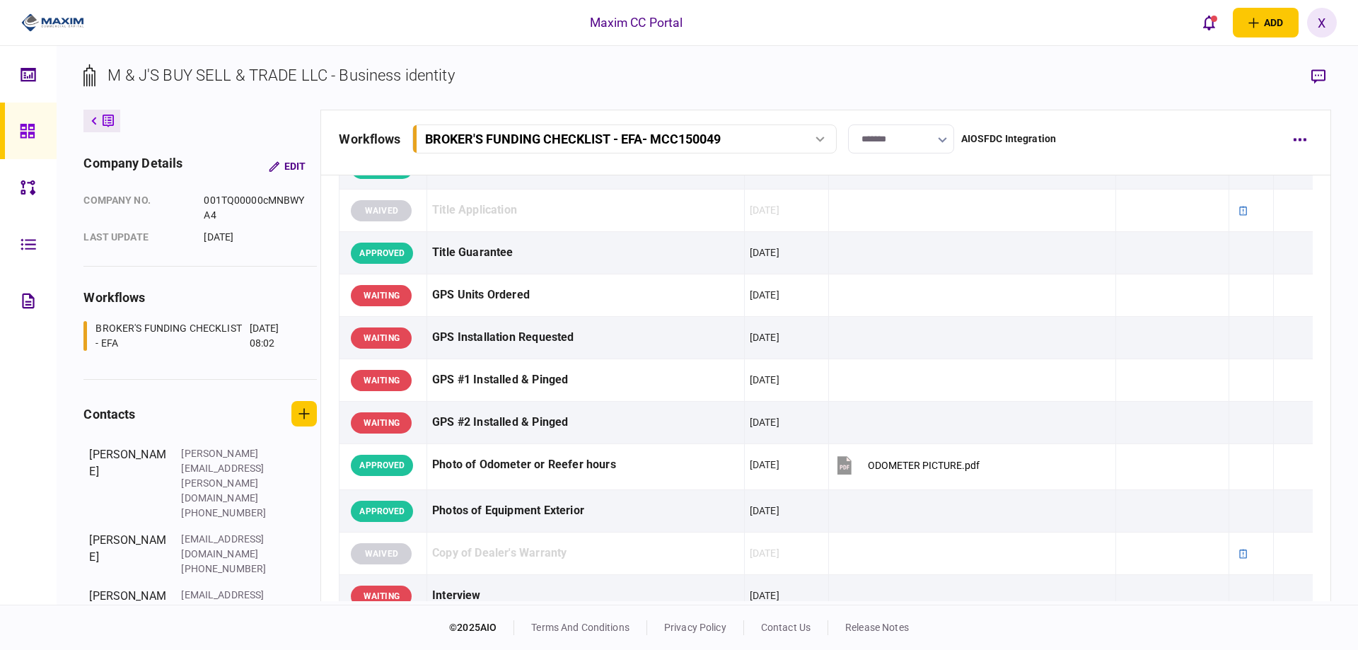
scroll to position [1415, 0]
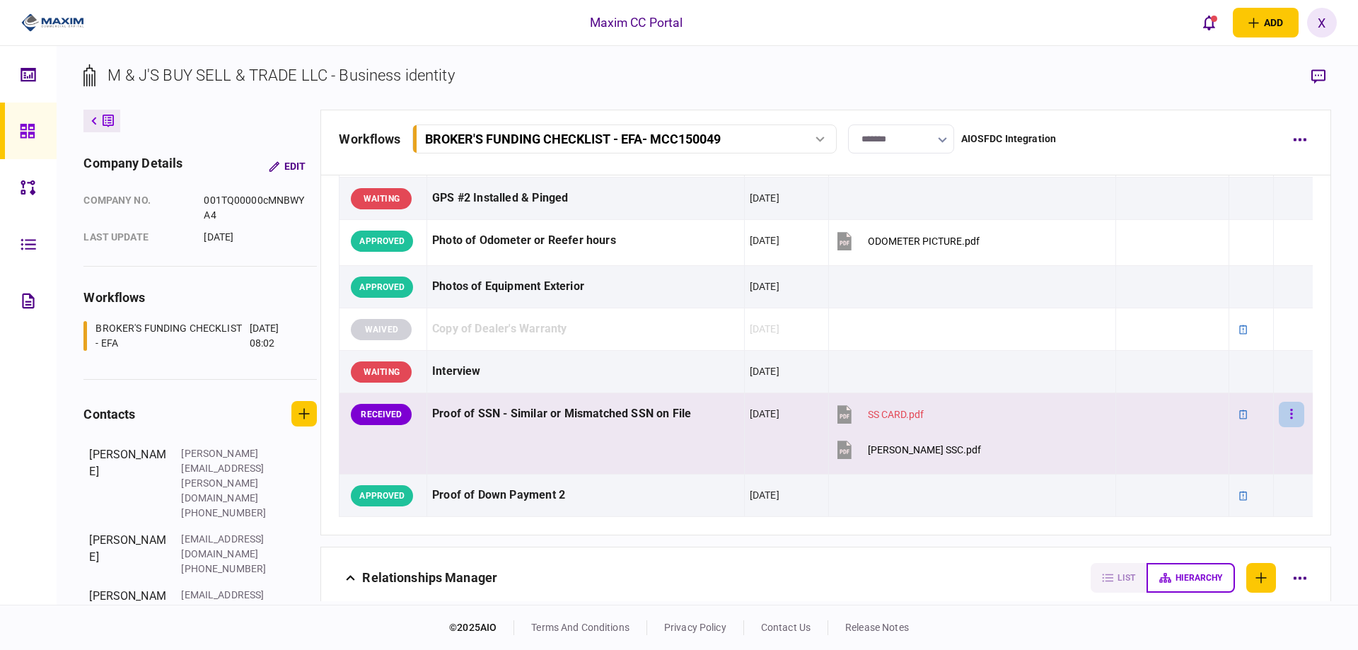
click at [1279, 409] on button "button" at bounding box center [1291, 414] width 25 height 25
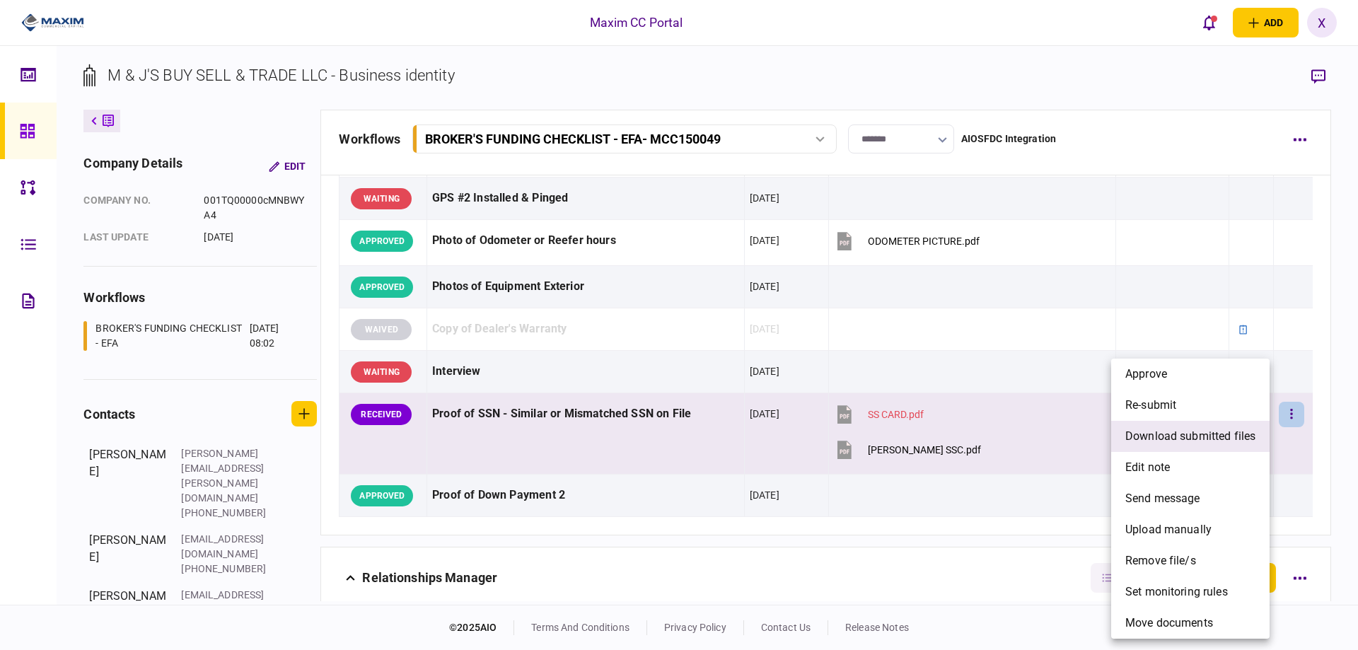
click at [1195, 434] on span "download submitted files" at bounding box center [1191, 436] width 130 height 17
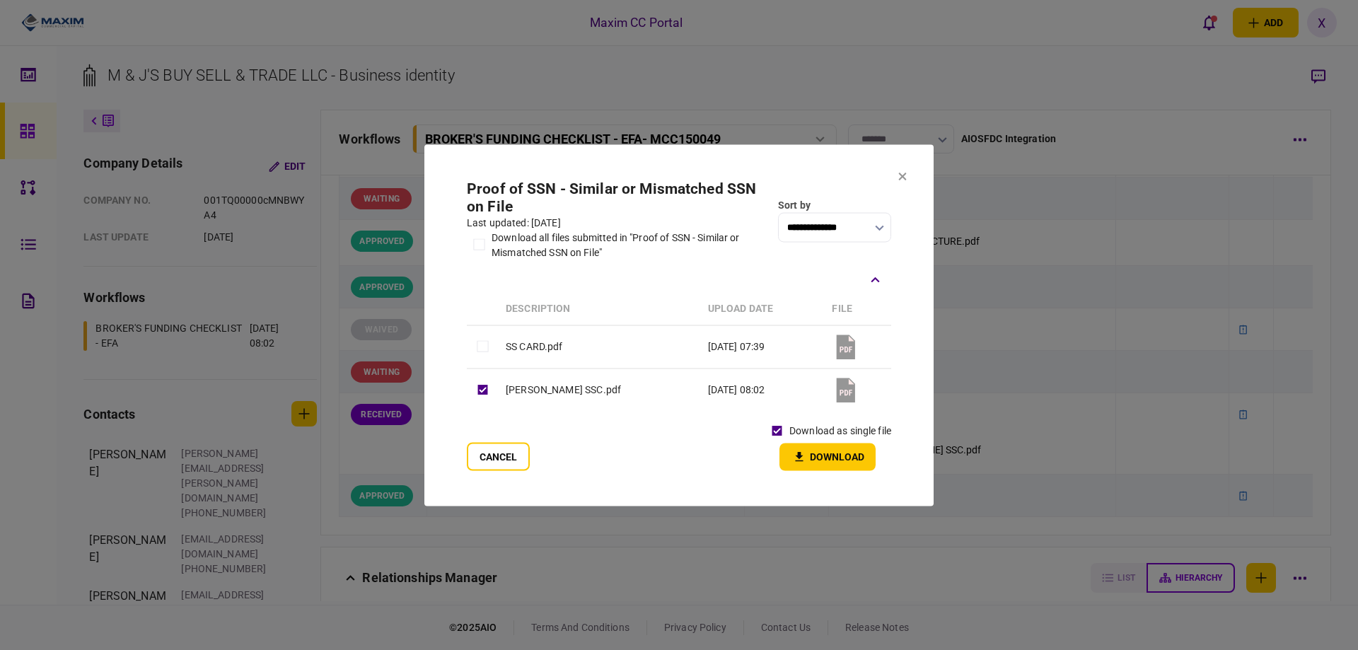
click at [789, 441] on div "download as single file" at bounding box center [828, 430] width 127 height 25
click at [792, 451] on icon "button" at bounding box center [799, 456] width 17 height 13
click at [921, 173] on section "**********" at bounding box center [679, 325] width 509 height 362
click at [901, 173] on icon at bounding box center [903, 176] width 8 height 8
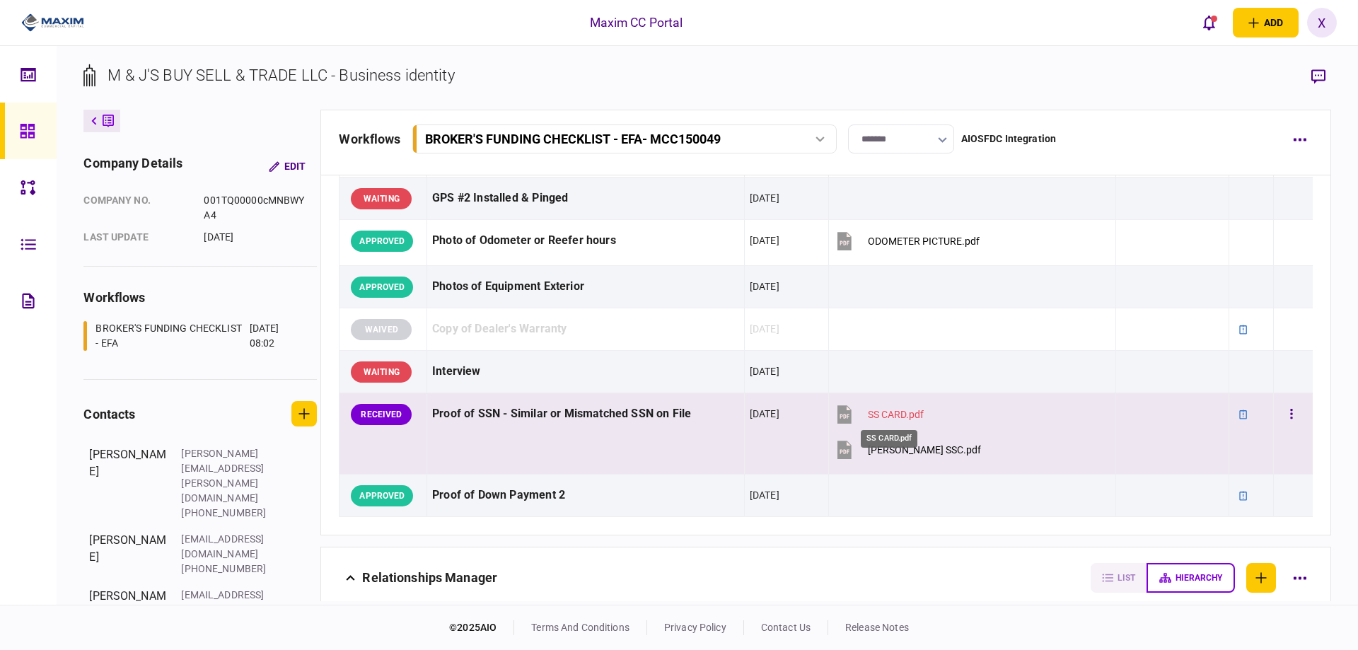
click at [883, 415] on div "SS CARD.pdf" at bounding box center [896, 414] width 56 height 11
click at [1292, 405] on button "button" at bounding box center [1291, 414] width 25 height 25
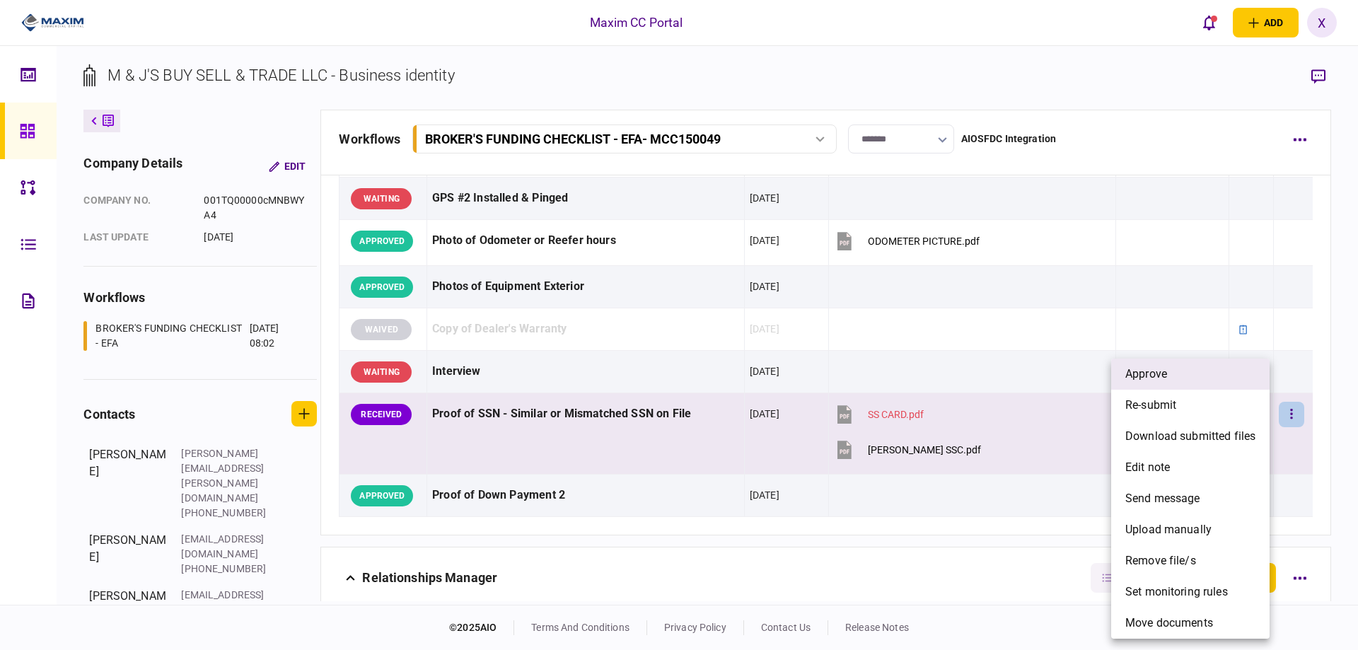
click at [1194, 386] on li "approve" at bounding box center [1191, 374] width 158 height 31
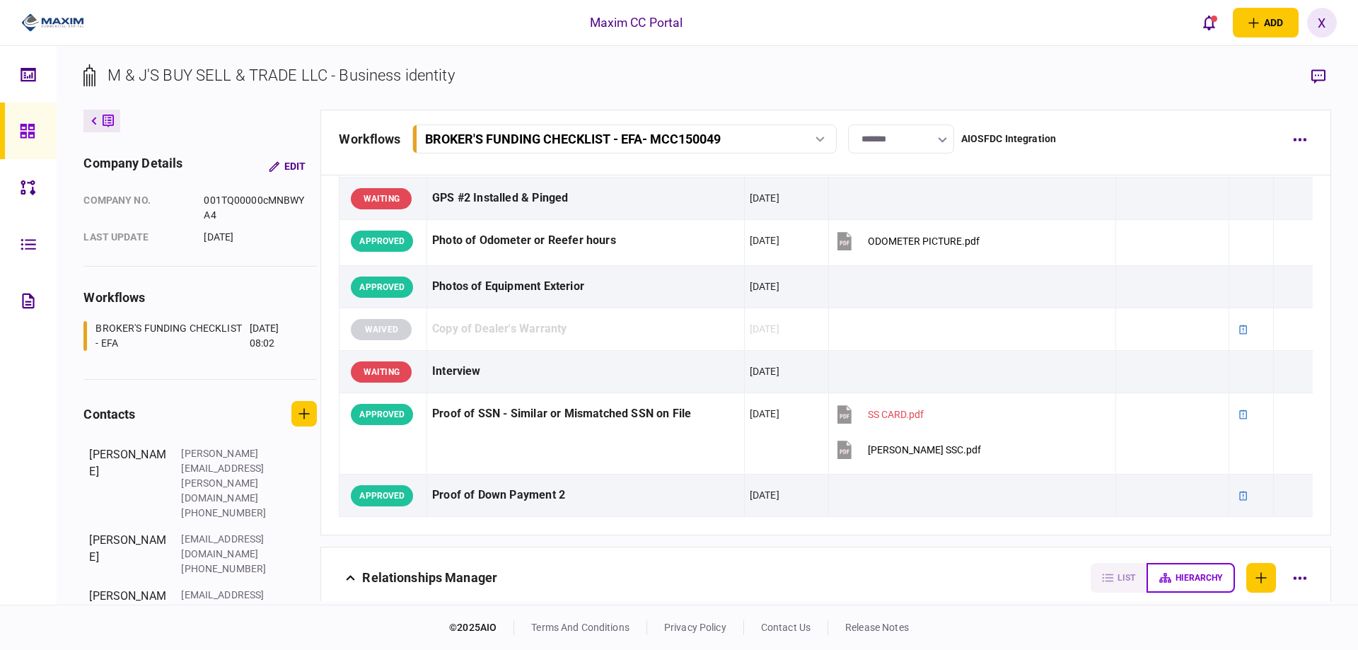
click at [27, 140] on div at bounding box center [31, 131] width 23 height 57
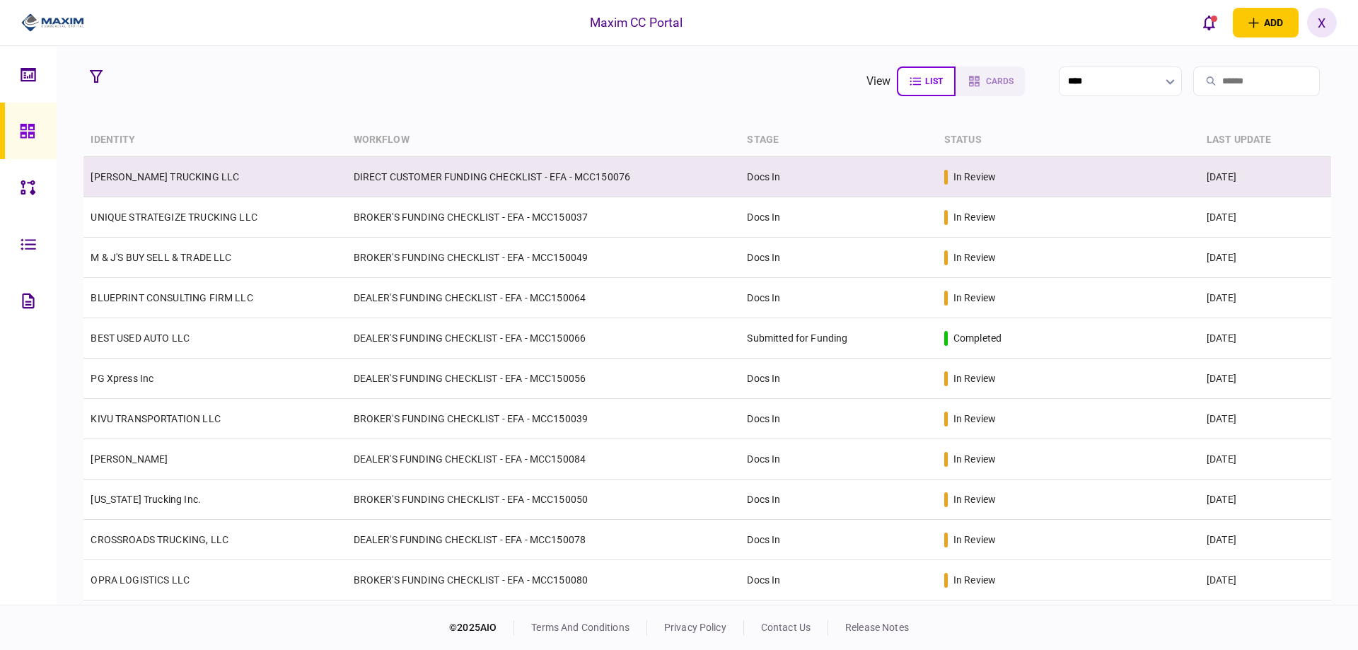
click at [187, 180] on link "[PERSON_NAME] TRUCKING LLC" at bounding box center [165, 176] width 149 height 11
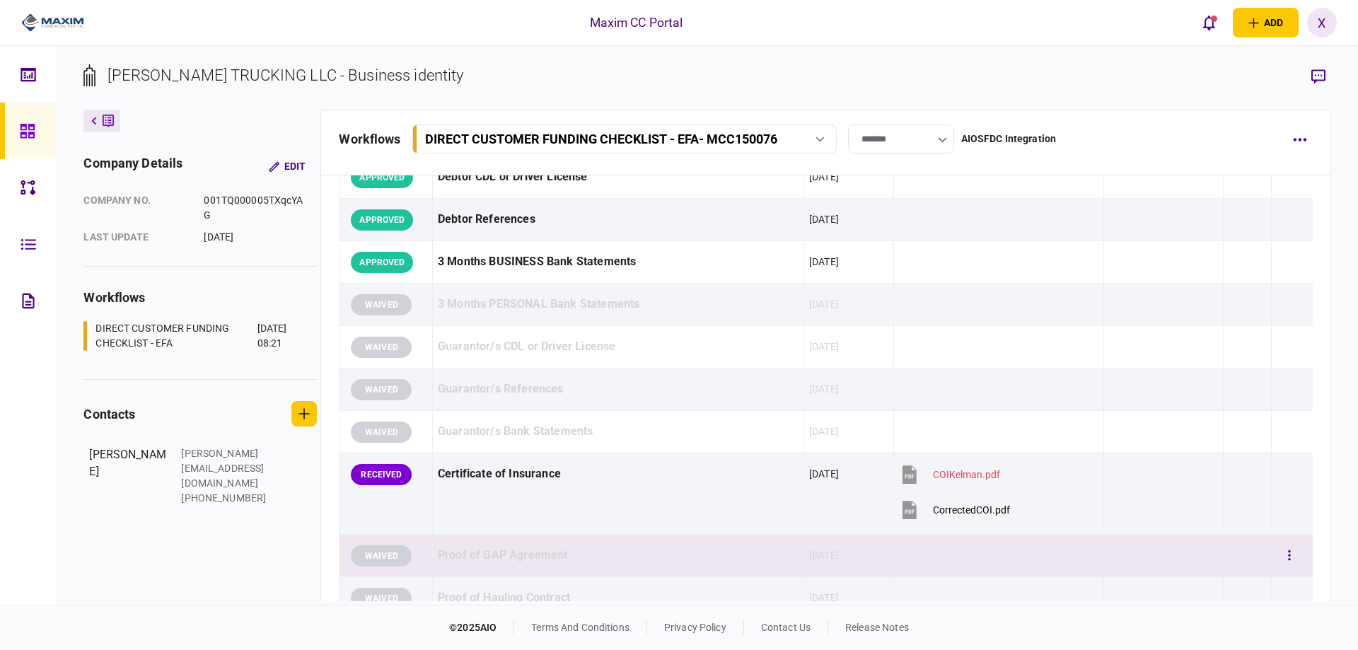
scroll to position [425, 0]
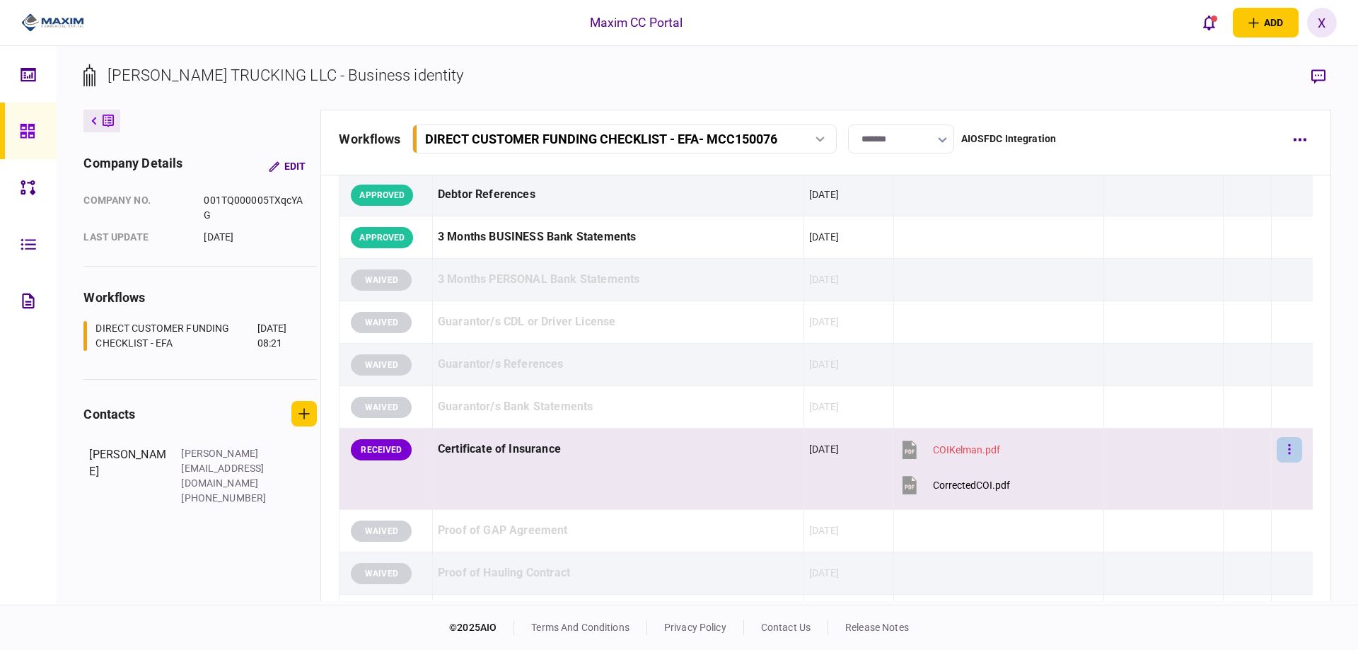
click at [1277, 442] on button "button" at bounding box center [1289, 449] width 25 height 25
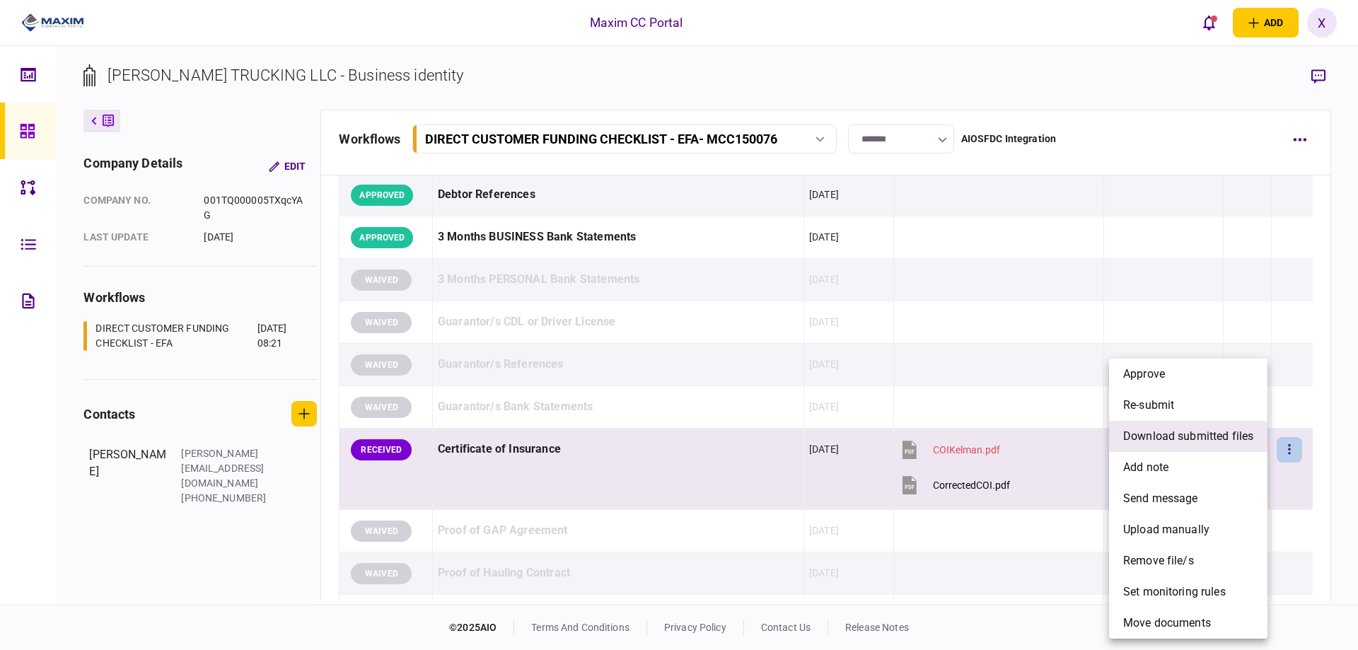
click at [1205, 437] on span "download submitted files" at bounding box center [1189, 436] width 130 height 17
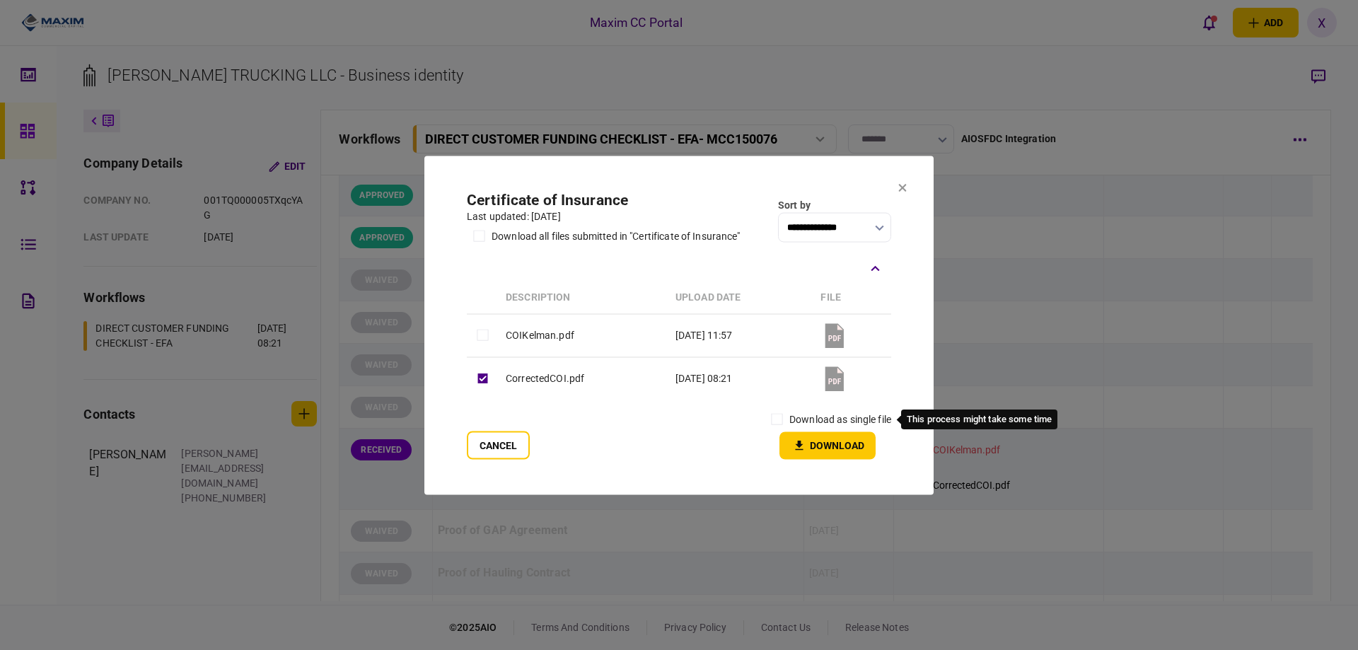
click at [807, 425] on label "download as single file" at bounding box center [841, 419] width 102 height 15
click at [802, 432] on button "Download" at bounding box center [828, 446] width 96 height 28
click at [485, 432] on button "Cancel" at bounding box center [498, 445] width 63 height 28
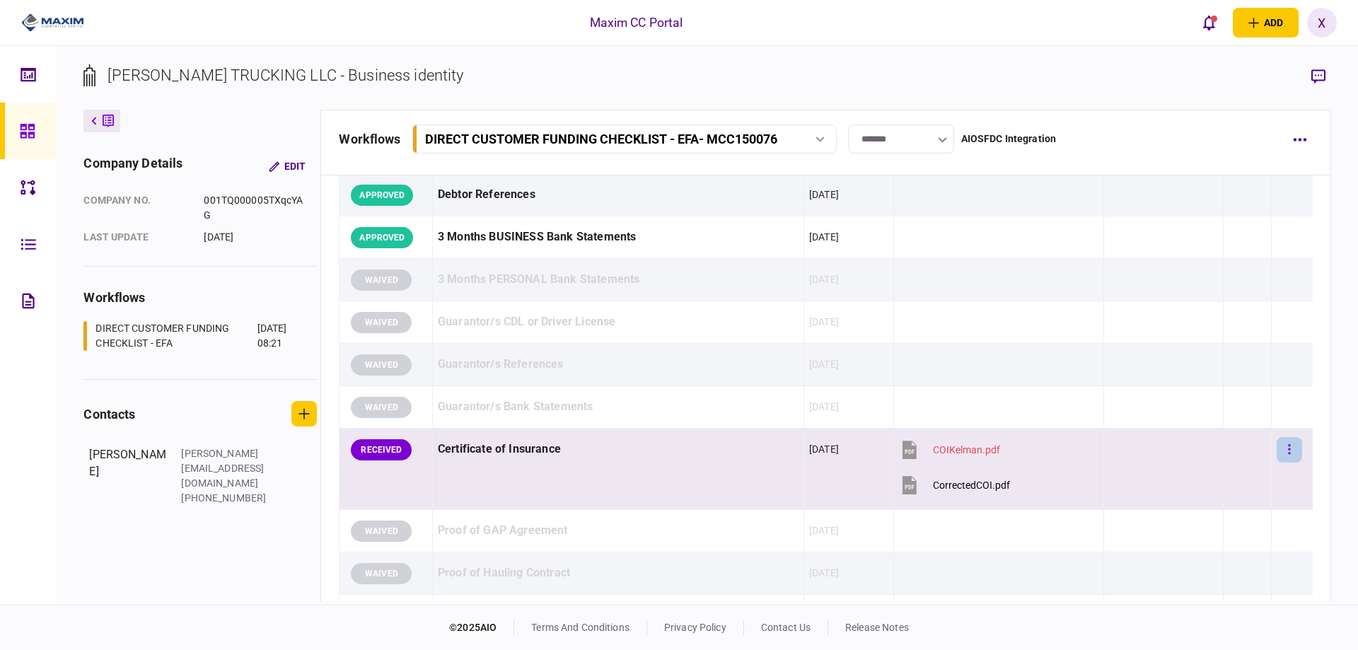
click at [1284, 451] on button "button" at bounding box center [1289, 449] width 25 height 25
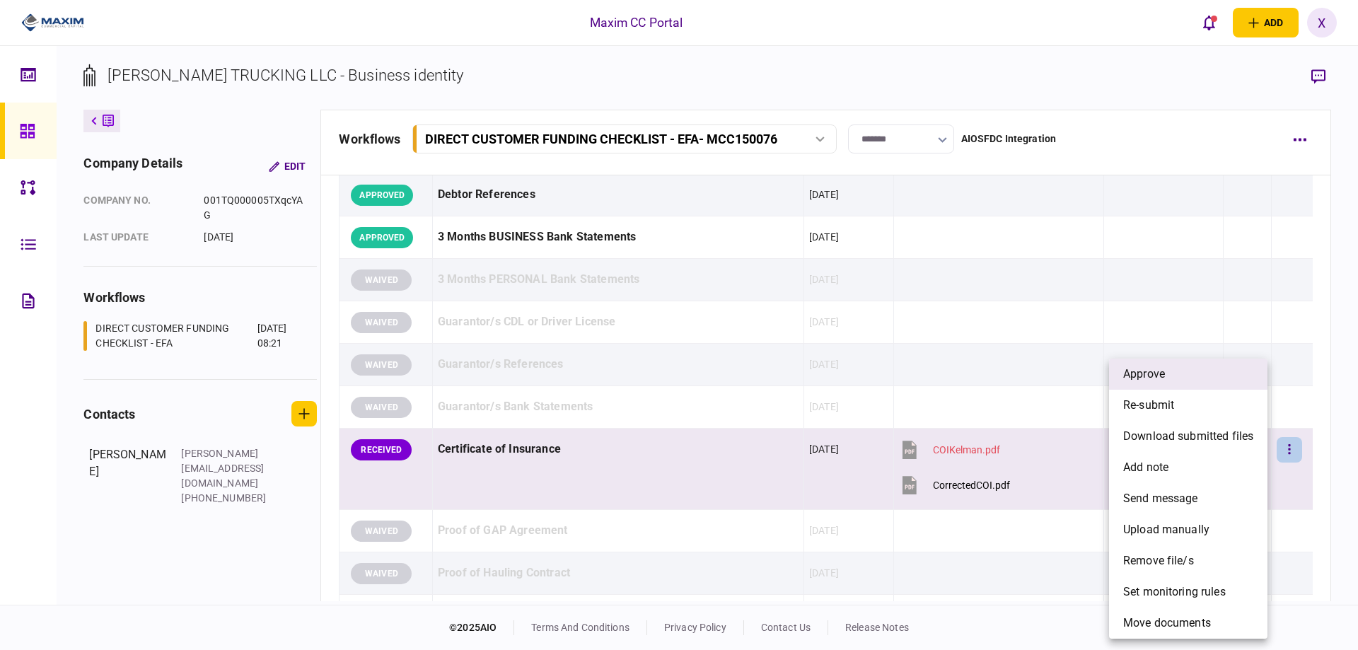
click at [1181, 377] on li "approve" at bounding box center [1188, 374] width 158 height 31
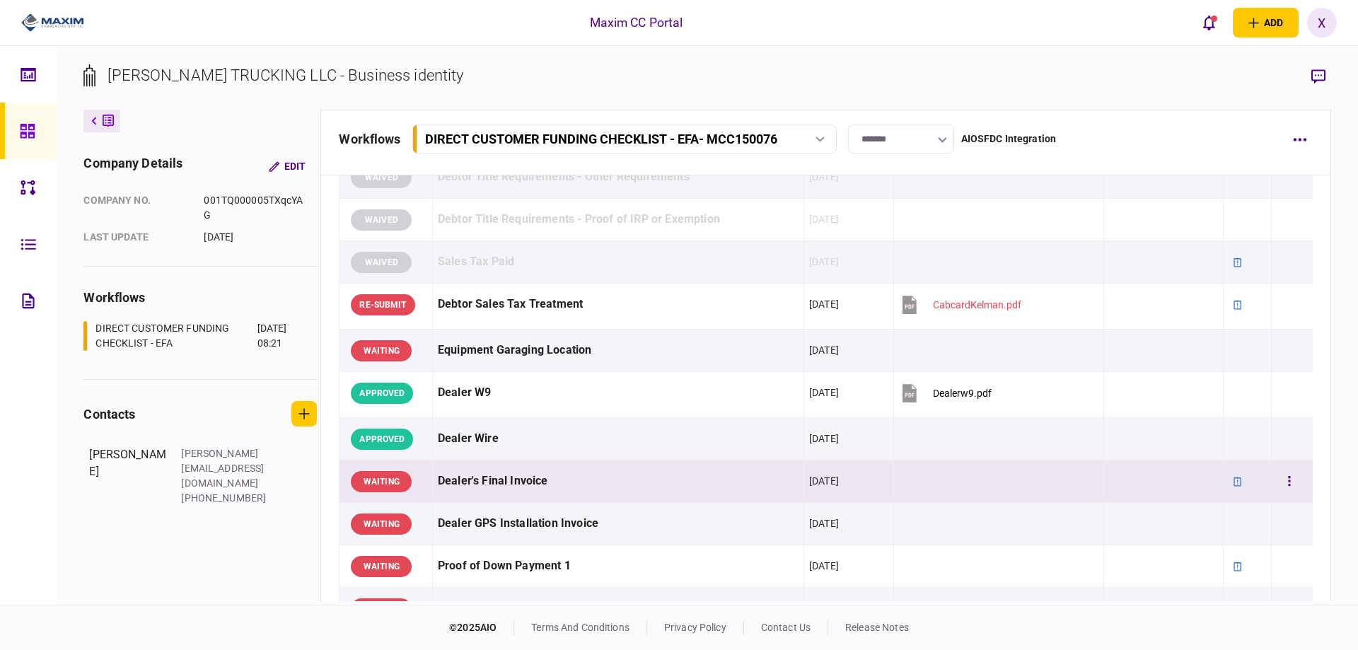
scroll to position [778, 0]
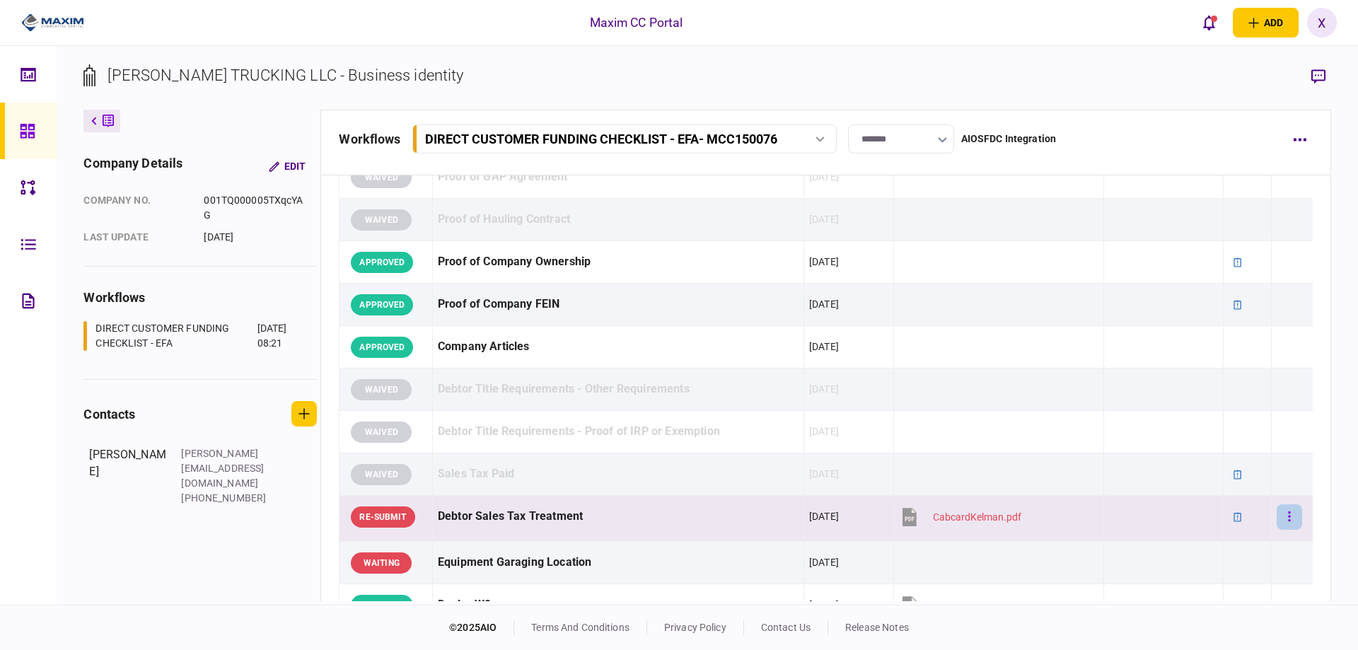
click at [1288, 513] on icon "button" at bounding box center [1289, 517] width 2 height 10
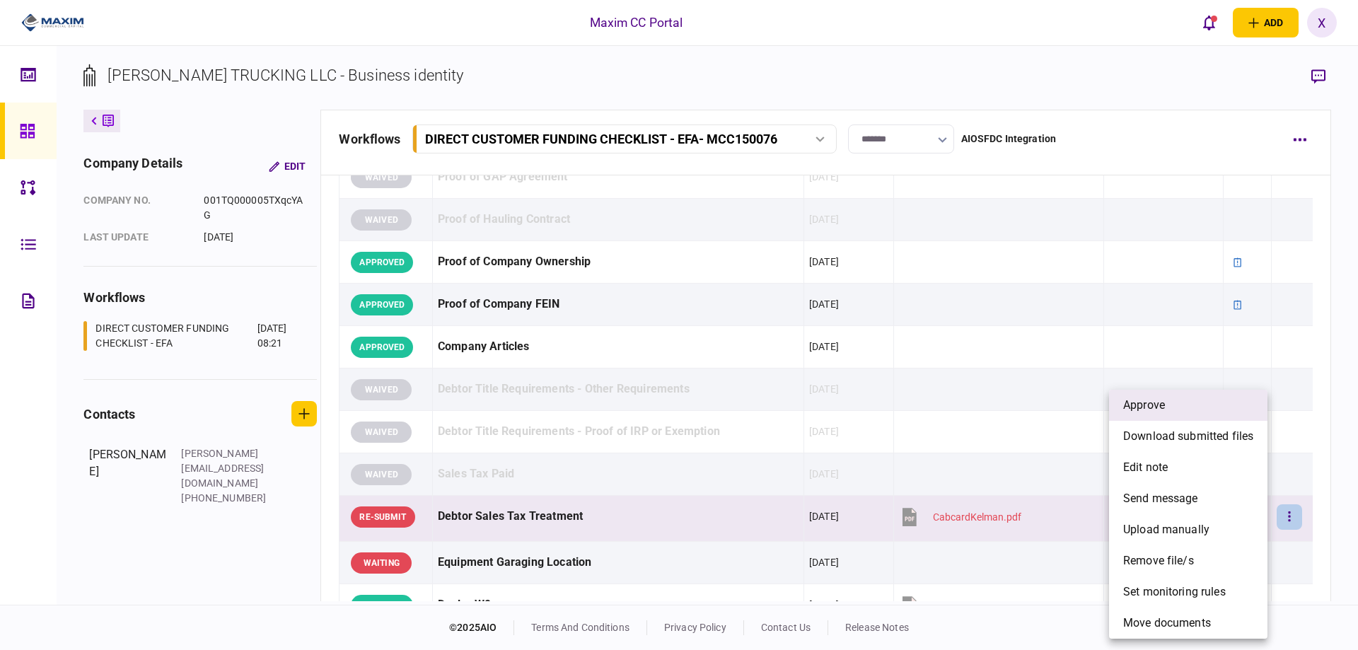
click at [1206, 407] on li "approve" at bounding box center [1188, 405] width 158 height 31
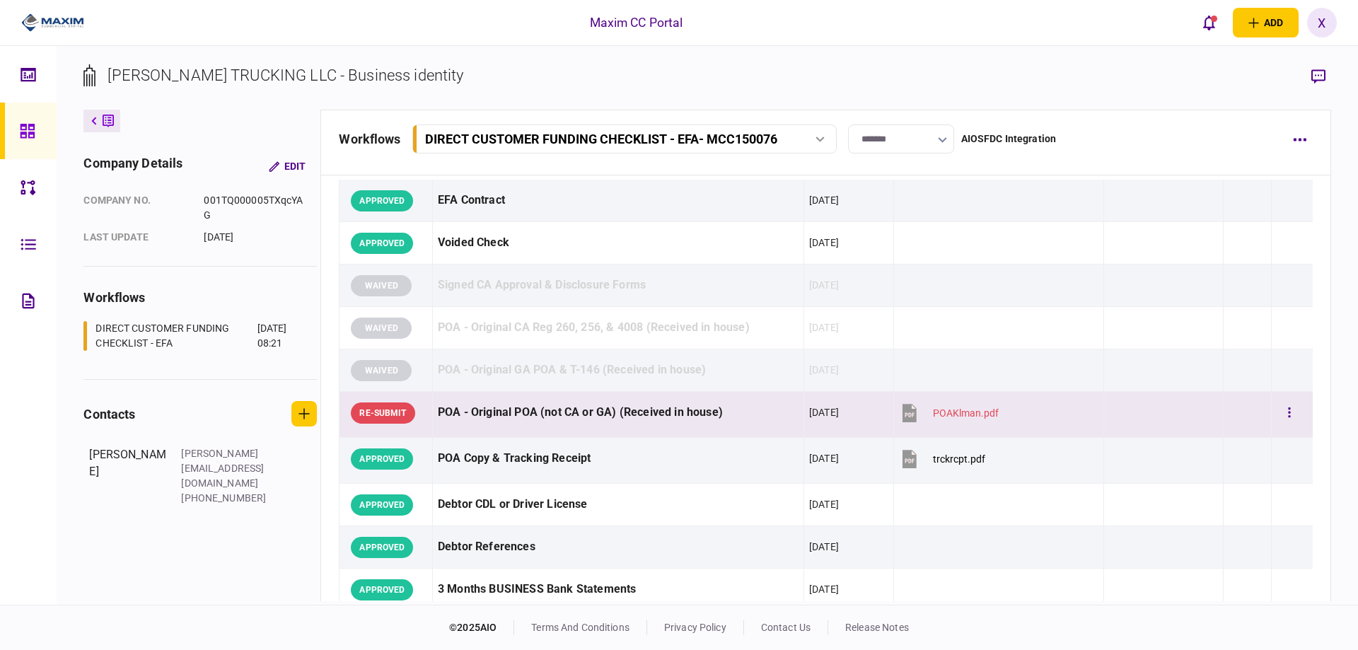
scroll to position [71, 0]
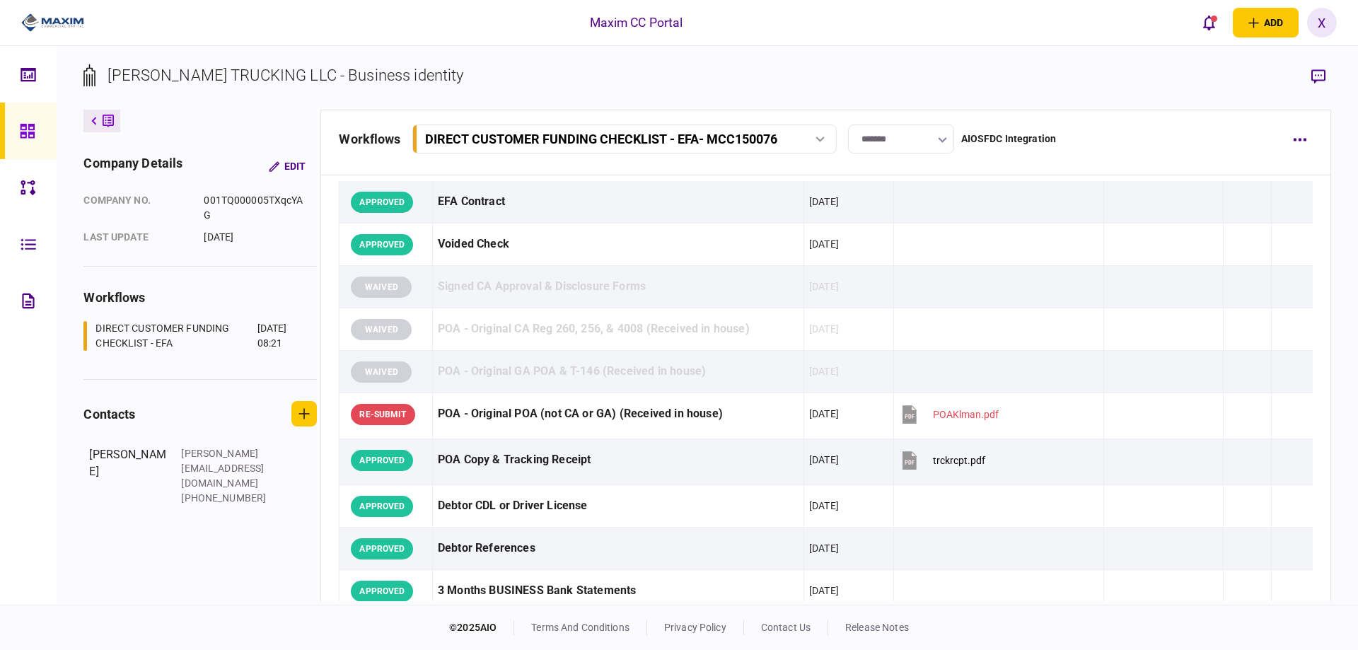
click at [14, 124] on link at bounding box center [28, 131] width 57 height 57
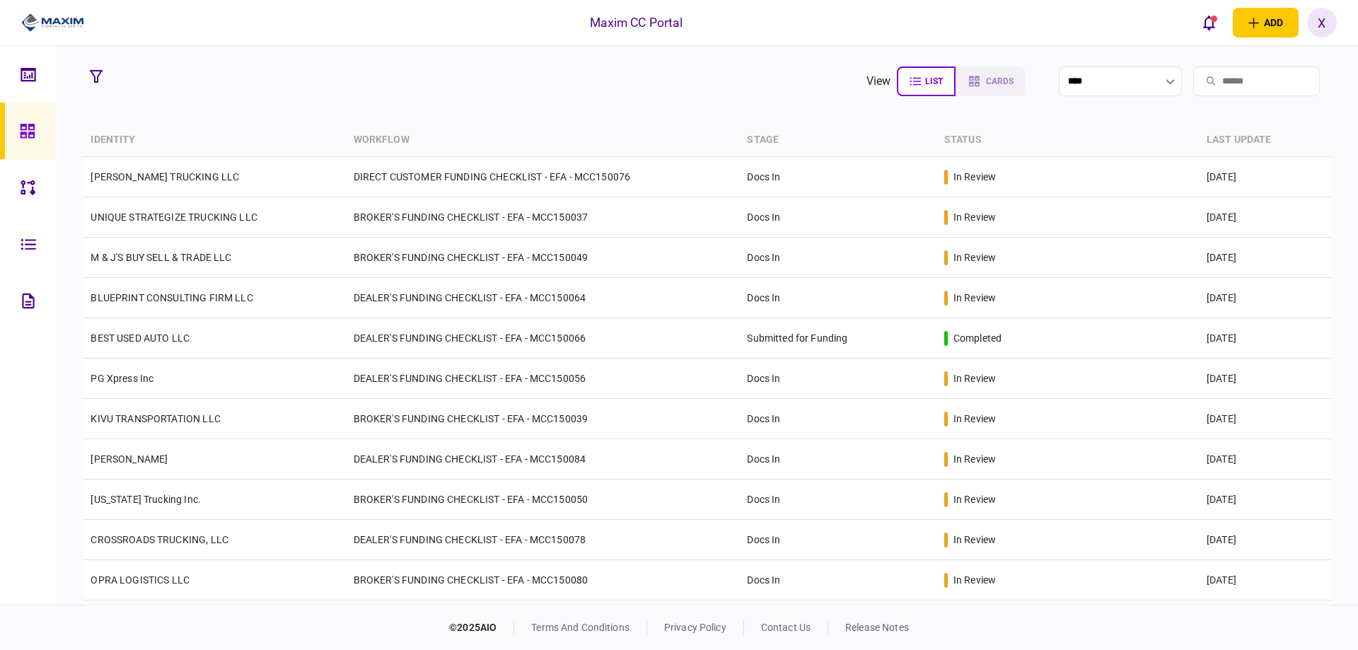
click at [47, 21] on img at bounding box center [52, 22] width 63 height 21
click at [73, 22] on img at bounding box center [52, 22] width 63 height 21
click at [29, 127] on icon at bounding box center [27, 131] width 14 height 14
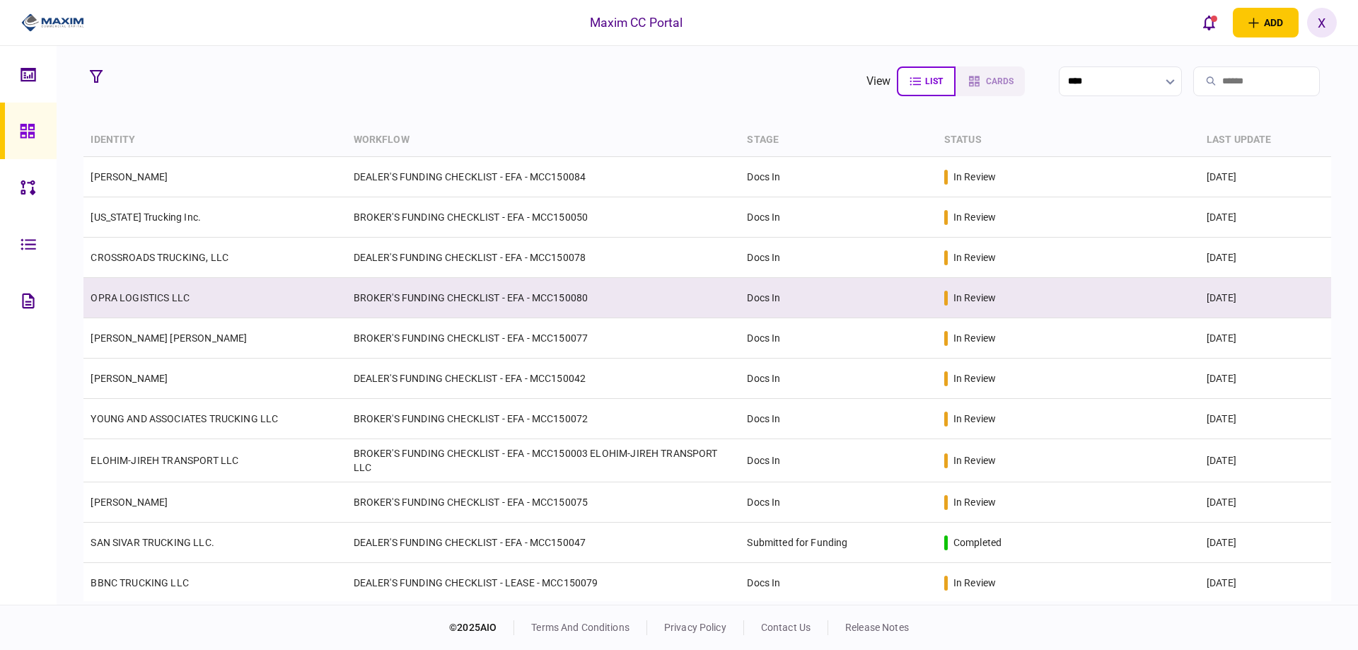
scroll to position [283, 0]
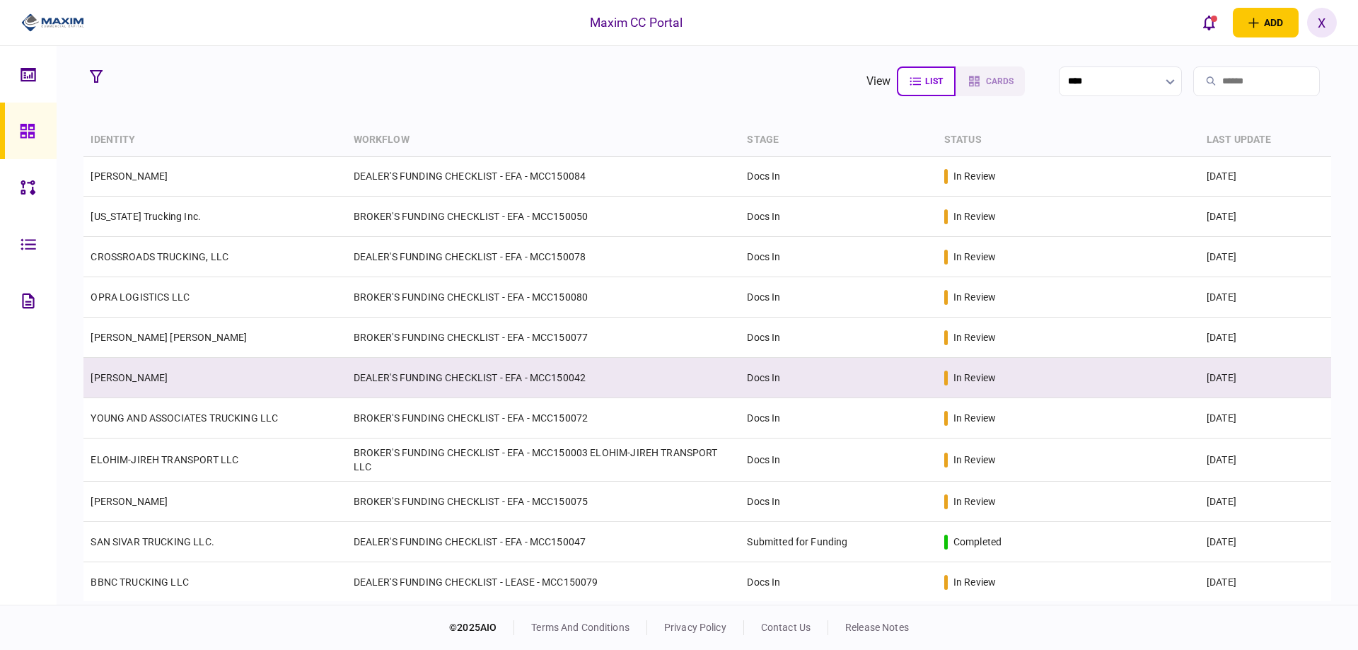
click at [154, 389] on td "[PERSON_NAME]" at bounding box center [214, 378] width 263 height 40
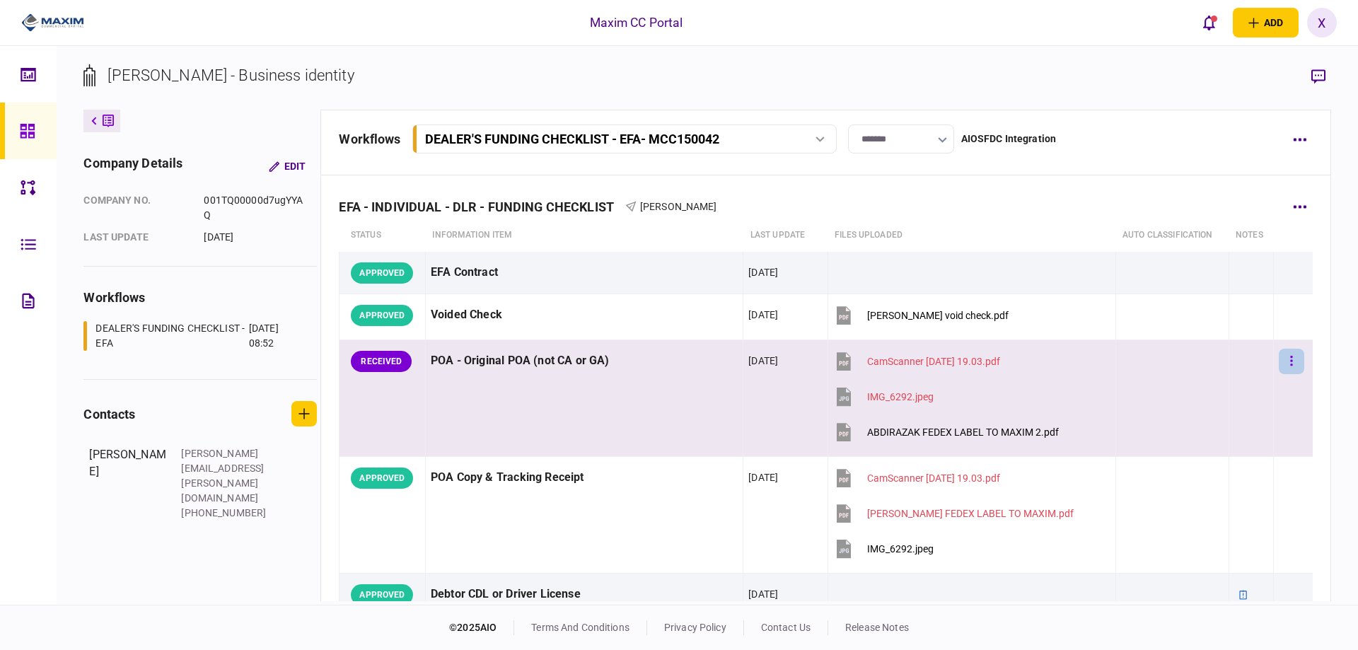
click at [1288, 356] on button "button" at bounding box center [1291, 361] width 25 height 25
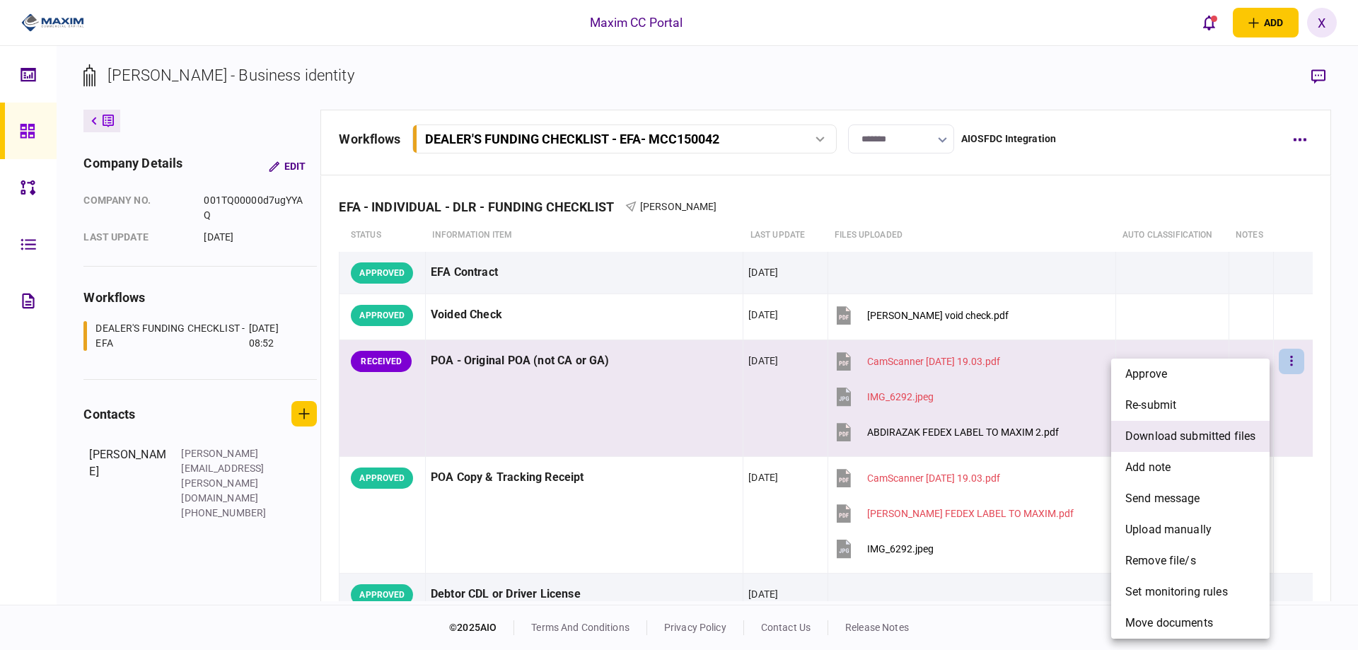
click at [1210, 444] on span "download submitted files" at bounding box center [1191, 436] width 130 height 17
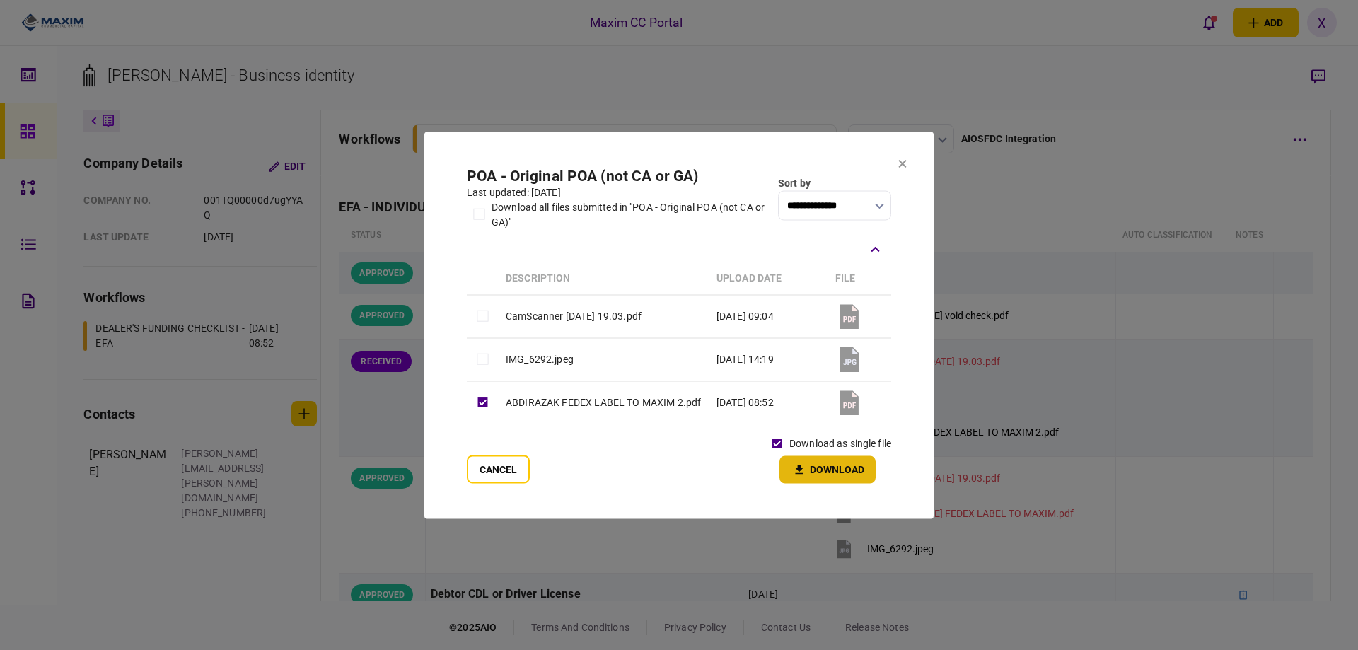
click at [798, 468] on icon "button" at bounding box center [800, 468] width 8 height 9
click at [906, 164] on icon at bounding box center [903, 163] width 8 height 8
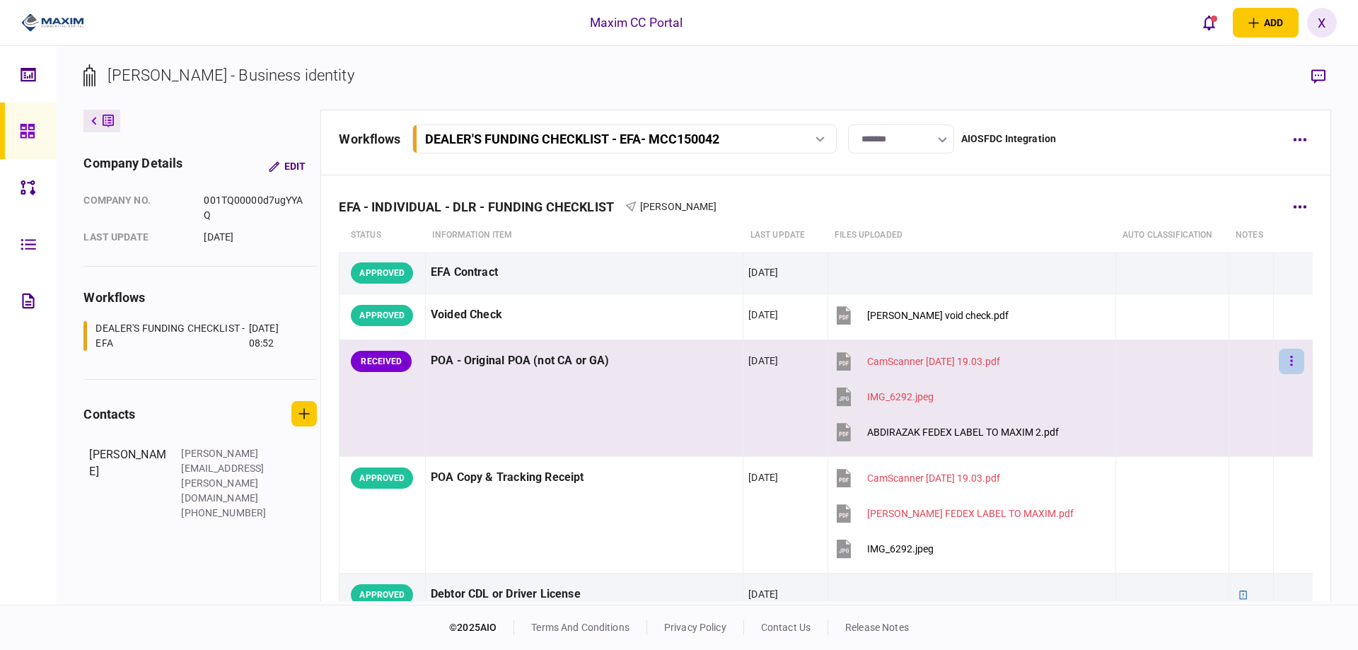
click at [1291, 357] on icon "button" at bounding box center [1292, 360] width 3 height 13
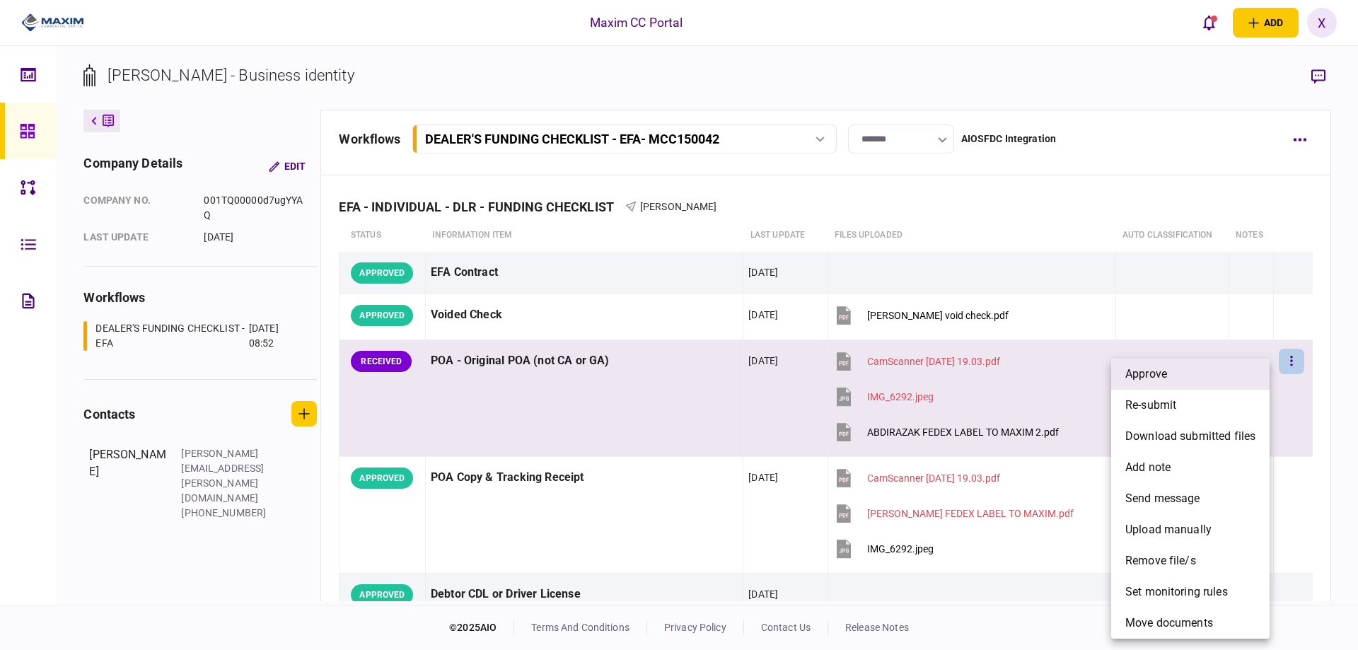
click at [1220, 374] on li "approve" at bounding box center [1191, 374] width 158 height 31
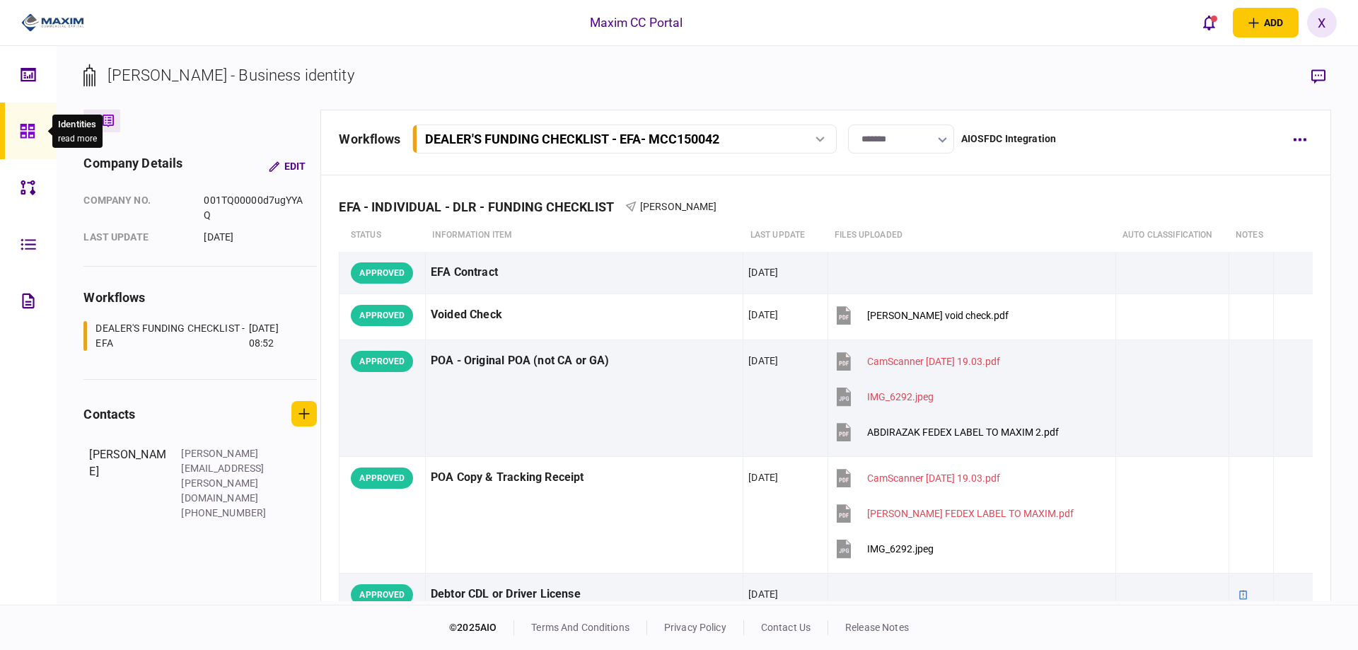
click at [20, 126] on icon at bounding box center [28, 131] width 16 height 16
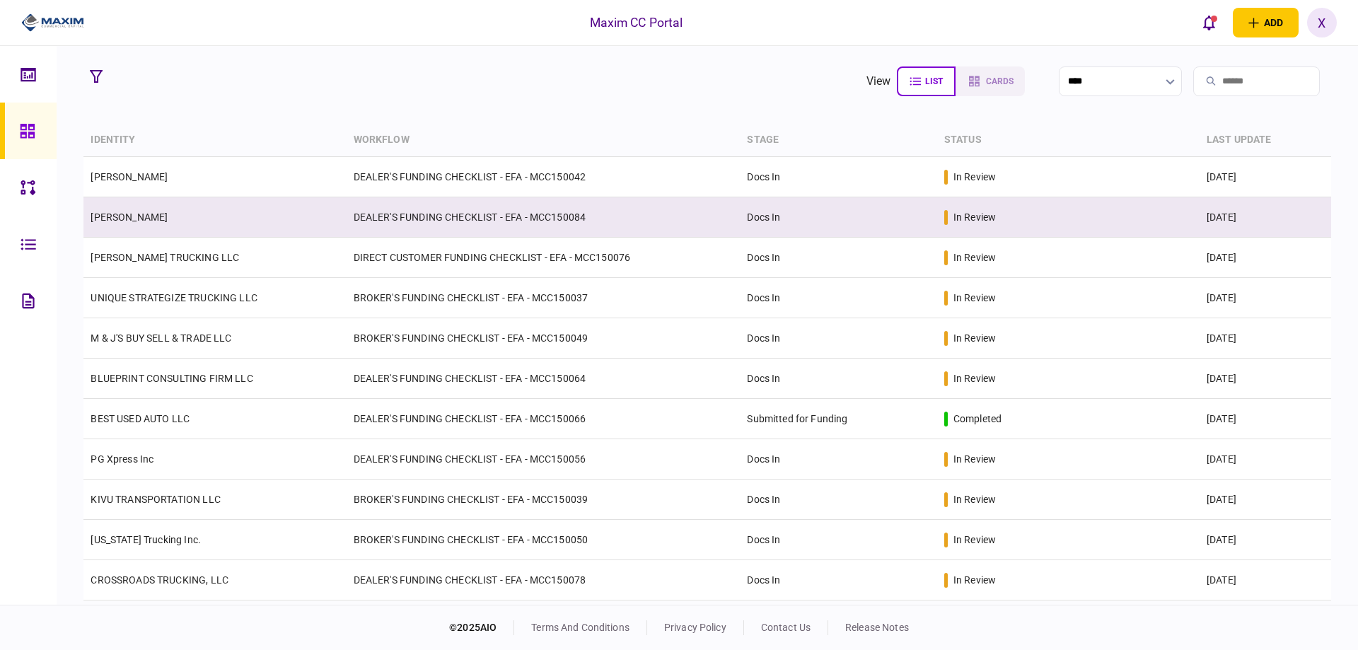
click at [120, 228] on td "[PERSON_NAME]" at bounding box center [214, 217] width 263 height 40
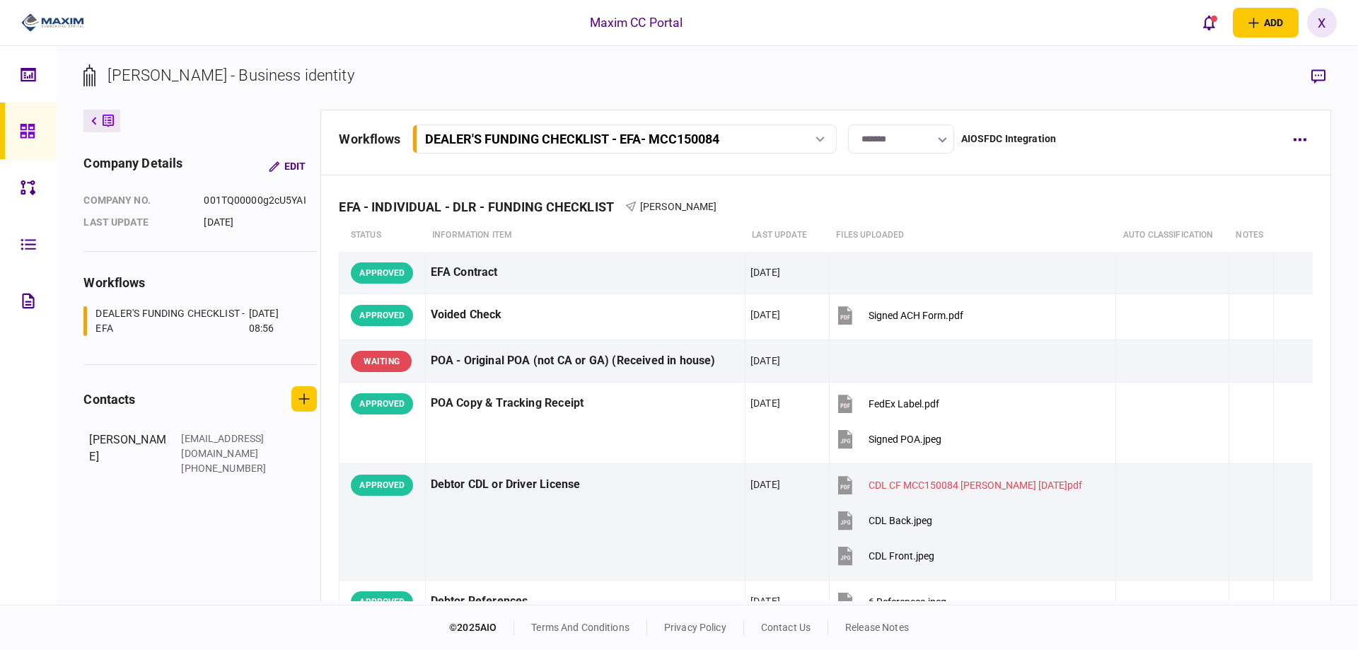
click at [59, 16] on img at bounding box center [52, 22] width 63 height 21
click at [52, 21] on img at bounding box center [52, 22] width 63 height 21
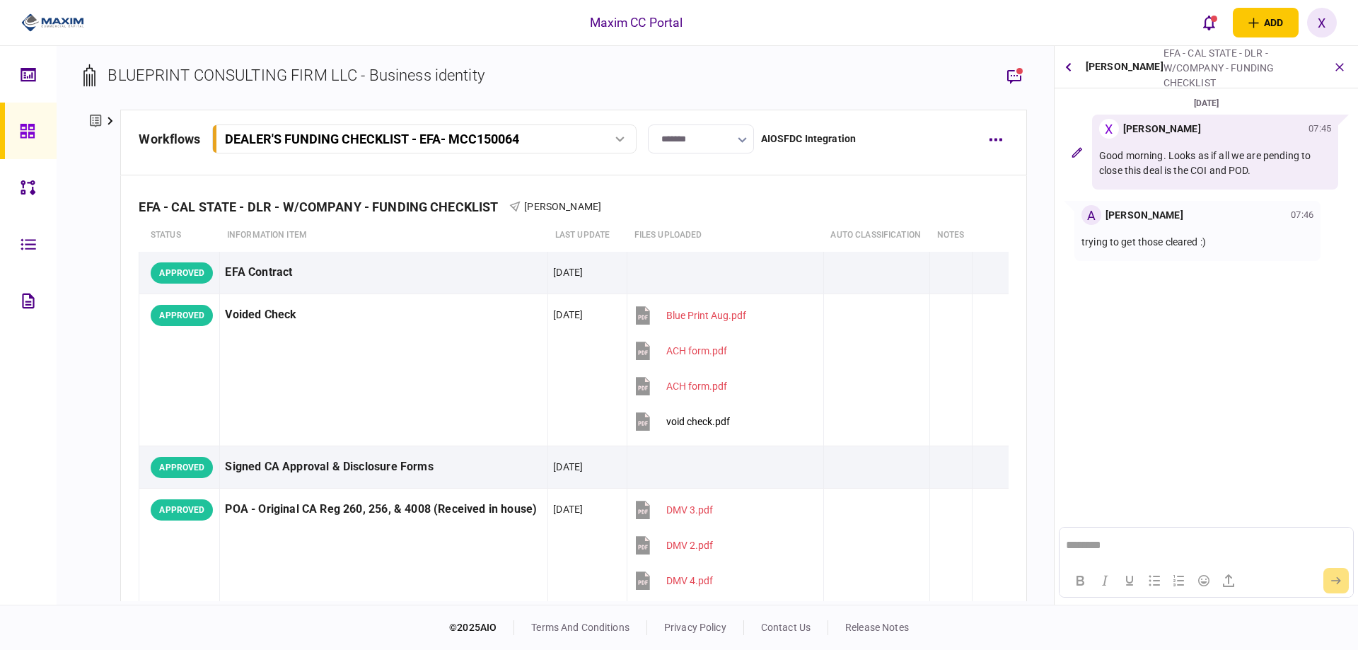
click at [1175, 557] on html "********" at bounding box center [1206, 545] width 293 height 35
click at [1332, 584] on icon "submit" at bounding box center [1337, 581] width 10 height 8
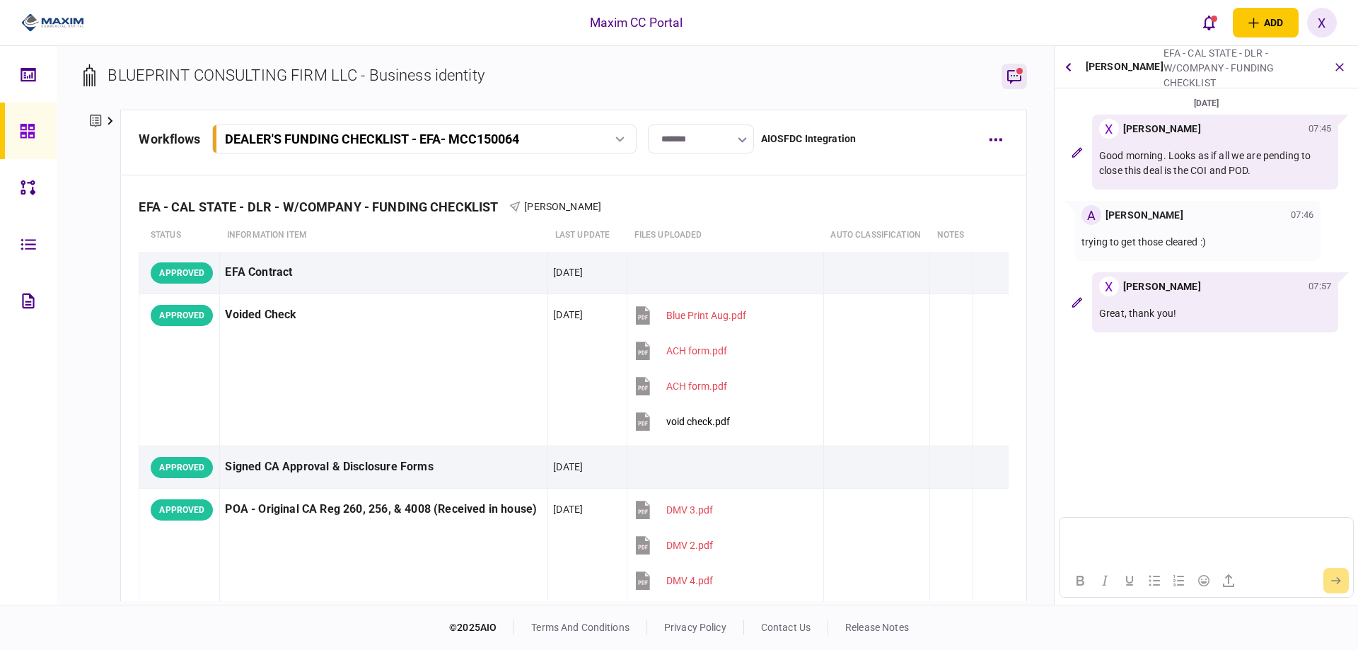
click at [1019, 79] on icon "button" at bounding box center [1014, 76] width 17 height 17
click at [1062, 69] on button "button" at bounding box center [1069, 66] width 17 height 25
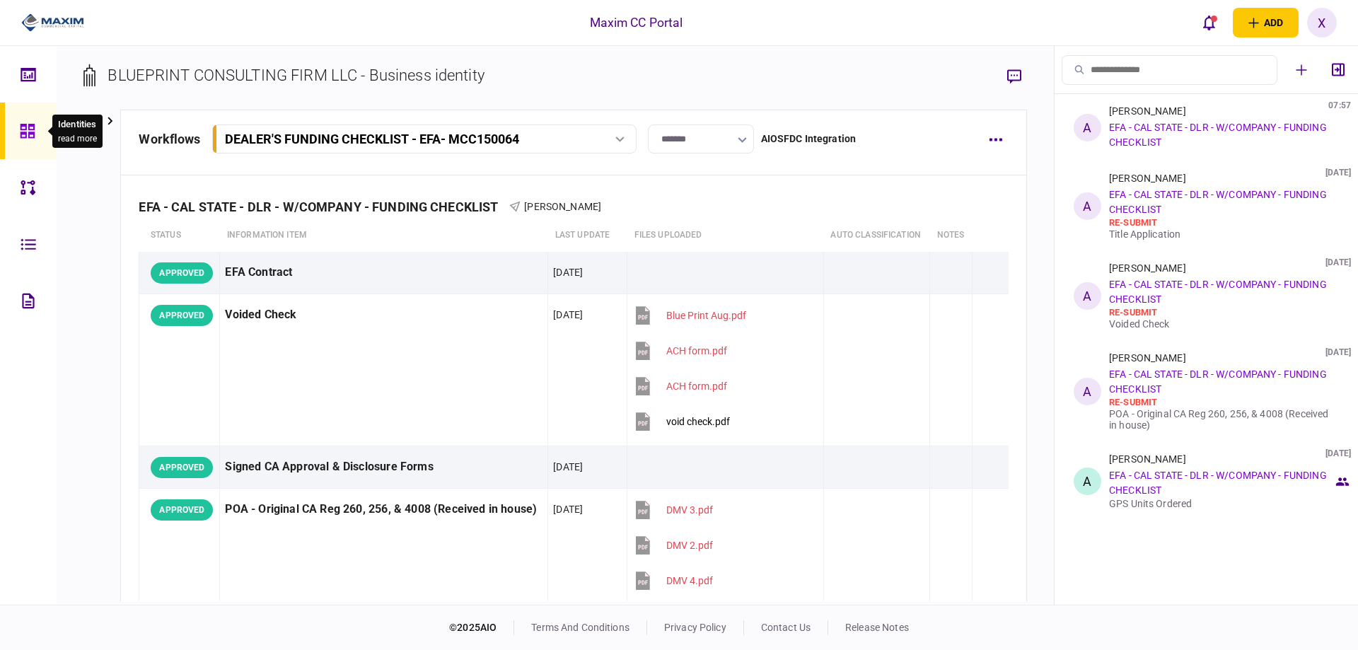
click at [39, 143] on div at bounding box center [31, 131] width 23 height 57
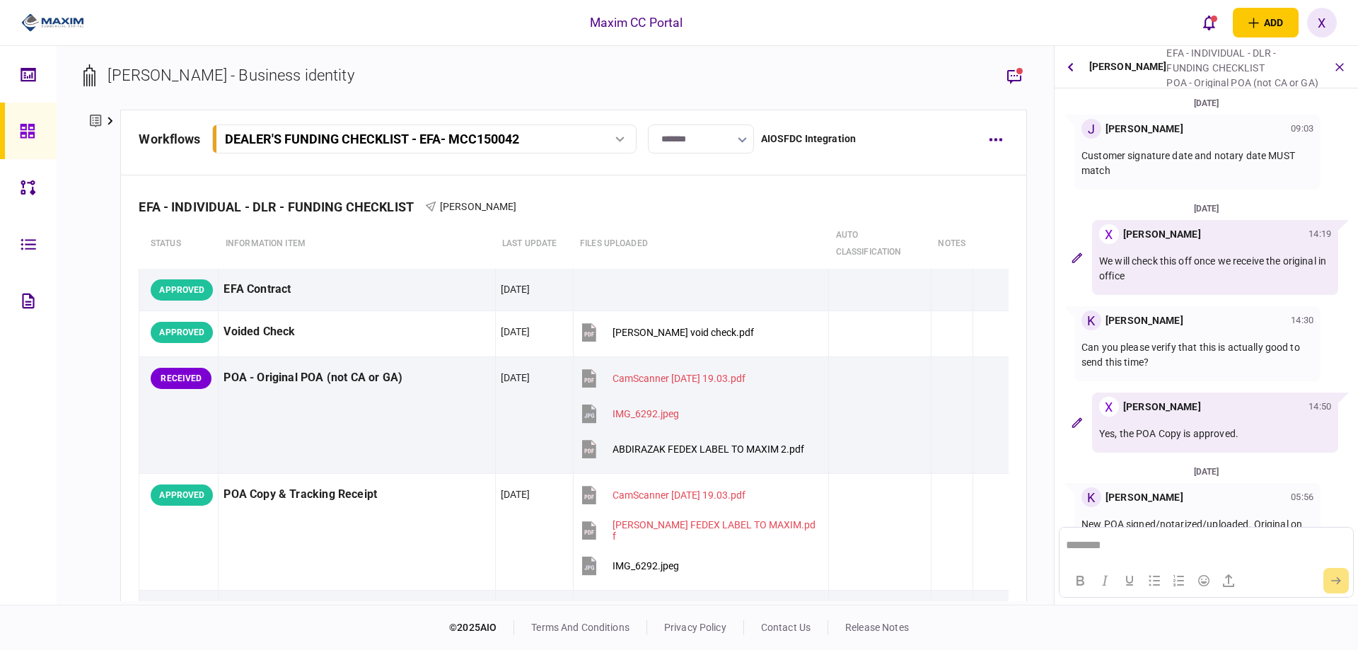
scroll to position [215, 0]
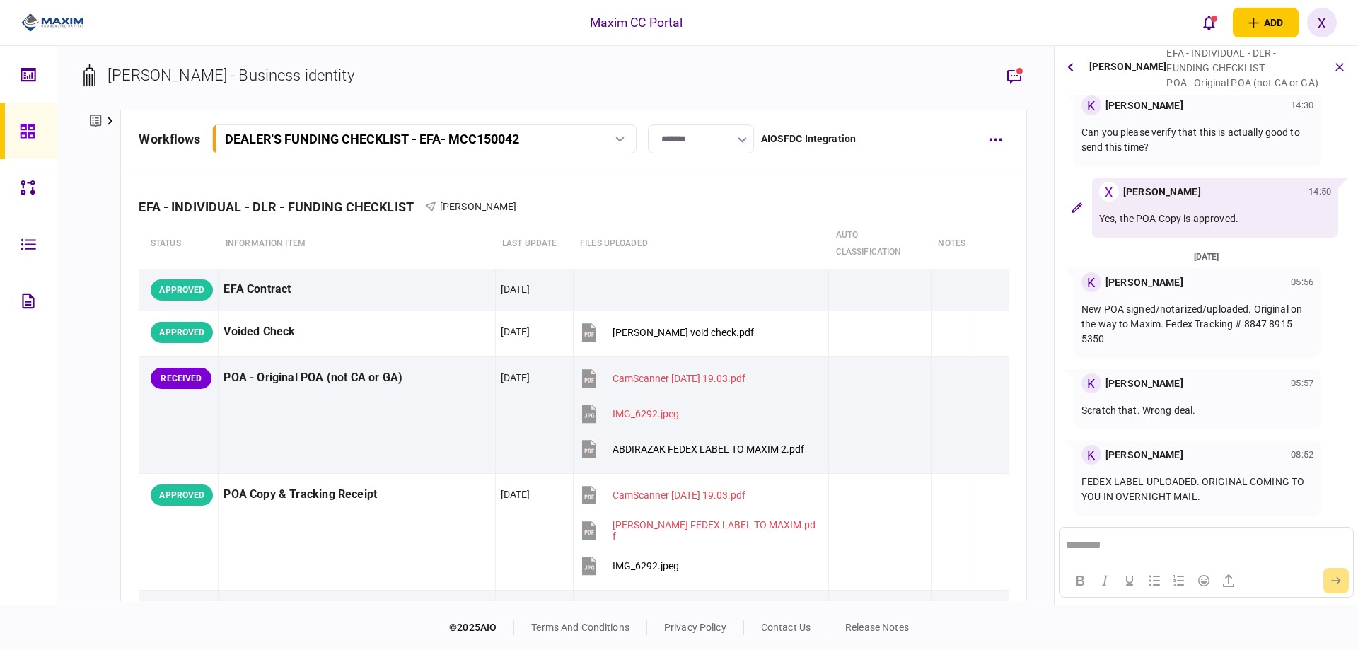
drag, startPoint x: 1208, startPoint y: 496, endPoint x: 1088, endPoint y: 482, distance: 121.1
click at [1088, 482] on p "FEDEX LABEL UPLOADED. ORIGINAL COMING TO YOU IN OVERNIGHT MAIL." at bounding box center [1198, 490] width 232 height 30
click at [1168, 364] on section "24 Sep 2025 J Juan Guevara 09:03 Customer signature date and notary date MUST m…" at bounding box center [1207, 312] width 304 height 432
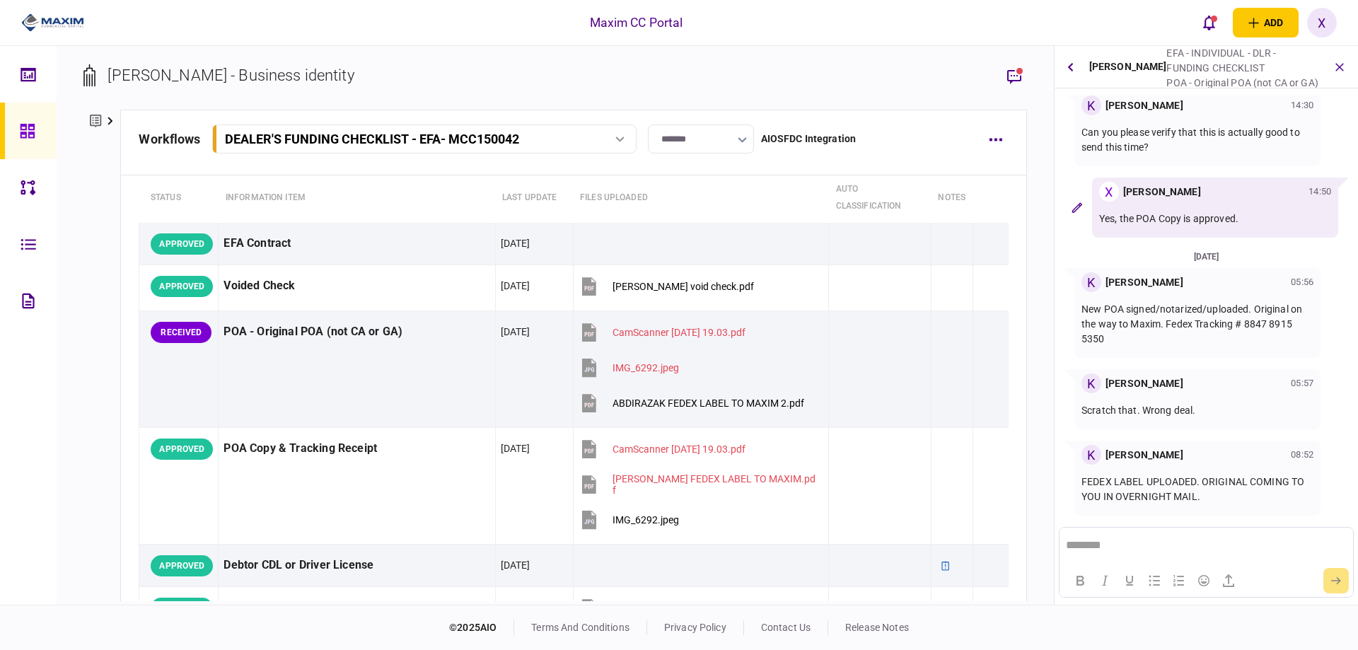
scroll to position [71, 0]
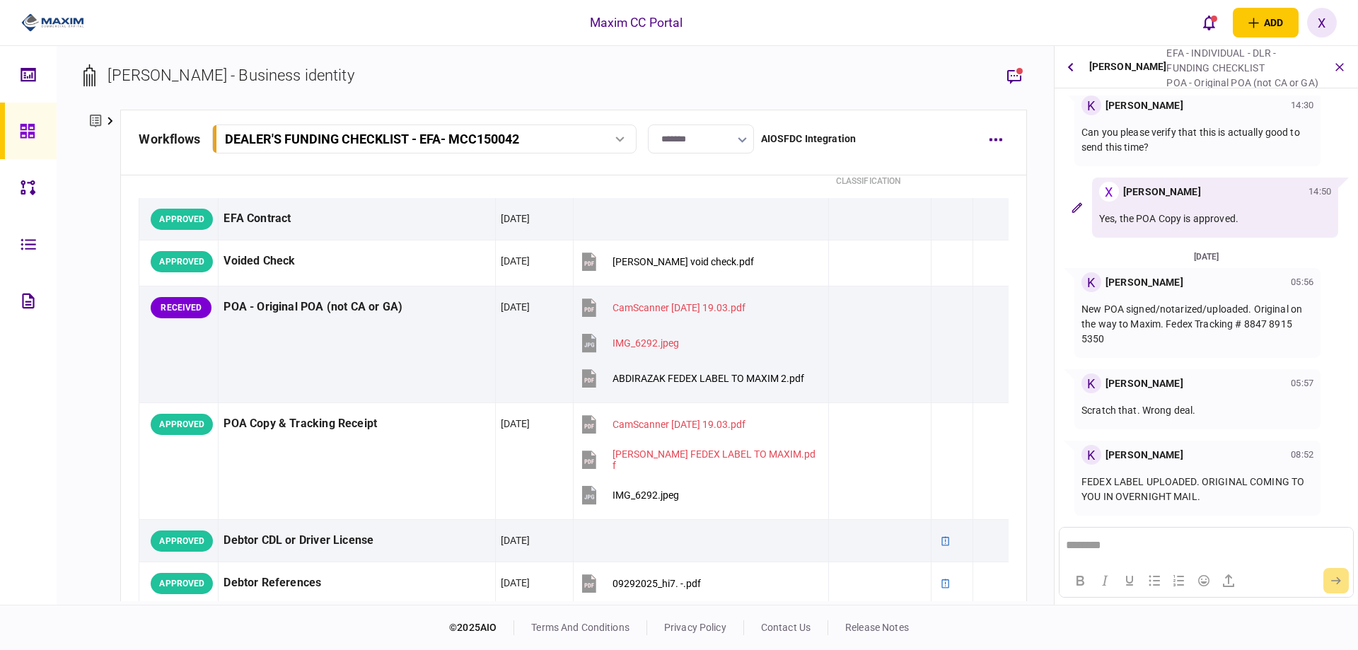
click at [65, 15] on img at bounding box center [52, 22] width 63 height 21
click at [31, 129] on icon at bounding box center [27, 131] width 14 height 14
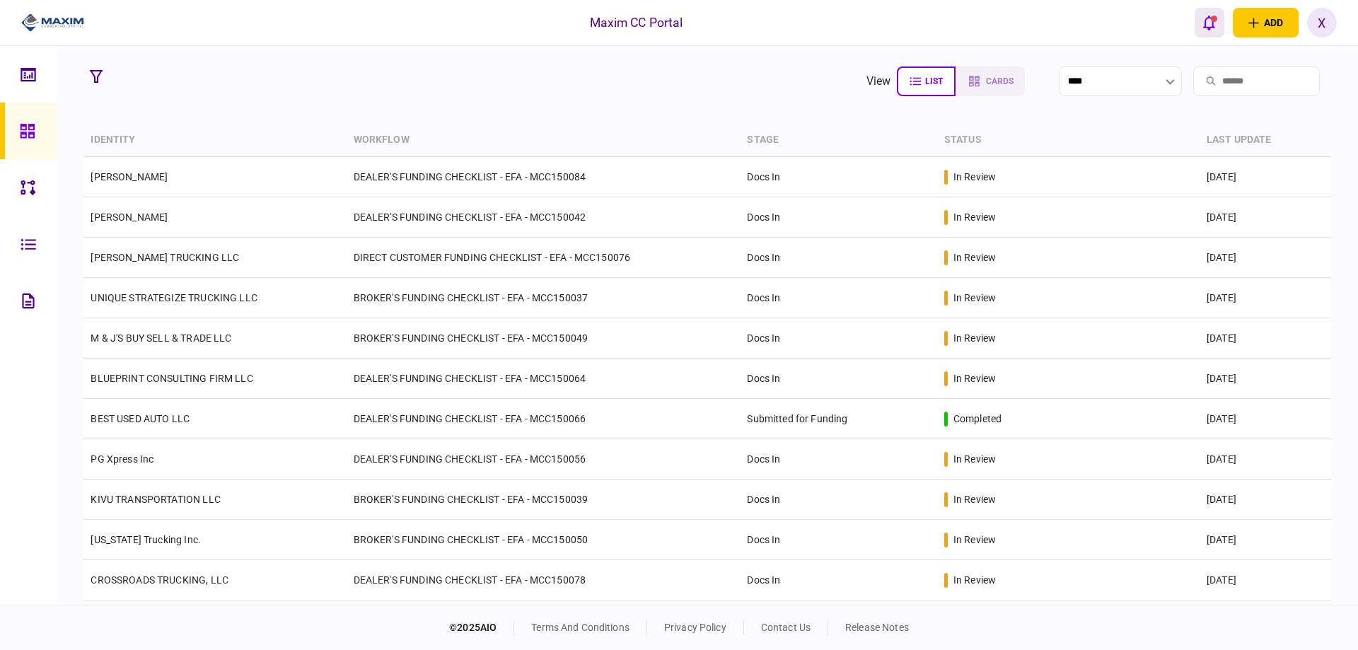
click at [1215, 24] on icon "open notifications list" at bounding box center [1210, 23] width 12 height 16
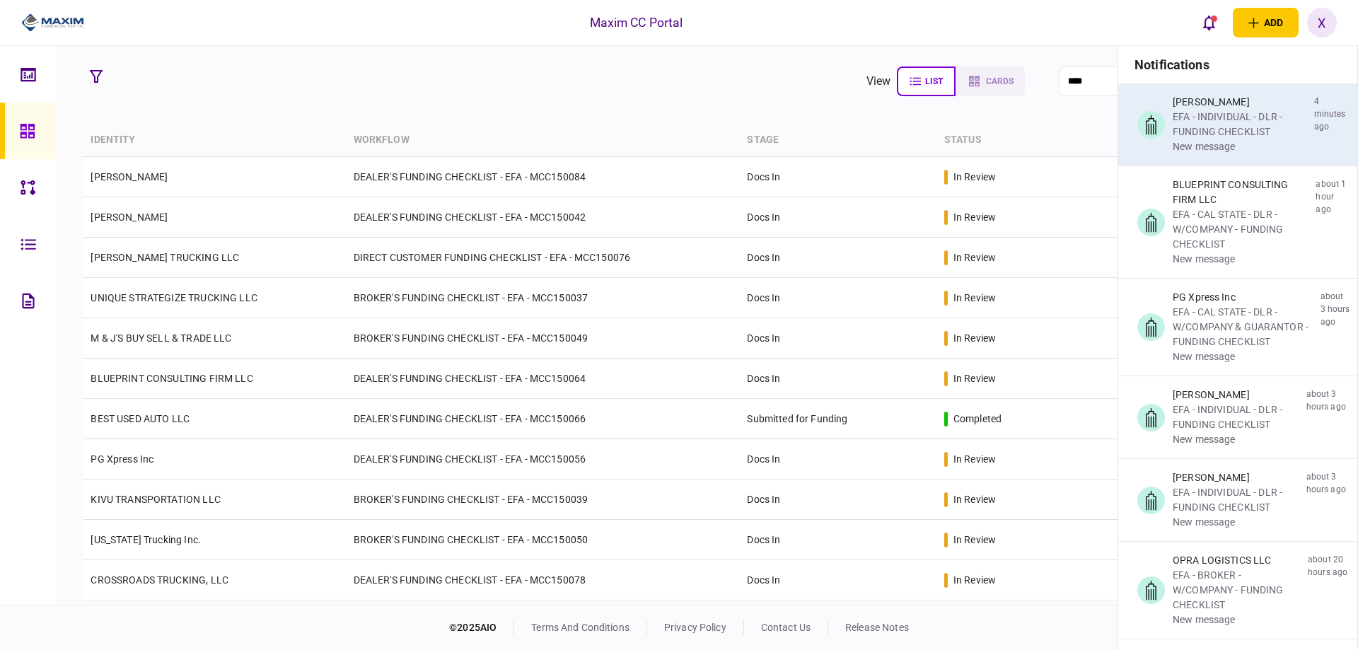
click at [1192, 96] on div "[PERSON_NAME]" at bounding box center [1241, 102] width 136 height 15
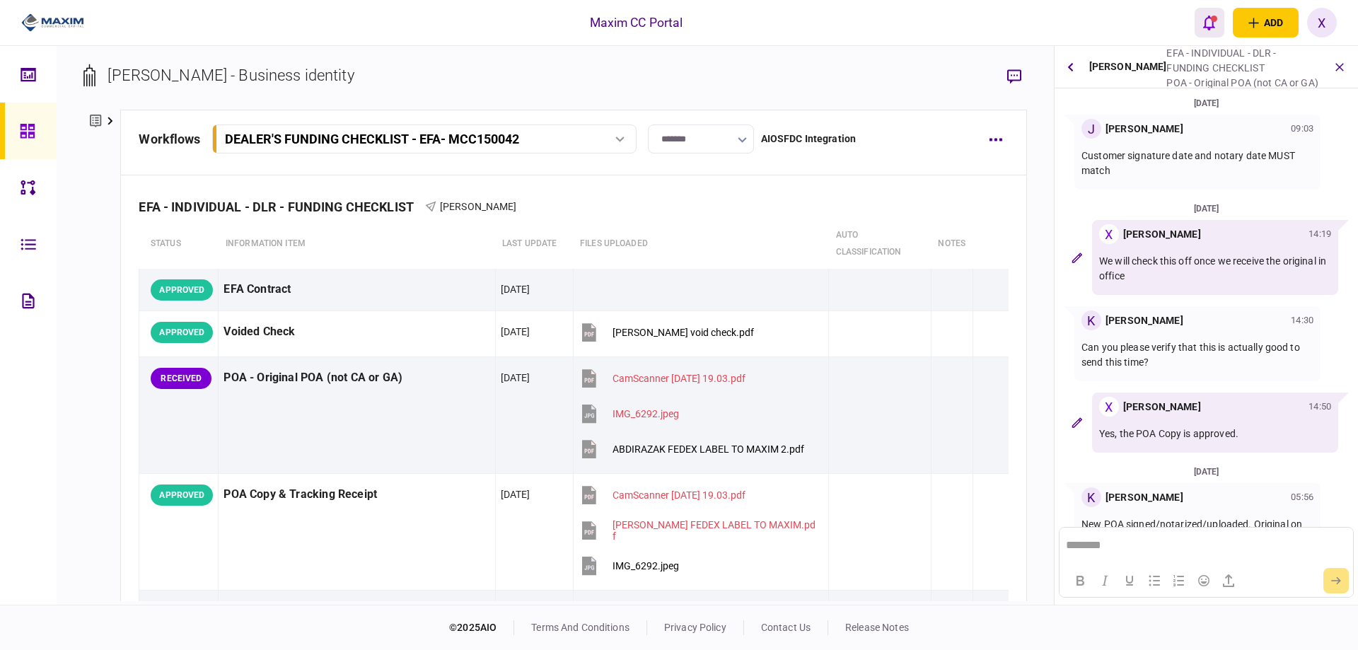
scroll to position [215, 0]
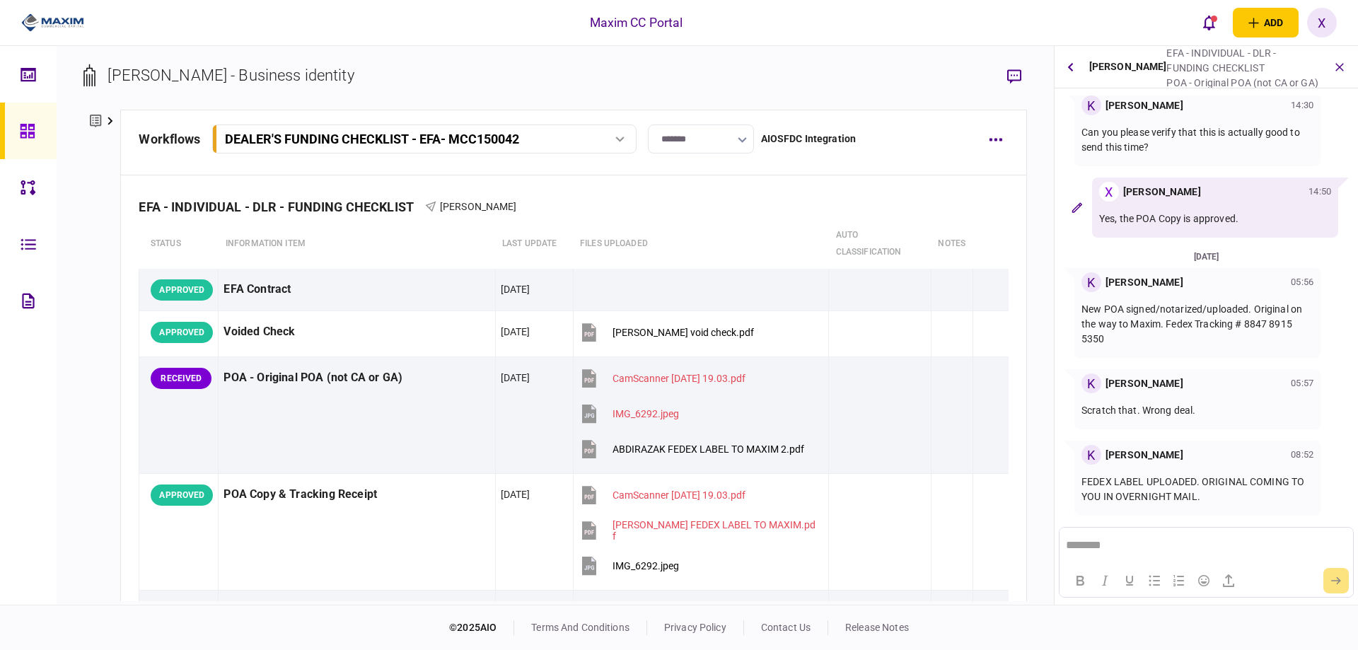
click at [13, 132] on link at bounding box center [28, 131] width 57 height 57
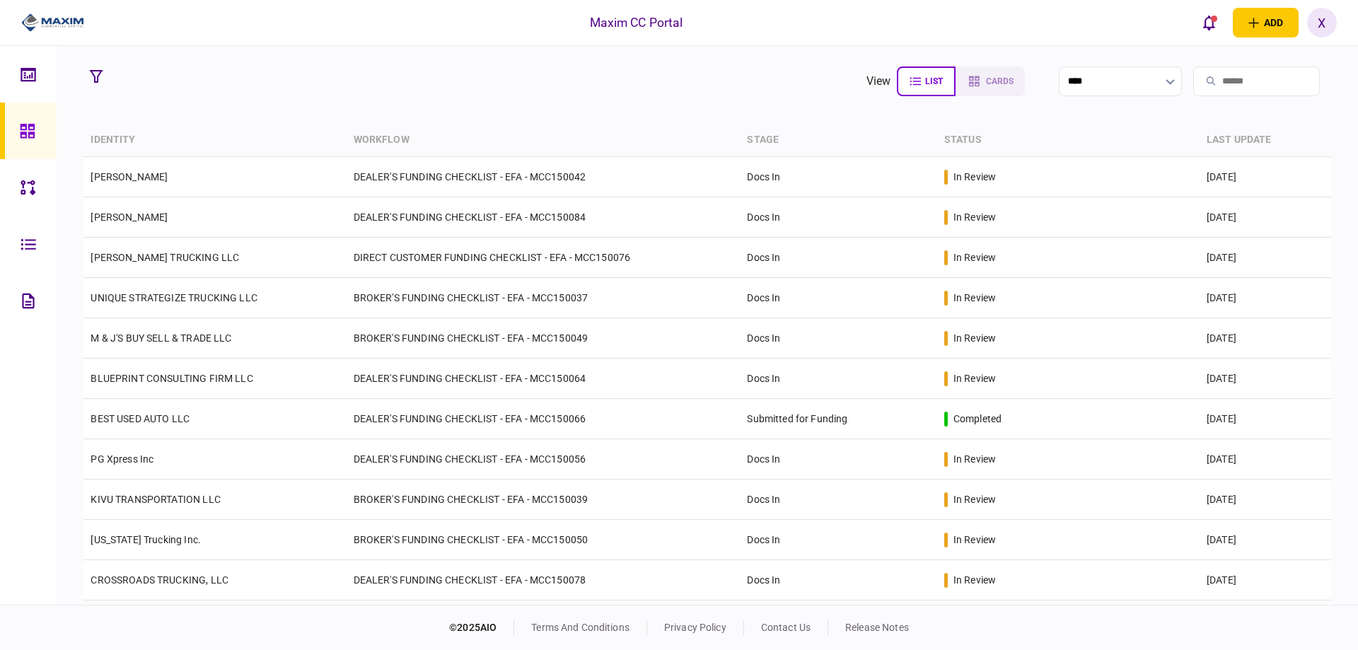
click at [47, 23] on img at bounding box center [52, 22] width 63 height 21
